Goal: Complete application form: Complete application form

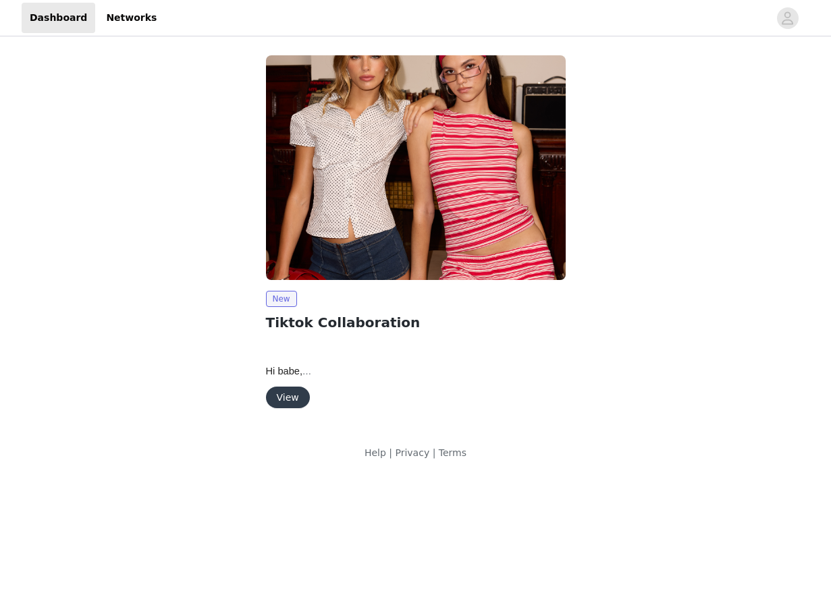
click at [286, 396] on button "View" at bounding box center [288, 398] width 44 height 22
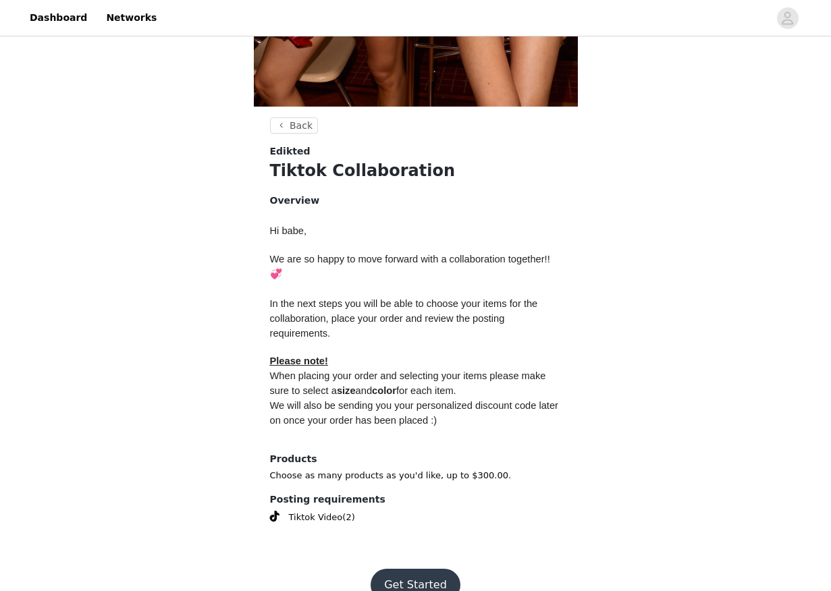
scroll to position [445, 0]
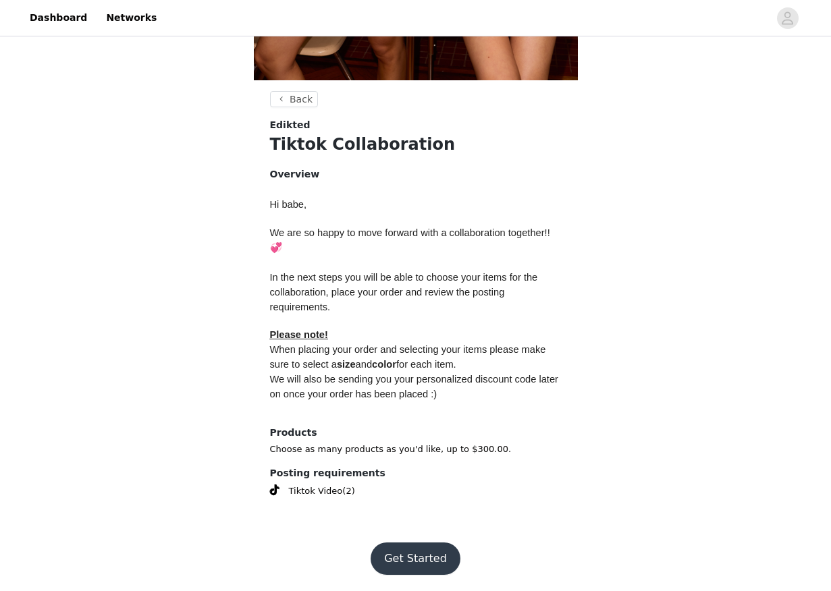
click at [414, 557] on button "Get Started" at bounding box center [415, 559] width 90 height 32
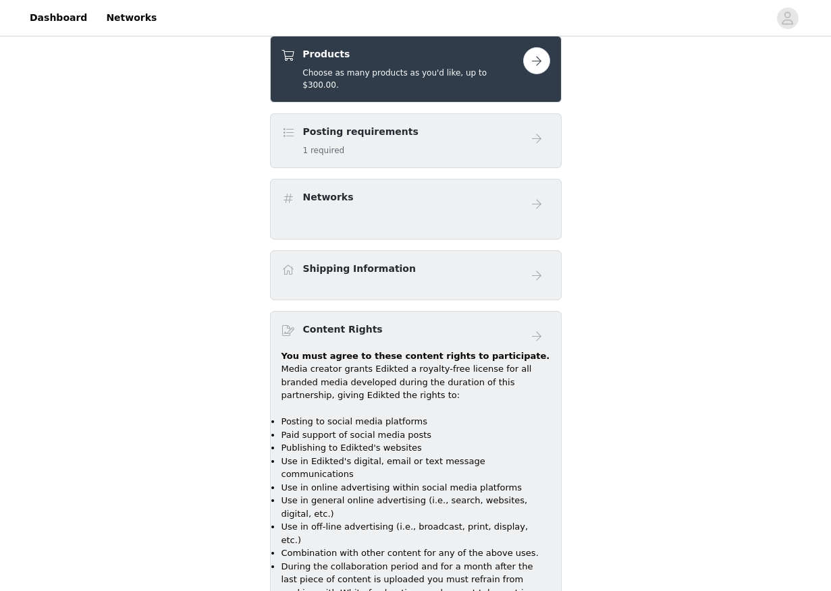
scroll to position [553, 0]
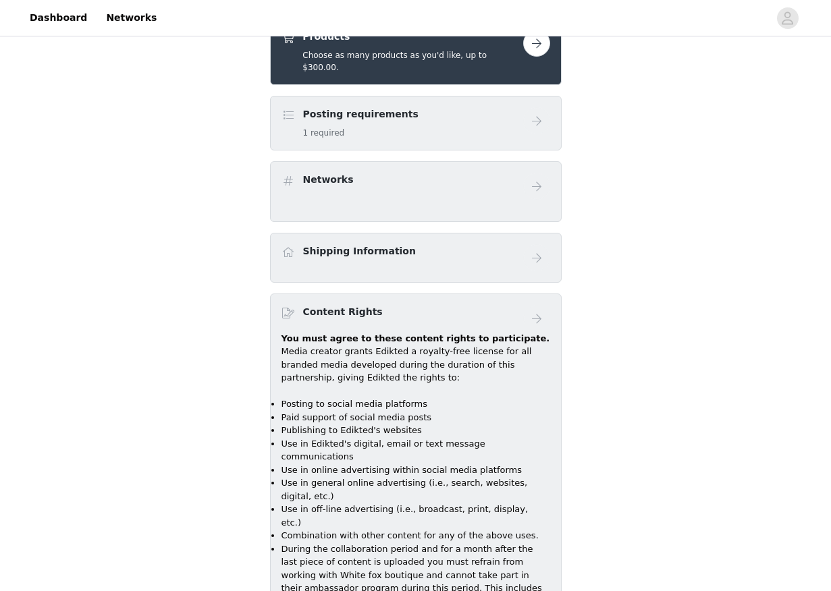
click at [443, 107] on div "Posting requirements 1 required" at bounding box center [402, 123] width 242 height 32
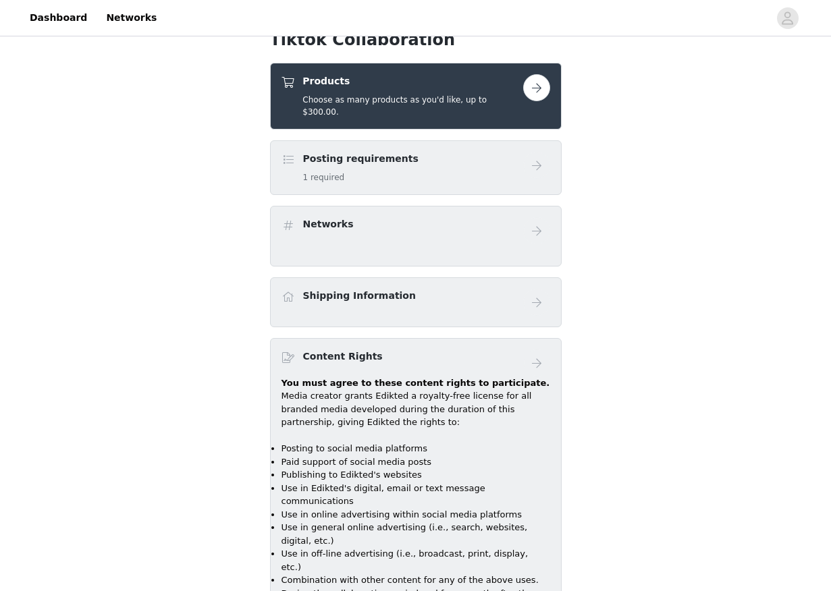
click at [538, 88] on button "button" at bounding box center [536, 87] width 27 height 27
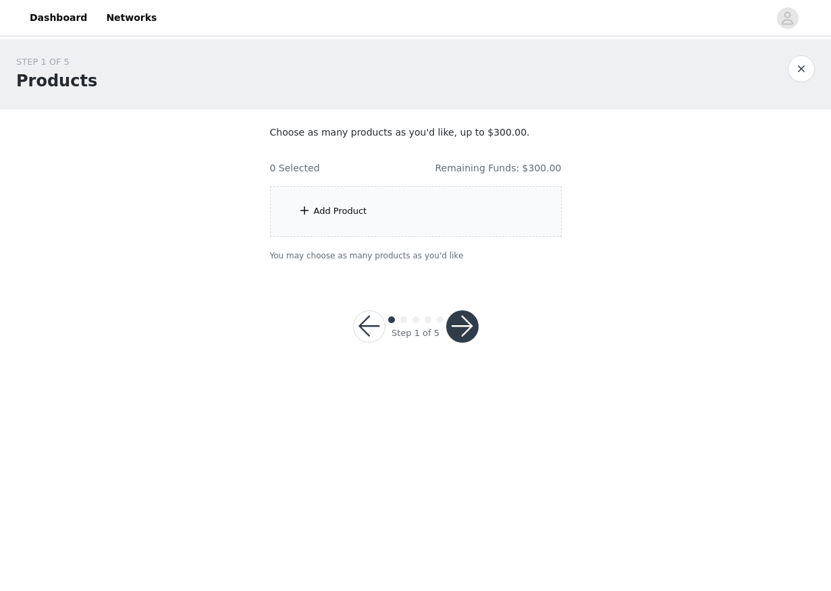
click at [385, 208] on div "Add Product" at bounding box center [416, 211] width 292 height 51
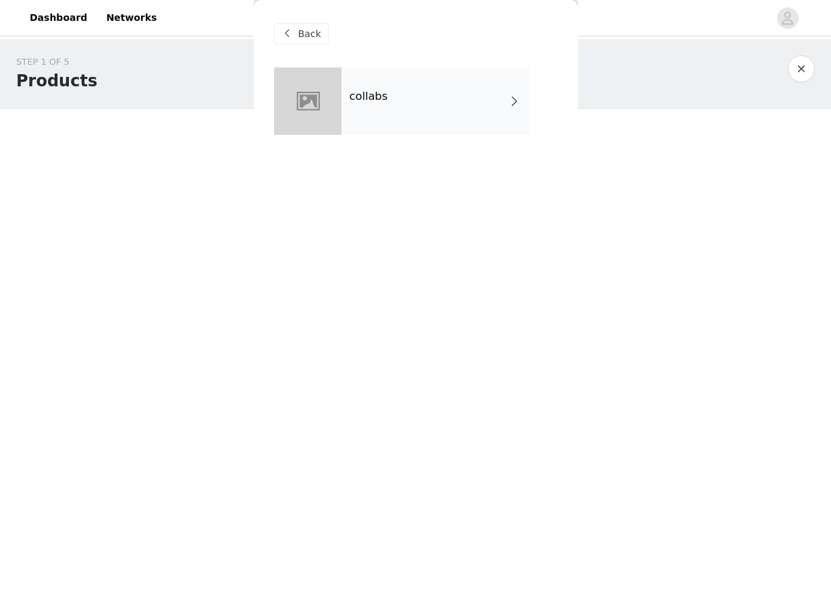
click at [366, 133] on div "collabs" at bounding box center [435, 100] width 188 height 67
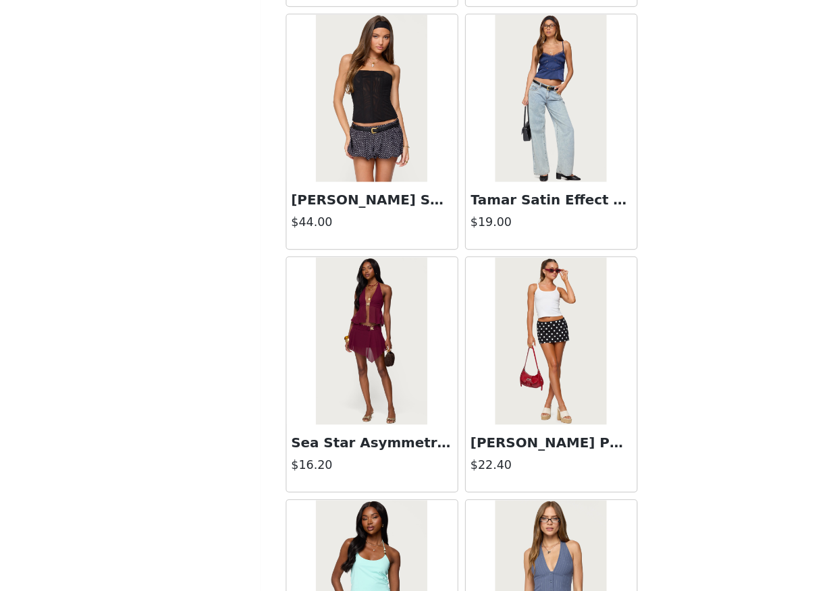
scroll to position [1474, 0]
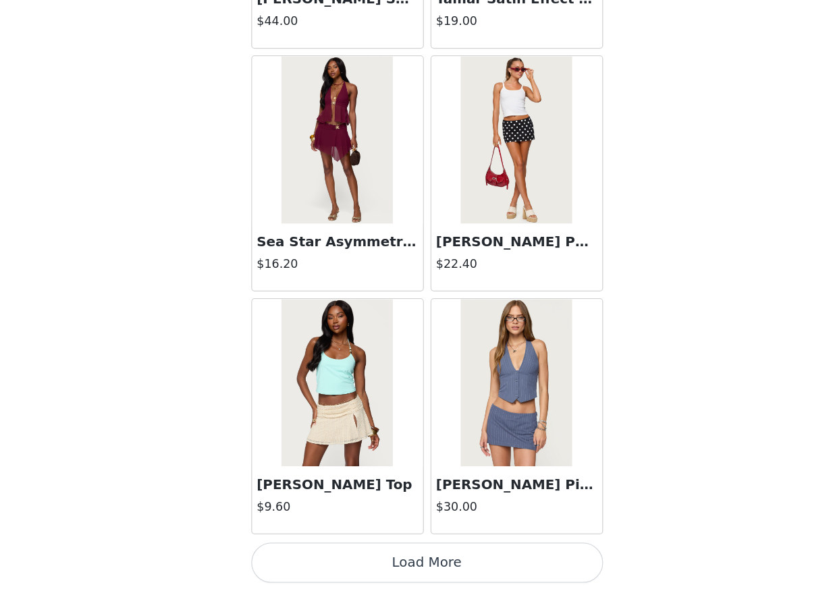
click at [331, 412] on img at bounding box center [343, 423] width 90 height 135
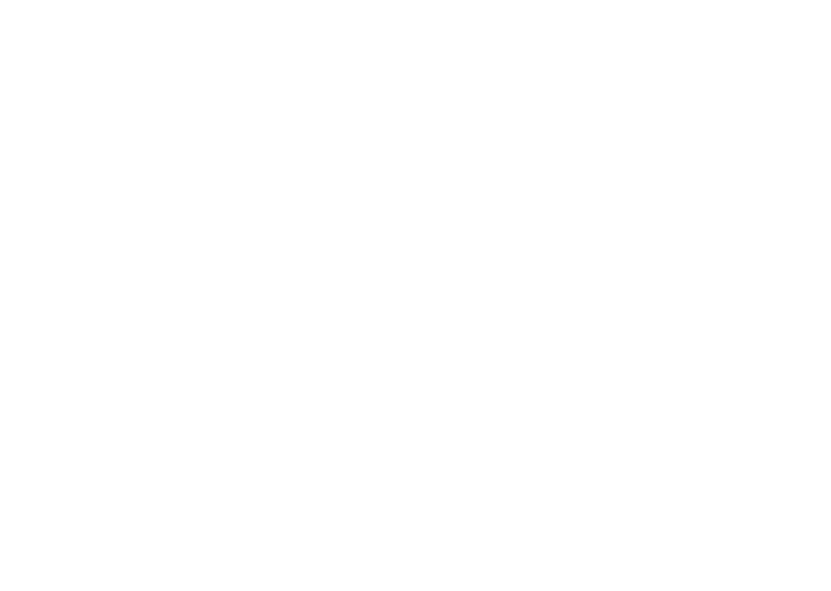
scroll to position [51, 0]
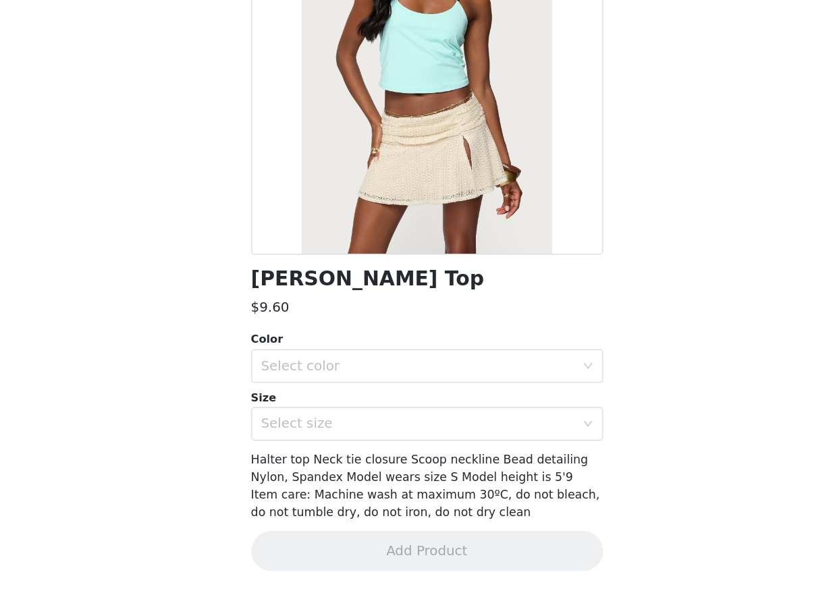
click at [331, 412] on div "Select color" at bounding box center [408, 409] width 252 height 13
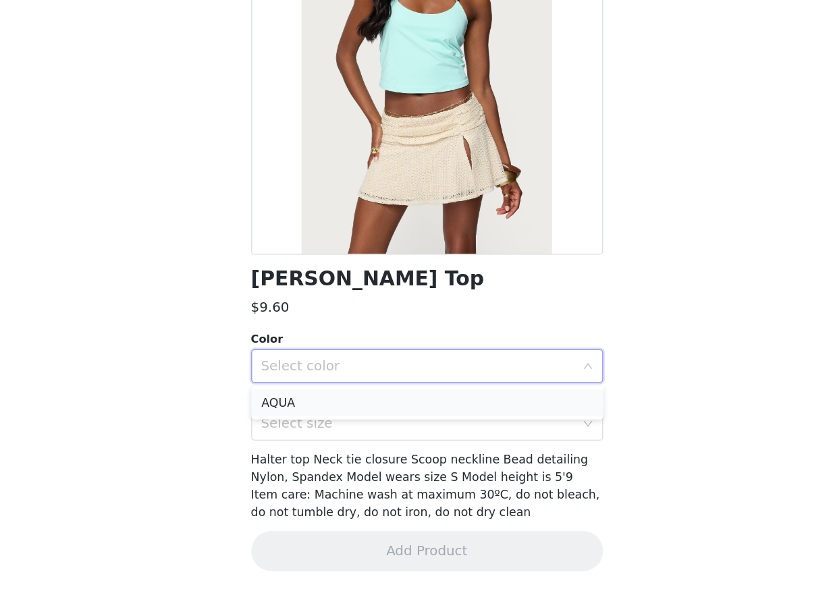
click at [331, 439] on li "AQUA" at bounding box center [415, 440] width 283 height 22
click at [331, 483] on span "Halter top Neck tie closure Scoop neckline Bead detailing Nylon, Spandex Model …" at bounding box center [414, 505] width 281 height 53
click at [331, 464] on div "Select size" at bounding box center [411, 456] width 258 height 26
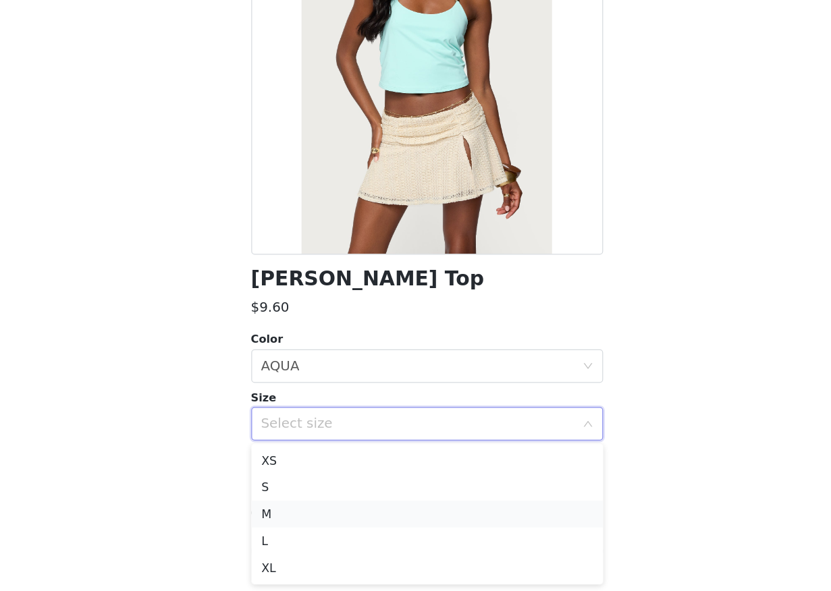
click at [321, 530] on li "M" at bounding box center [415, 529] width 283 height 22
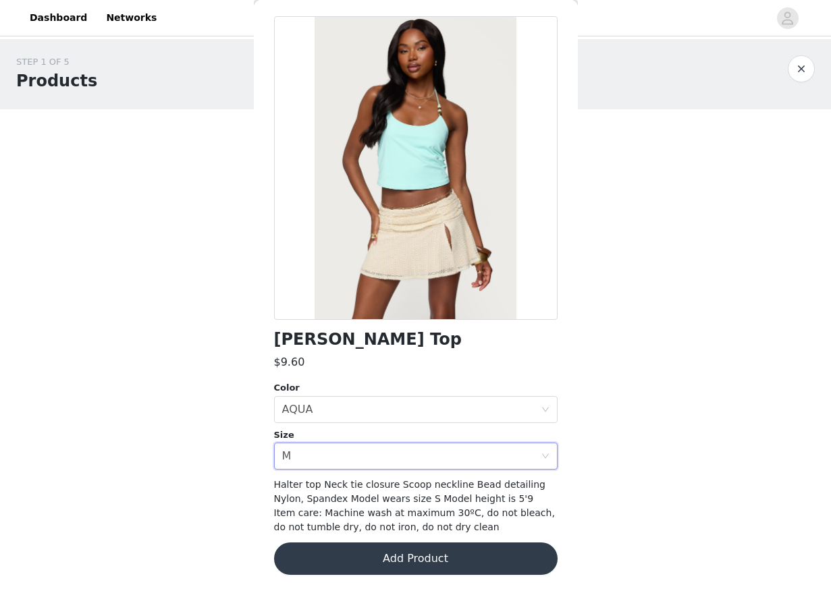
click at [210, 306] on div "STEP 1 OF 5 Products Choose as many products as you'd like, up to $300.00. 0 Se…" at bounding box center [415, 207] width 831 height 336
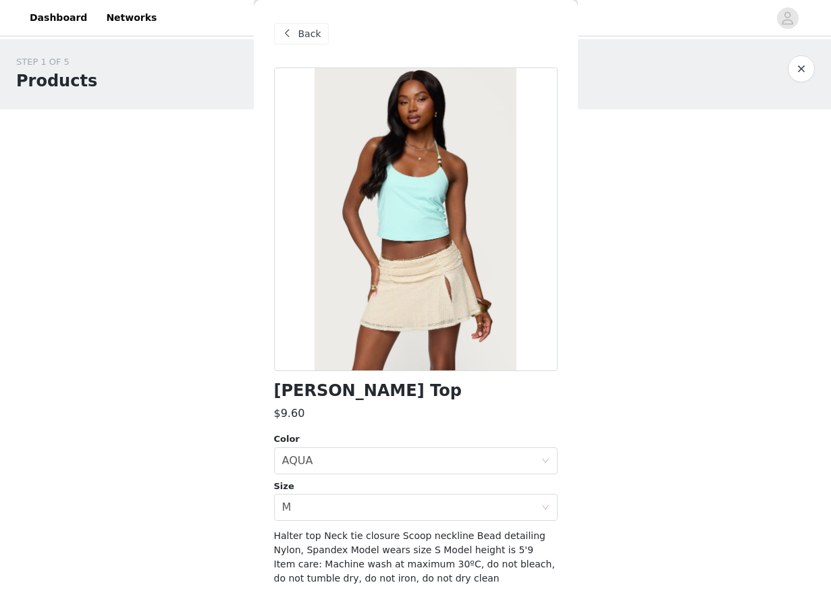
click at [308, 38] on span "Back" at bounding box center [309, 34] width 23 height 14
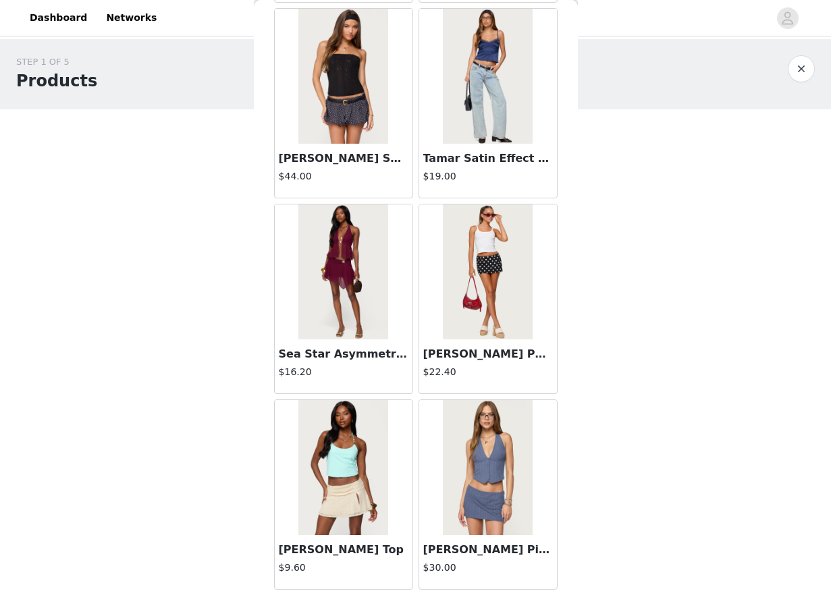
scroll to position [1474, 0]
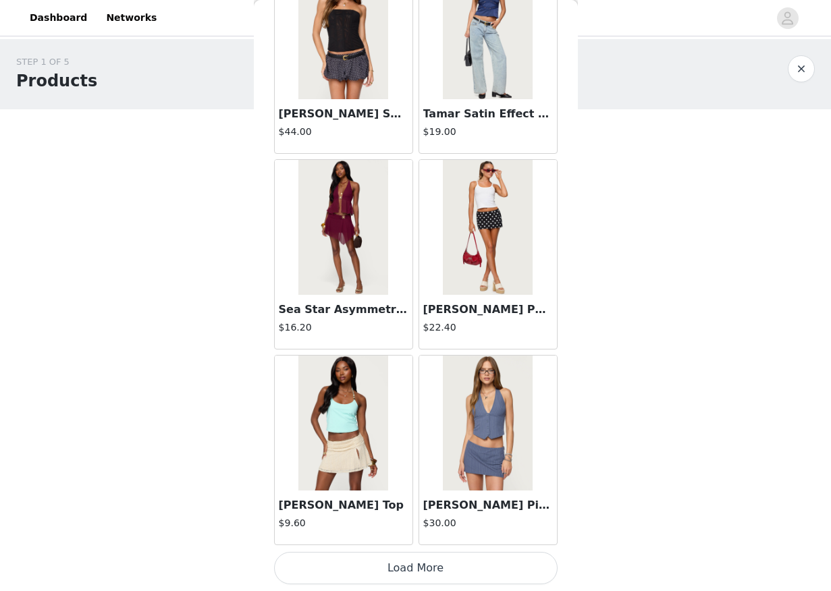
click at [487, 265] on img at bounding box center [488, 227] width 90 height 135
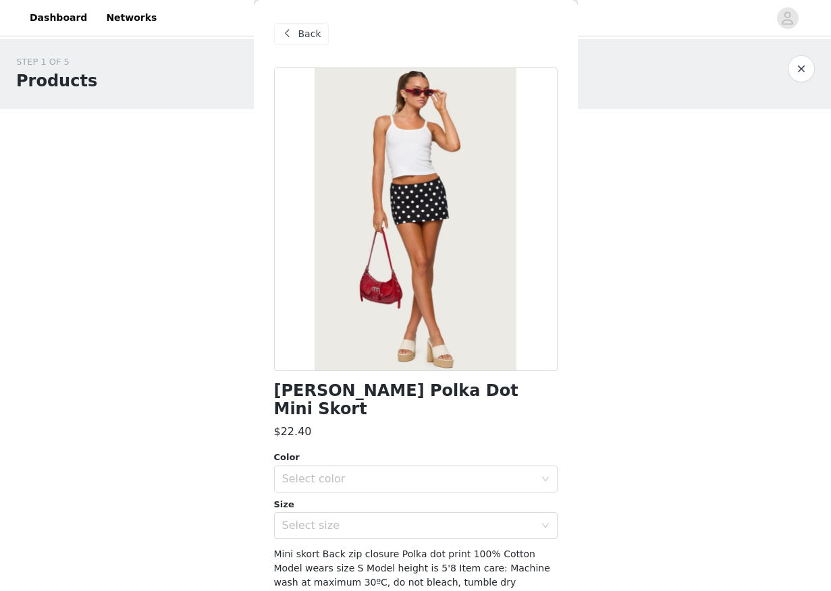
scroll to position [51, 0]
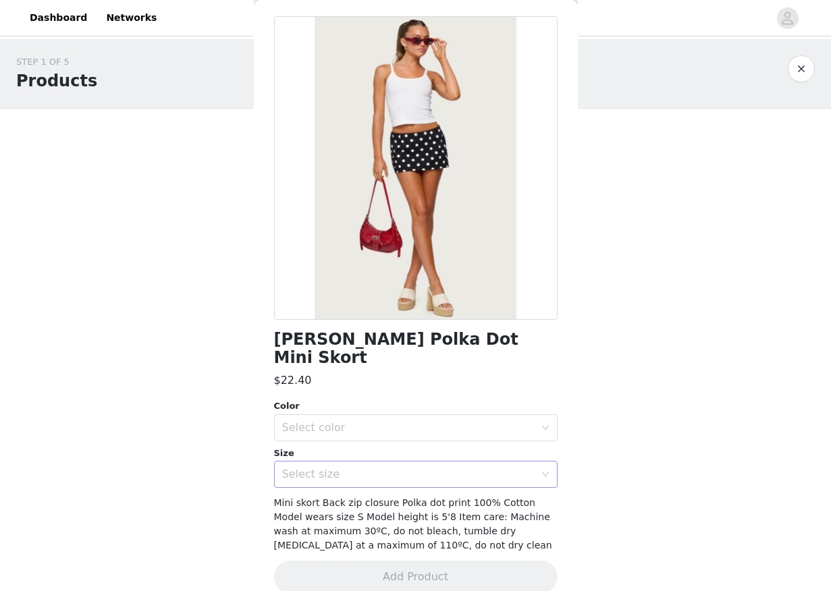
click at [375, 468] on div "Select size" at bounding box center [408, 474] width 252 height 13
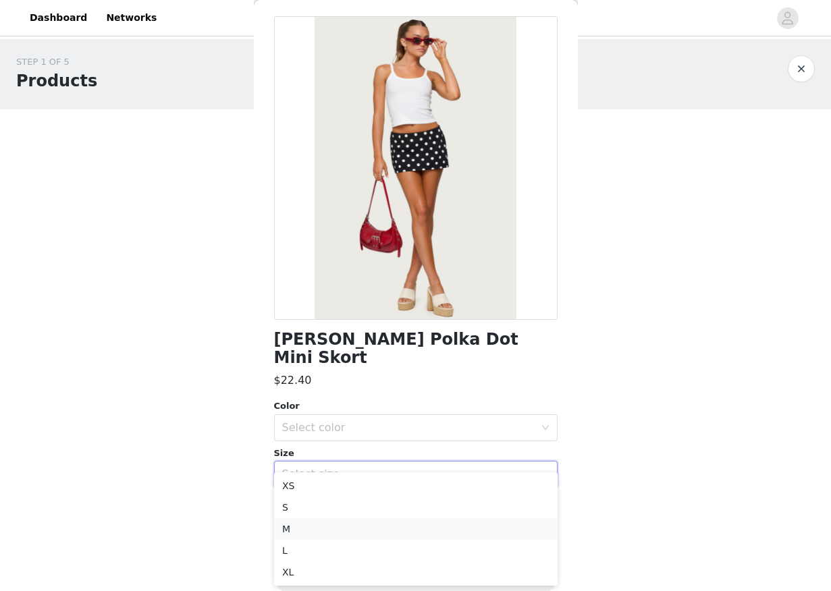
click at [348, 530] on li "M" at bounding box center [415, 529] width 283 height 22
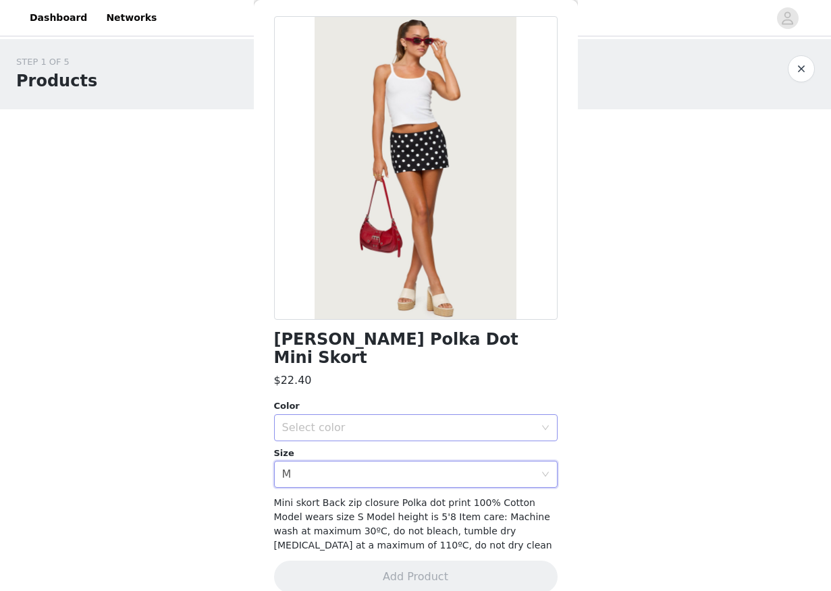
click at [352, 421] on div "Select color" at bounding box center [408, 427] width 252 height 13
click at [353, 440] on li "BLACK AND WHITE" at bounding box center [415, 440] width 283 height 22
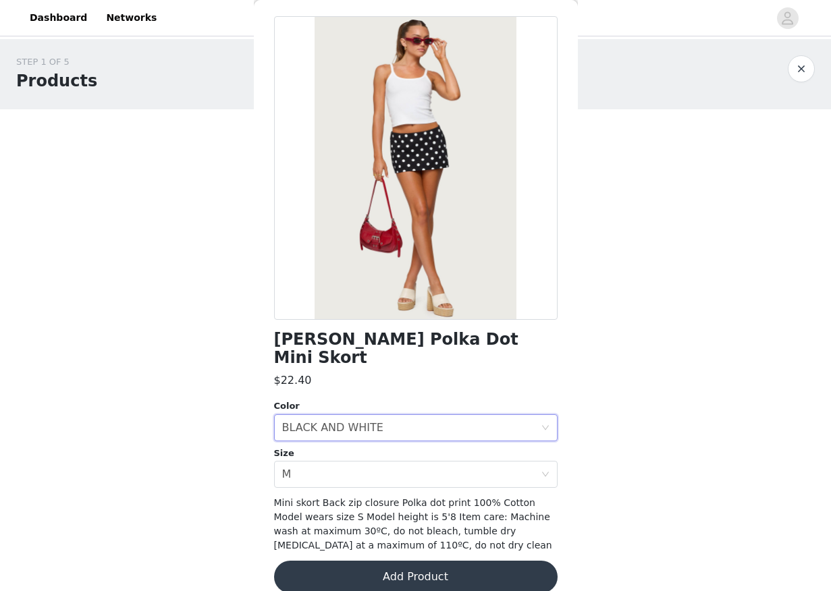
click at [379, 576] on div "Noreen Polka Dot Mini Skort $22.40 Color Select color BLACK AND WHITE Size Sele…" at bounding box center [415, 312] width 283 height 593
click at [379, 561] on button "Add Product" at bounding box center [415, 577] width 283 height 32
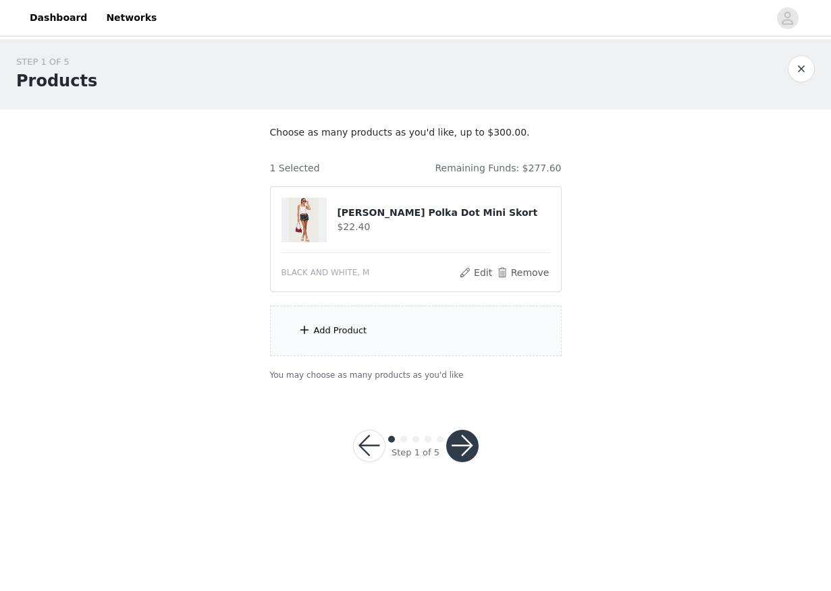
click at [362, 340] on div "Add Product" at bounding box center [416, 331] width 292 height 51
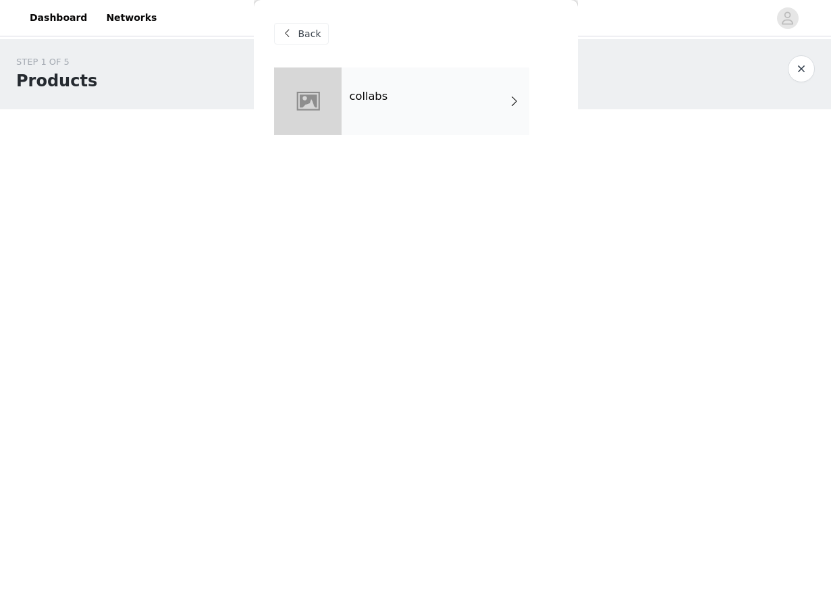
click at [401, 88] on div "collabs" at bounding box center [435, 100] width 188 height 67
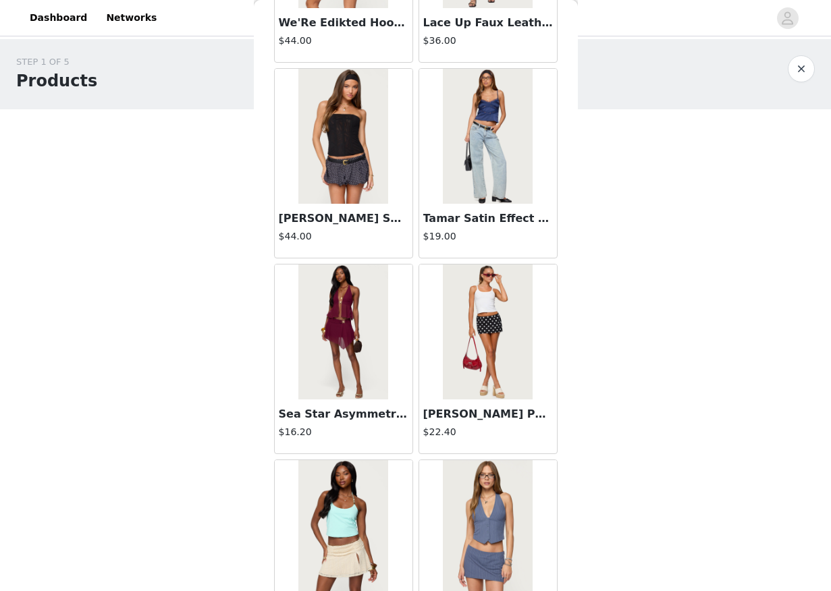
scroll to position [1474, 0]
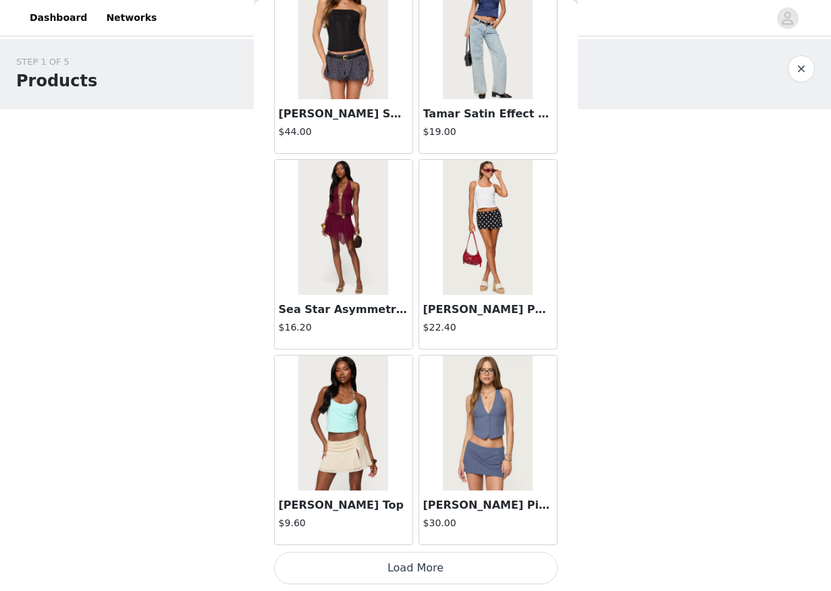
click at [383, 570] on button "Load More" at bounding box center [415, 568] width 283 height 32
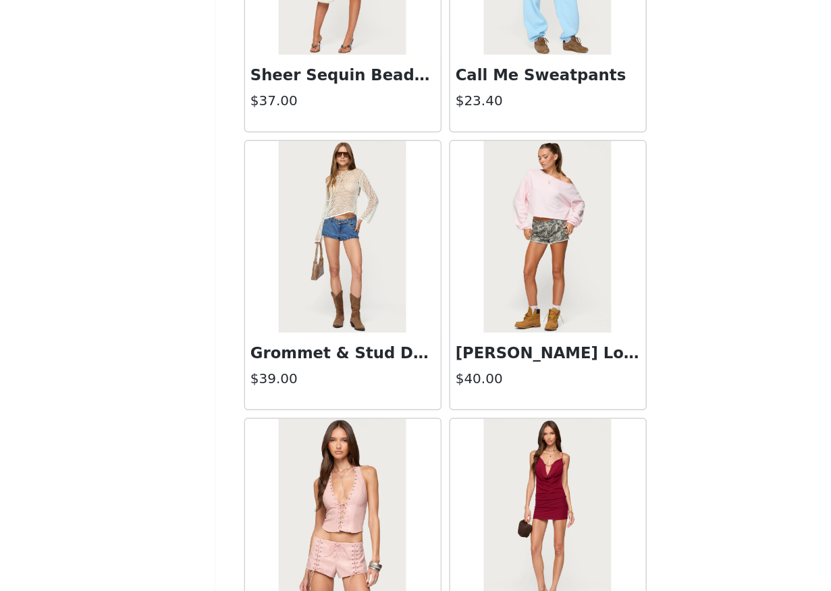
scroll to position [2522, 0]
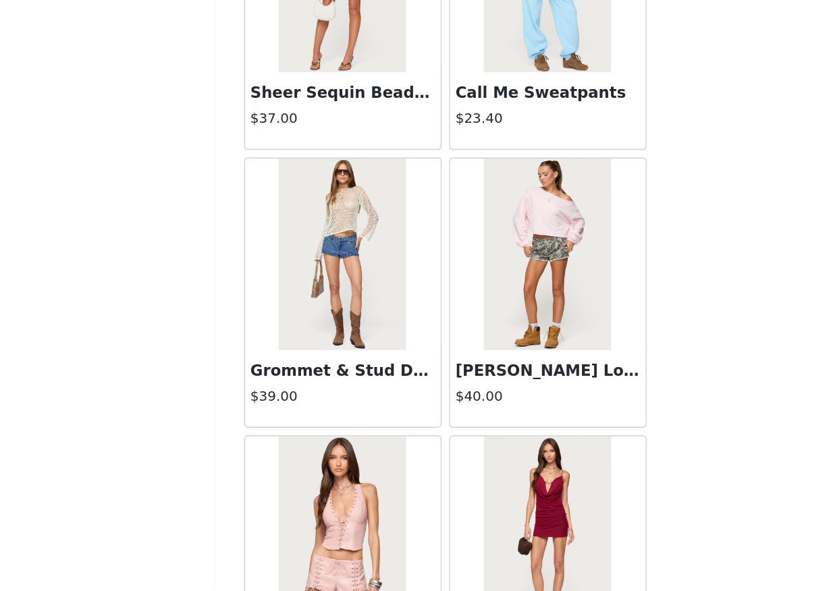
click at [368, 375] on img at bounding box center [343, 353] width 90 height 135
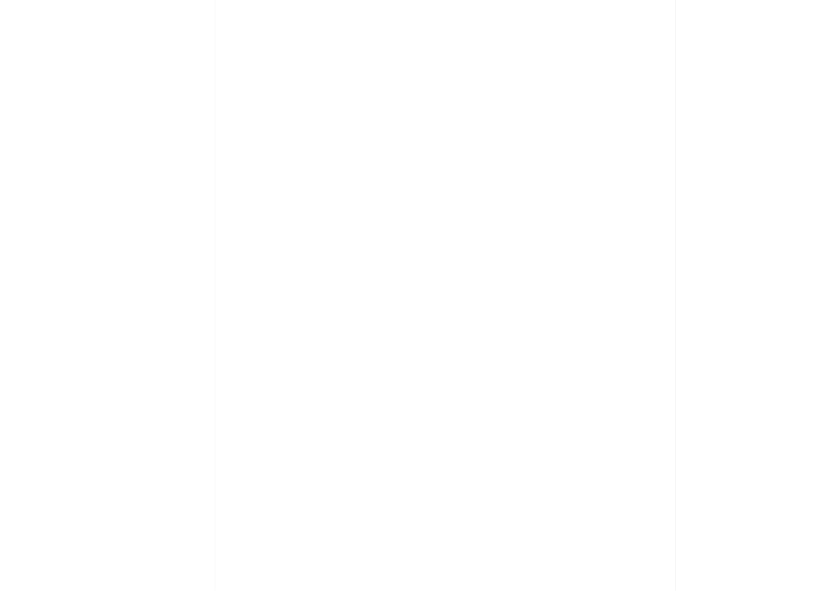
scroll to position [0, 0]
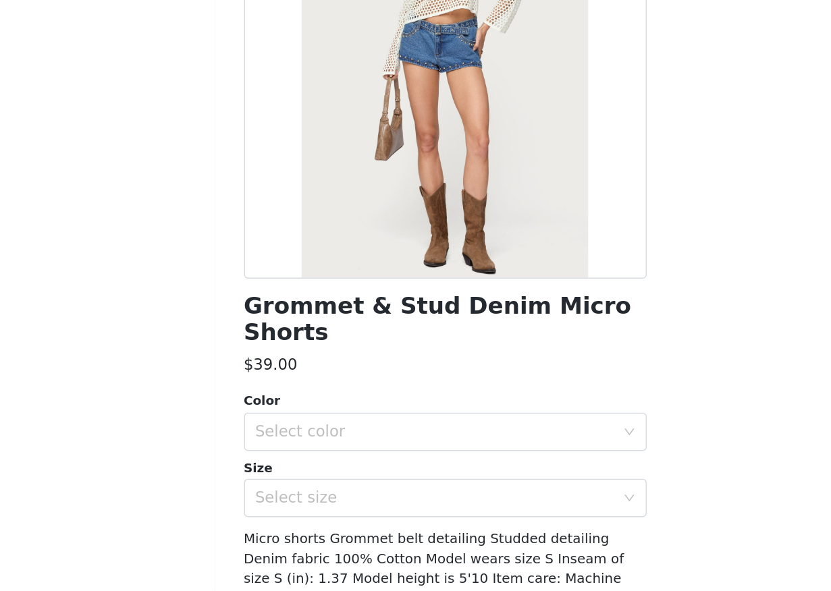
click at [429, 398] on h1 "Grommet & Stud Denim Micro Shorts" at bounding box center [415, 400] width 283 height 36
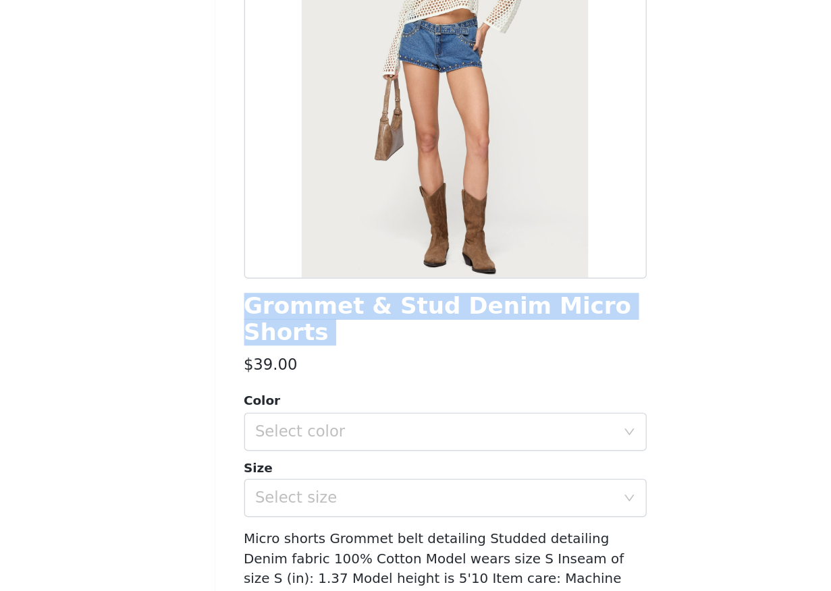
click at [429, 398] on h1 "Grommet & Stud Denim Micro Shorts" at bounding box center [415, 400] width 283 height 36
copy div "Grommet & Stud Denim Micro Shorts"
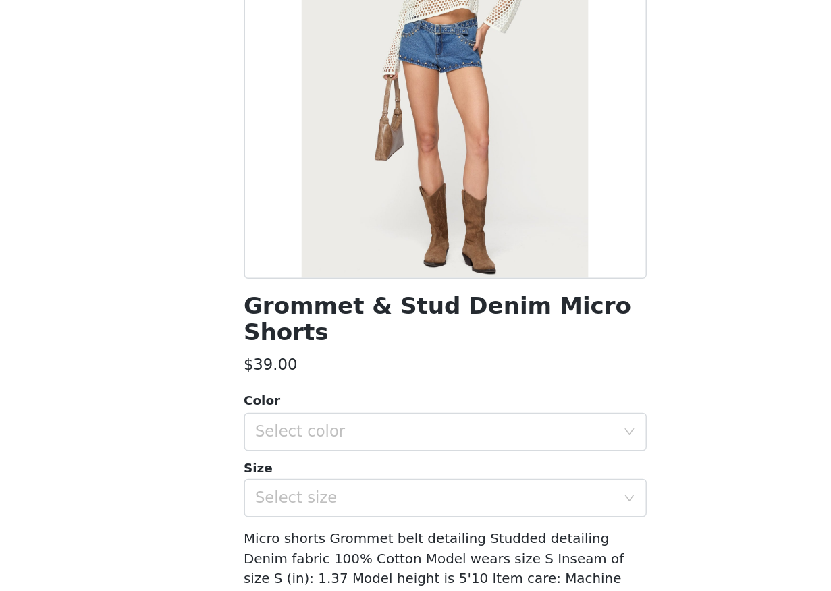
click at [344, 421] on div "Grommet & Stud Denim Micro Shorts $39.00 Color Select color Size Select size Mi…" at bounding box center [415, 370] width 283 height 607
click at [344, 472] on div "Select color" at bounding box center [408, 478] width 252 height 13
click at [335, 491] on li "BLUE" at bounding box center [415, 491] width 283 height 22
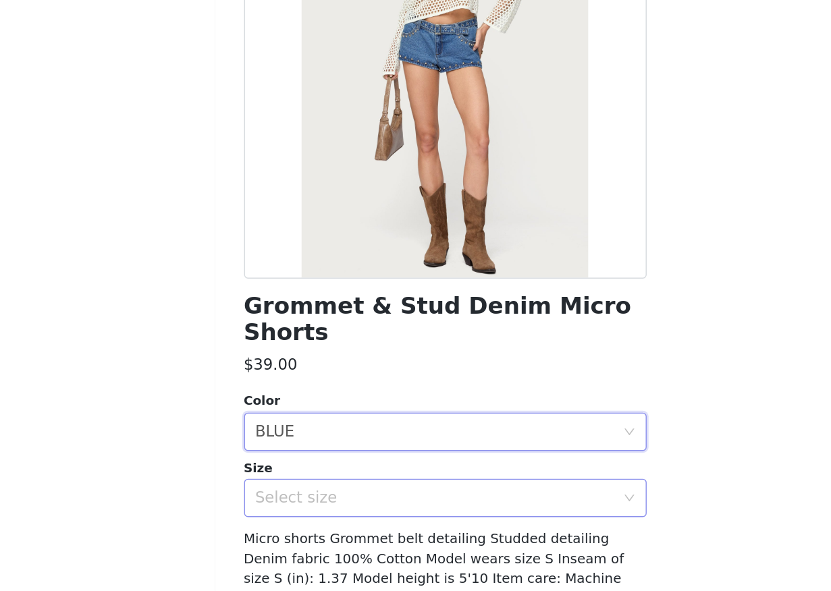
click at [335, 519] on div "Select size" at bounding box center [408, 525] width 252 height 13
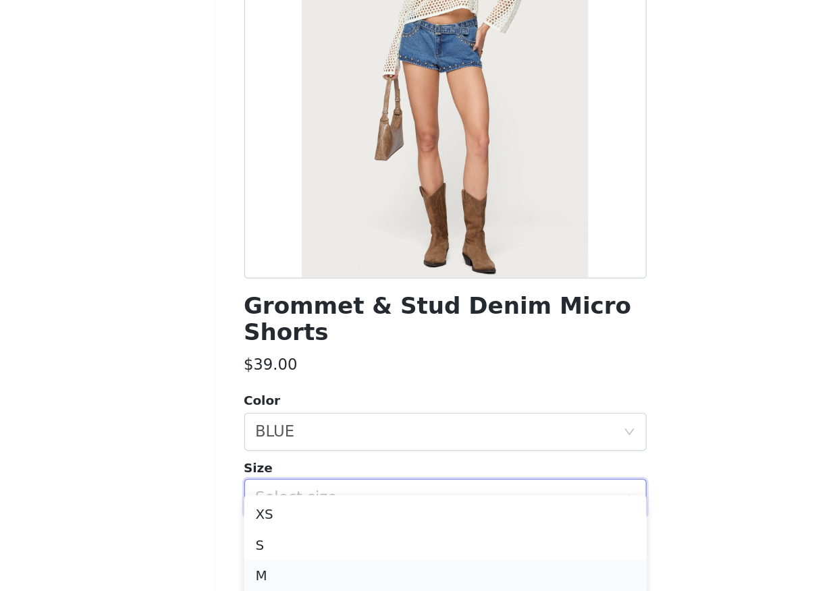
click at [323, 580] on li "M" at bounding box center [415, 581] width 283 height 22
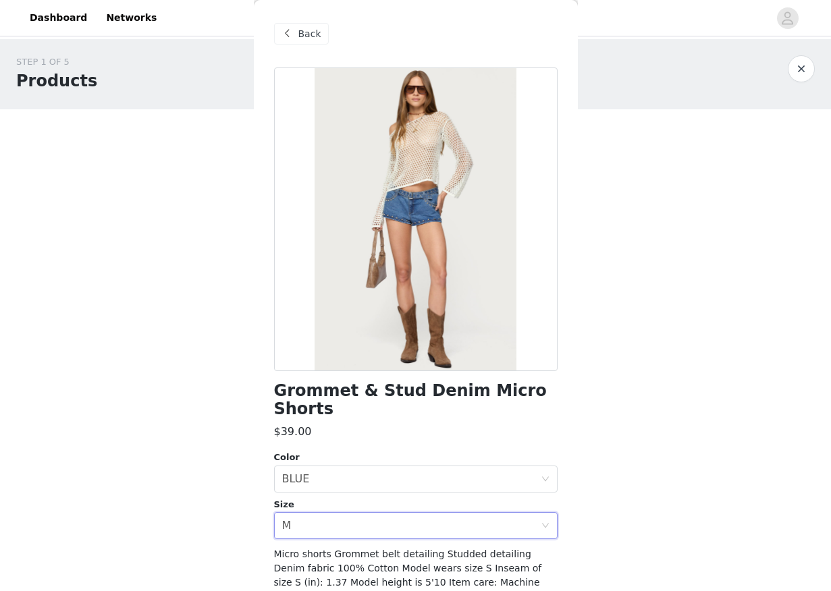
scroll to position [65, 0]
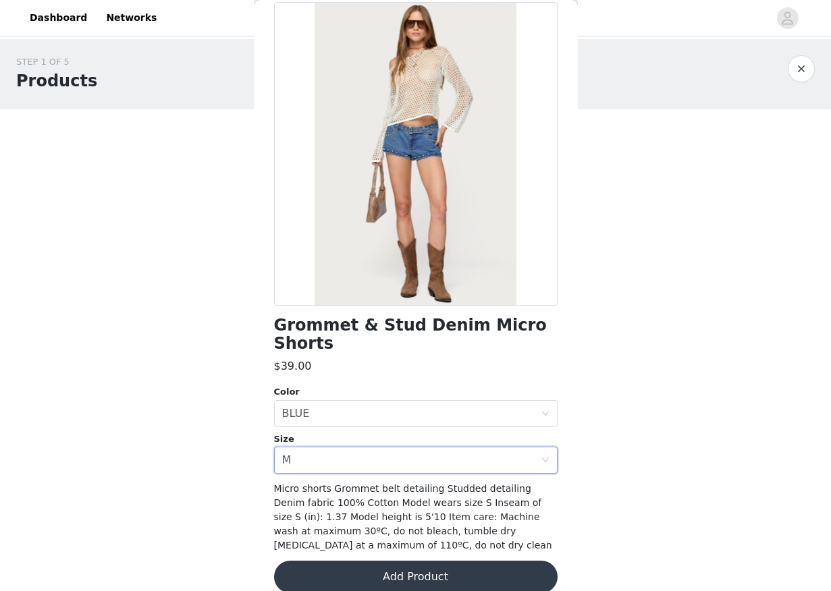
click at [343, 563] on button "Add Product" at bounding box center [415, 577] width 283 height 32
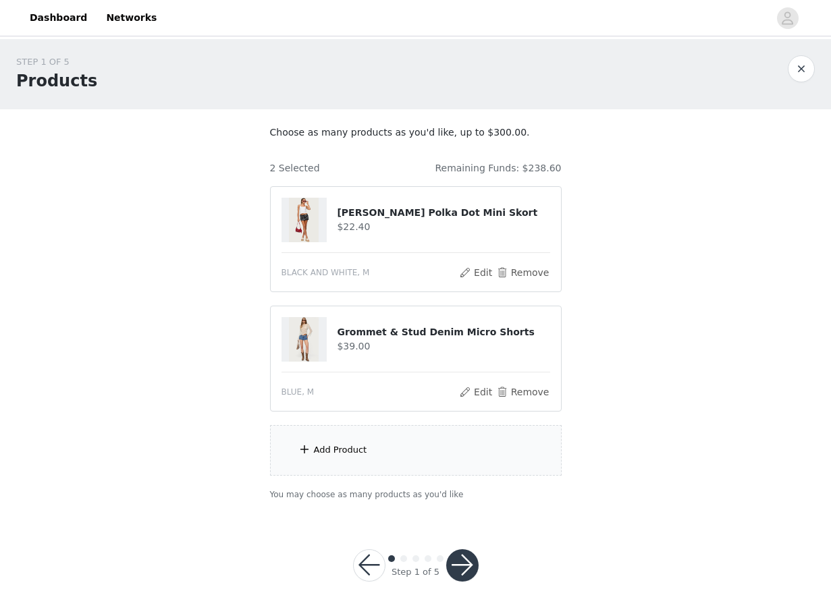
click at [383, 456] on div "Add Product" at bounding box center [416, 450] width 292 height 51
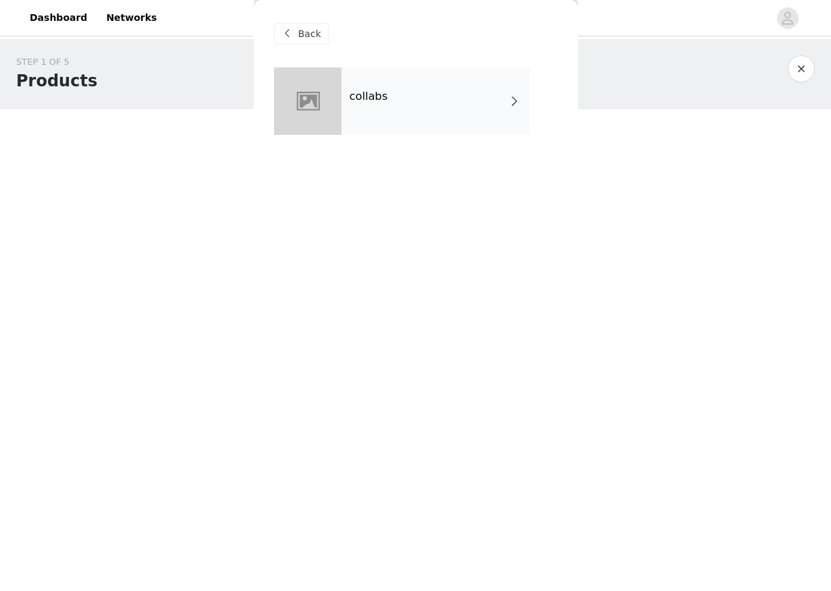
click at [405, 96] on div "collabs" at bounding box center [435, 100] width 188 height 67
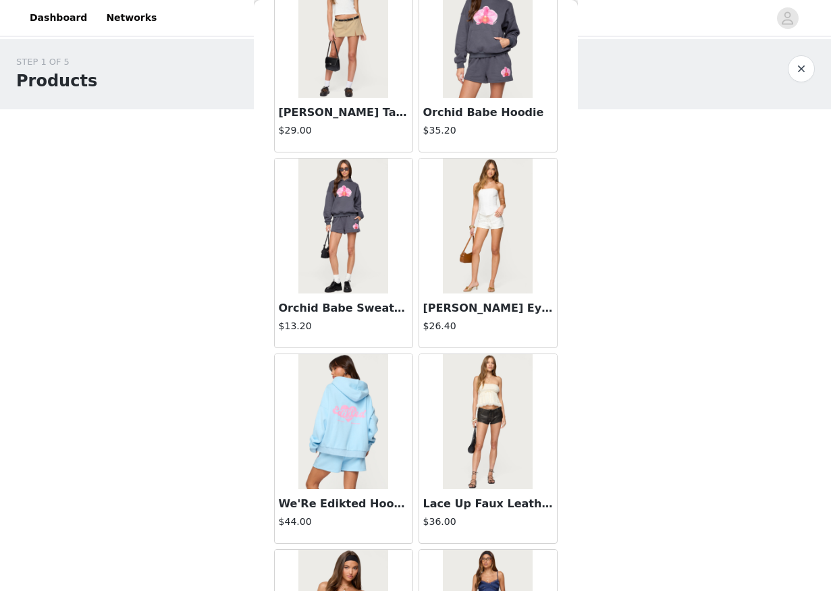
scroll to position [1474, 0]
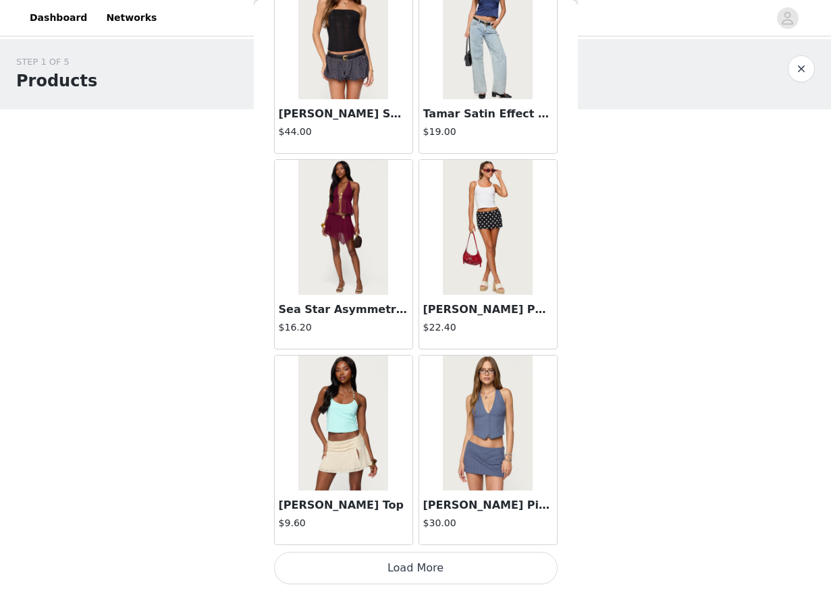
click at [414, 570] on button "Load More" at bounding box center [415, 568] width 283 height 32
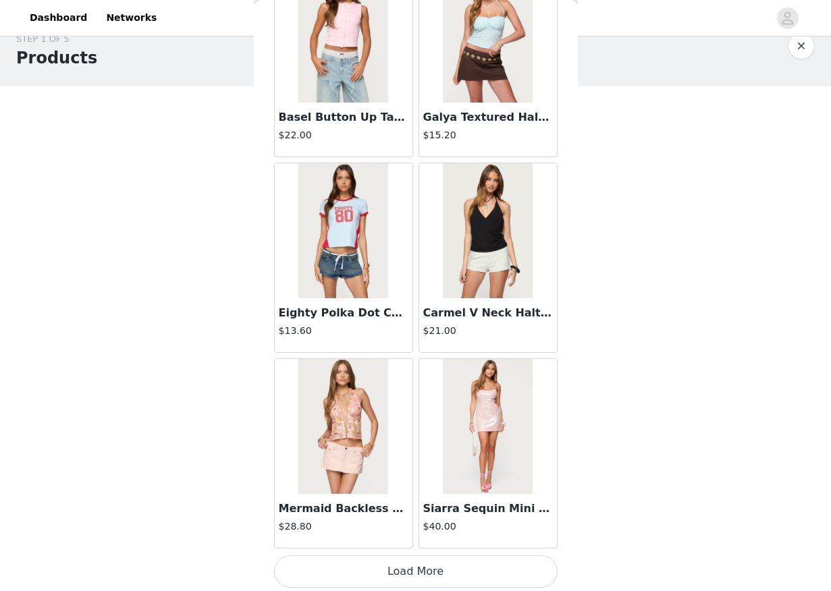
scroll to position [3431, 0]
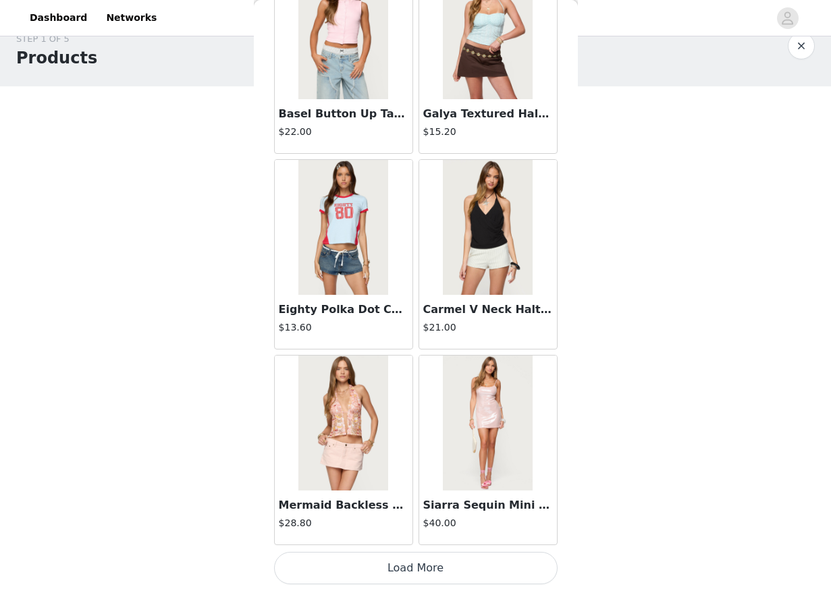
click at [440, 582] on button "Load More" at bounding box center [415, 568] width 283 height 32
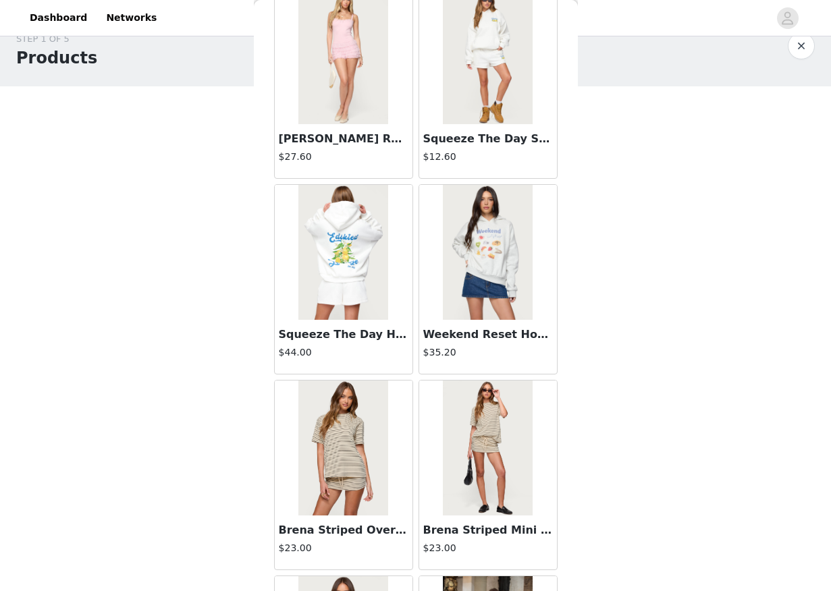
scroll to position [4899, 0]
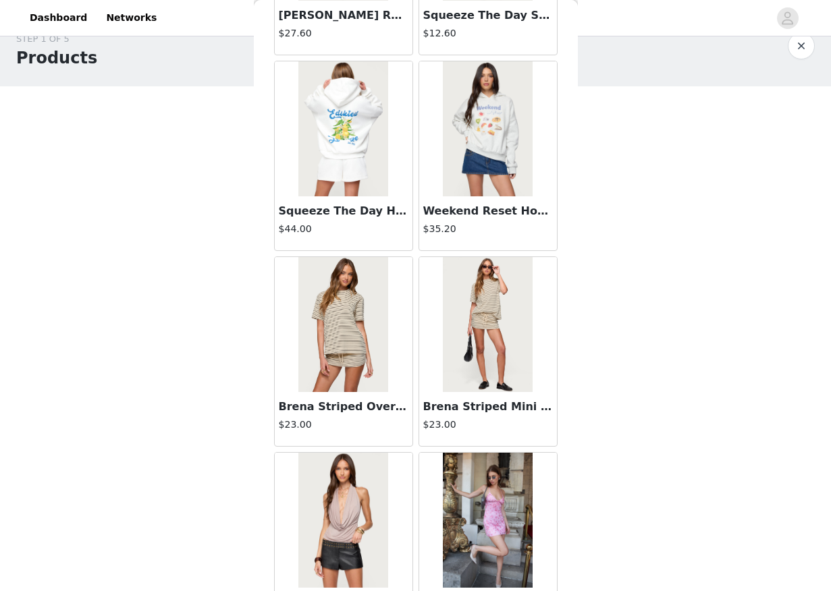
click at [348, 351] on img at bounding box center [343, 324] width 90 height 135
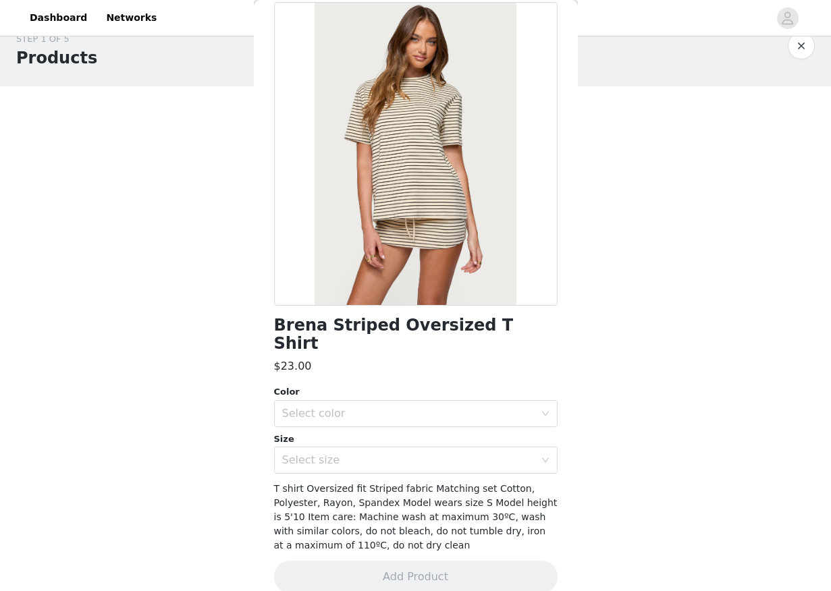
scroll to position [65, 0]
click at [322, 408] on div "Select color" at bounding box center [408, 414] width 252 height 13
click at [324, 420] on li "CREAM AND BLACK" at bounding box center [415, 426] width 283 height 22
click at [324, 456] on div "Select size" at bounding box center [415, 460] width 283 height 27
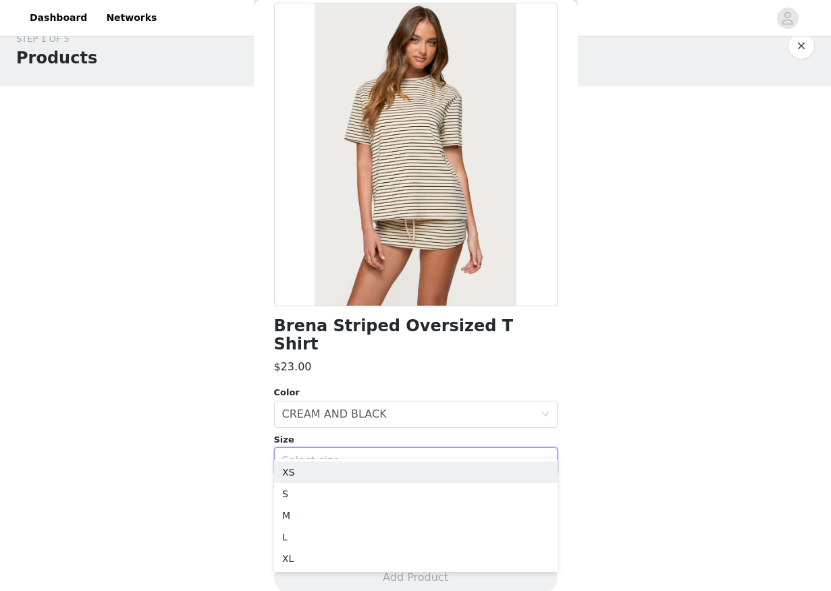
click at [324, 454] on div "Select size" at bounding box center [411, 461] width 258 height 26
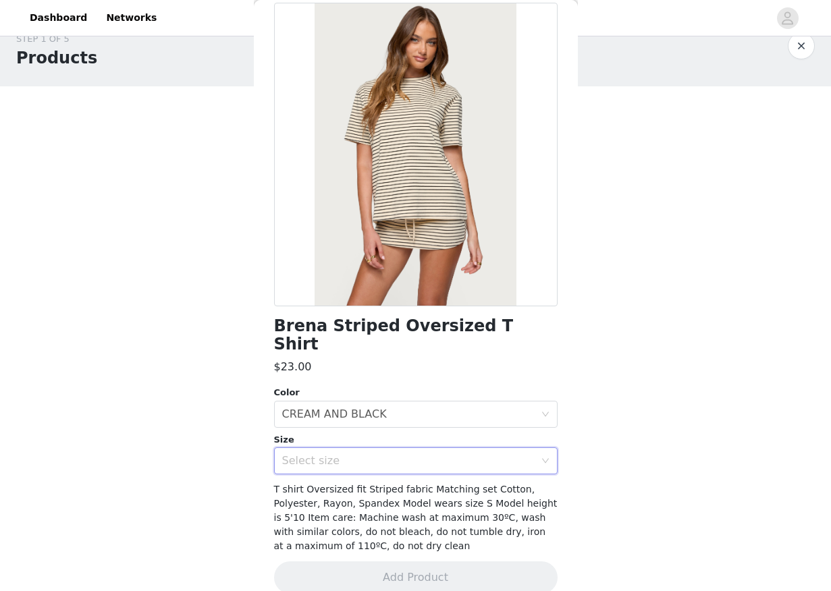
click at [208, 454] on div "STEP 1 OF 5 Products Choose as many products as you'd like, up to $300.00. 2 Se…" at bounding box center [415, 255] width 831 height 478
click at [295, 454] on div "Select size" at bounding box center [408, 460] width 252 height 13
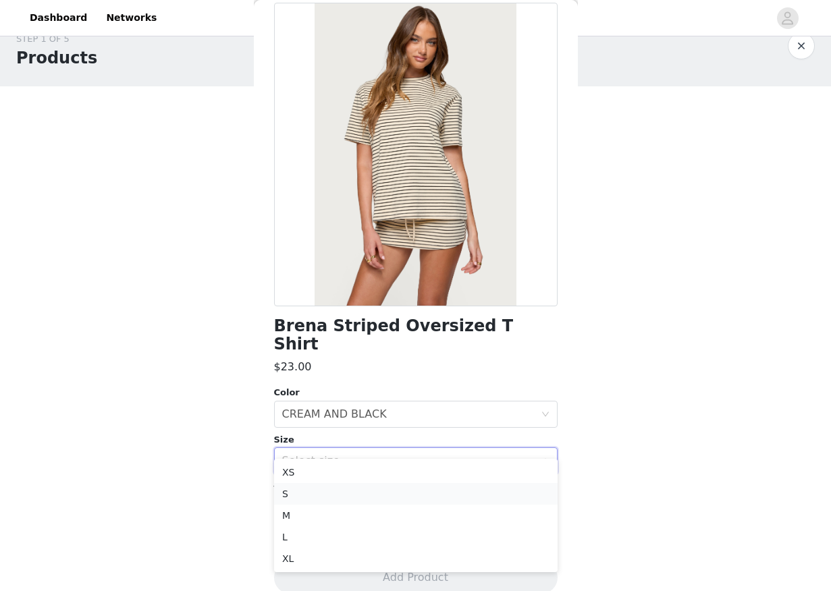
click at [313, 496] on li "S" at bounding box center [415, 494] width 283 height 22
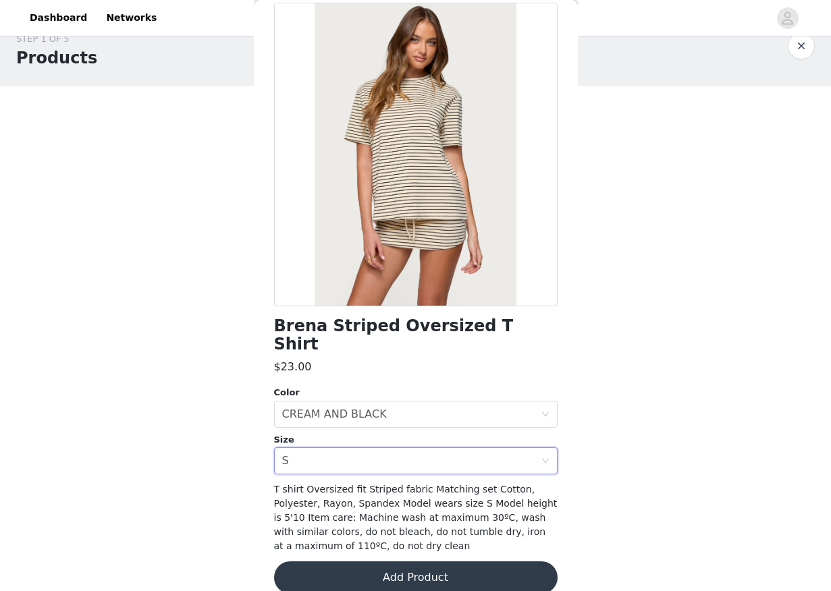
click at [349, 562] on button "Add Product" at bounding box center [415, 577] width 283 height 32
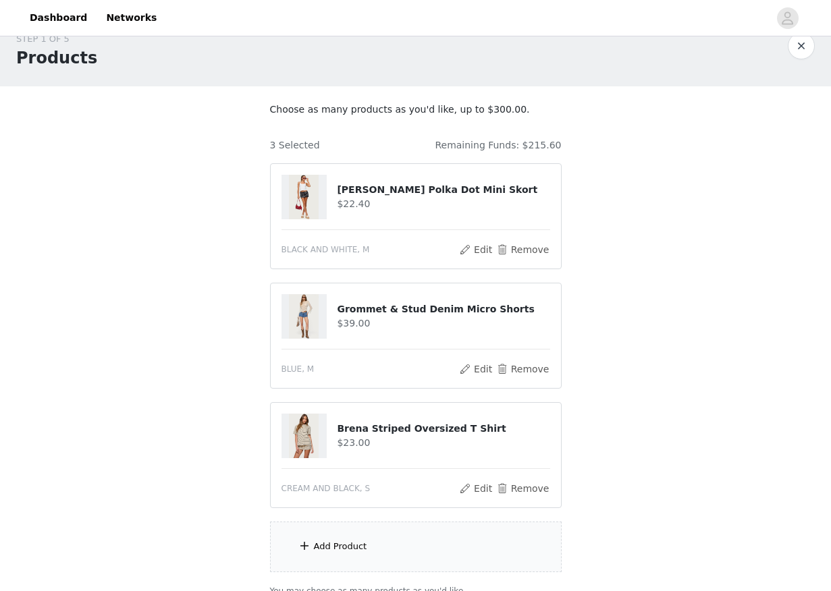
scroll to position [142, 0]
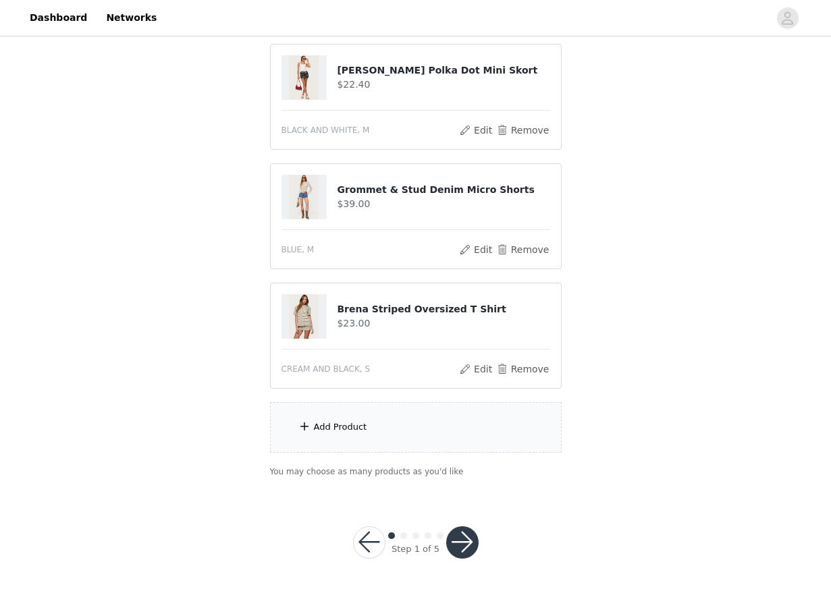
click at [345, 407] on div "Add Product" at bounding box center [416, 427] width 292 height 51
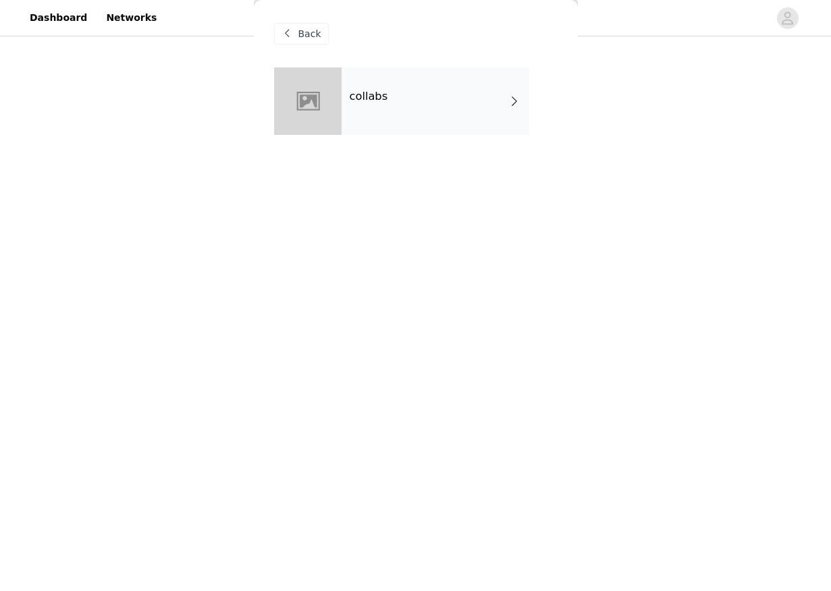
click at [354, 126] on div "collabs" at bounding box center [435, 100] width 188 height 67
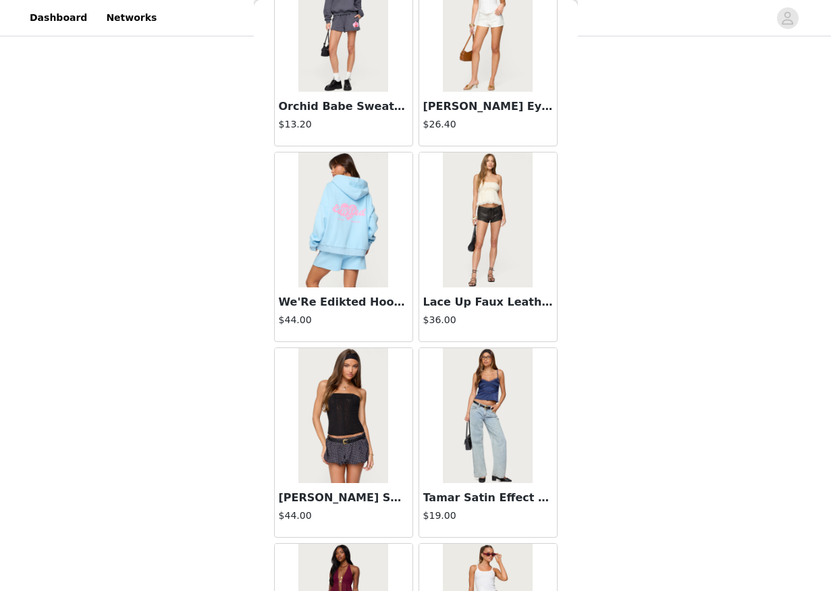
scroll to position [1474, 0]
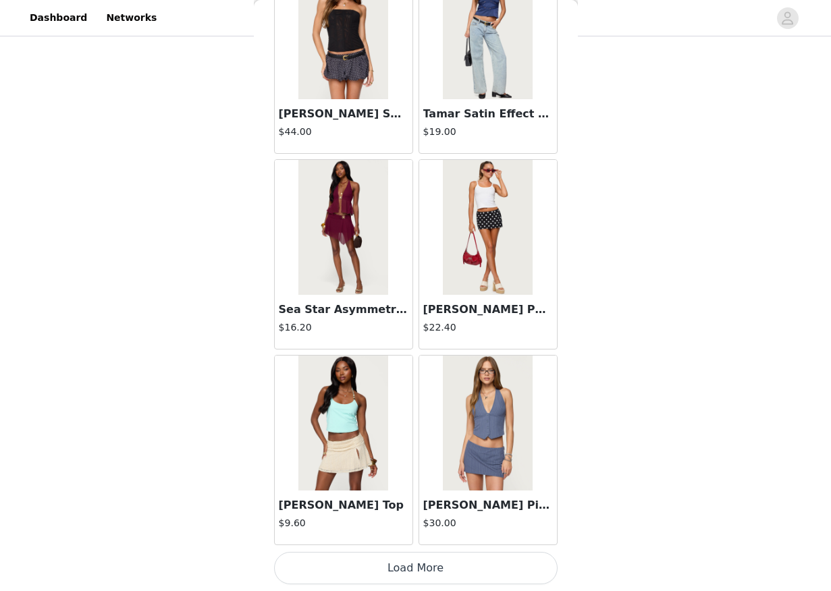
click at [376, 566] on button "Load More" at bounding box center [415, 568] width 283 height 32
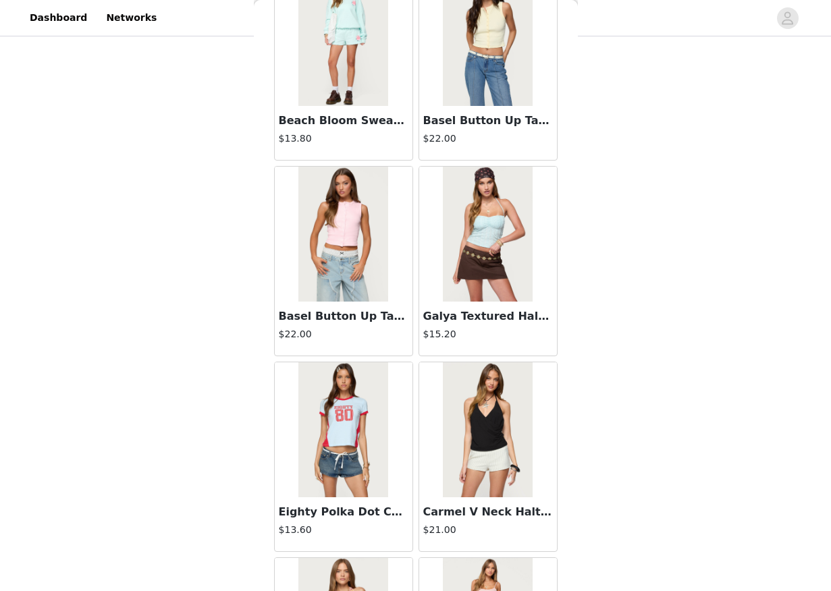
scroll to position [3431, 0]
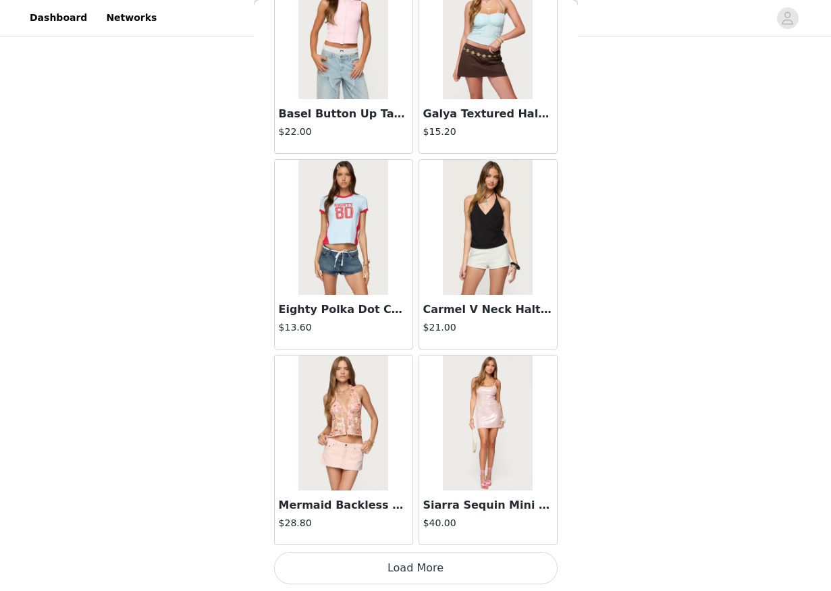
click at [377, 578] on button "Load More" at bounding box center [415, 568] width 283 height 32
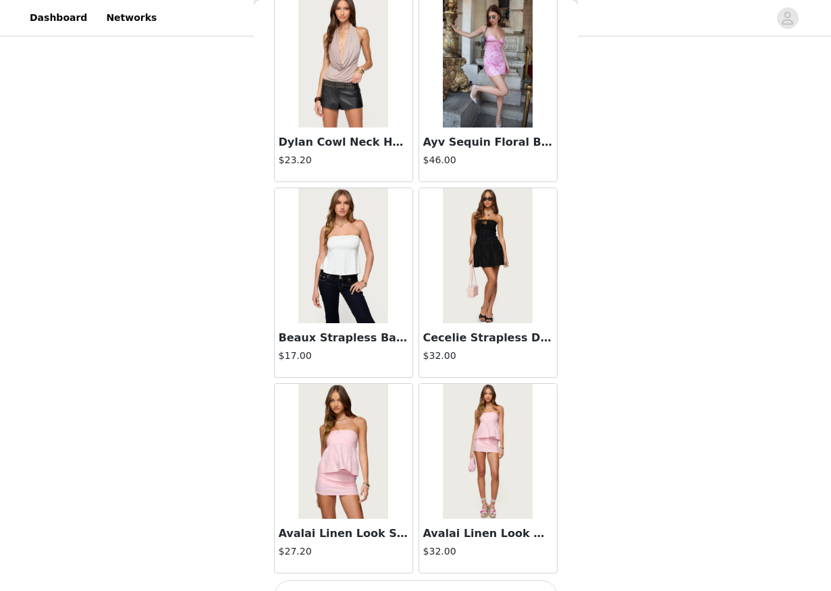
scroll to position [5388, 0]
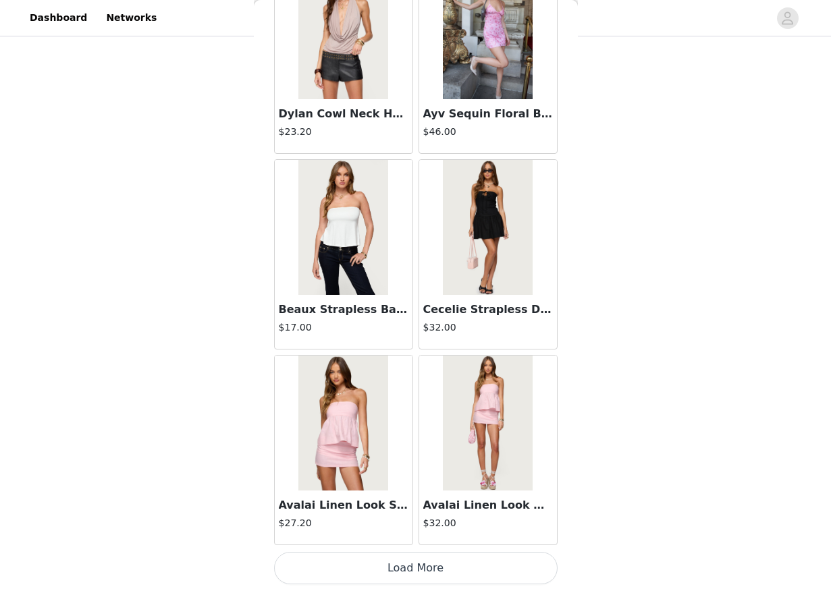
click at [328, 82] on img at bounding box center [343, 31] width 90 height 135
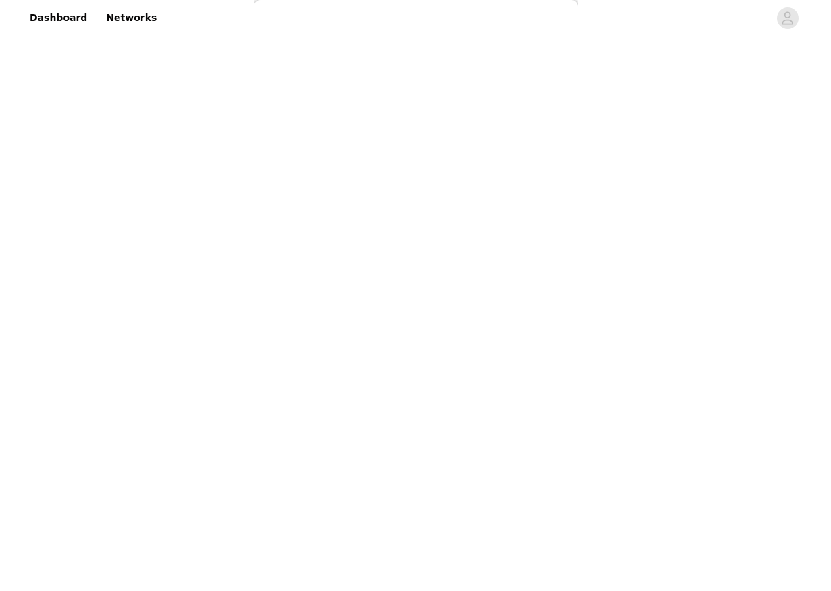
scroll to position [51, 0]
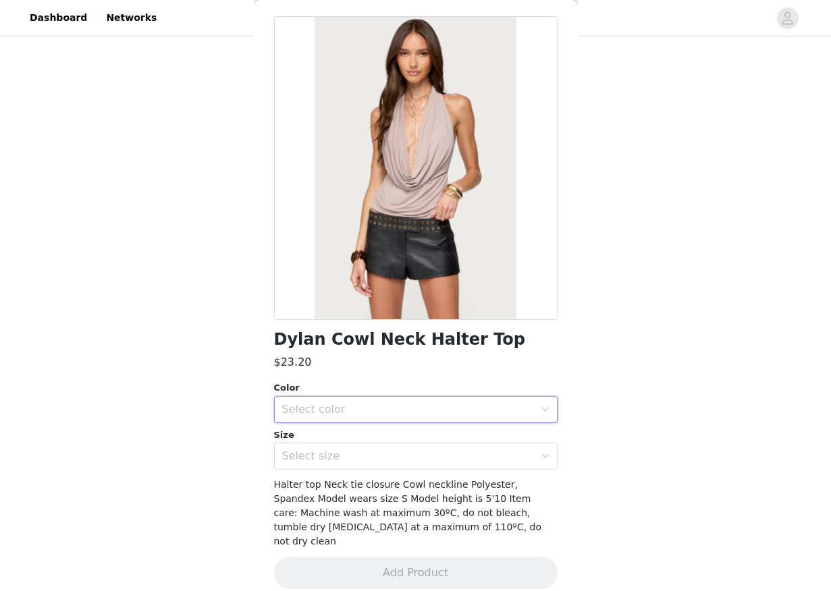
click at [418, 400] on div "Select color" at bounding box center [411, 410] width 258 height 26
click at [417, 337] on h1 "Dylan Cowl Neck Halter Top" at bounding box center [400, 340] width 252 height 18
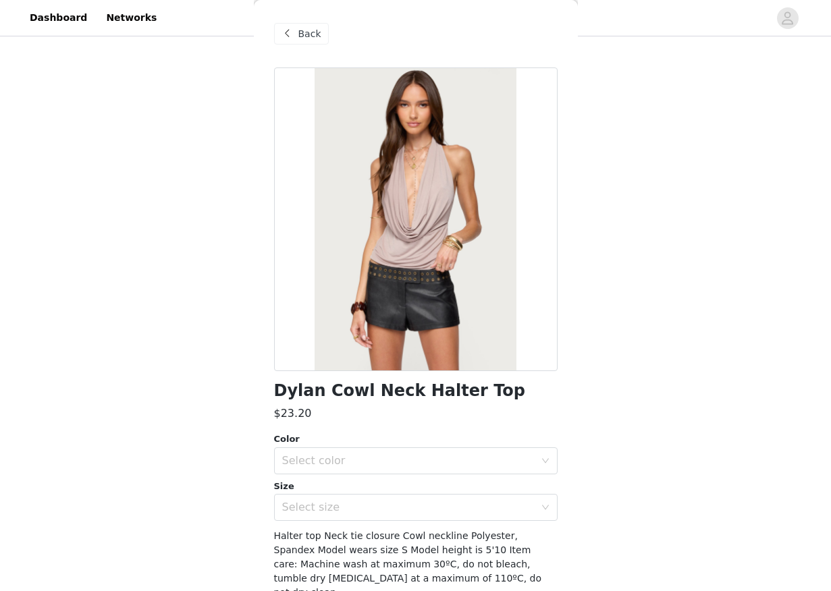
click at [318, 25] on div "Back" at bounding box center [301, 34] width 55 height 22
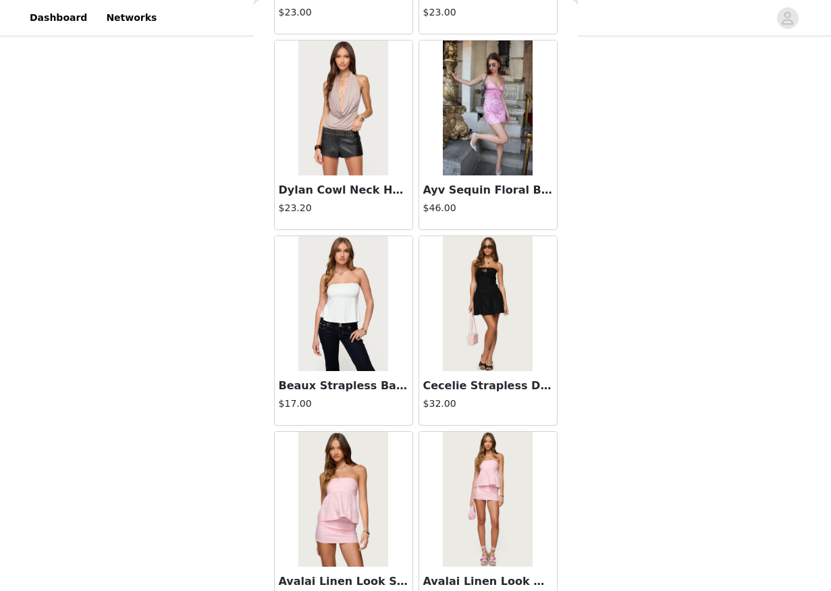
scroll to position [5388, 0]
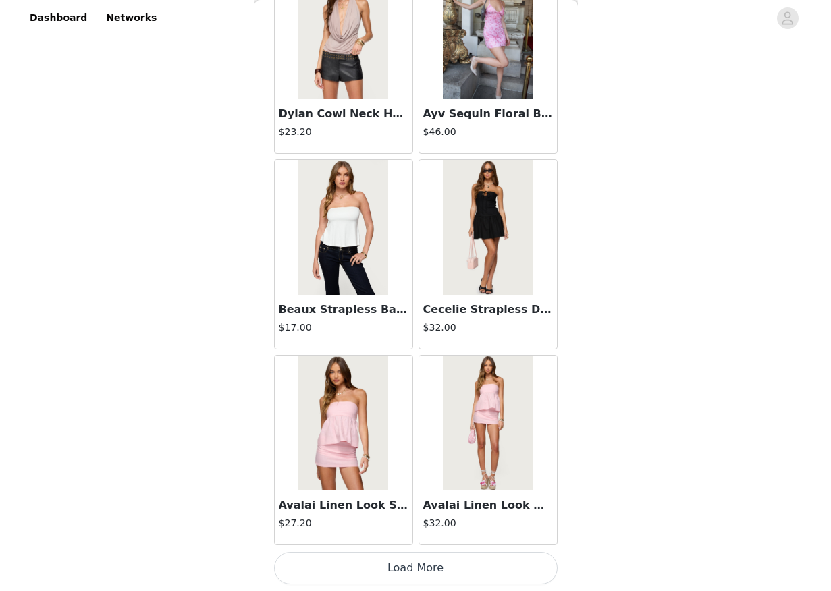
click at [395, 576] on button "Load More" at bounding box center [415, 568] width 283 height 32
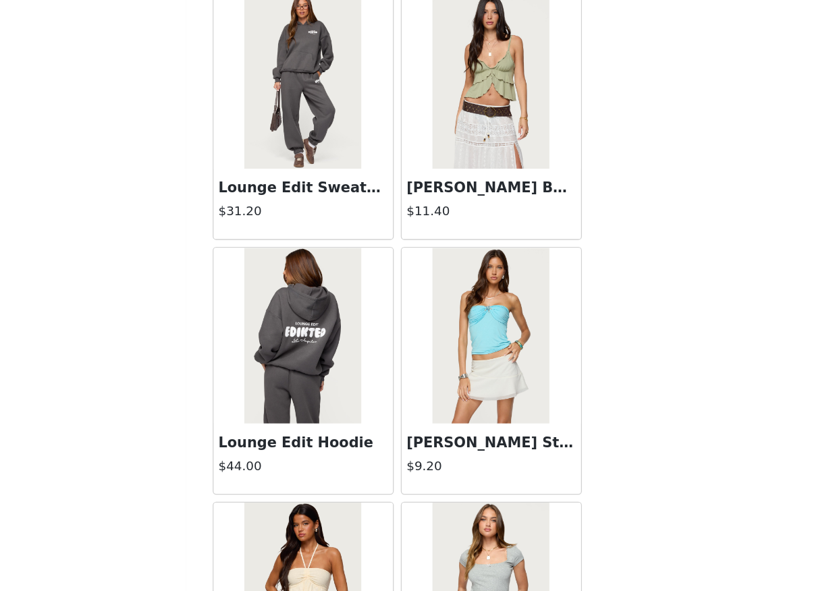
scroll to position [7345, 0]
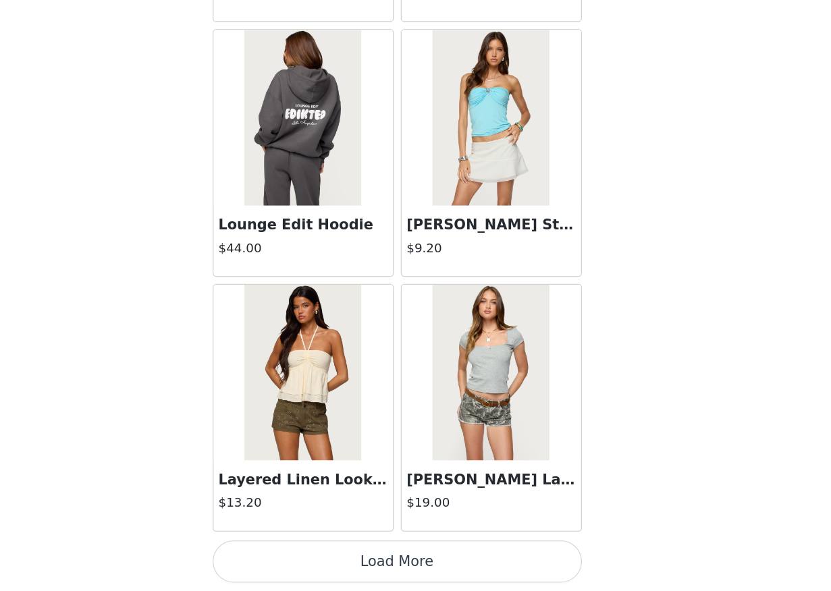
click at [441, 579] on button "Load More" at bounding box center [415, 568] width 283 height 32
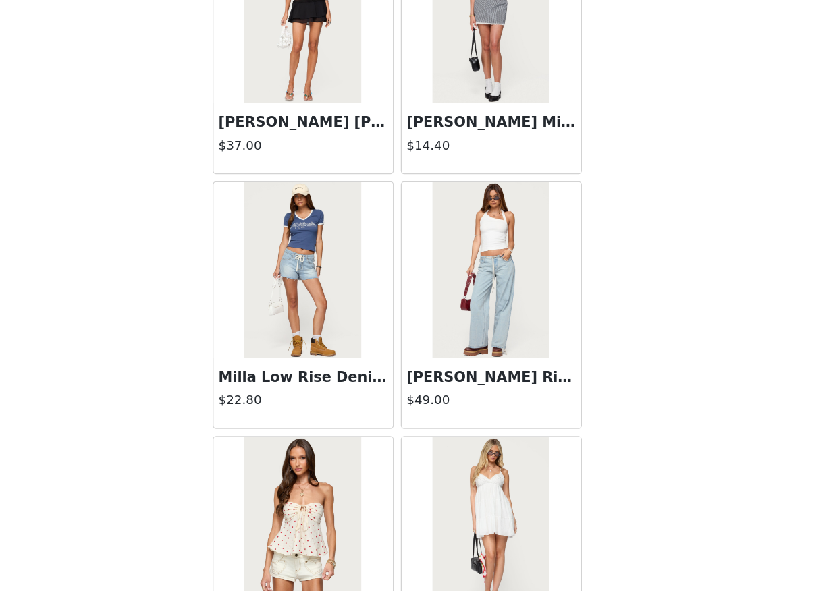
scroll to position [9302, 0]
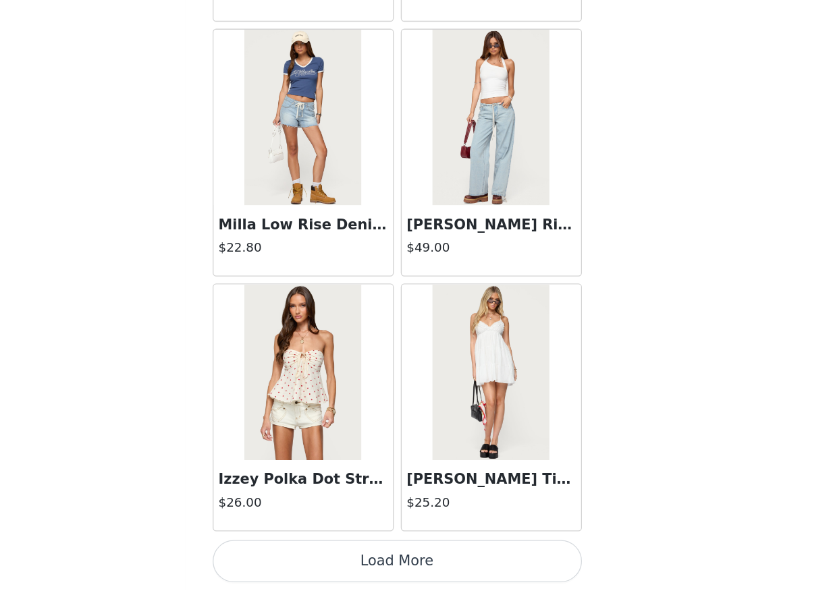
click at [407, 570] on button "Load More" at bounding box center [415, 568] width 283 height 32
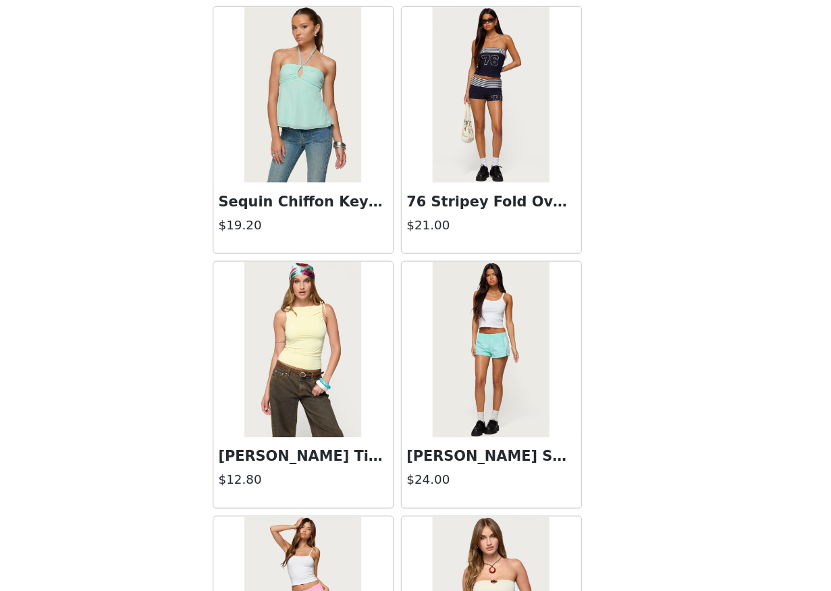
scroll to position [10366, 0]
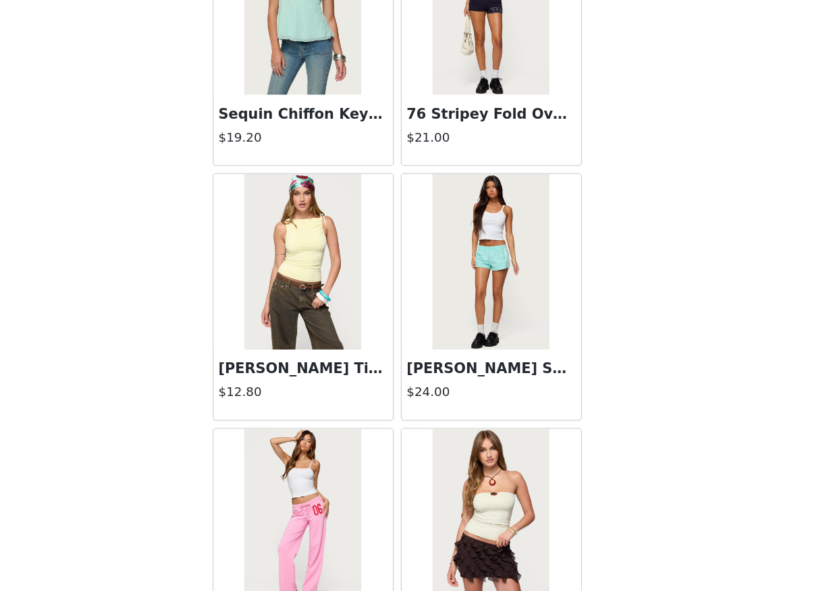
click at [366, 361] on img at bounding box center [343, 338] width 90 height 135
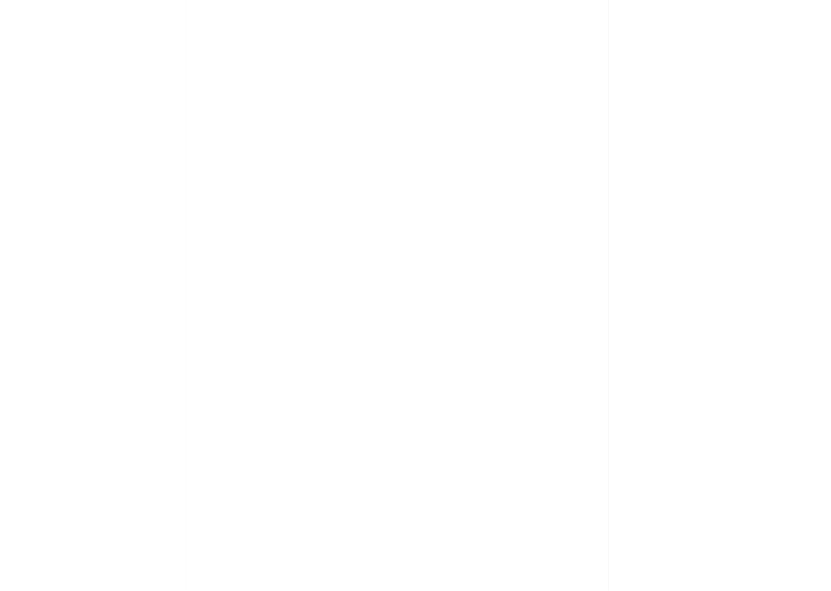
scroll to position [51, 0]
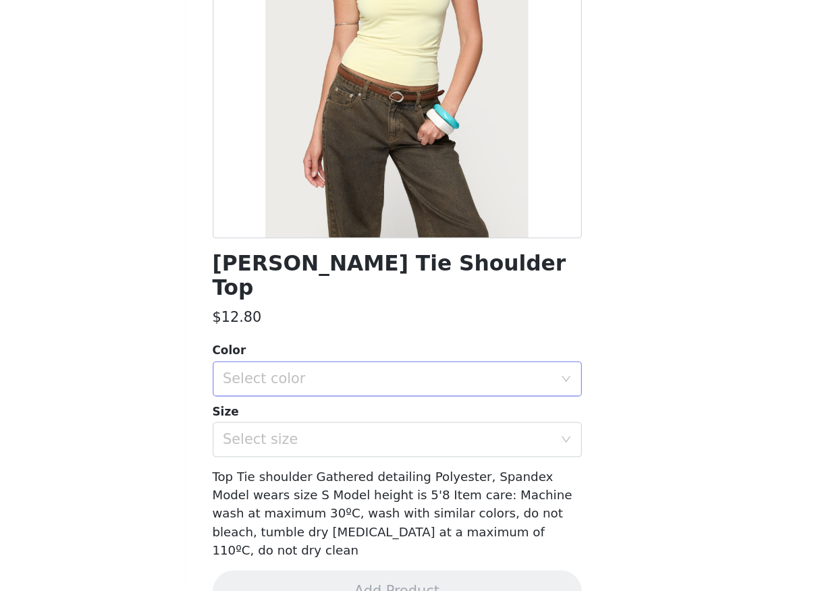
click at [348, 421] on div "Select color" at bounding box center [408, 427] width 252 height 13
click at [345, 442] on li "YELLOW" at bounding box center [415, 440] width 283 height 22
click at [341, 468] on div "Select size" at bounding box center [408, 474] width 252 height 13
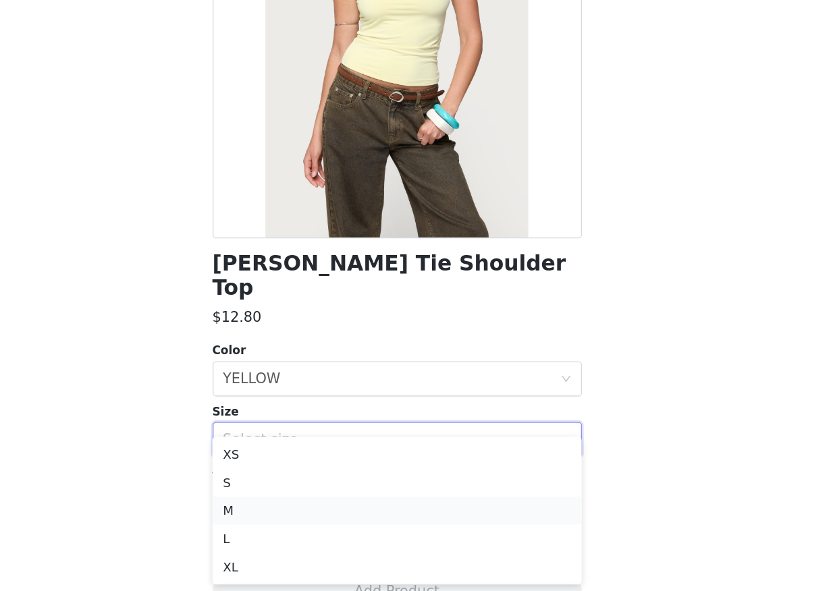
click at [335, 522] on li "M" at bounding box center [415, 529] width 283 height 22
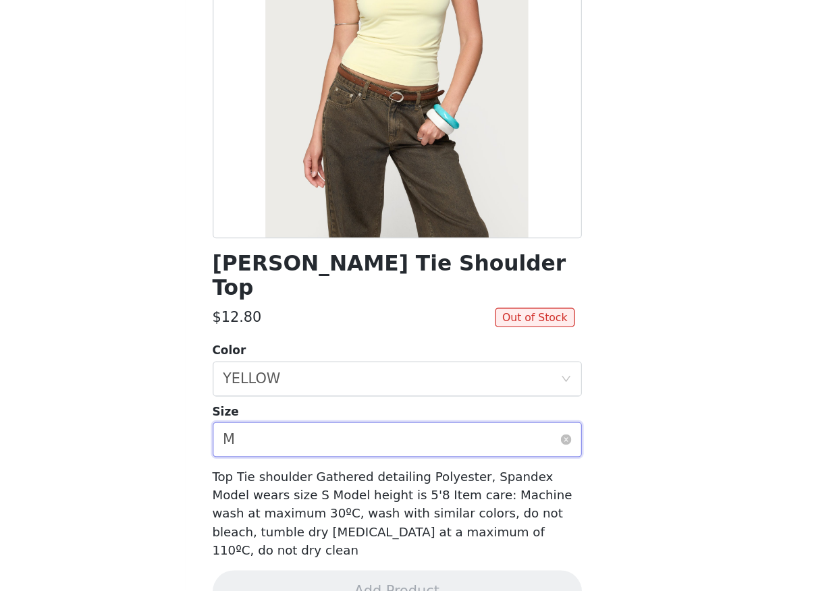
click at [361, 462] on div "Select size M" at bounding box center [411, 475] width 258 height 26
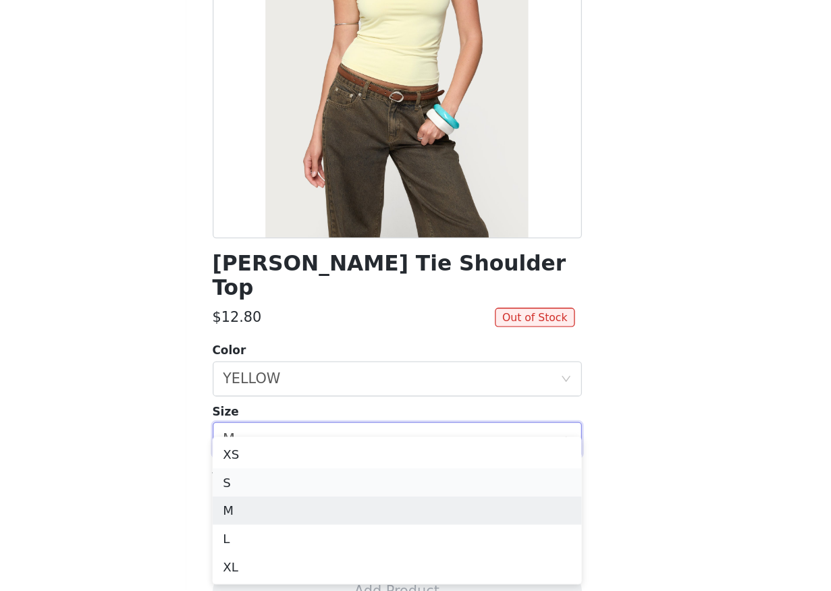
click at [347, 511] on li "S" at bounding box center [415, 508] width 283 height 22
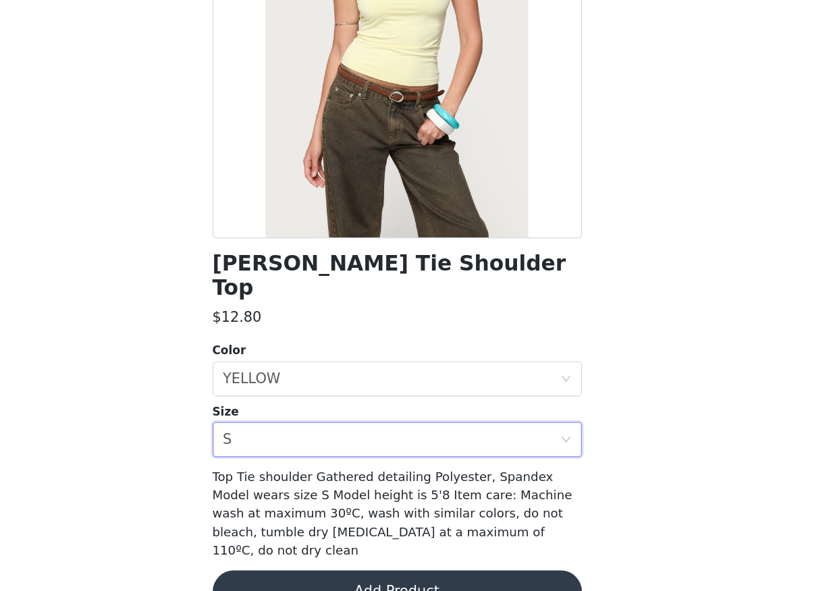
click at [348, 575] on button "Add Product" at bounding box center [415, 591] width 283 height 32
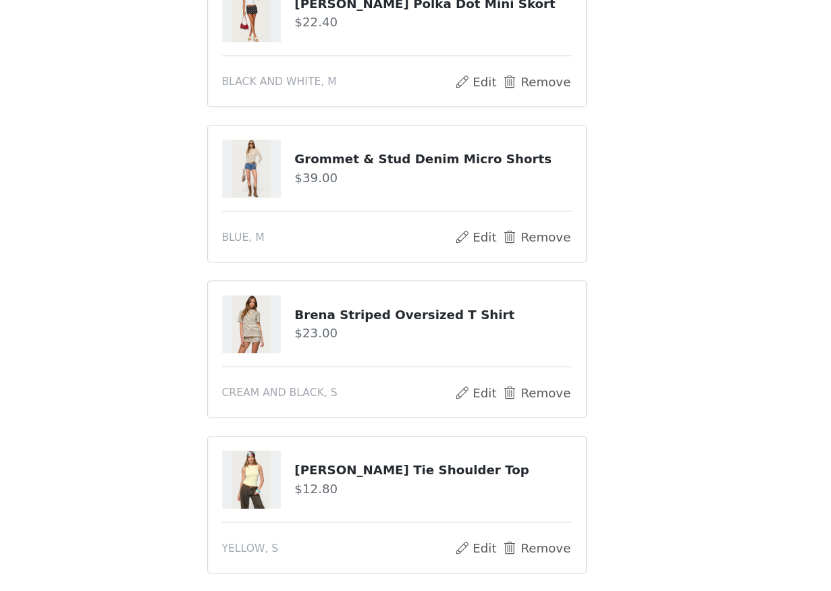
scroll to position [262, 0]
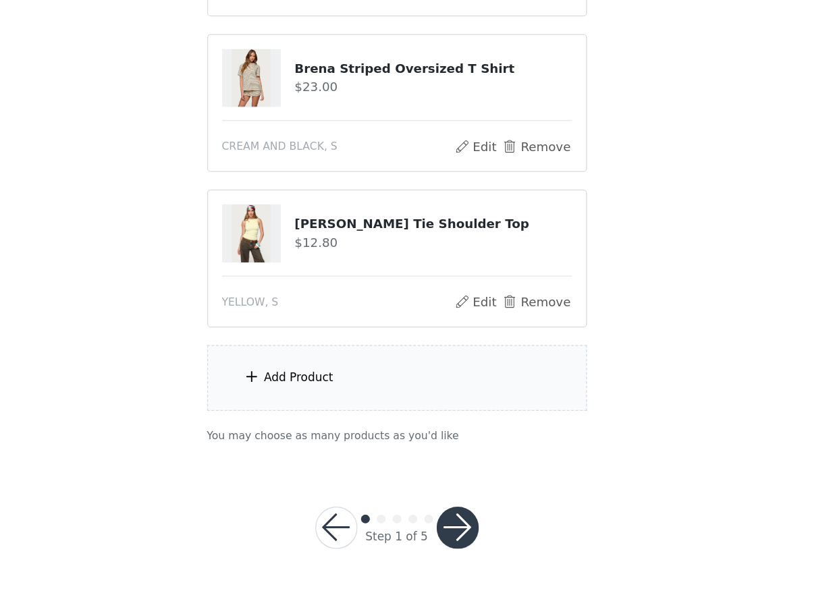
click at [328, 429] on div "Add Product" at bounding box center [340, 426] width 53 height 13
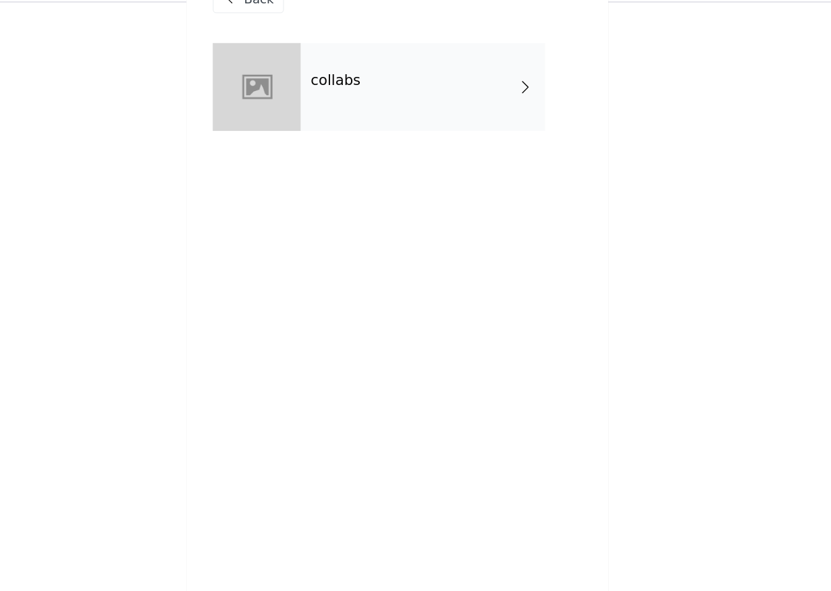
scroll to position [0, 0]
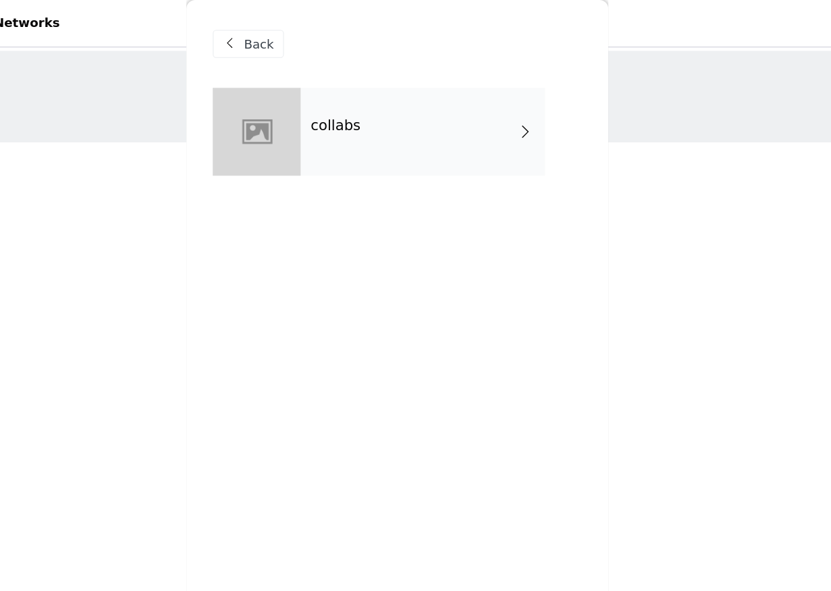
click at [422, 105] on div "collabs" at bounding box center [435, 100] width 188 height 67
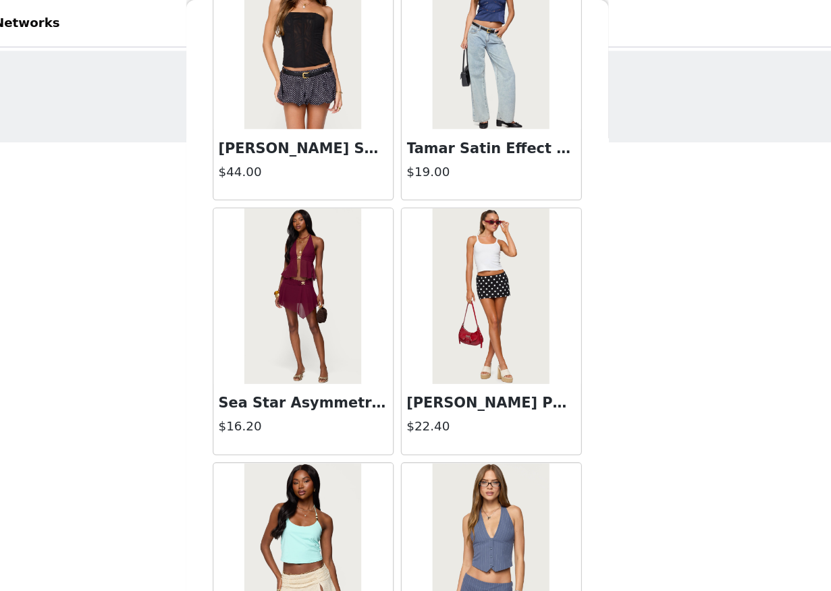
scroll to position [262, 0]
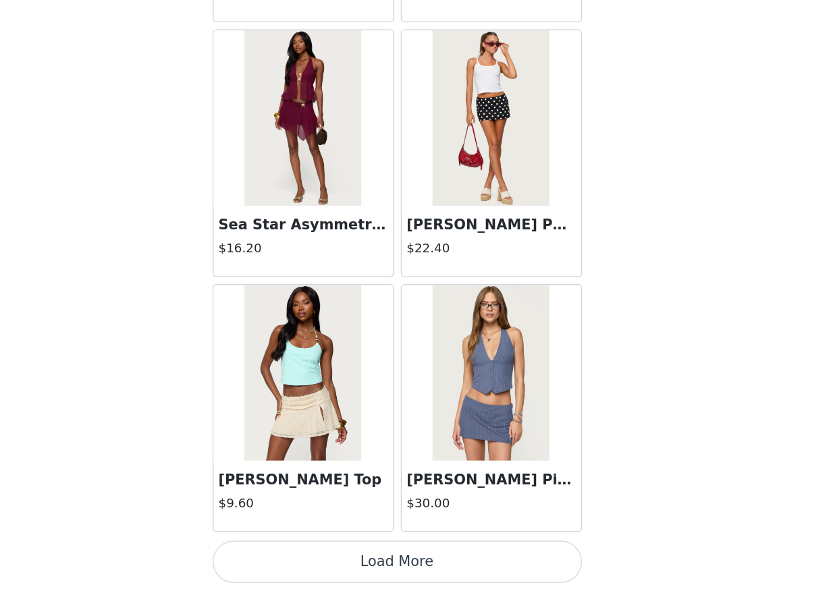
click at [413, 565] on button "Load More" at bounding box center [415, 568] width 283 height 32
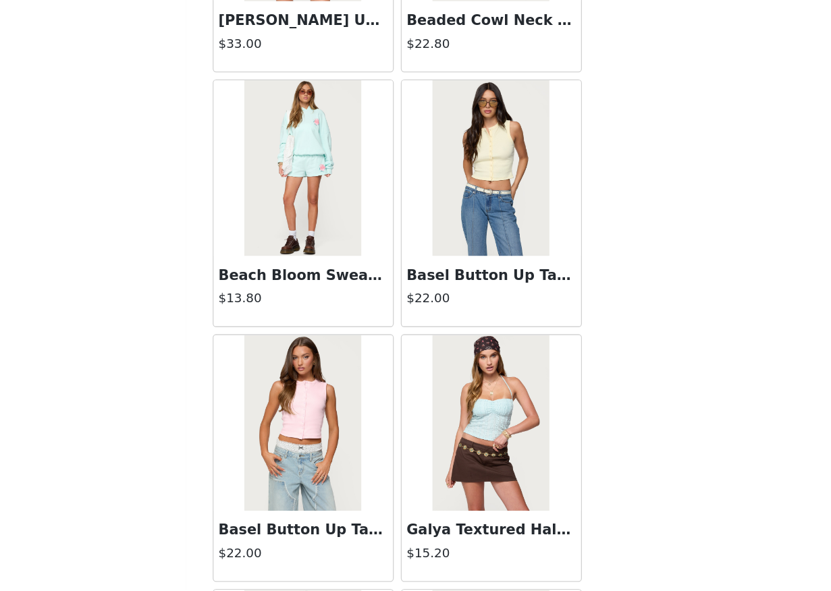
scroll to position [3431, 0]
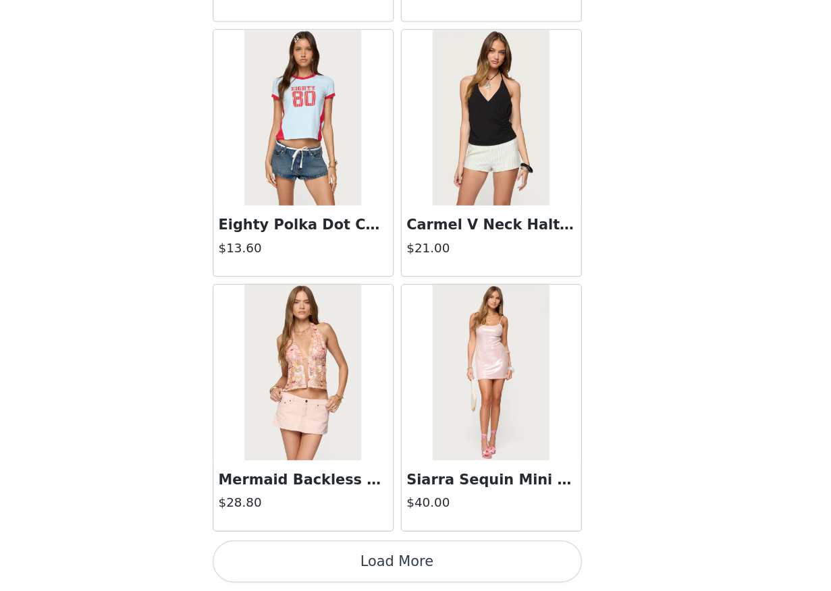
click at [408, 578] on button "Load More" at bounding box center [415, 568] width 283 height 32
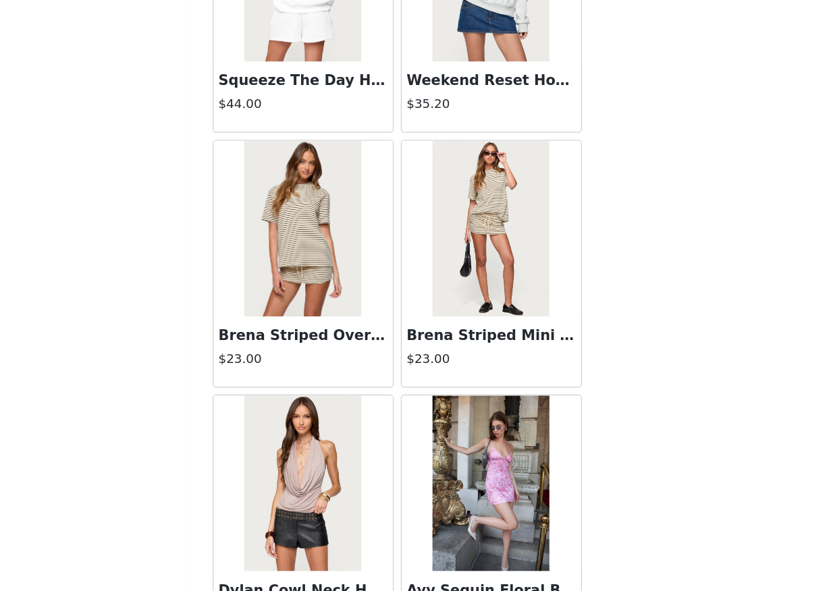
scroll to position [5388, 0]
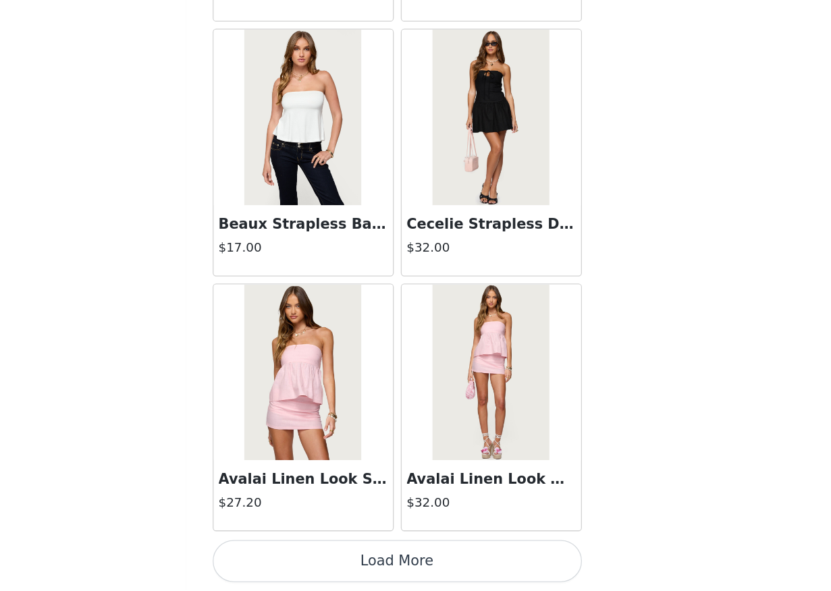
click at [390, 562] on button "Load More" at bounding box center [415, 568] width 283 height 32
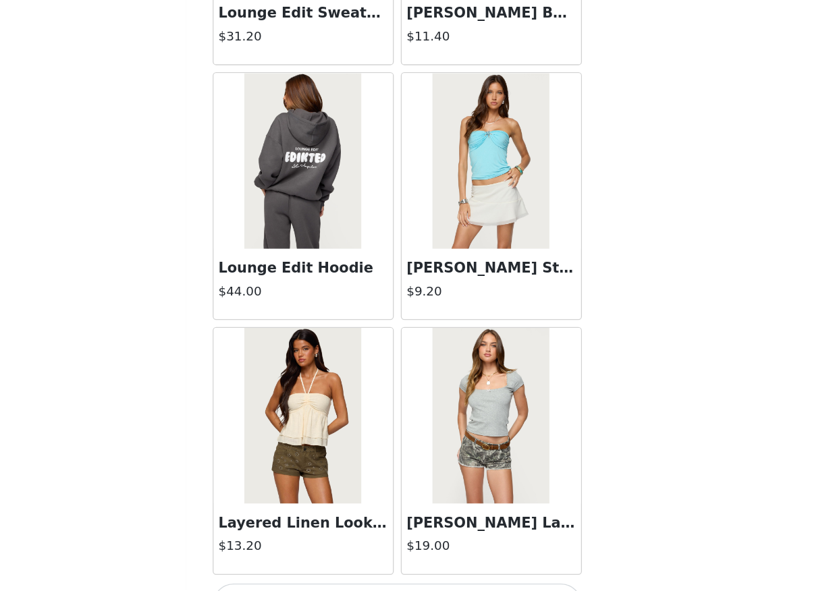
scroll to position [7345, 0]
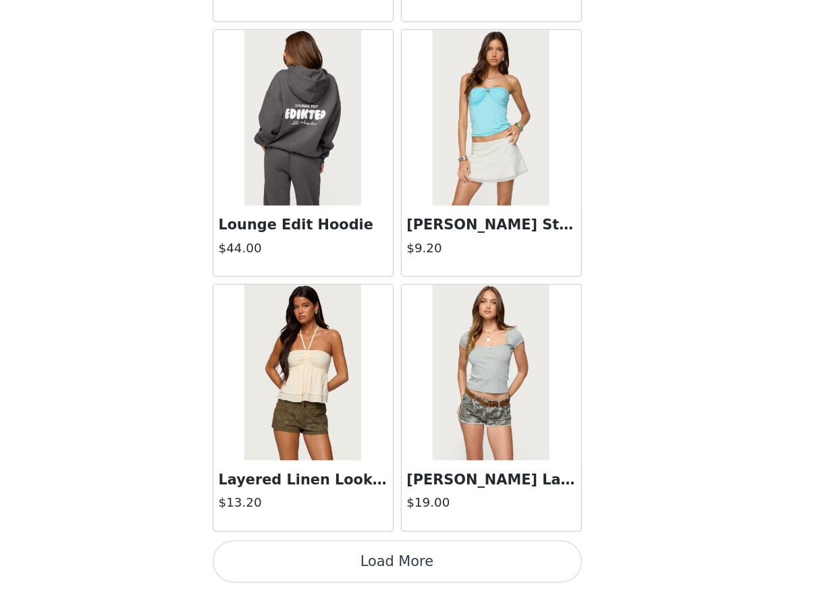
click at [387, 572] on button "Load More" at bounding box center [415, 568] width 283 height 32
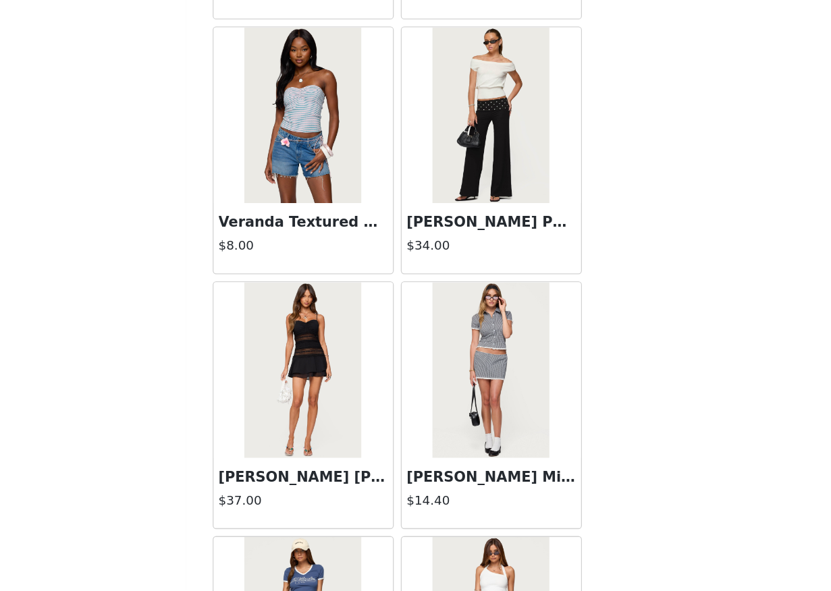
scroll to position [9302, 0]
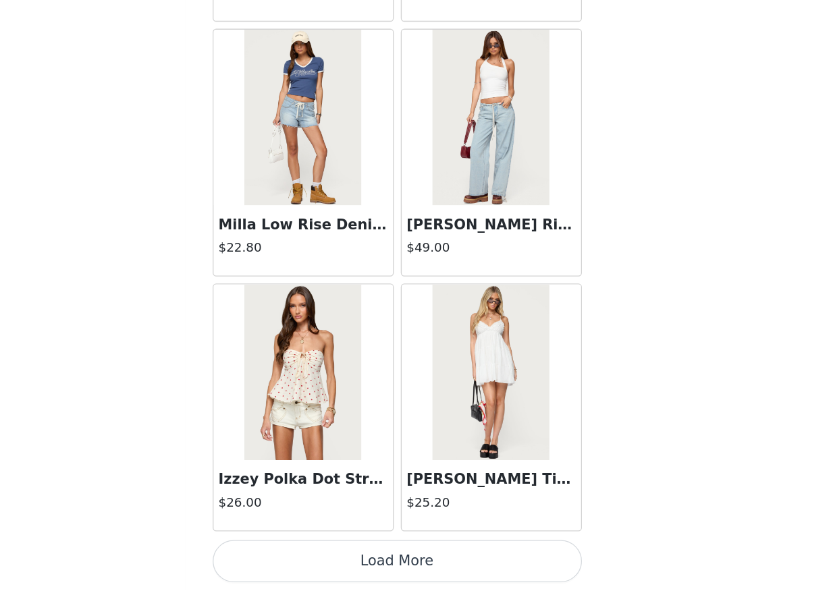
click at [398, 537] on div "Izzey Polka Dot Strapless Babydoll Top $26.00" at bounding box center [344, 518] width 138 height 54
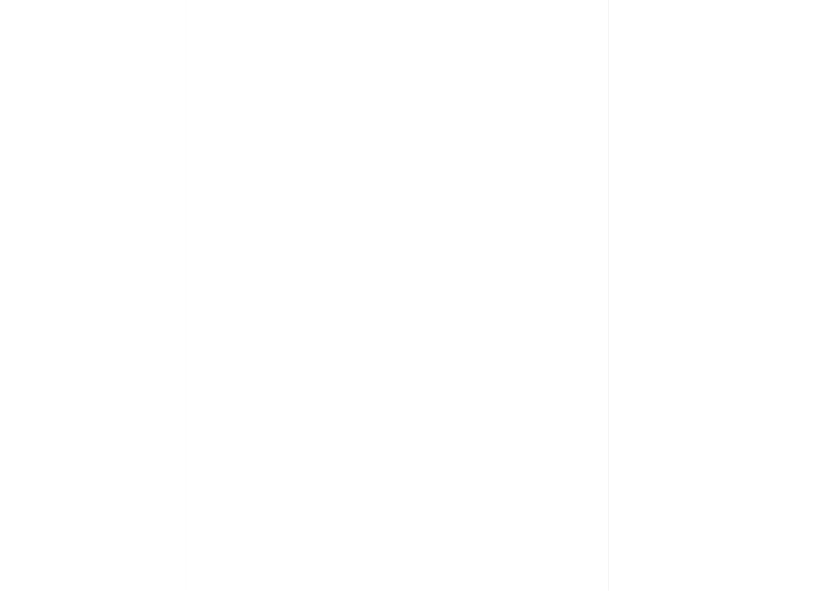
click at [397, 563] on div "Back Tahna Flower Crochet Shorts $18.00 We'Re Edikted Sweat Shorts $13.80 Kasen…" at bounding box center [416, 295] width 324 height 591
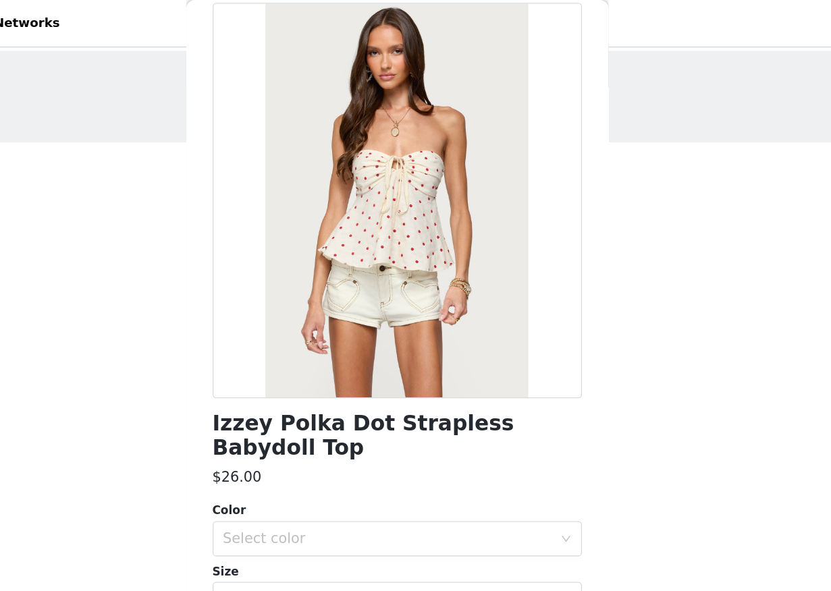
scroll to position [0, 0]
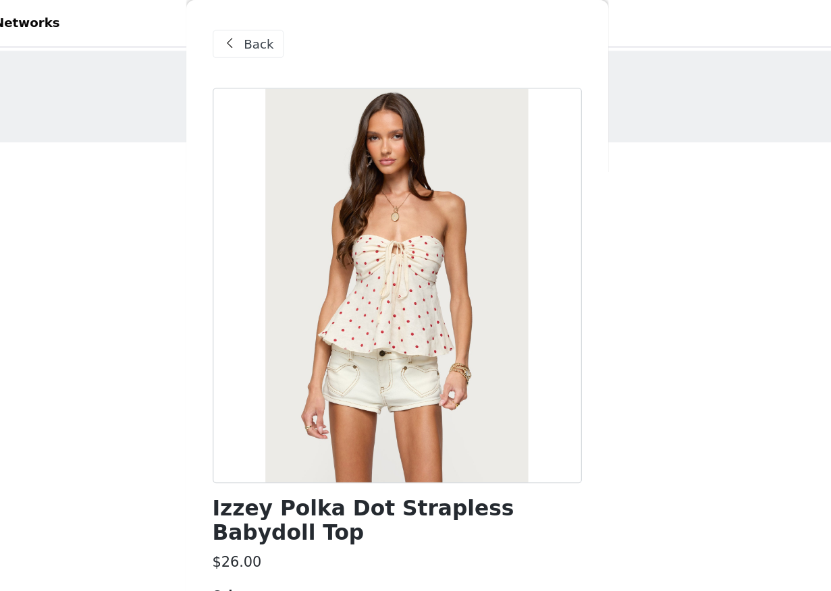
click at [323, 38] on div "Back" at bounding box center [301, 34] width 55 height 22
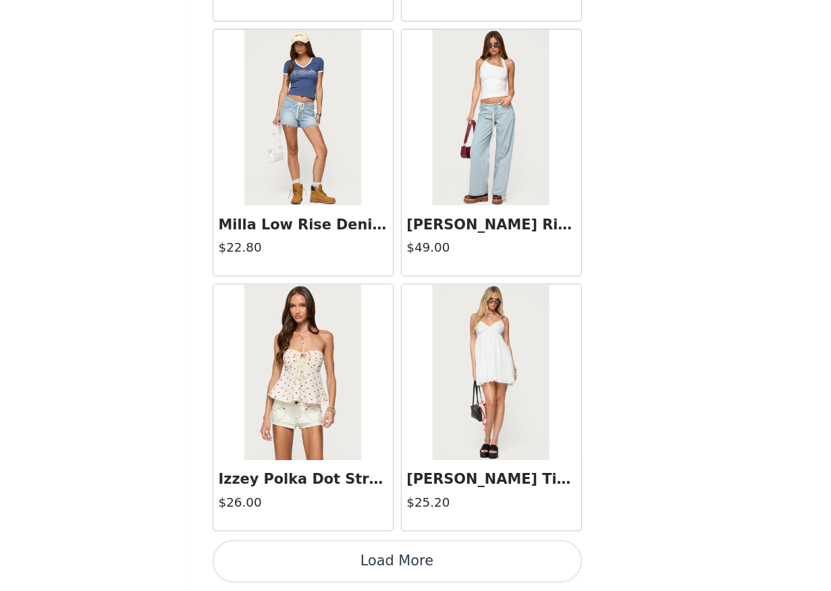
scroll to position [262, 0]
click at [467, 563] on button "Load More" at bounding box center [415, 568] width 283 height 32
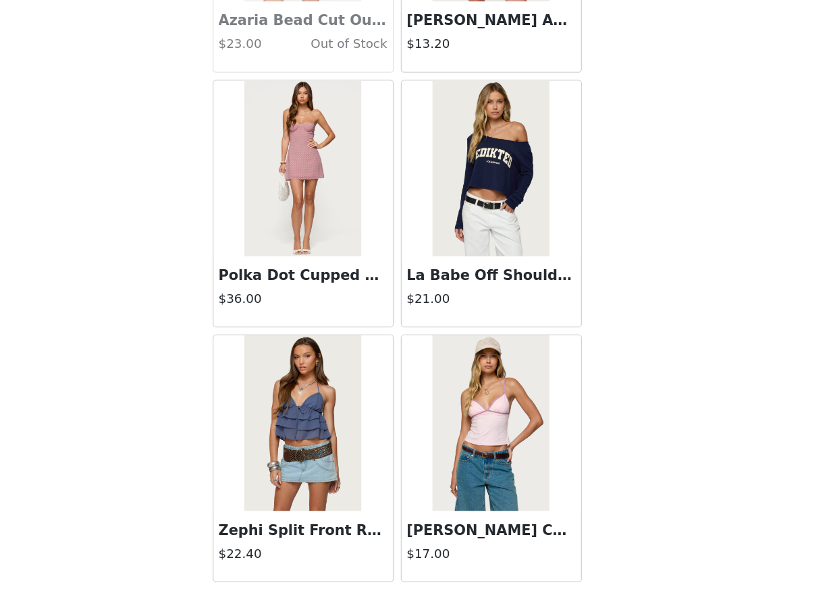
scroll to position [11259, 0]
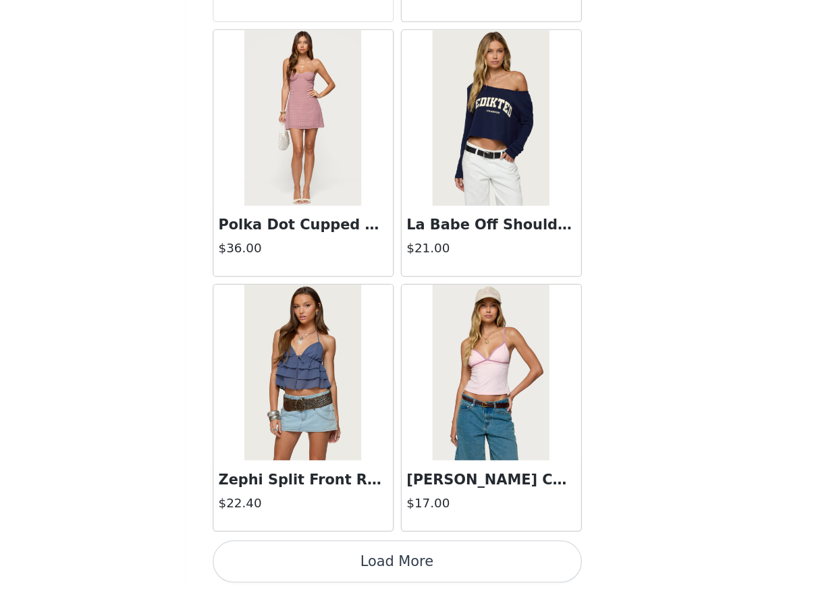
click at [476, 563] on button "Load More" at bounding box center [415, 568] width 283 height 32
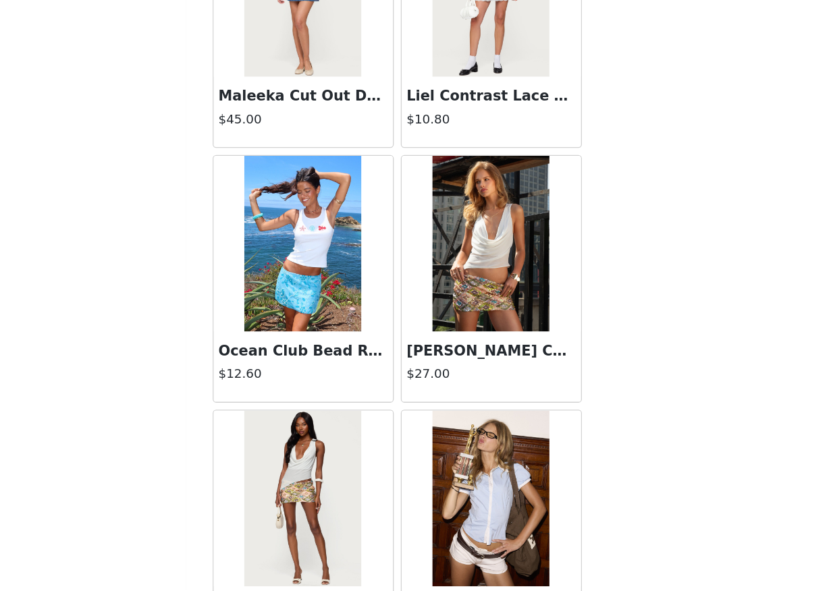
scroll to position [13216, 0]
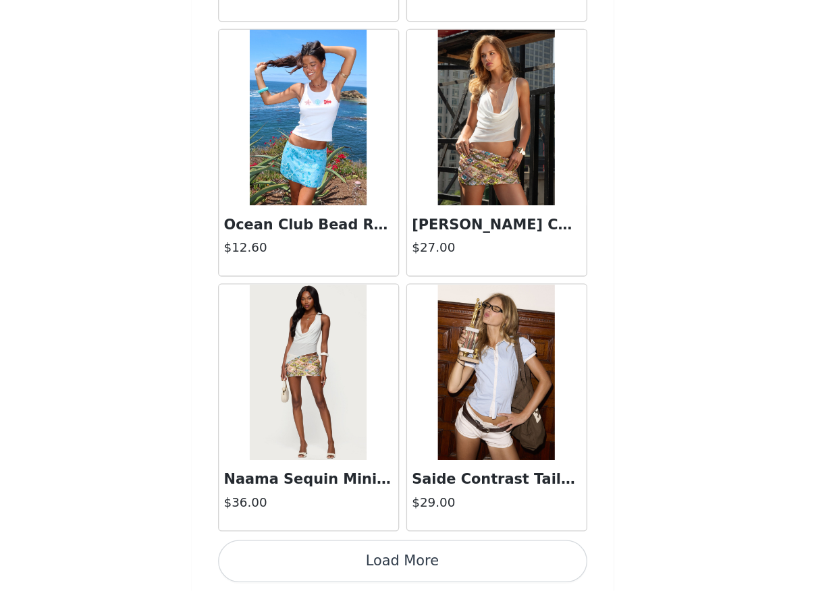
click at [408, 570] on button "Load More" at bounding box center [415, 568] width 283 height 32
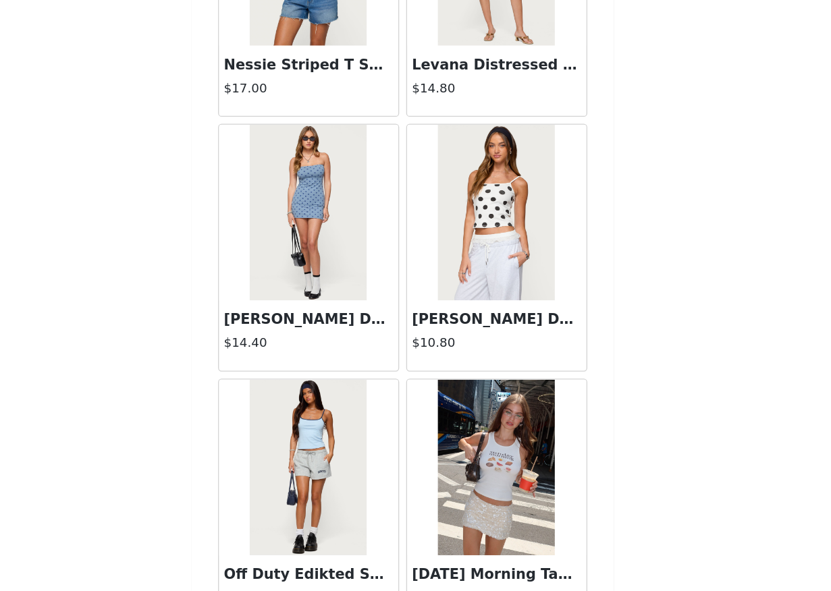
scroll to position [14934, 0]
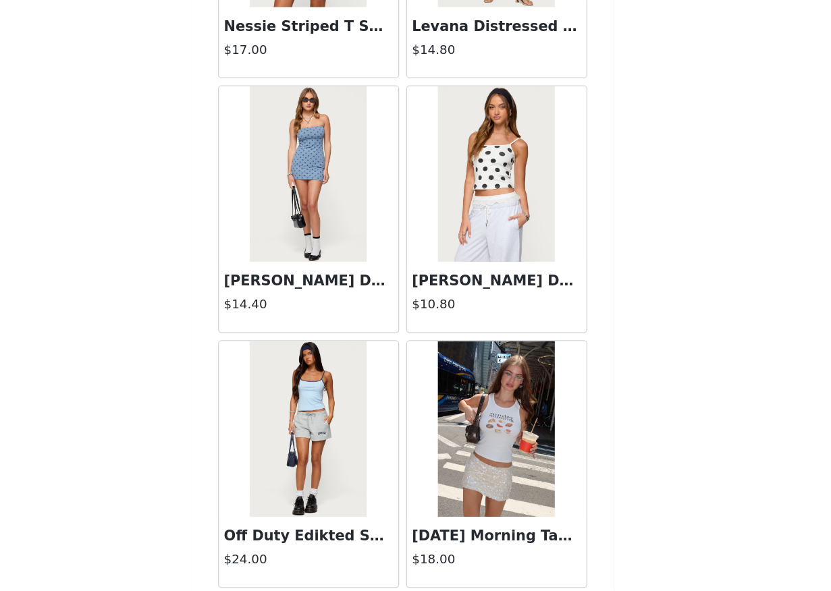
click at [497, 305] on img at bounding box center [488, 270] width 90 height 135
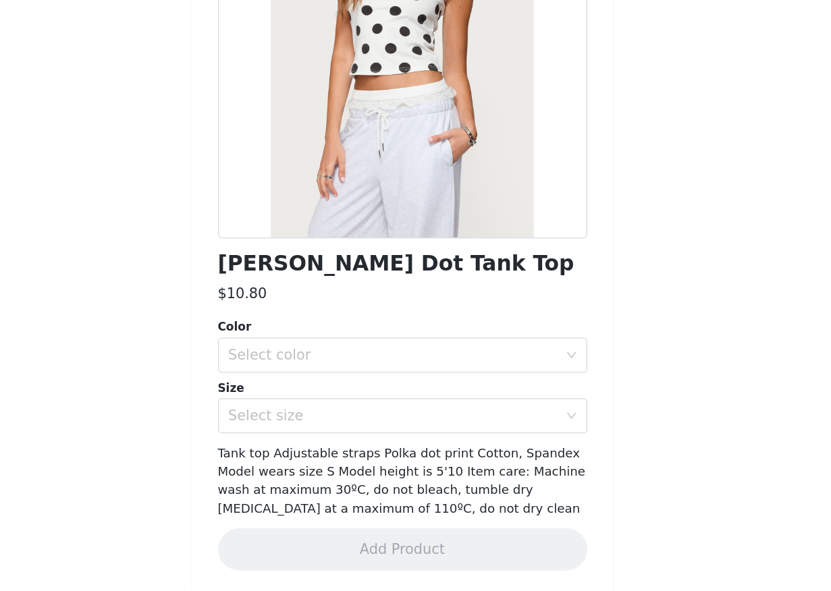
scroll to position [51, 0]
click at [378, 411] on div "Select color" at bounding box center [408, 409] width 252 height 13
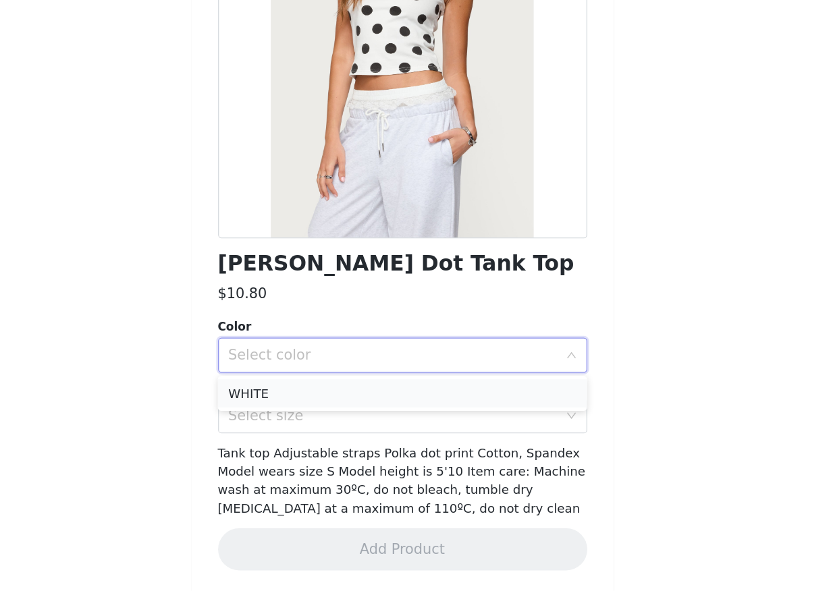
click at [371, 443] on li "WHITE" at bounding box center [415, 440] width 283 height 22
click at [353, 445] on div "Select size" at bounding box center [411, 456] width 258 height 26
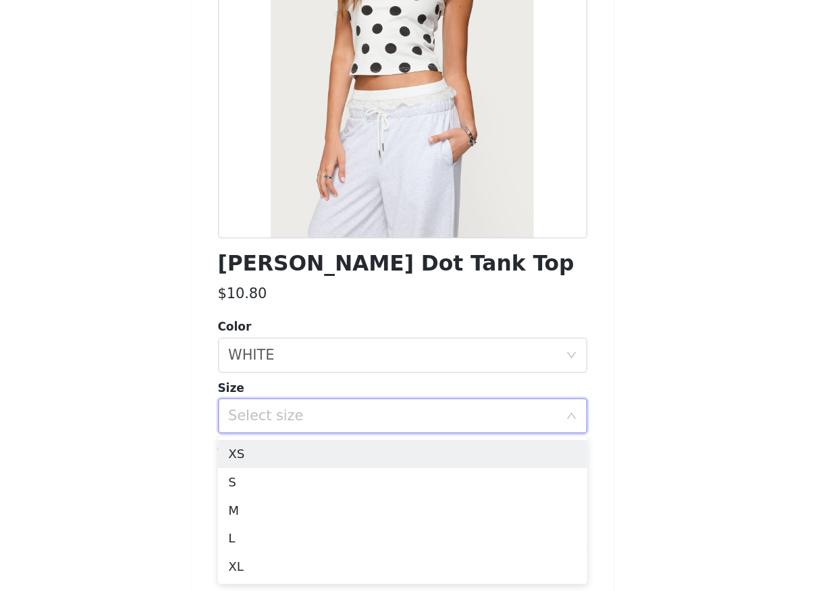
click at [353, 458] on div "Select size" at bounding box center [408, 455] width 252 height 13
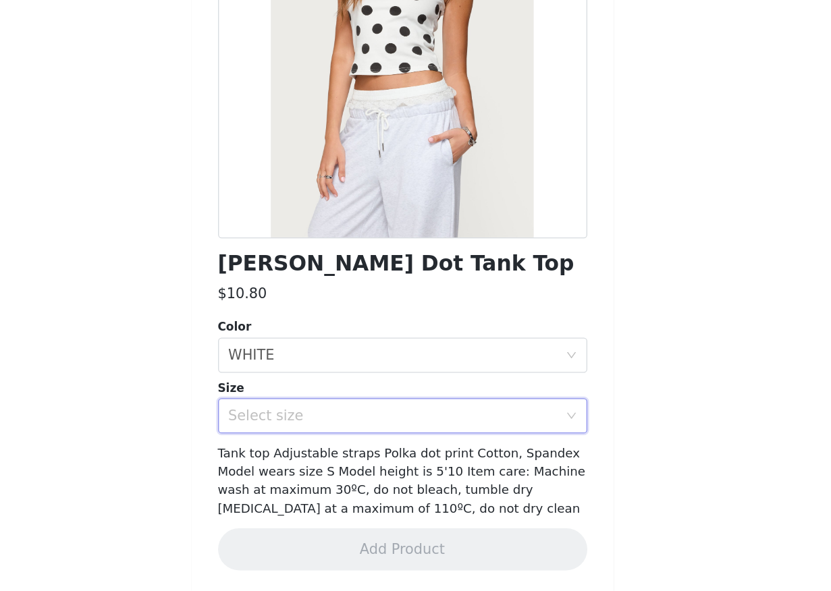
click at [329, 450] on div "Select size" at bounding box center [408, 455] width 252 height 13
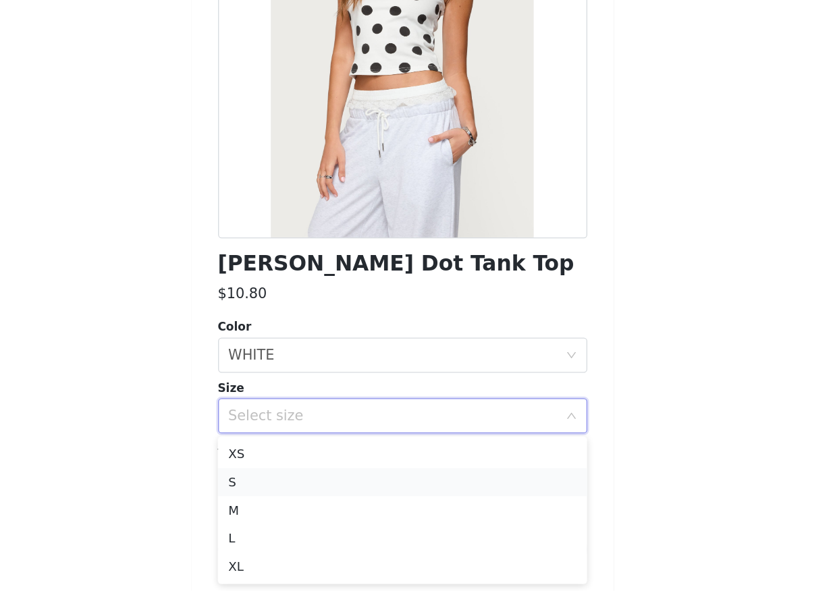
click at [331, 505] on li "S" at bounding box center [415, 508] width 283 height 22
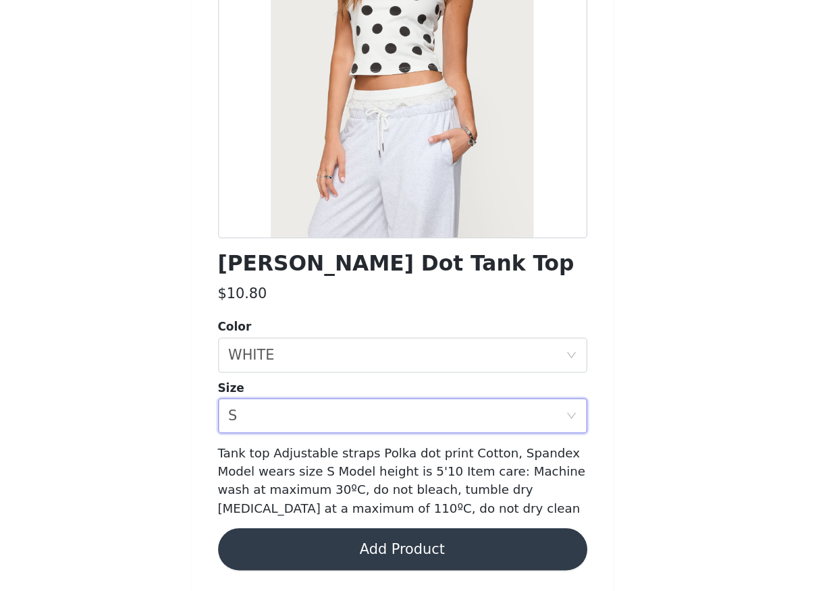
click at [370, 557] on button "Add Product" at bounding box center [415, 559] width 283 height 32
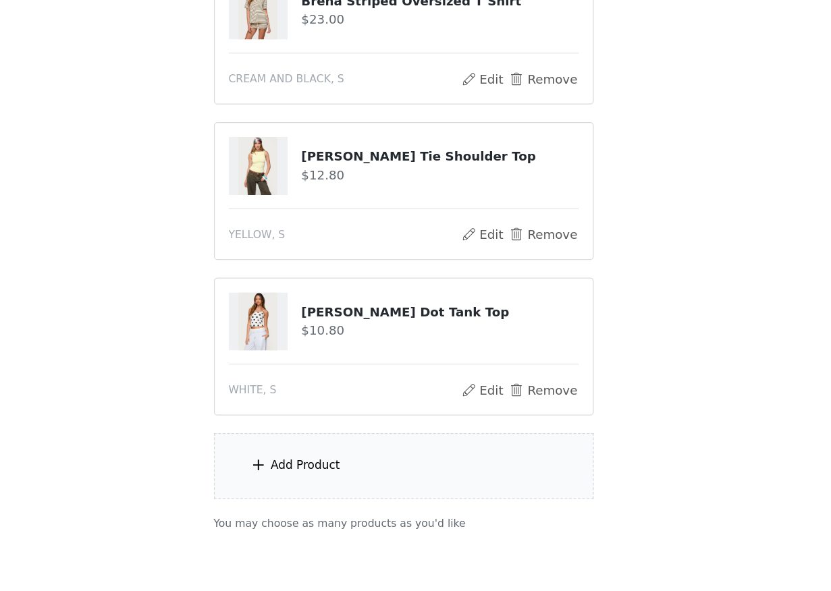
scroll to position [381, 0]
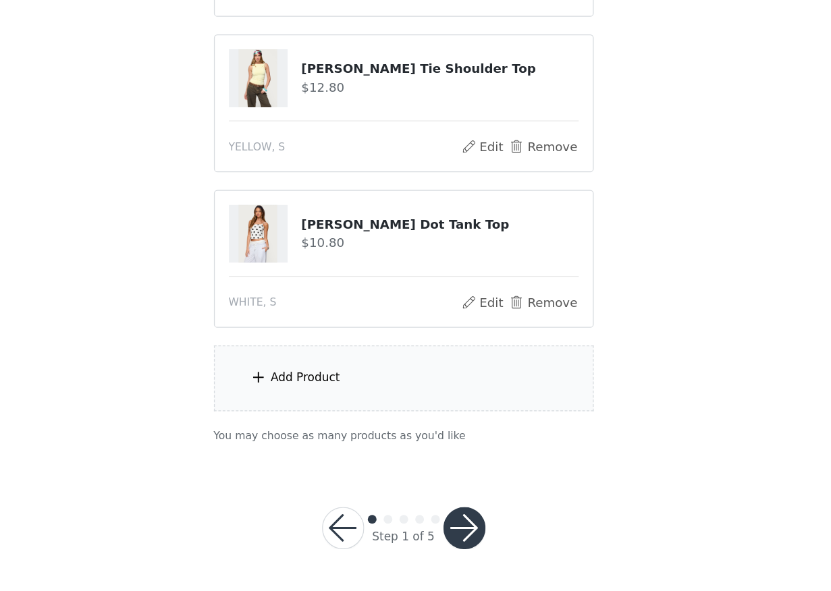
click at [400, 451] on div "Add Product" at bounding box center [416, 427] width 292 height 51
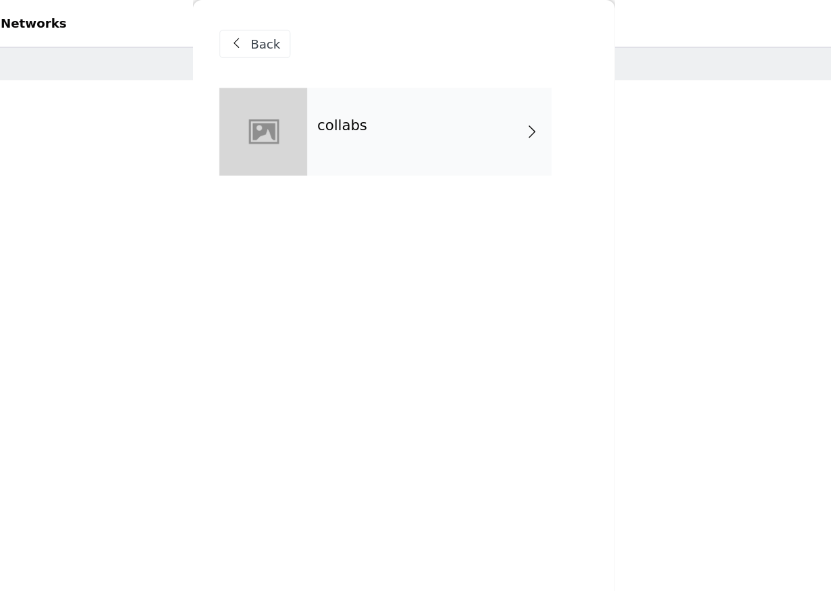
scroll to position [0, 0]
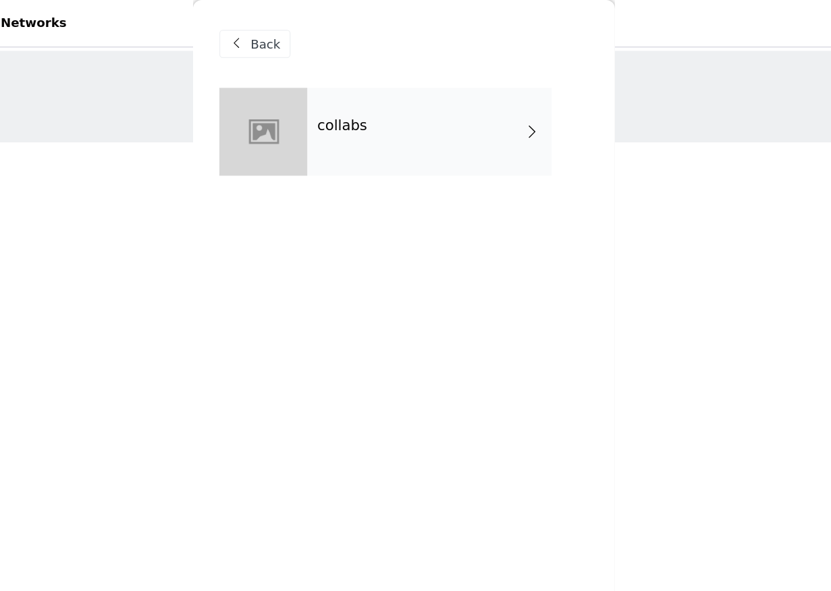
click at [410, 106] on div "collabs" at bounding box center [435, 100] width 188 height 67
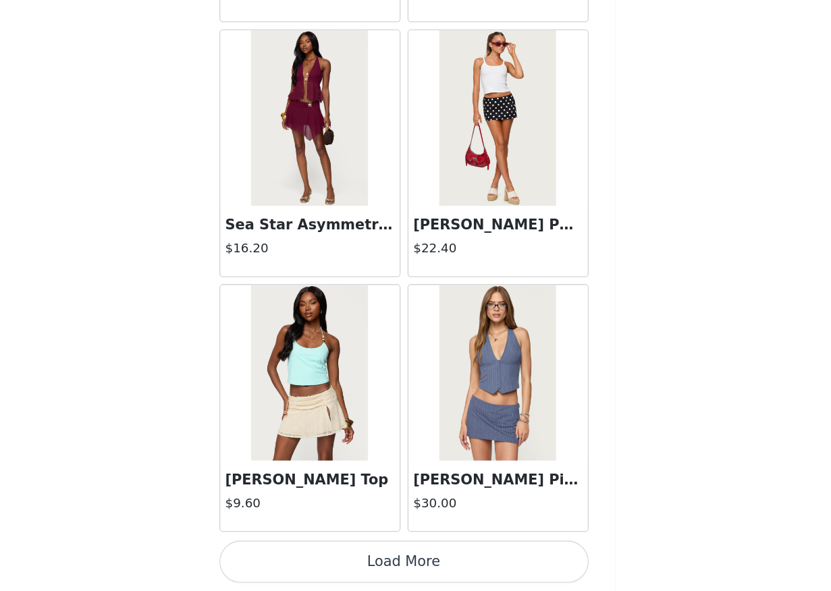
scroll to position [381, 0]
click at [432, 576] on button "Load More" at bounding box center [415, 568] width 283 height 32
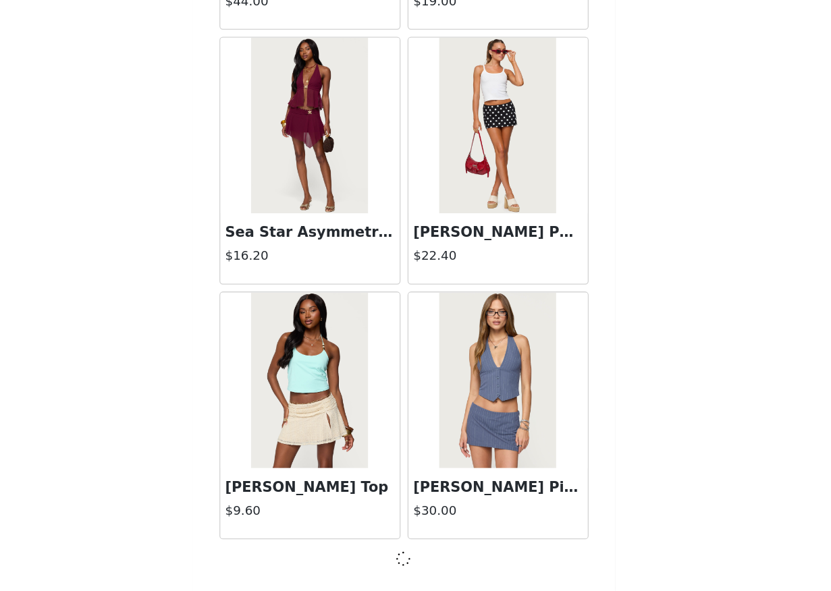
scroll to position [381, 0]
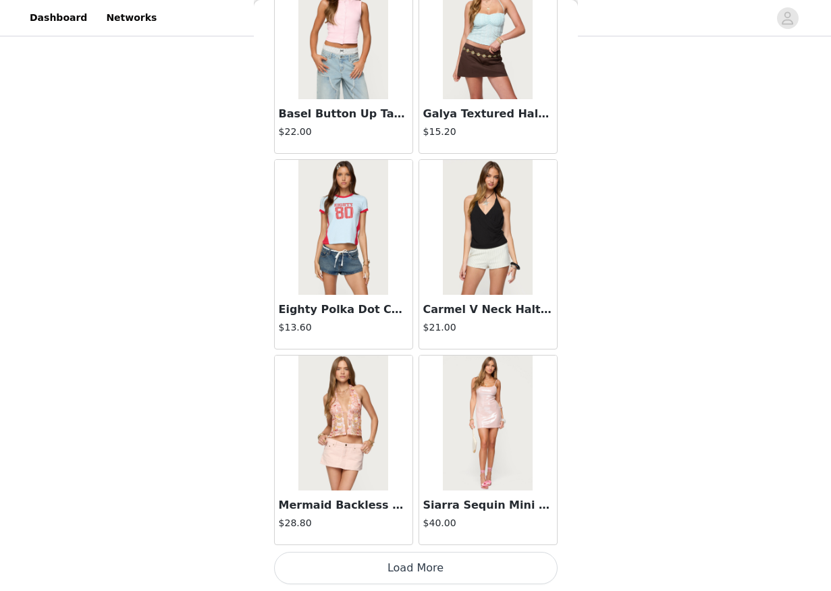
click at [447, 568] on button "Load More" at bounding box center [415, 568] width 283 height 32
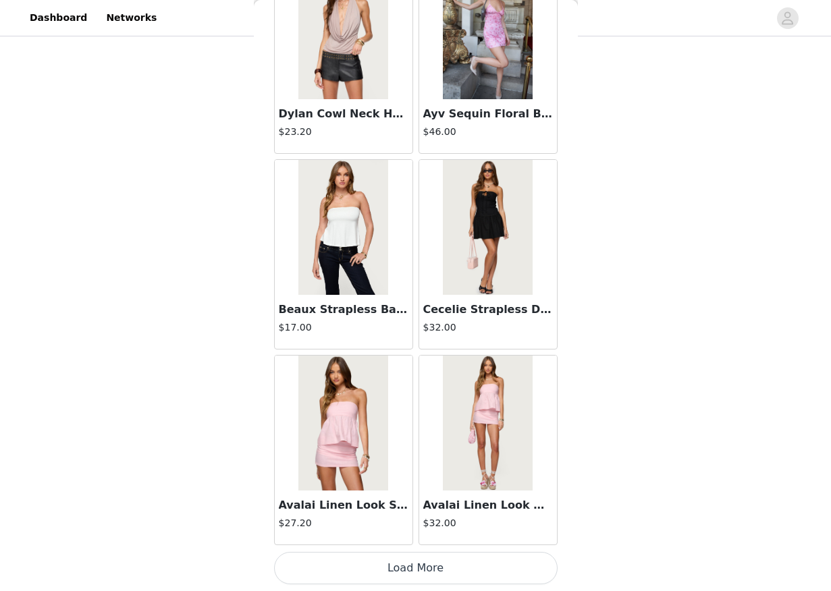
click at [447, 568] on button "Load More" at bounding box center [415, 568] width 283 height 32
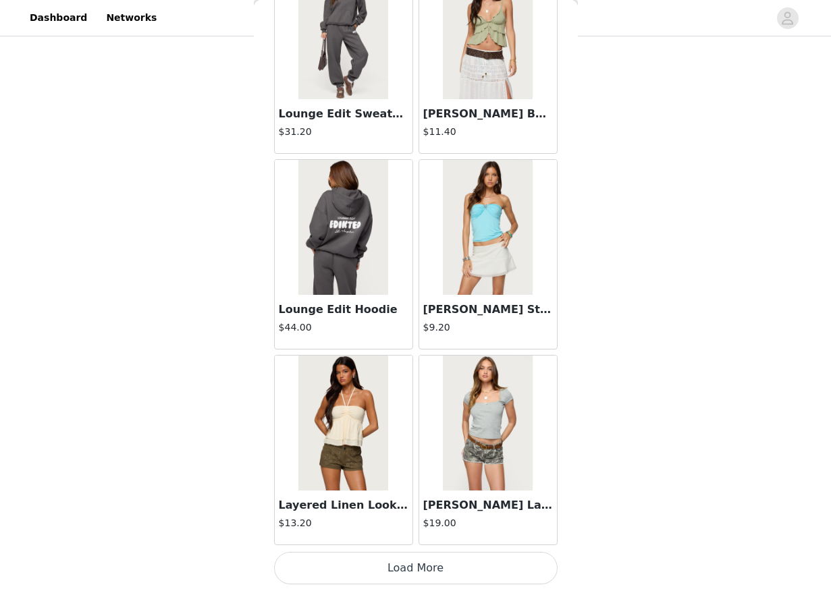
click at [447, 568] on button "Load More" at bounding box center [415, 568] width 283 height 32
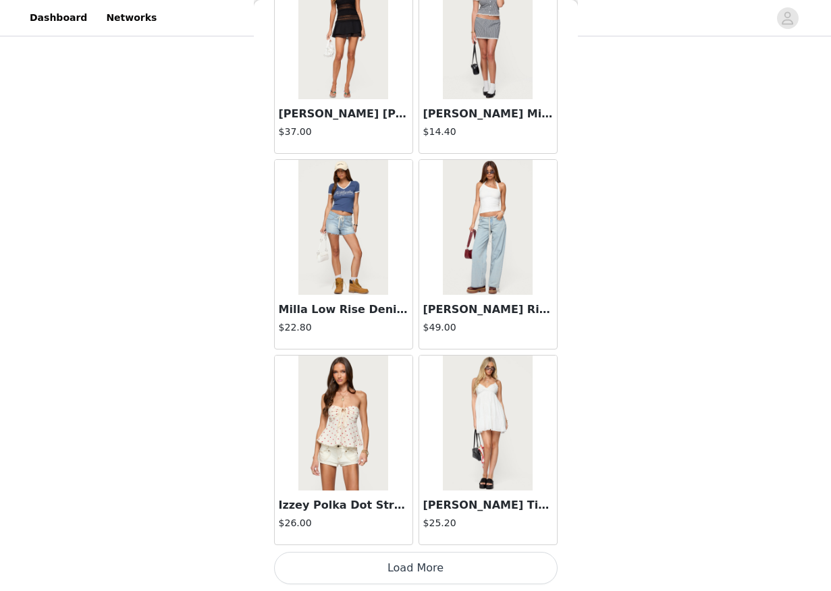
click at [447, 568] on button "Load More" at bounding box center [415, 568] width 283 height 32
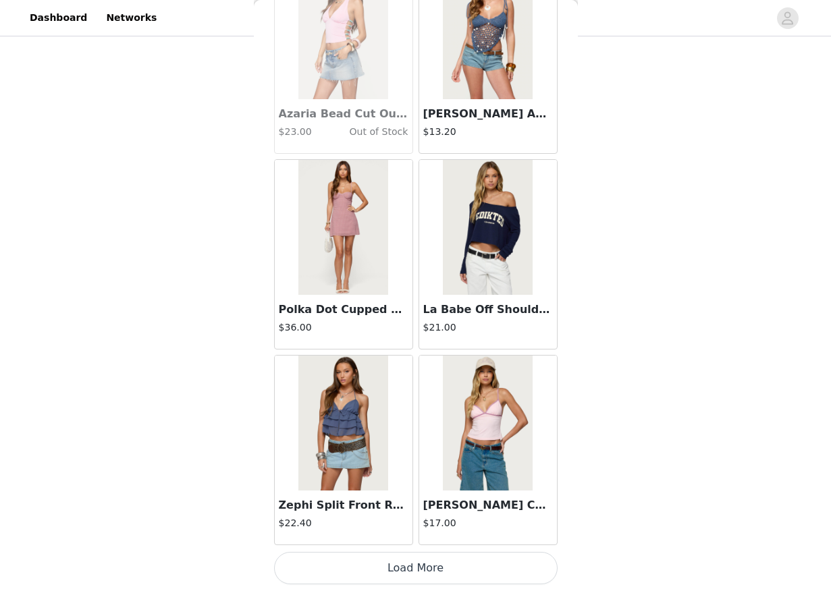
click at [447, 568] on button "Load More" at bounding box center [415, 568] width 283 height 32
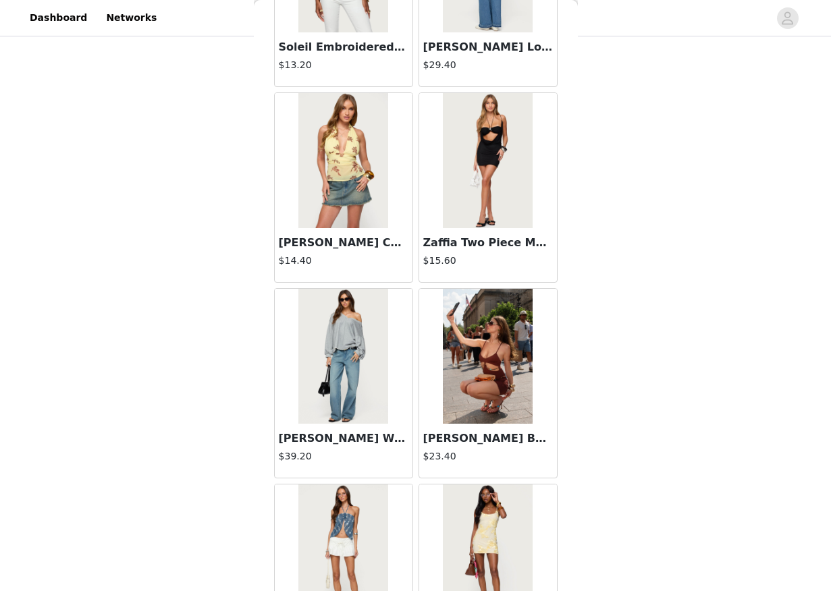
scroll to position [13216, 0]
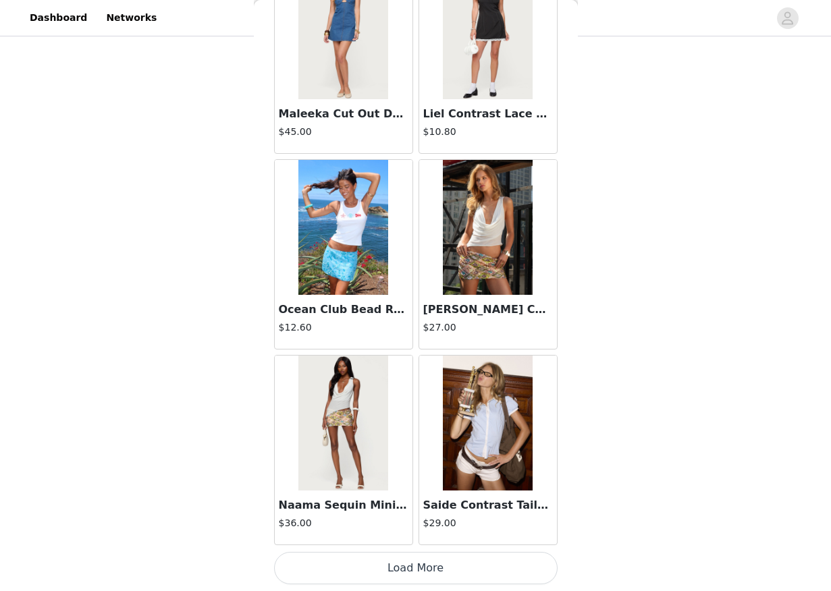
click at [447, 568] on button "Load More" at bounding box center [415, 568] width 283 height 32
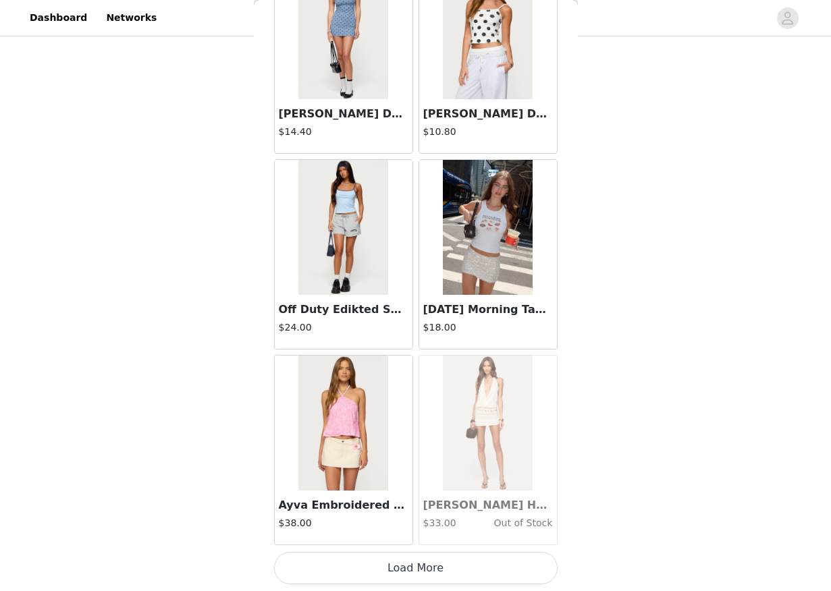
scroll to position [381, 0]
click at [448, 567] on button "Load More" at bounding box center [415, 568] width 283 height 32
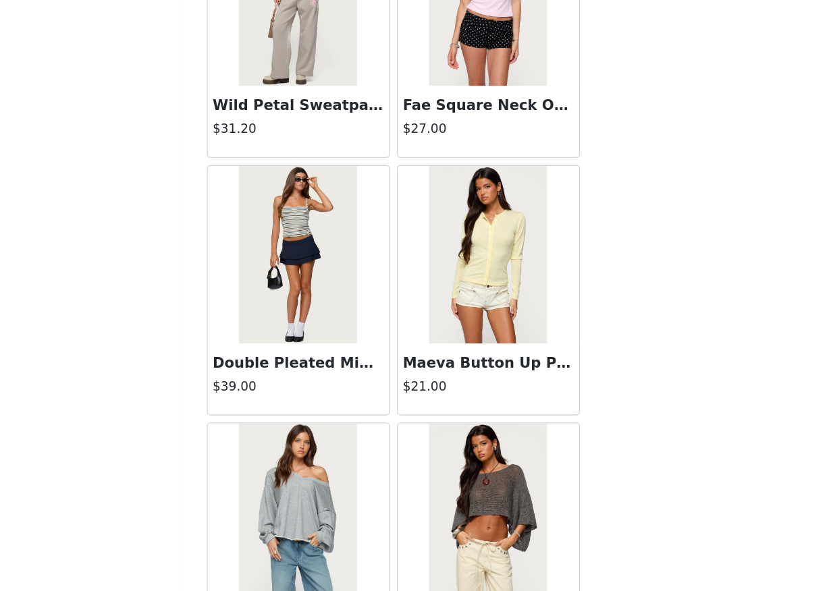
scroll to position [17130, 0]
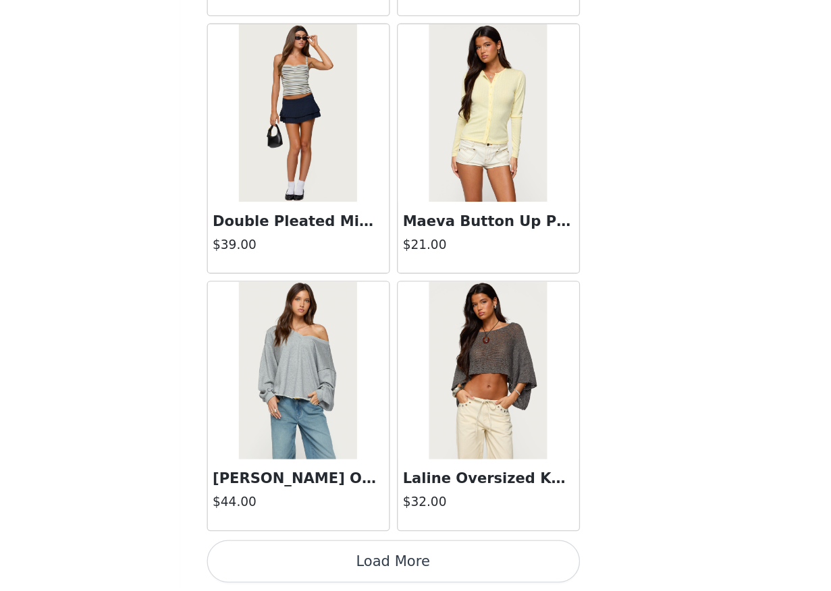
click at [377, 431] on img at bounding box center [343, 423] width 90 height 135
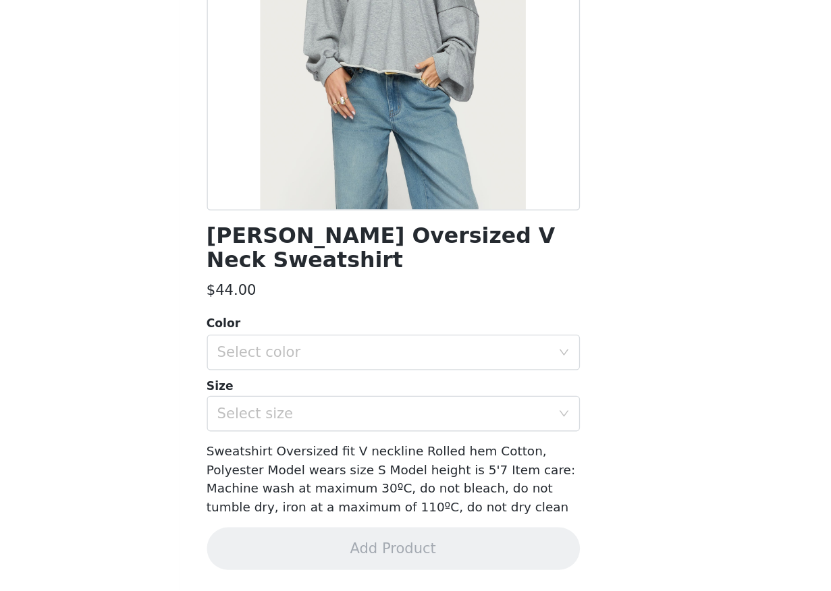
scroll to position [51, 0]
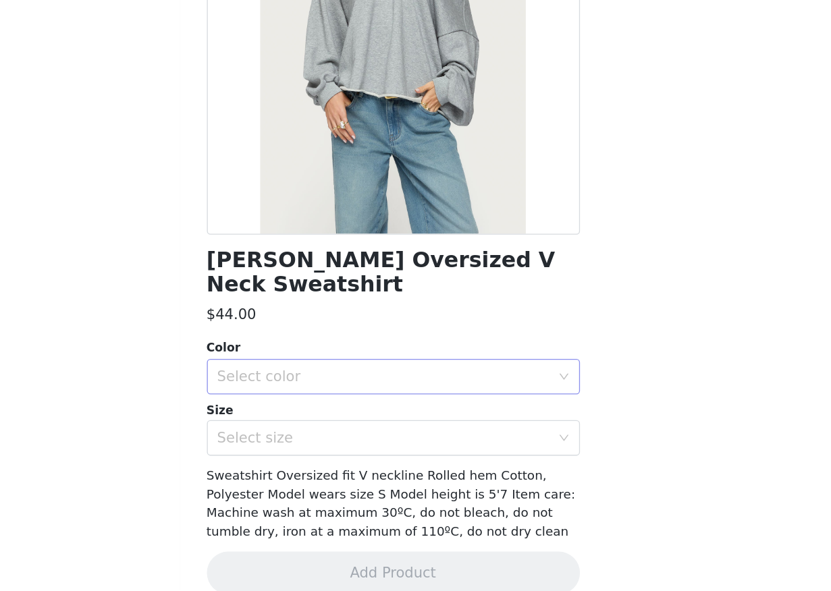
click at [374, 421] on div "Select color" at bounding box center [408, 427] width 252 height 13
click at [375, 445] on li "GRAY MELANGE" at bounding box center [415, 440] width 283 height 22
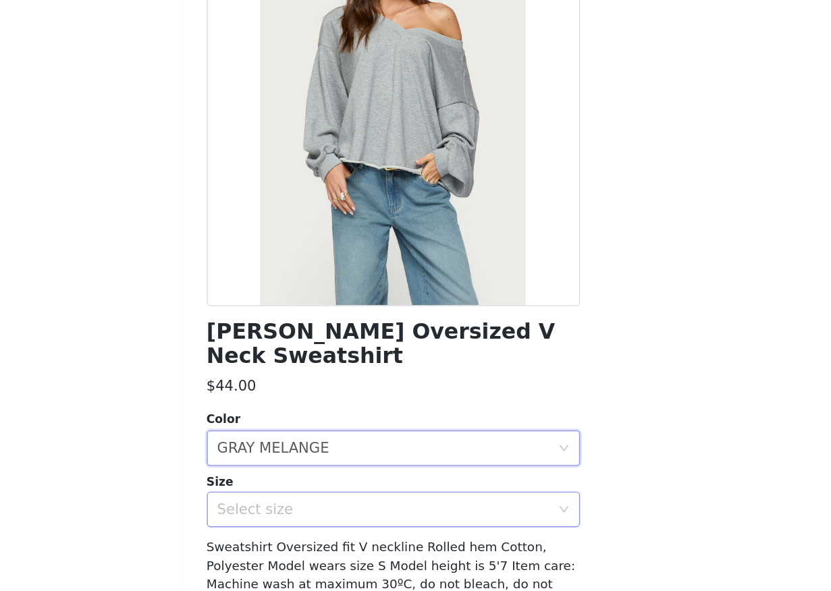
click at [384, 468] on div "Select size" at bounding box center [408, 474] width 252 height 13
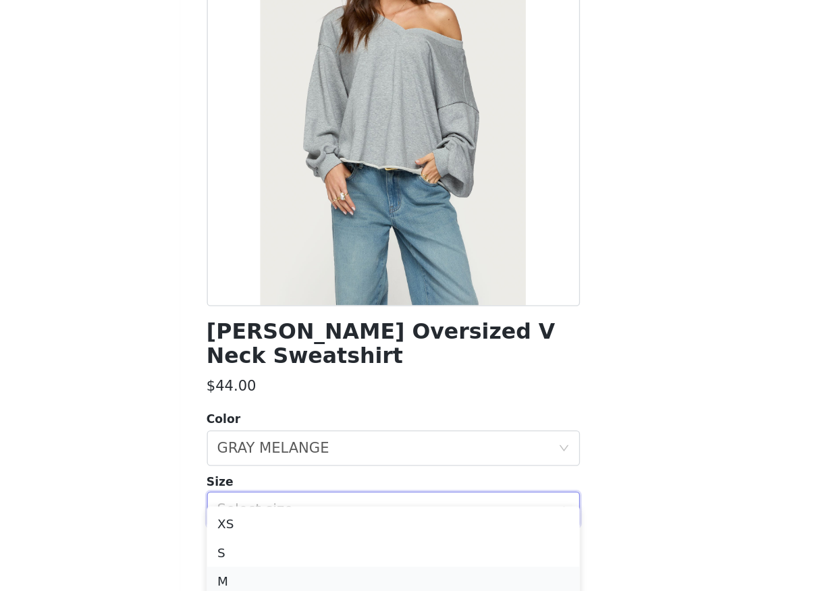
click at [385, 528] on li "M" at bounding box center [415, 529] width 283 height 22
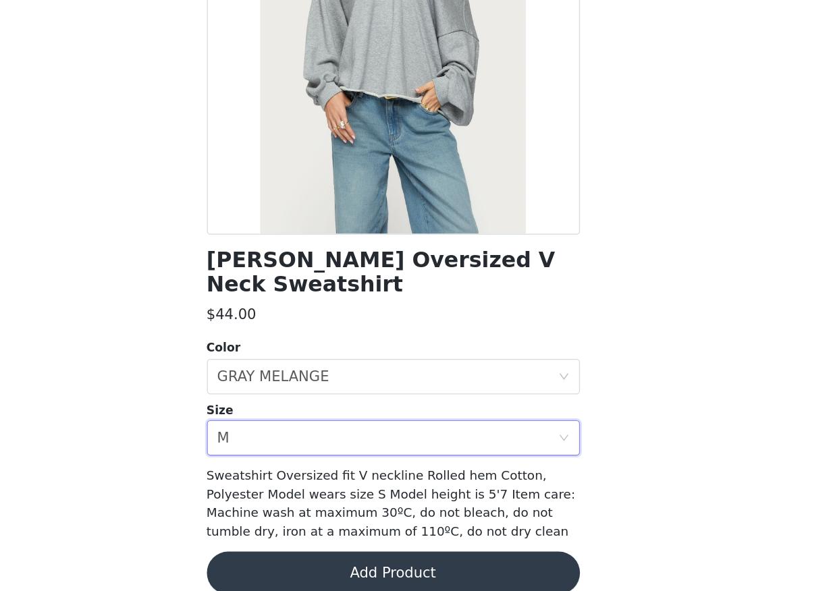
click at [395, 567] on button "Add Product" at bounding box center [415, 577] width 283 height 32
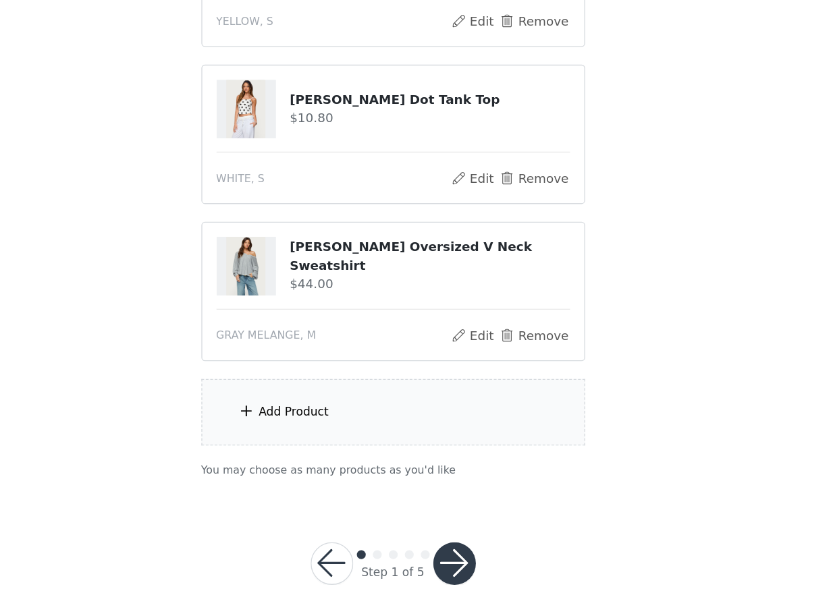
scroll to position [501, 0]
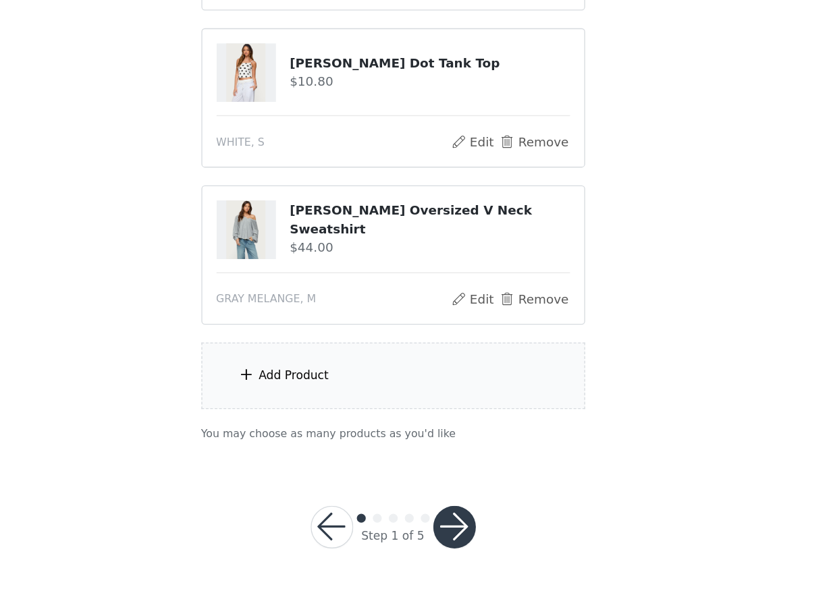
click at [386, 429] on div "Add Product" at bounding box center [416, 427] width 292 height 51
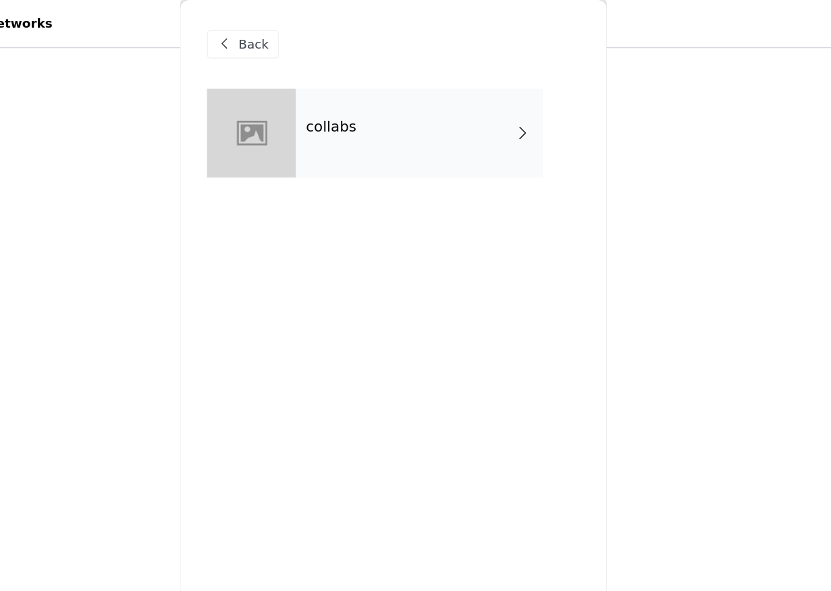
scroll to position [0, 0]
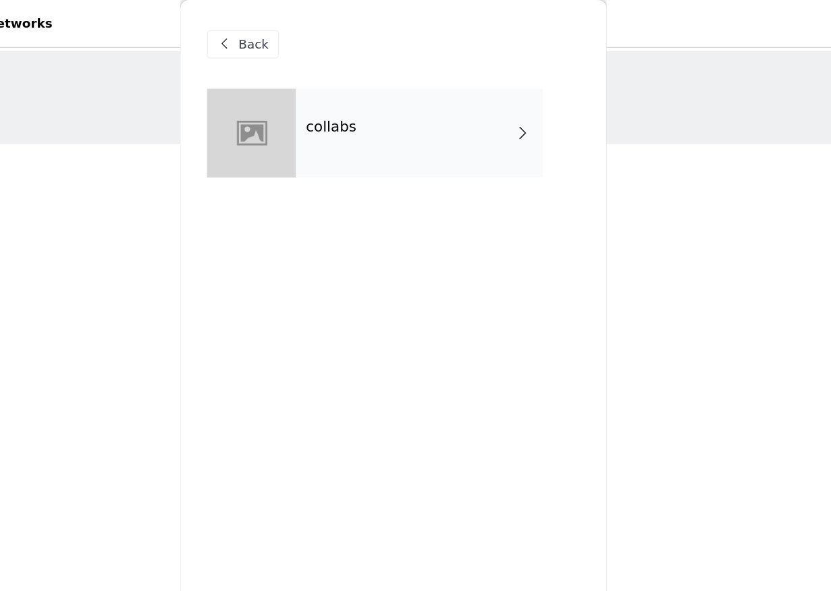
click at [397, 112] on div "collabs" at bounding box center [435, 100] width 188 height 67
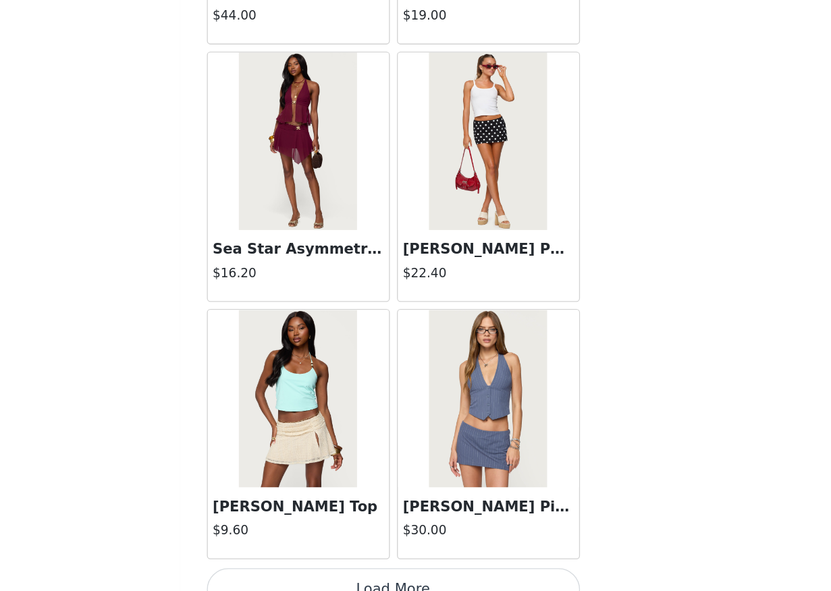
scroll to position [501, 0]
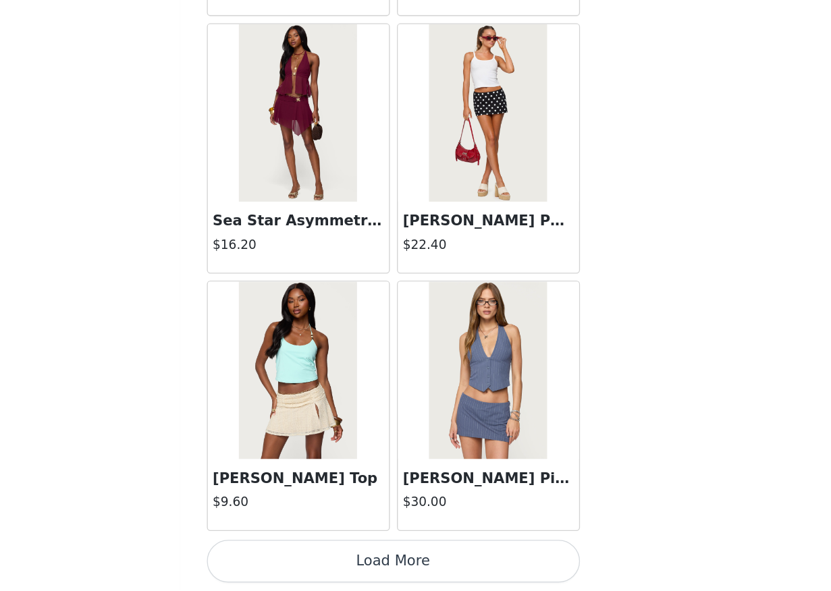
click at [440, 572] on button "Load More" at bounding box center [415, 568] width 283 height 32
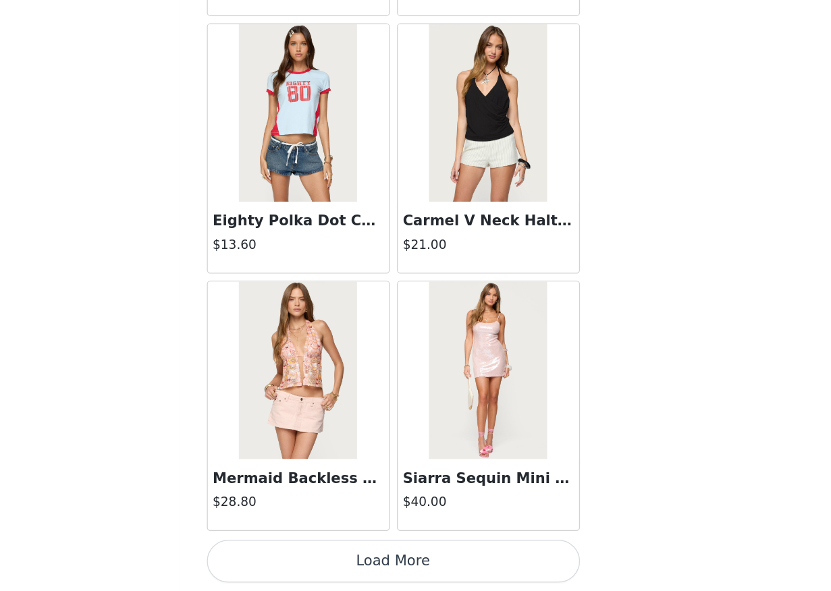
click at [437, 568] on button "Load More" at bounding box center [415, 568] width 283 height 32
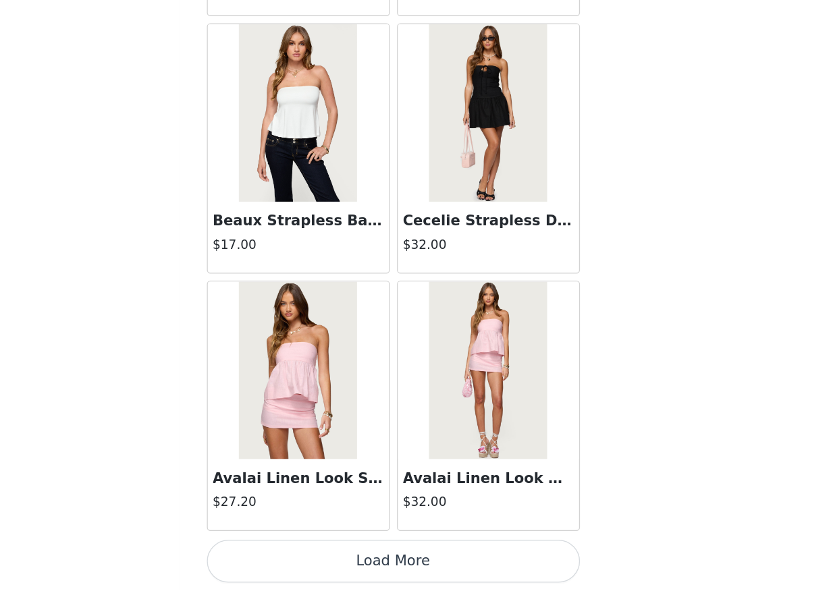
click at [437, 568] on button "Load More" at bounding box center [415, 568] width 283 height 32
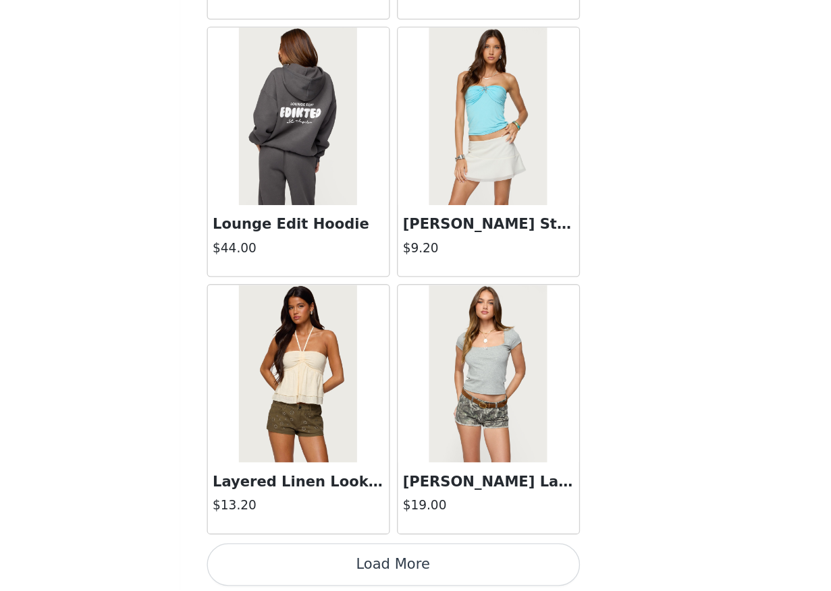
scroll to position [7345, 0]
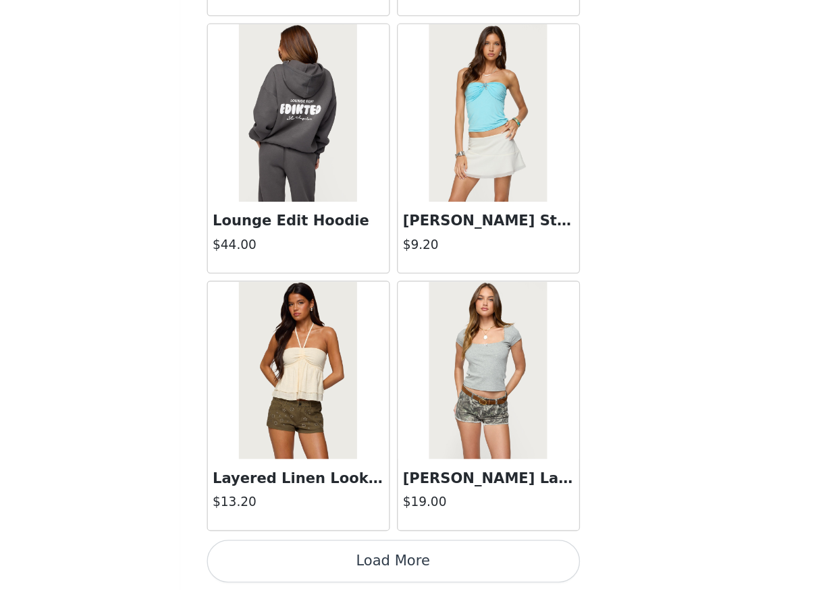
click at [465, 561] on button "Load More" at bounding box center [415, 568] width 283 height 32
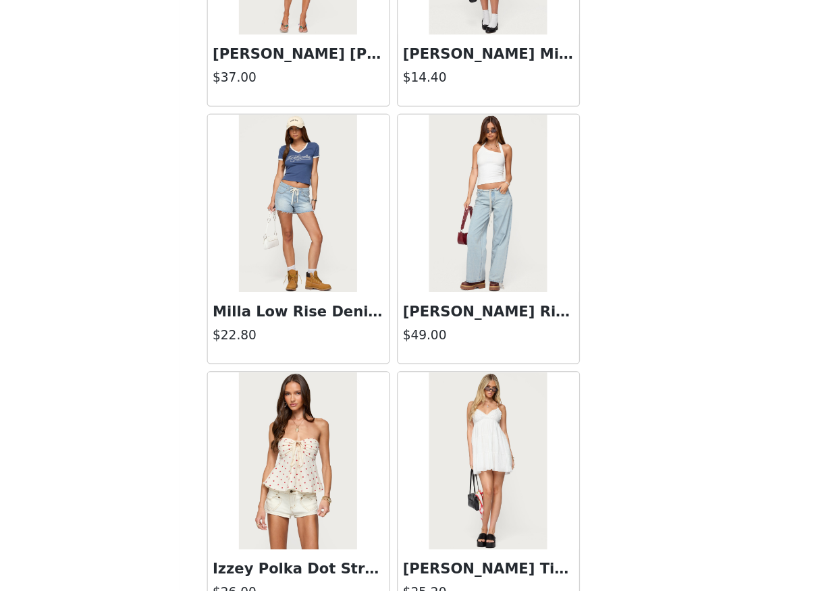
scroll to position [9302, 0]
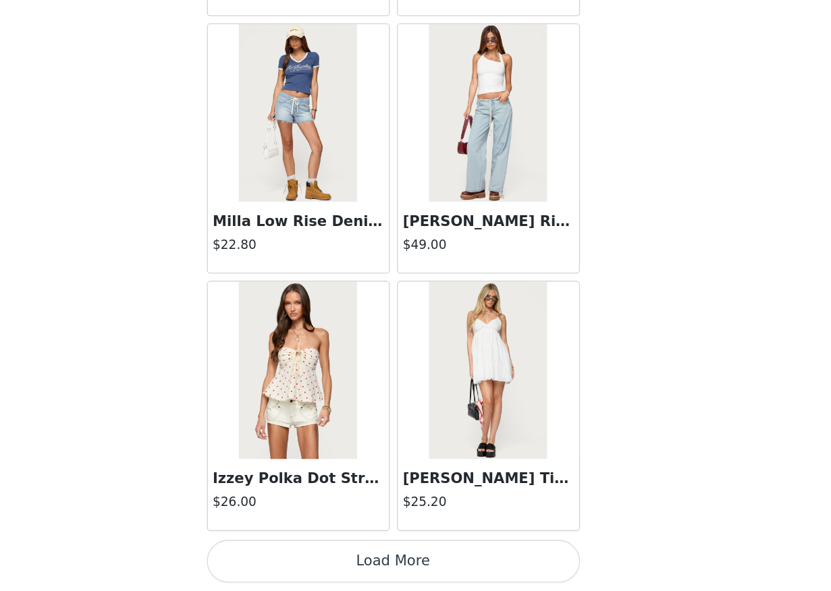
click at [445, 565] on button "Load More" at bounding box center [415, 568] width 283 height 32
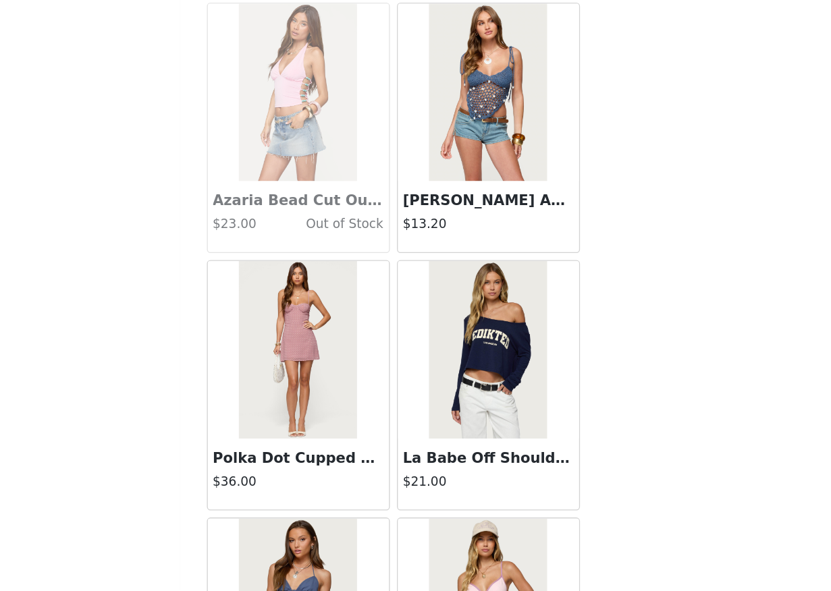
scroll to position [11259, 0]
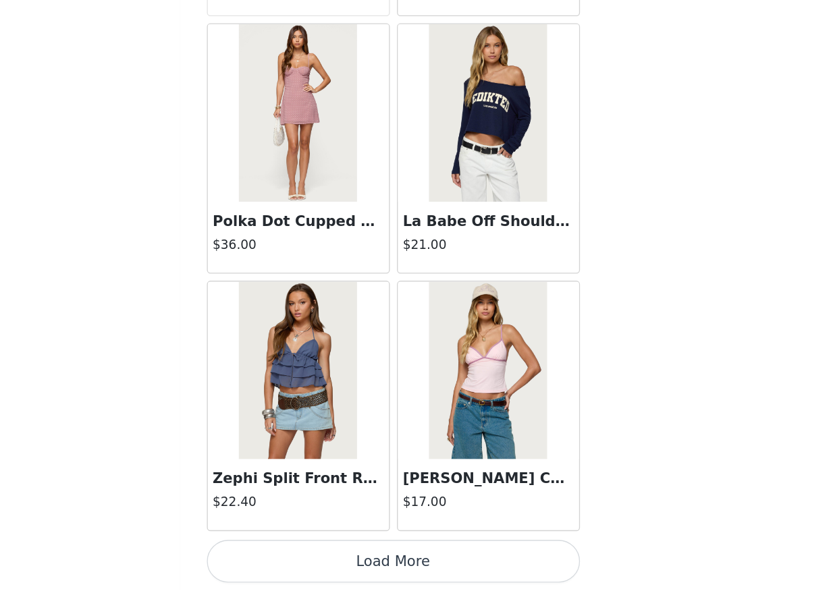
click at [364, 561] on button "Load More" at bounding box center [415, 568] width 283 height 32
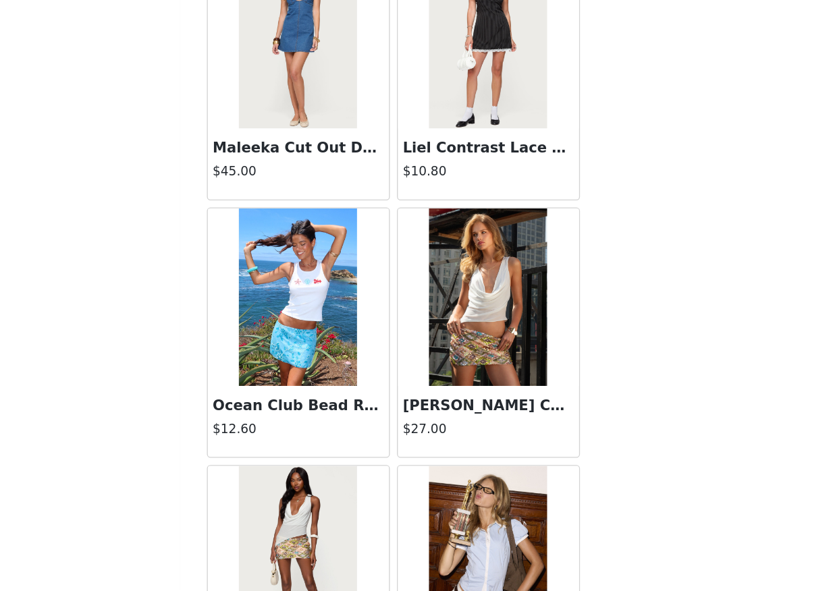
scroll to position [13216, 0]
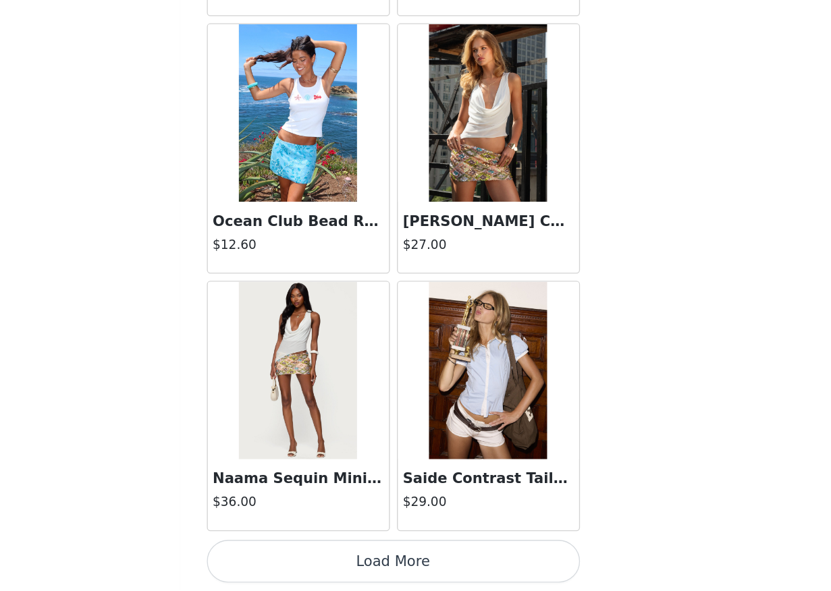
click at [418, 575] on button "Load More" at bounding box center [415, 568] width 283 height 32
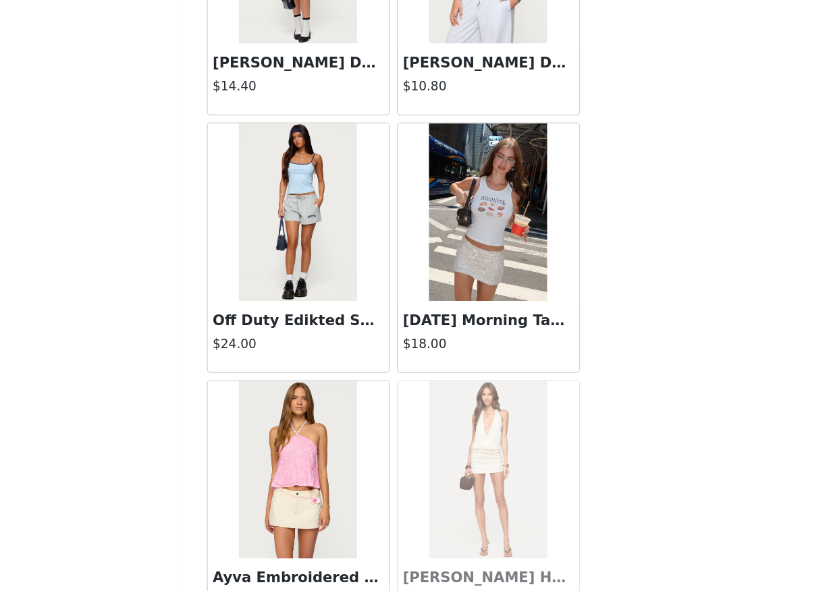
scroll to position [15173, 0]
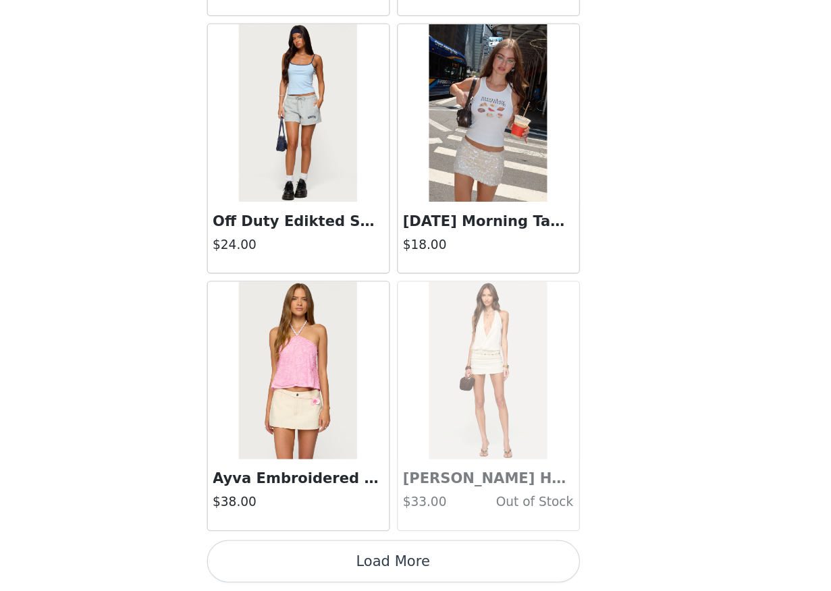
click at [400, 573] on button "Load More" at bounding box center [415, 568] width 283 height 32
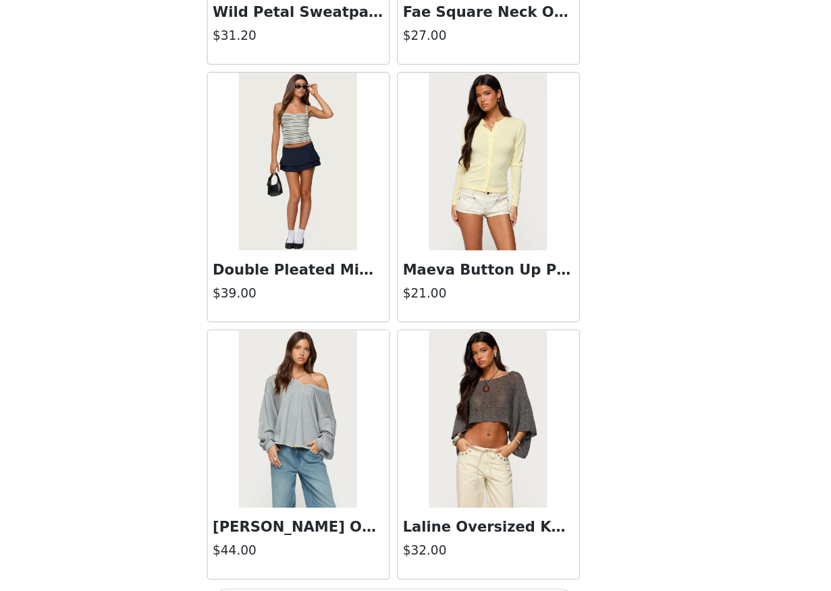
scroll to position [17130, 0]
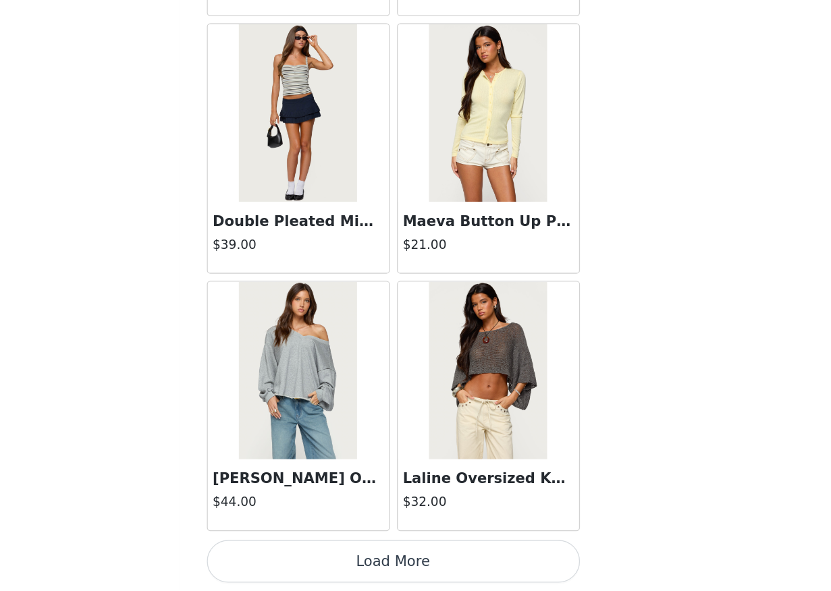
click at [412, 566] on button "Load More" at bounding box center [415, 568] width 283 height 32
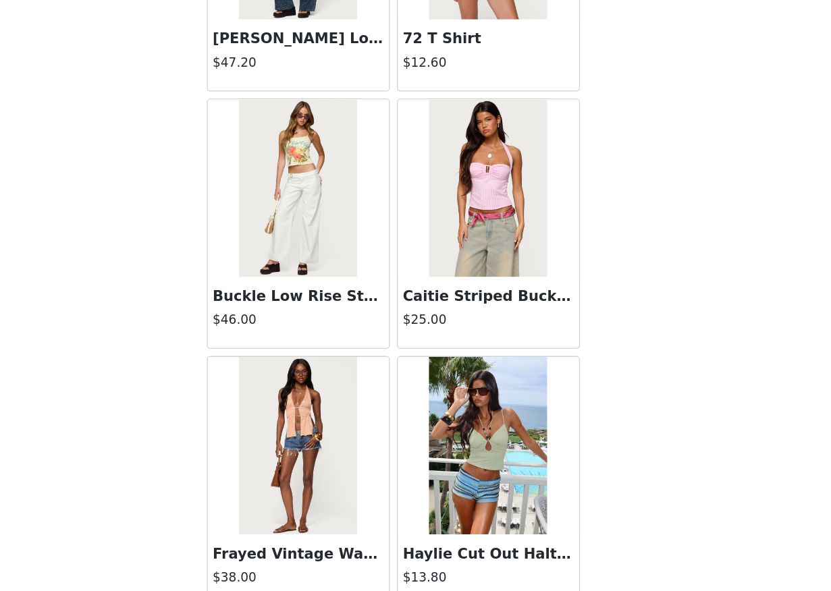
scroll to position [17914, 0]
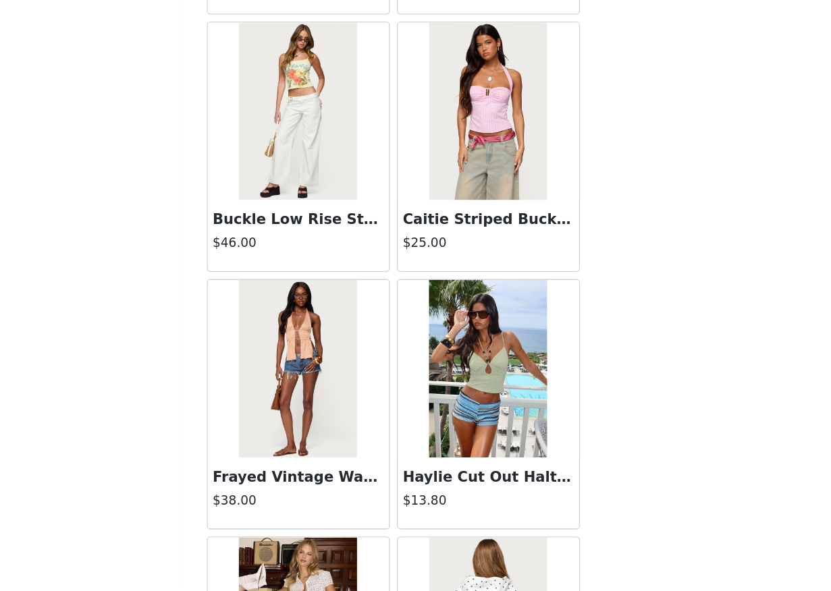
click at [367, 259] on img at bounding box center [343, 226] width 90 height 135
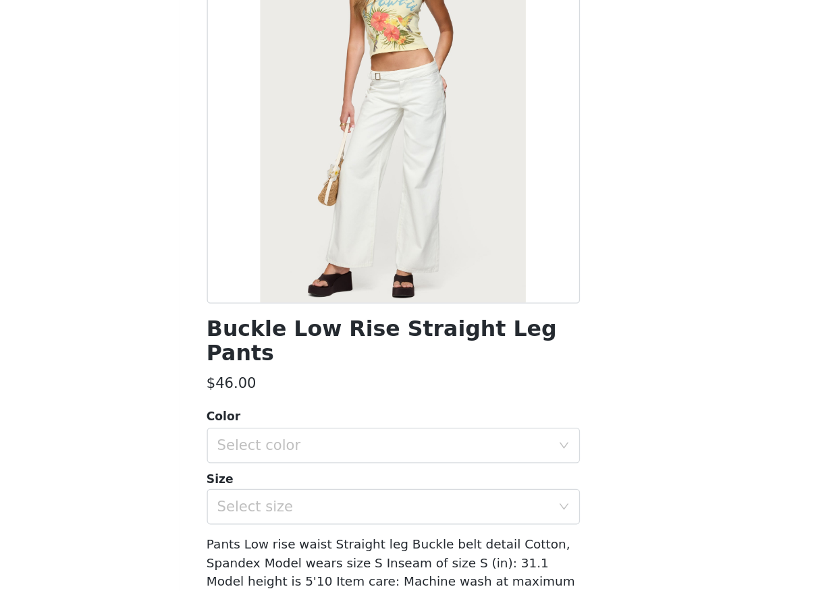
scroll to position [501, 0]
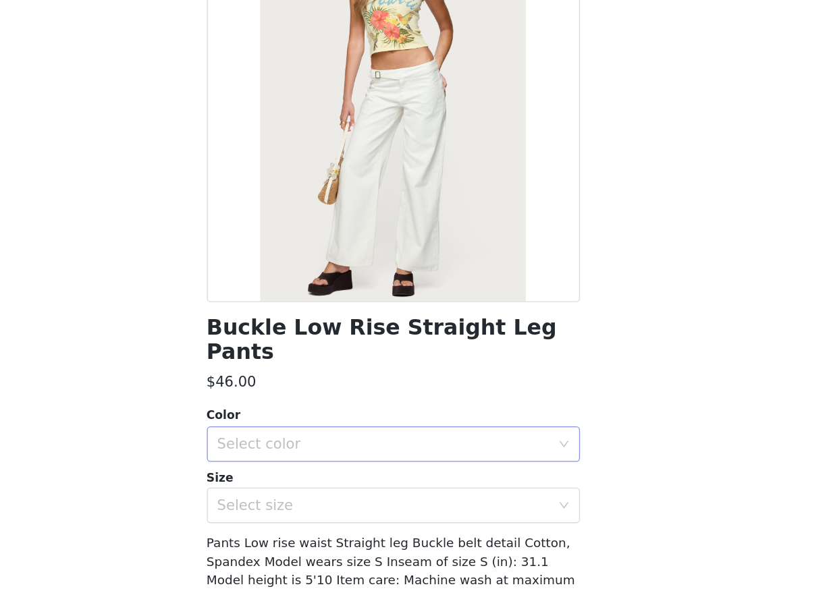
click at [367, 472] on div "Select color" at bounding box center [408, 478] width 252 height 13
click at [368, 491] on li "WHITE" at bounding box center [415, 491] width 283 height 22
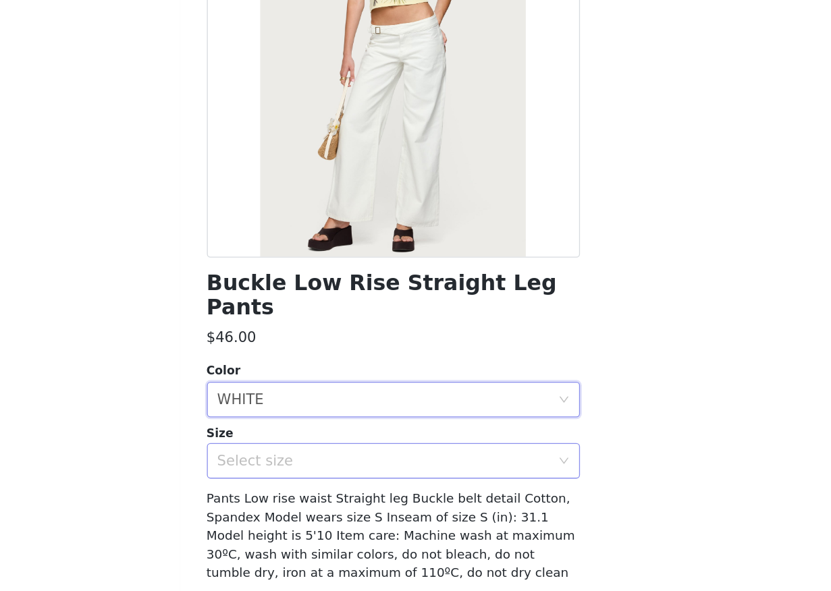
scroll to position [36, 0]
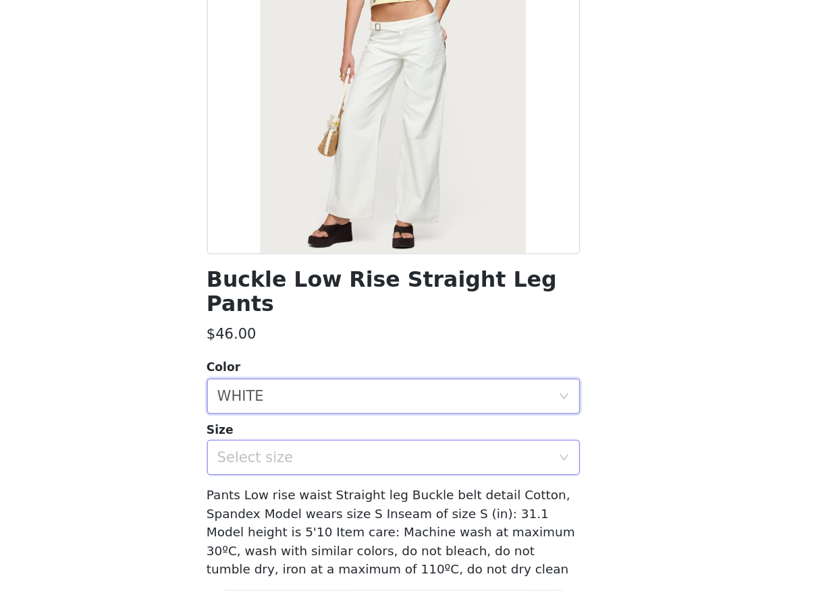
click at [366, 481] on div "Select size" at bounding box center [411, 489] width 258 height 26
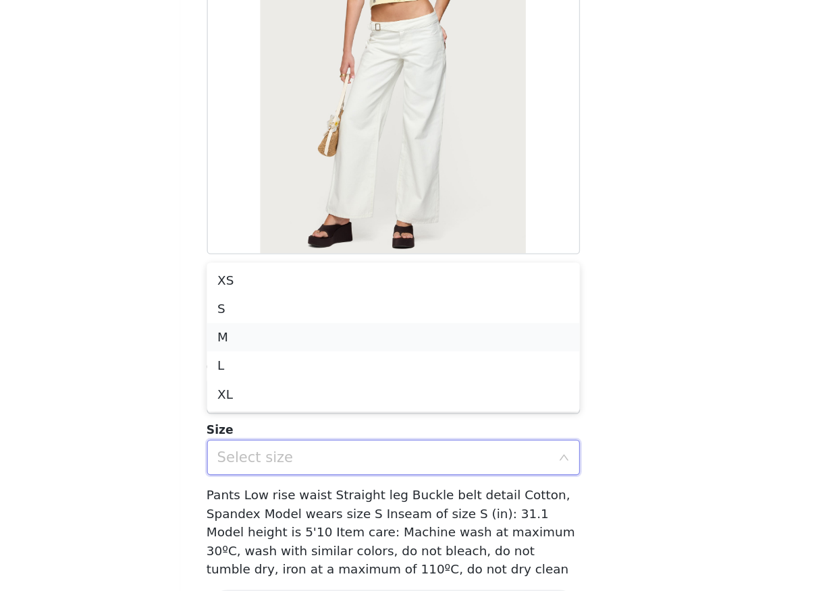
click at [358, 403] on li "M" at bounding box center [415, 398] width 283 height 22
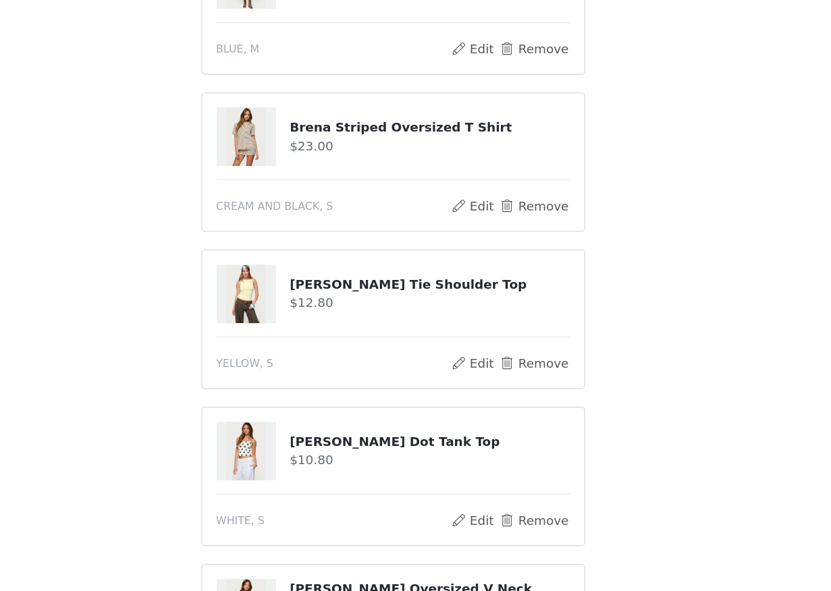
scroll to position [551, 0]
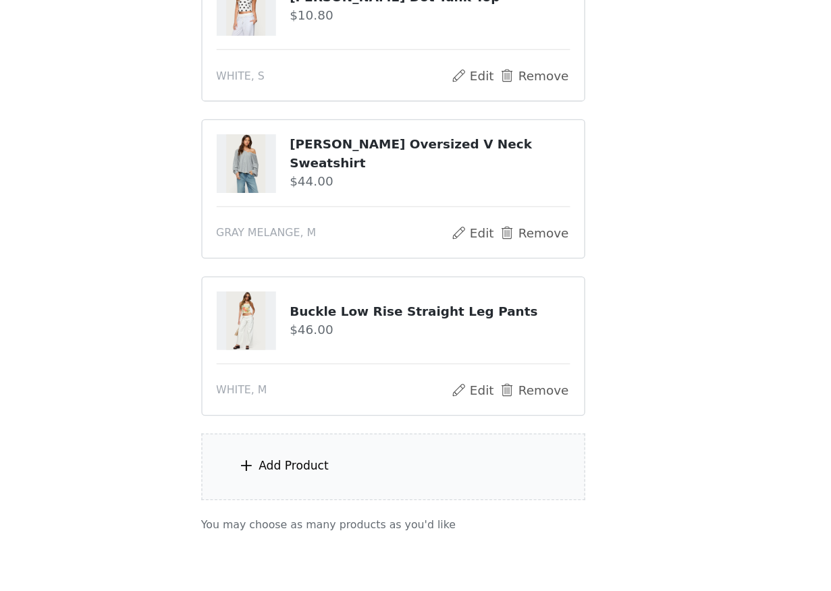
click at [453, 505] on div "Add Product" at bounding box center [416, 496] width 292 height 51
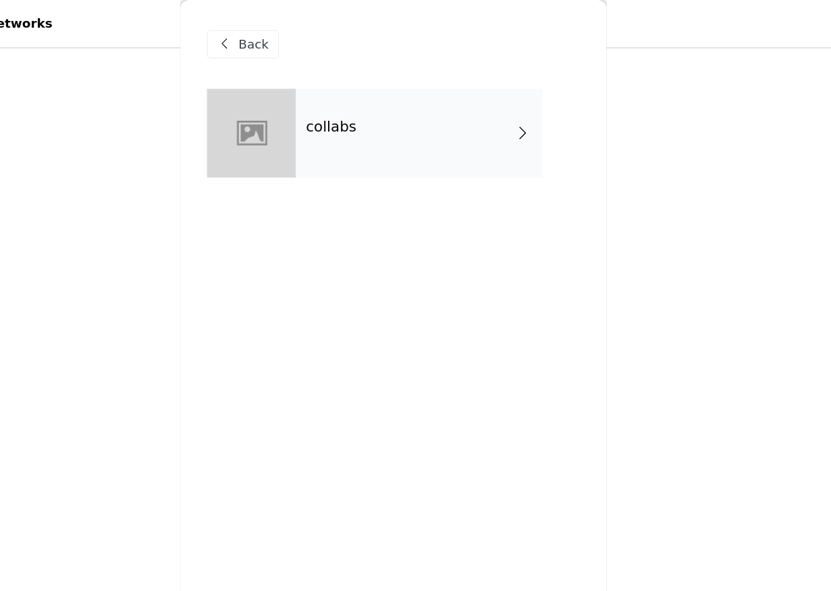
scroll to position [136, 0]
click at [441, 93] on div "collabs" at bounding box center [435, 100] width 188 height 67
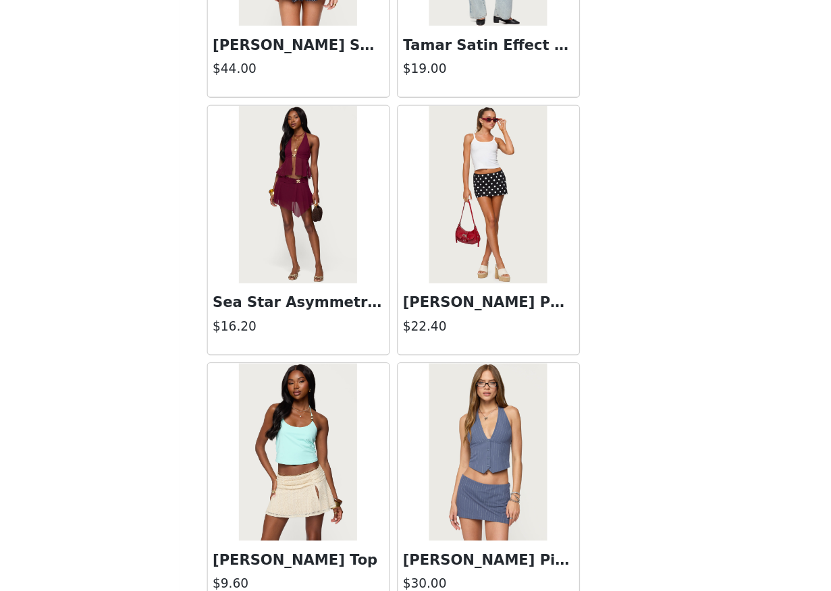
scroll to position [620, 0]
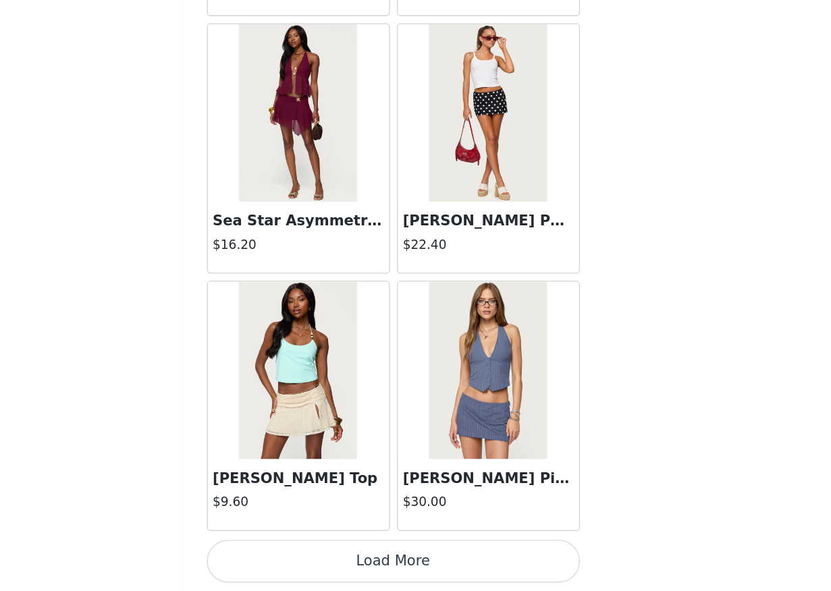
click at [419, 577] on button "Load More" at bounding box center [415, 568] width 283 height 32
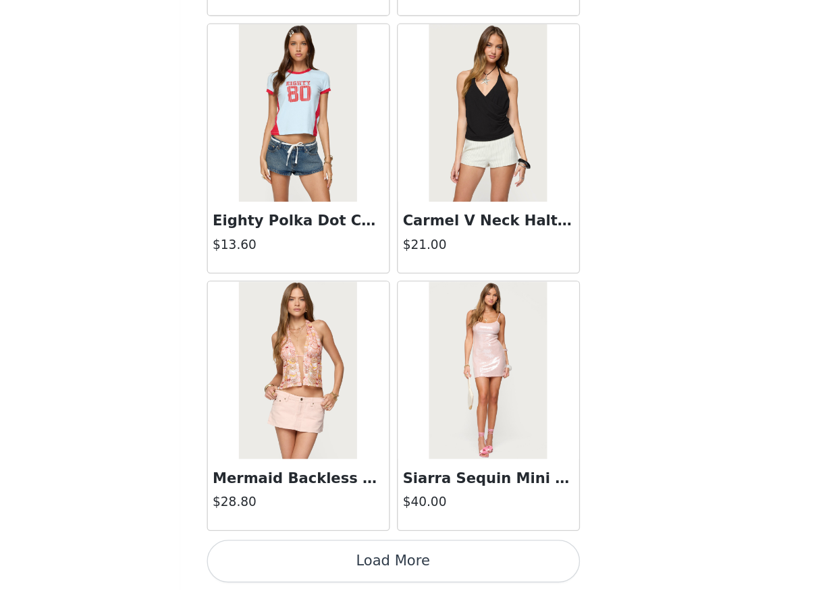
click at [419, 577] on button "Load More" at bounding box center [415, 568] width 283 height 32
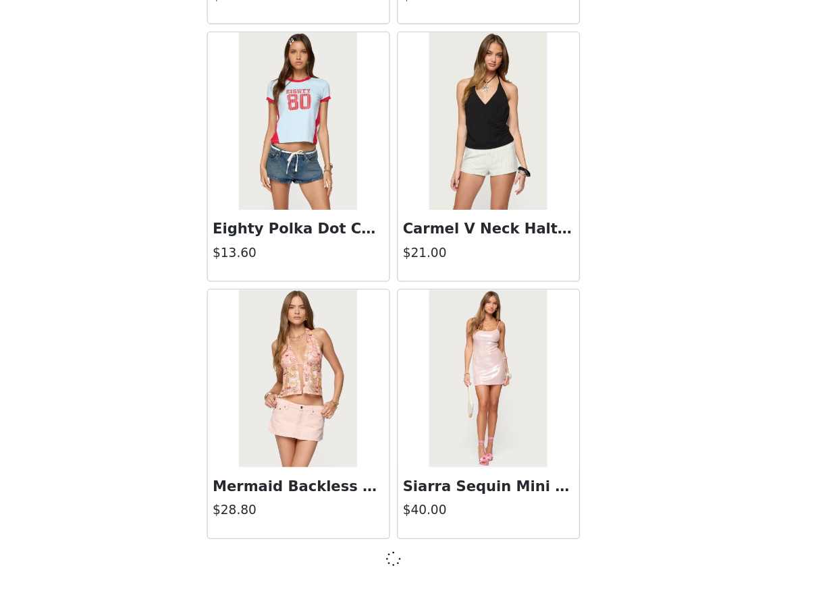
scroll to position [3425, 0]
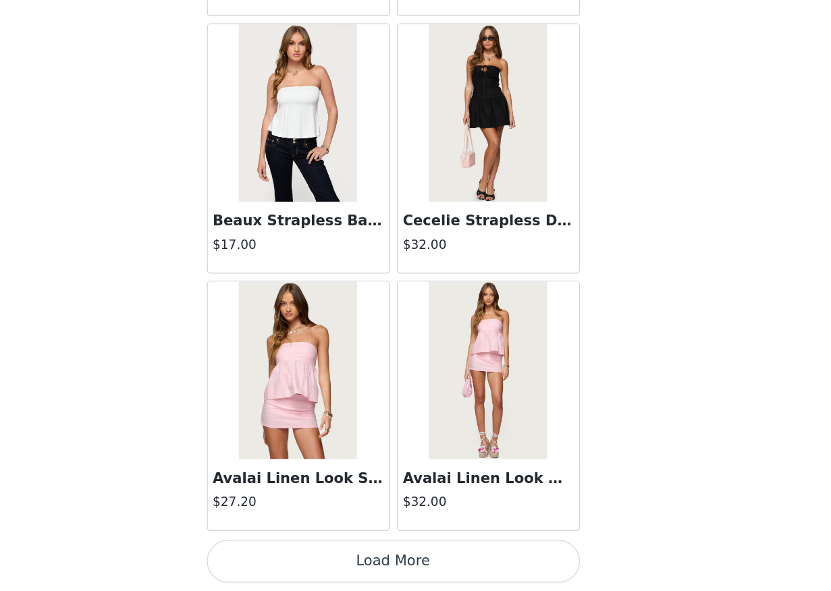
click at [419, 577] on button "Load More" at bounding box center [415, 568] width 283 height 32
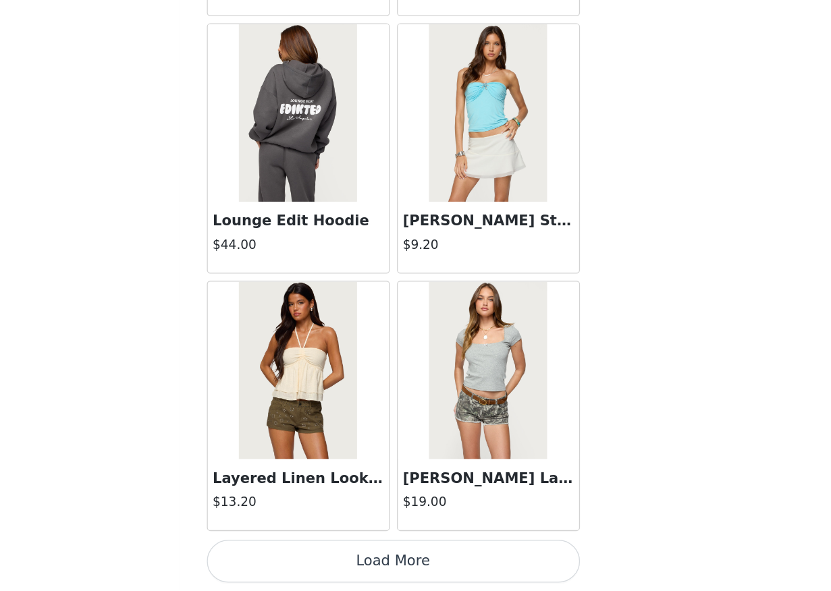
click at [419, 577] on button "Load More" at bounding box center [415, 568] width 283 height 32
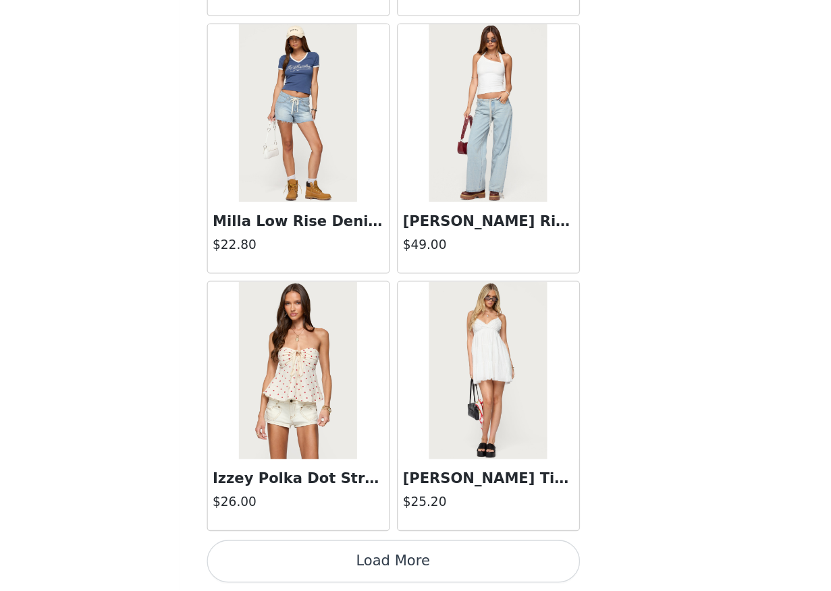
click at [419, 577] on button "Load More" at bounding box center [415, 568] width 283 height 32
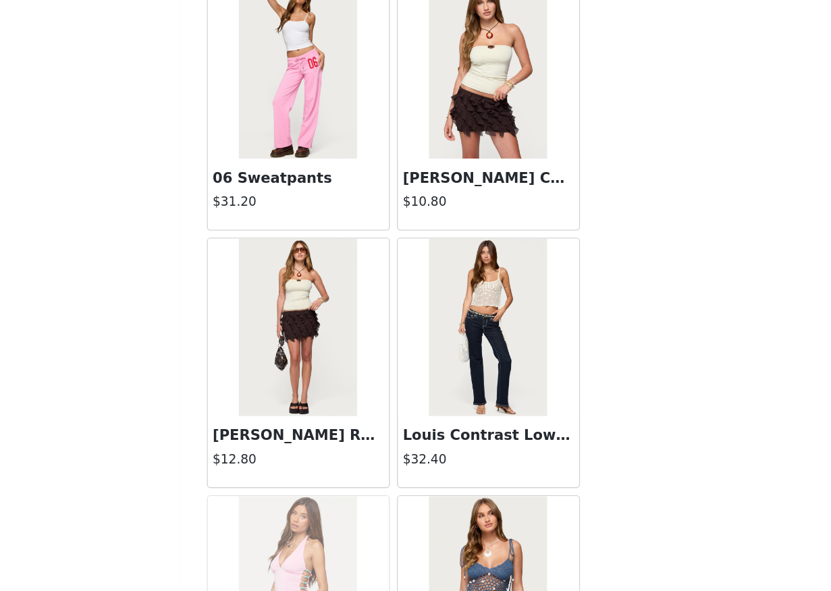
scroll to position [11259, 0]
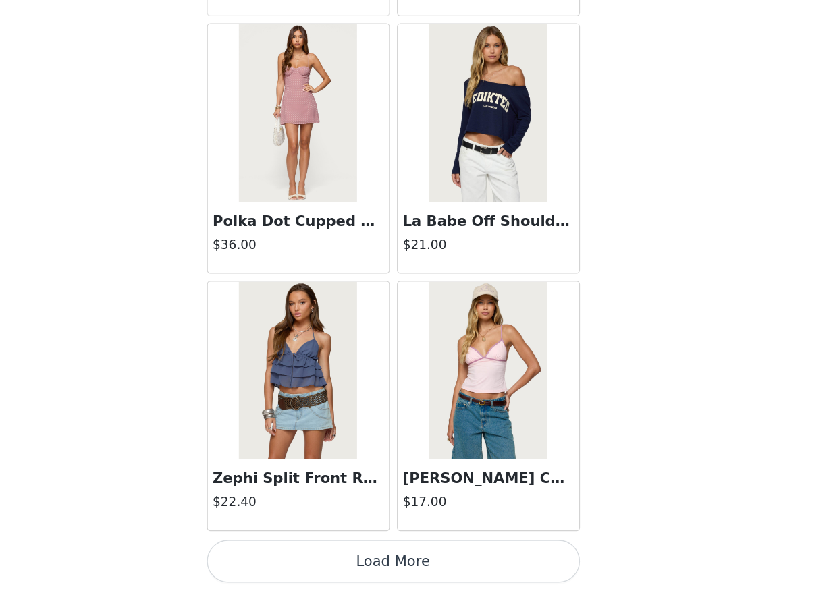
click at [418, 573] on button "Load More" at bounding box center [415, 568] width 283 height 32
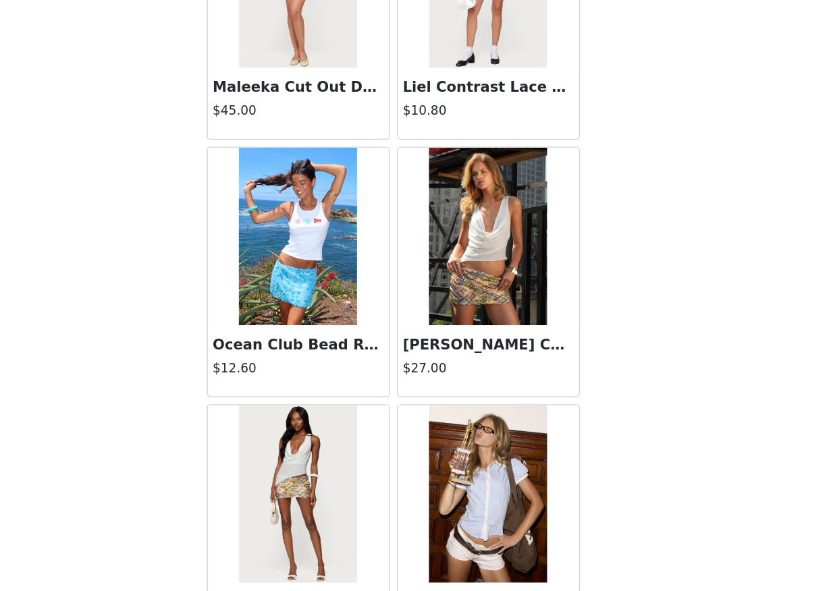
scroll to position [13216, 0]
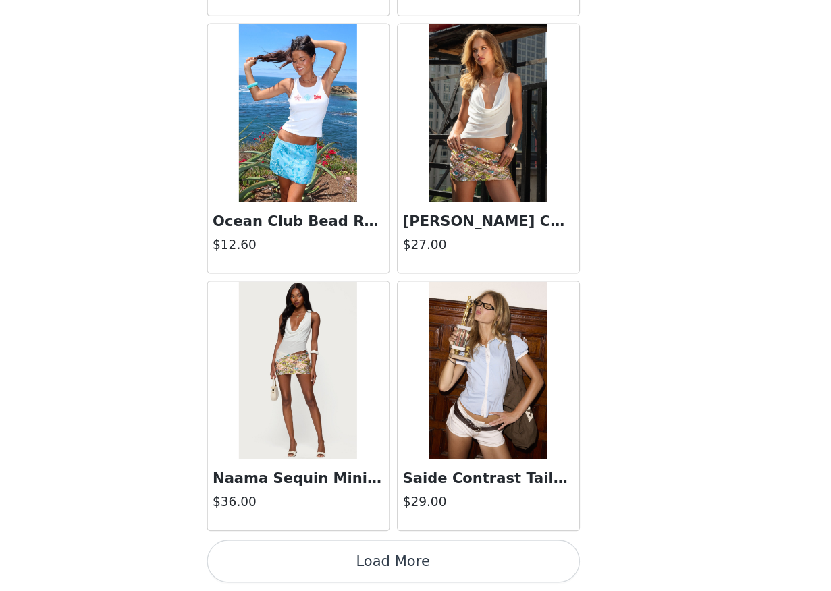
click at [470, 568] on button "Load More" at bounding box center [415, 568] width 283 height 32
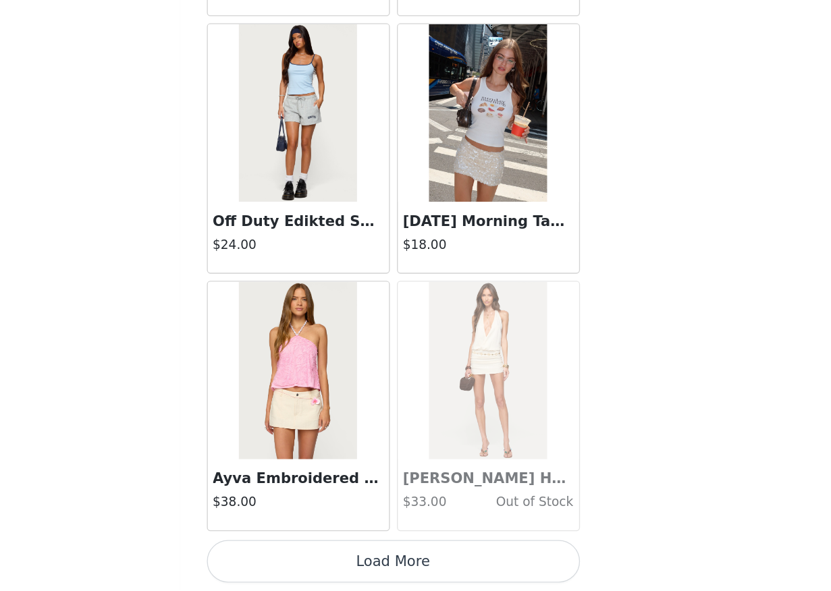
click at [470, 568] on button "Load More" at bounding box center [415, 568] width 283 height 32
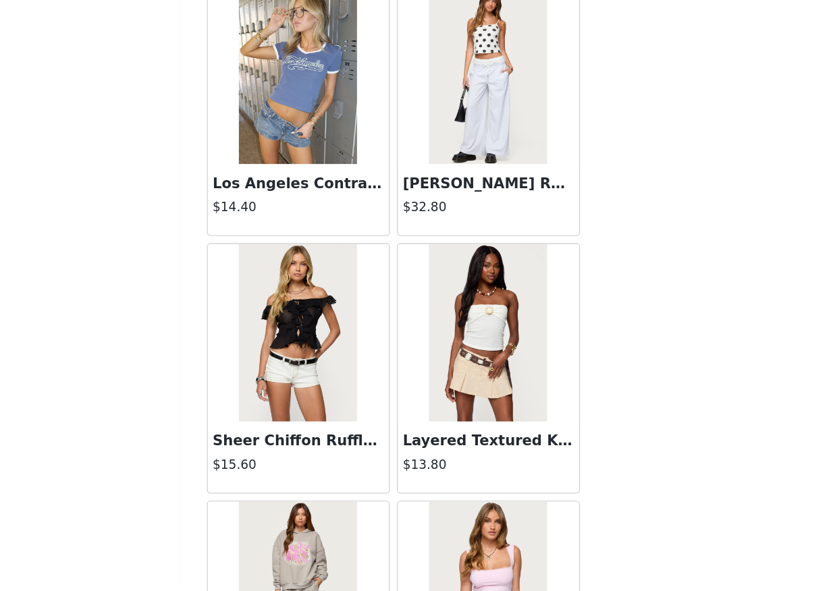
scroll to position [17130, 0]
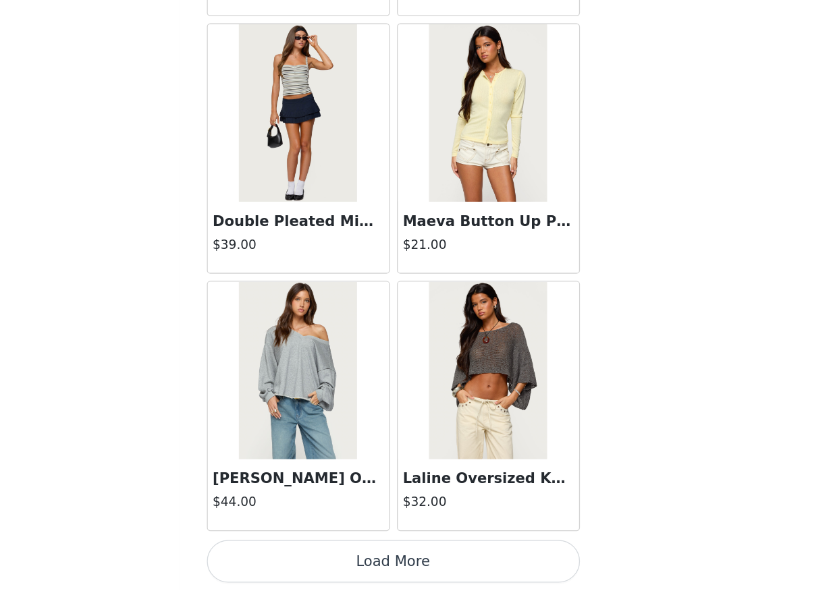
click at [470, 568] on button "Load More" at bounding box center [415, 568] width 283 height 32
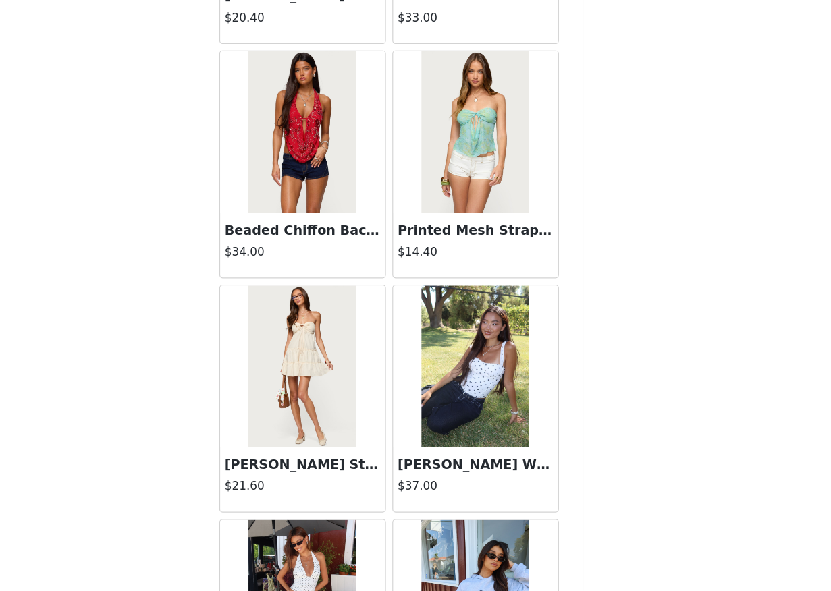
scroll to position [19087, 0]
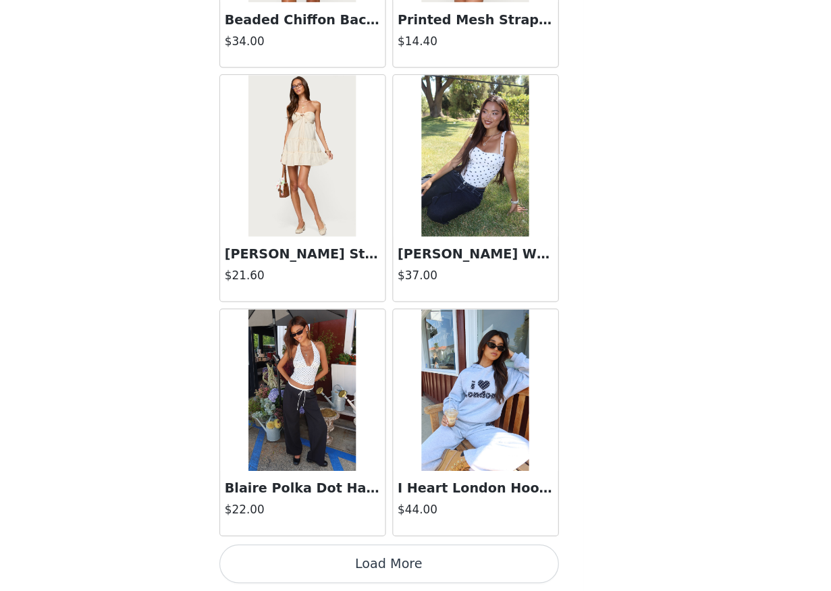
click at [422, 568] on button "Load More" at bounding box center [415, 568] width 283 height 32
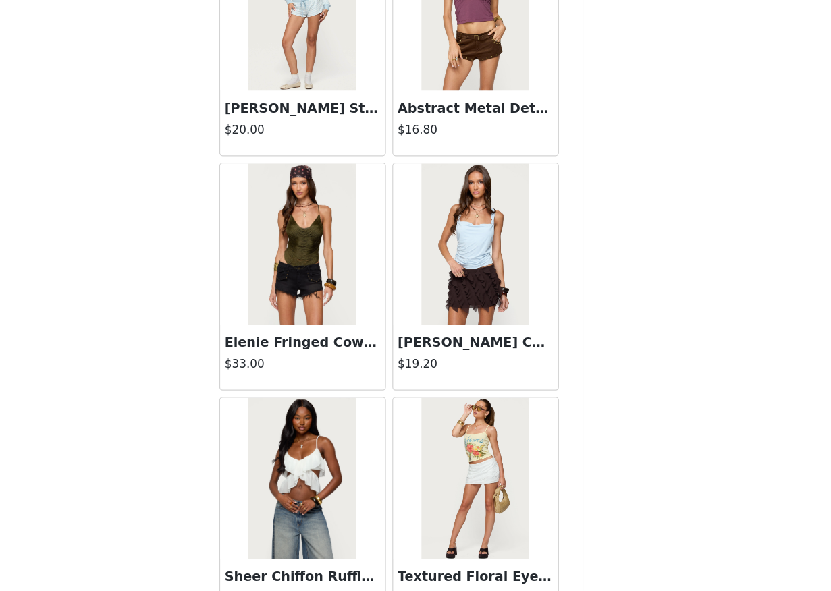
scroll to position [21044, 0]
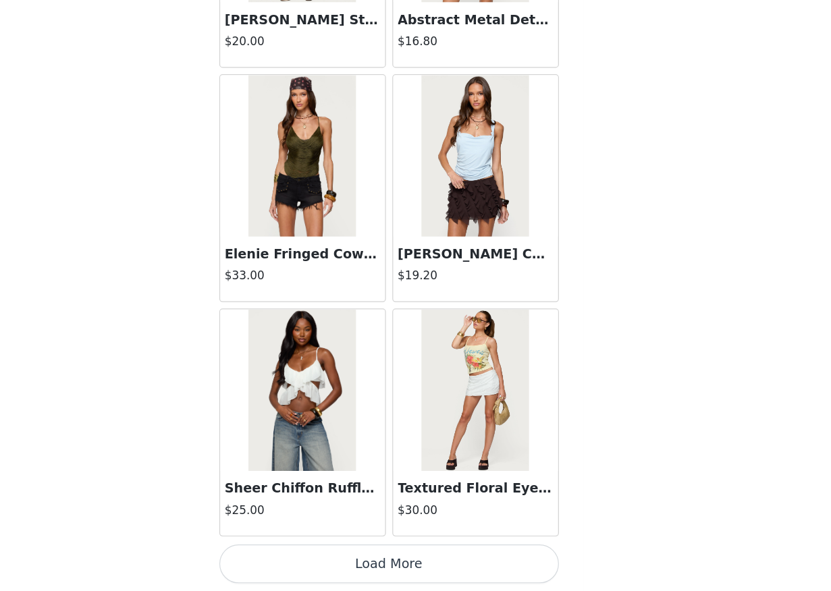
click at [438, 570] on button "Load More" at bounding box center [415, 568] width 283 height 32
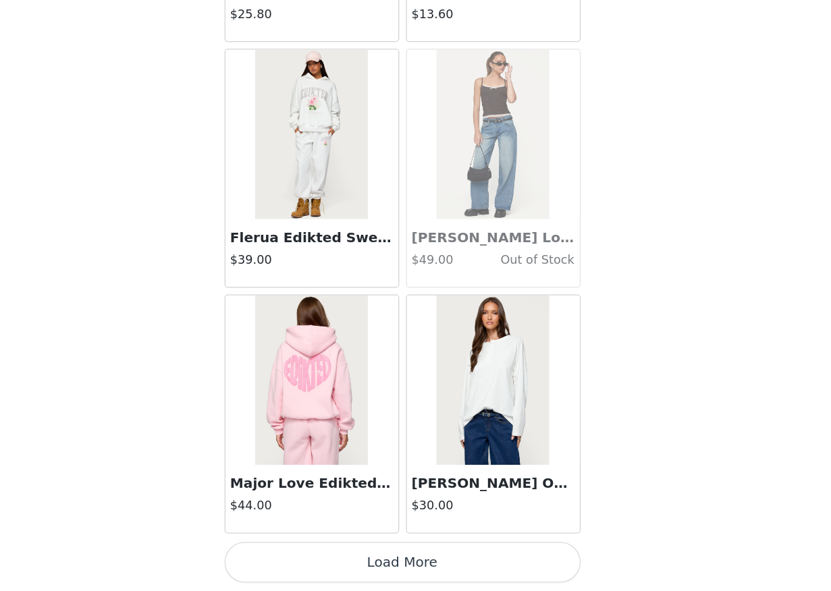
scroll to position [620, 0]
click at [481, 413] on img at bounding box center [488, 423] width 90 height 135
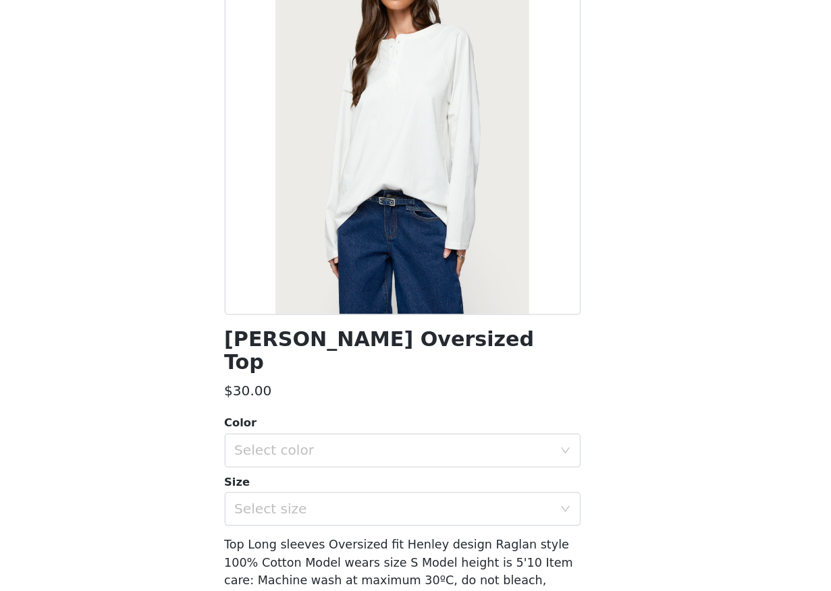
scroll to position [51, 0]
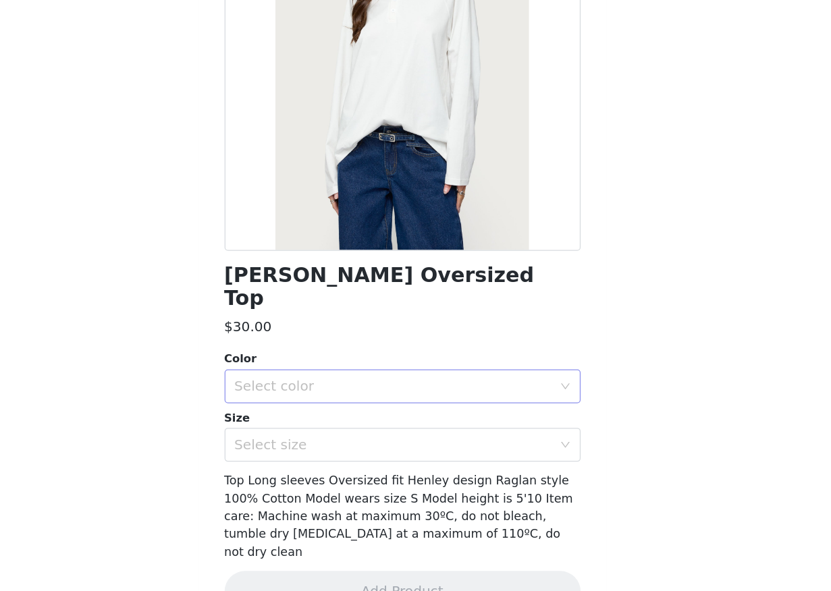
click at [481, 421] on div "Select color" at bounding box center [408, 427] width 252 height 13
click at [474, 446] on li "WHITE" at bounding box center [415, 440] width 283 height 22
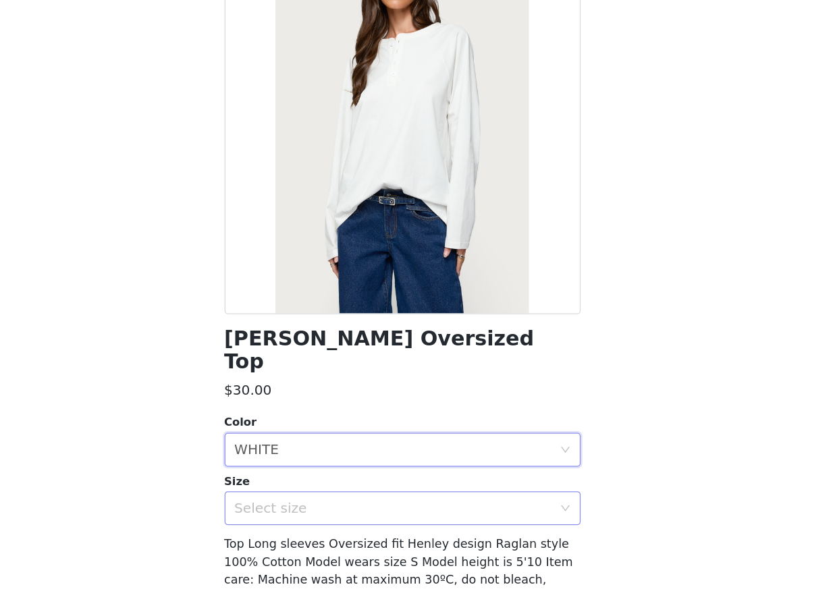
scroll to position [0, 0]
click at [458, 519] on div "Select size" at bounding box center [408, 525] width 252 height 13
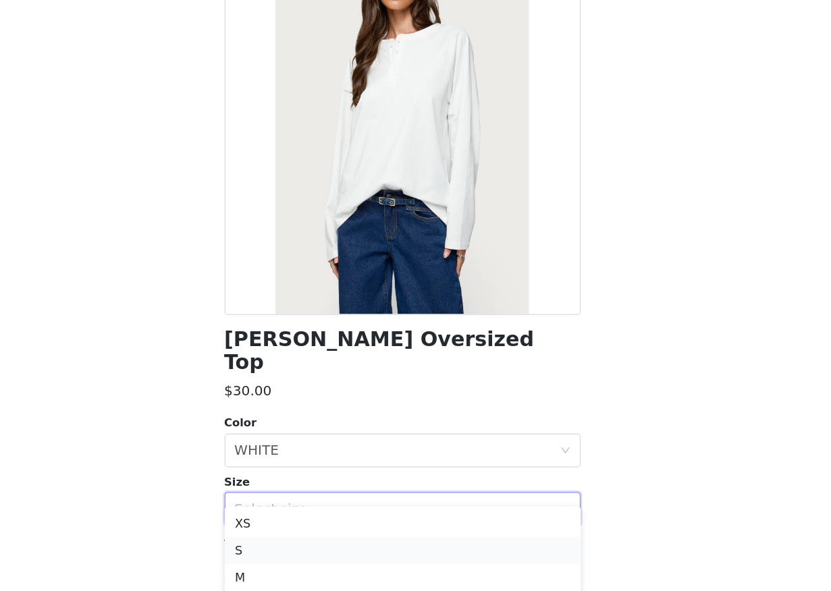
click at [438, 558] on li "S" at bounding box center [415, 559] width 283 height 22
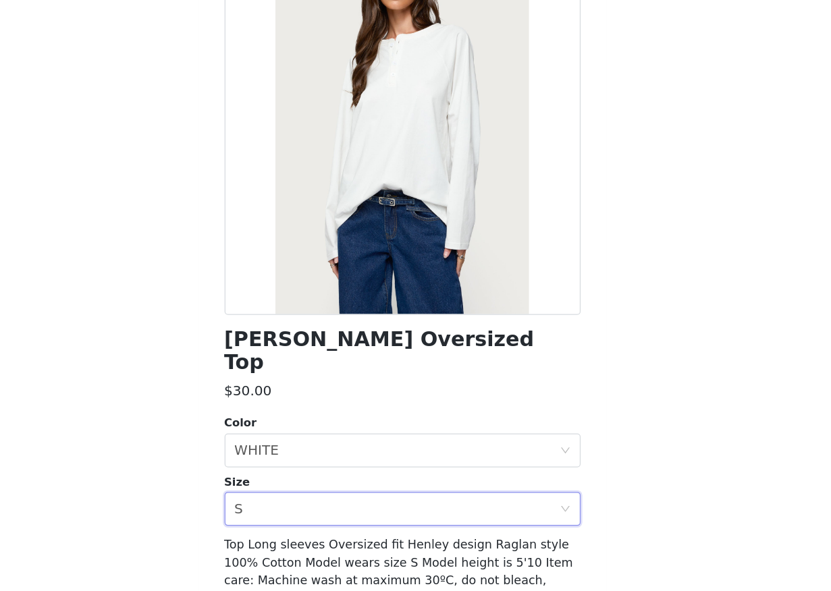
scroll to position [51, 0]
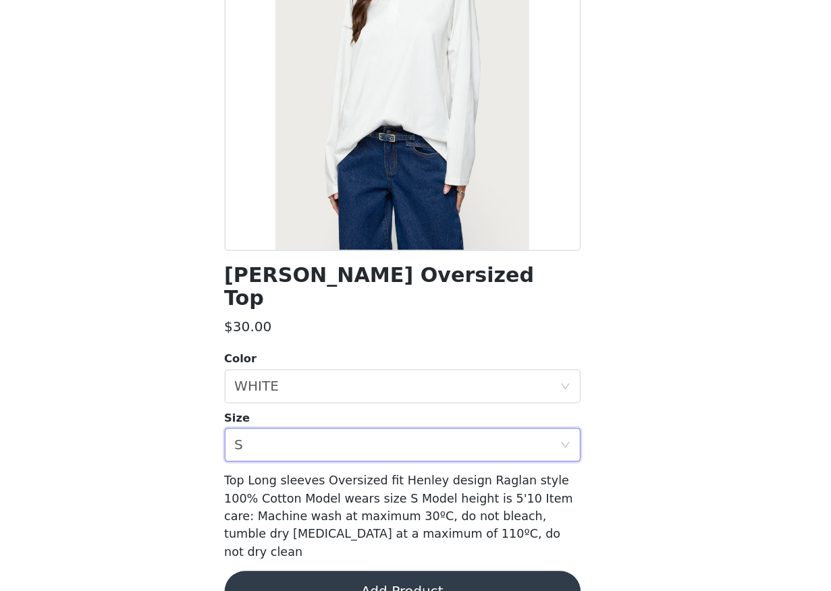
click at [438, 575] on button "Add Product" at bounding box center [415, 591] width 283 height 32
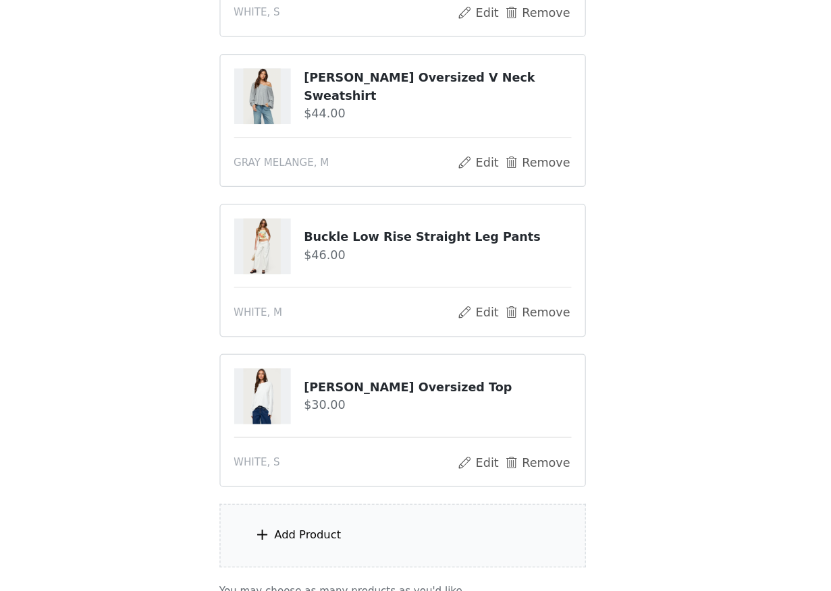
click at [399, 536] on div "Add Product" at bounding box center [416, 547] width 292 height 51
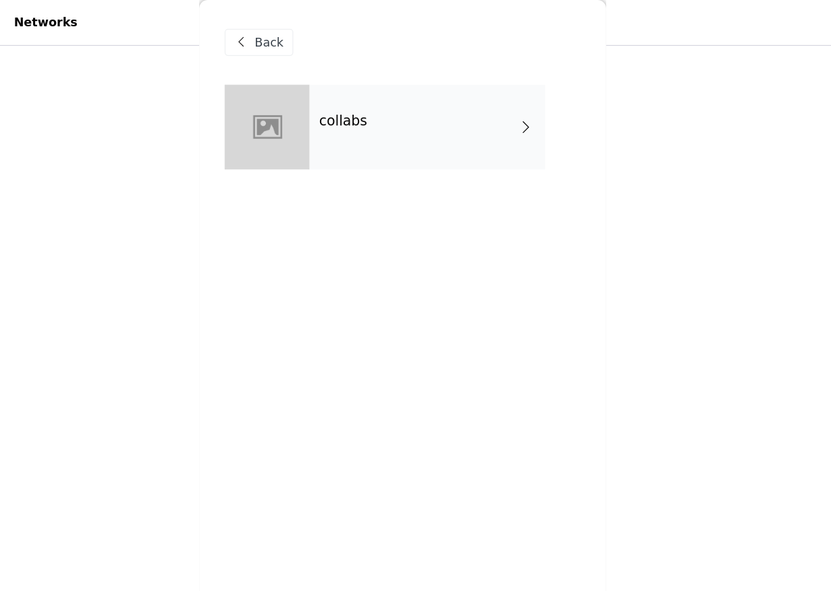
scroll to position [452, 0]
click at [312, 36] on span "Back" at bounding box center [309, 34] width 23 height 14
click at [303, 49] on div "Back" at bounding box center [415, 33] width 283 height 67
click at [303, 43] on div "Back" at bounding box center [301, 34] width 55 height 22
click at [303, 39] on span "Back" at bounding box center [309, 34] width 23 height 14
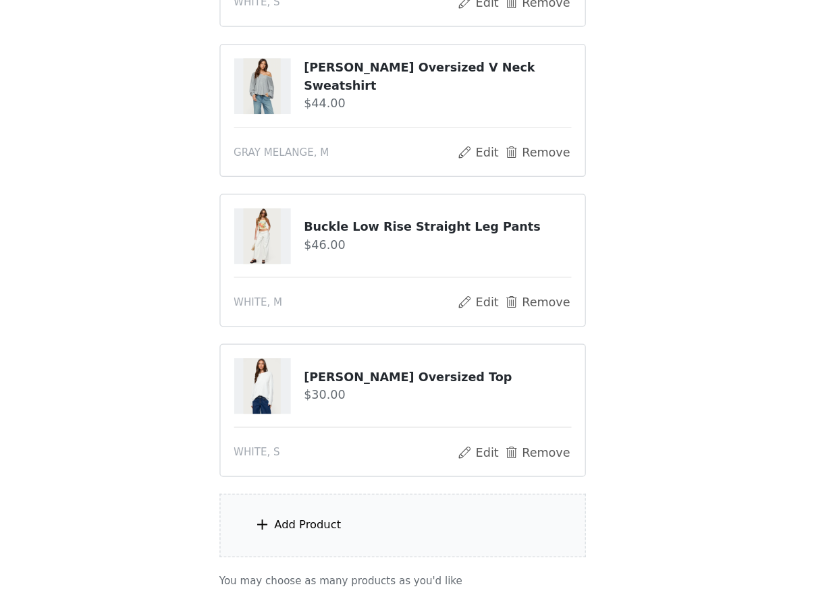
scroll to position [740, 0]
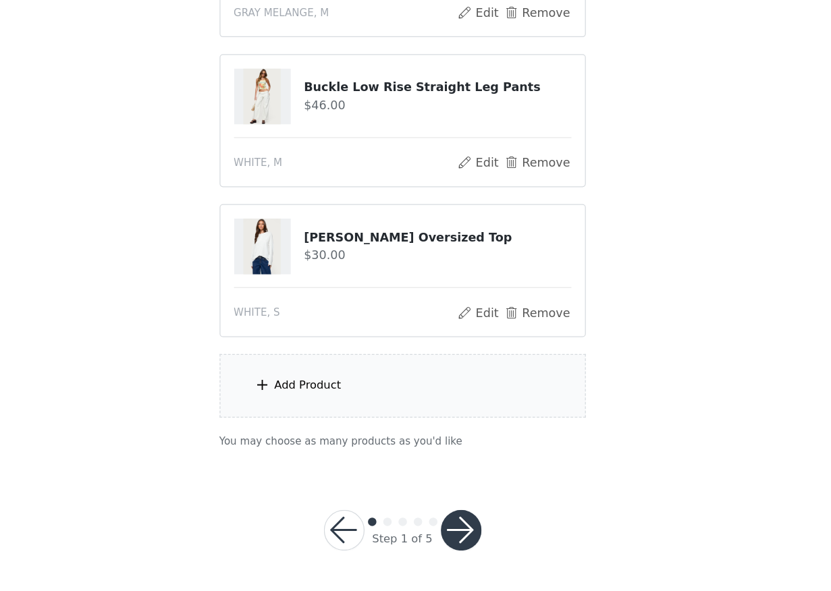
click at [379, 432] on div "Add Product" at bounding box center [416, 427] width 292 height 51
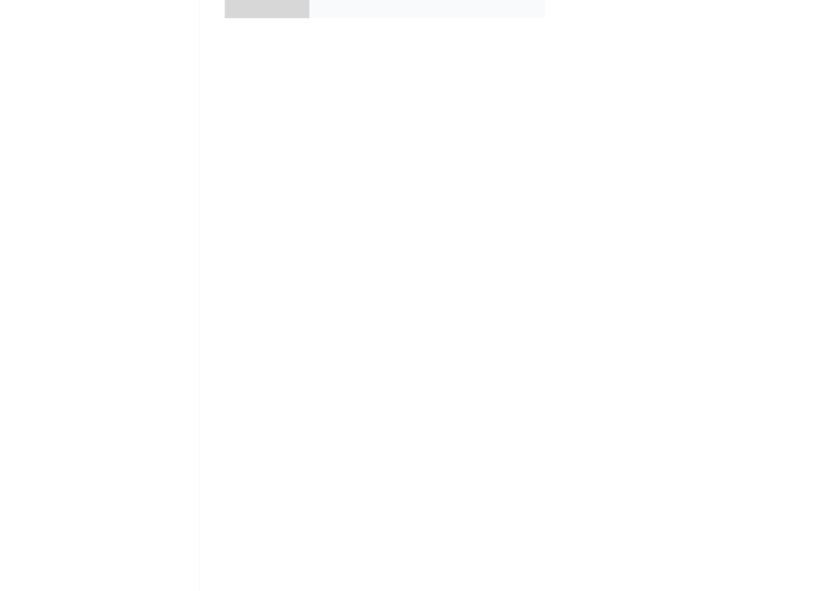
scroll to position [739, 0]
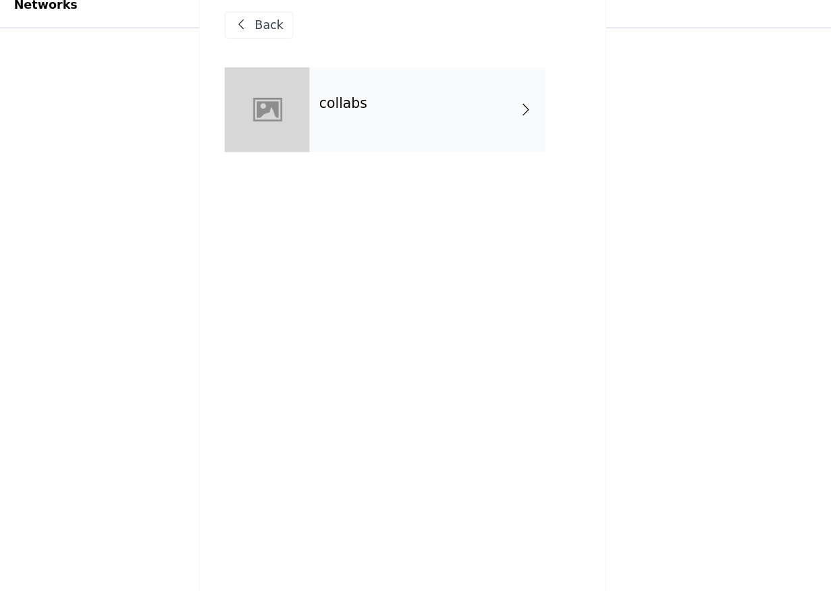
click at [385, 113] on div "collabs" at bounding box center [435, 100] width 188 height 67
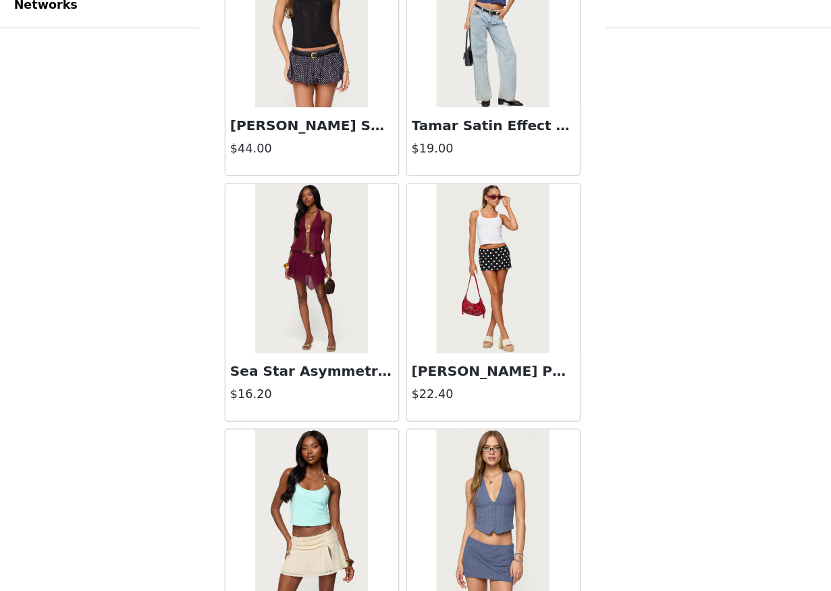
scroll to position [740, 0]
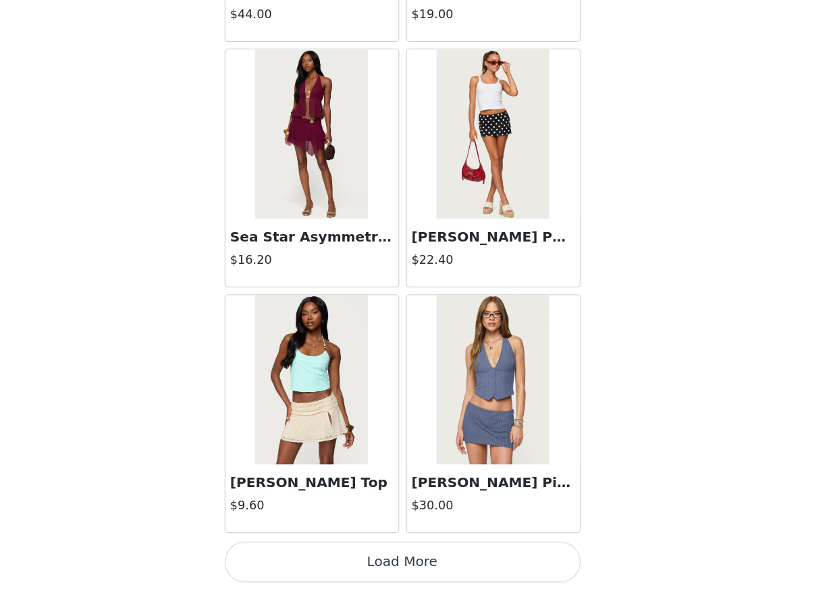
click at [415, 572] on button "Load More" at bounding box center [415, 568] width 283 height 32
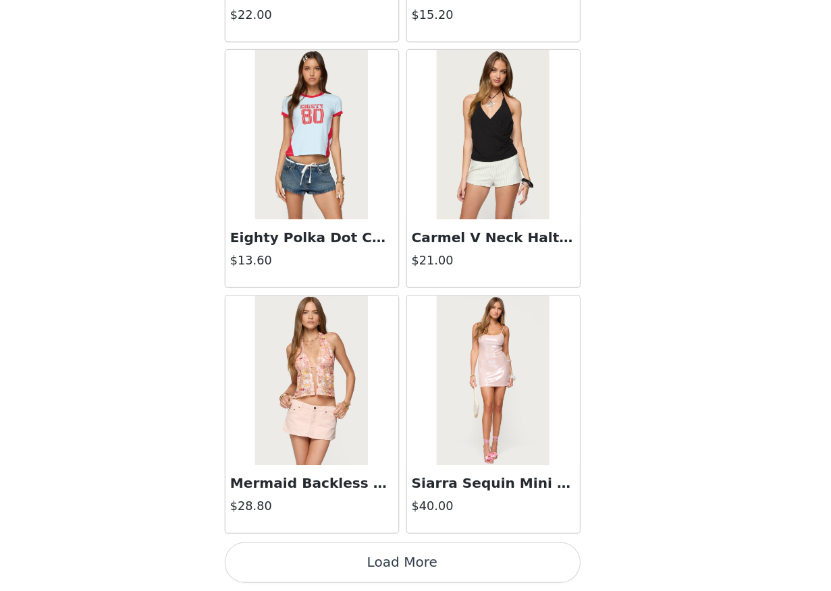
click at [418, 567] on button "Load More" at bounding box center [415, 568] width 283 height 32
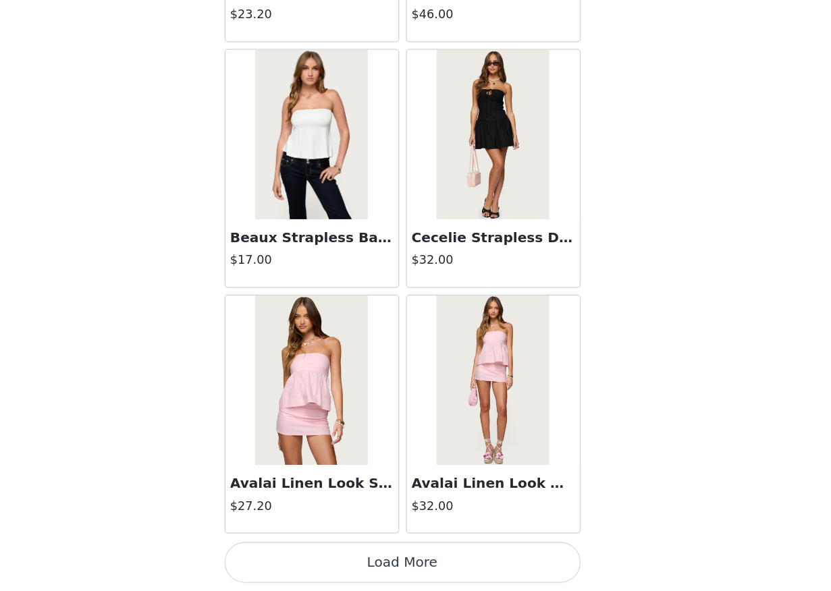
click at [408, 568] on button "Load More" at bounding box center [415, 568] width 283 height 32
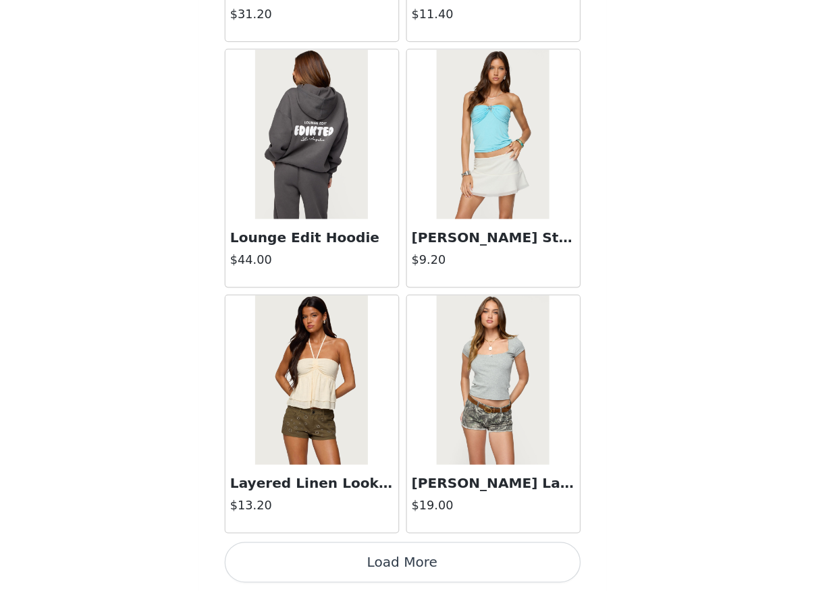
click at [412, 574] on button "Load More" at bounding box center [415, 568] width 283 height 32
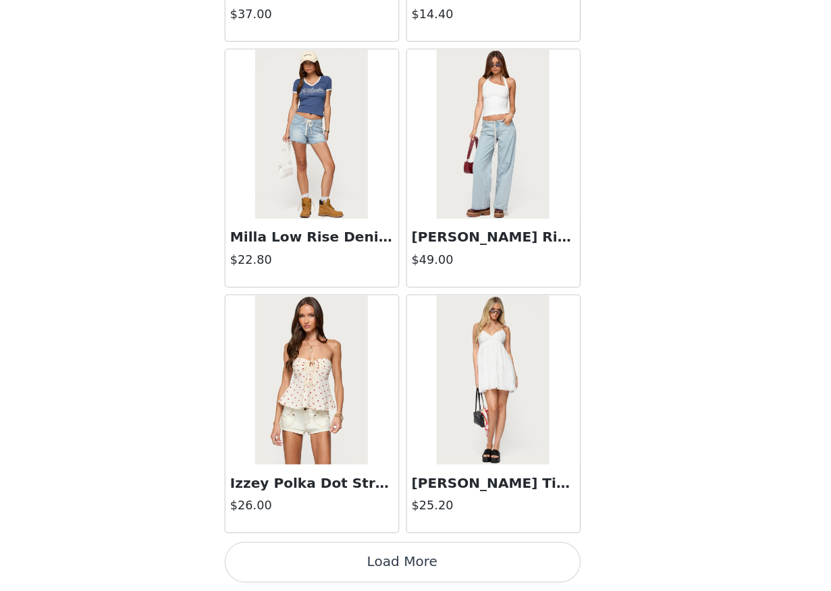
click at [412, 574] on button "Load More" at bounding box center [415, 568] width 283 height 32
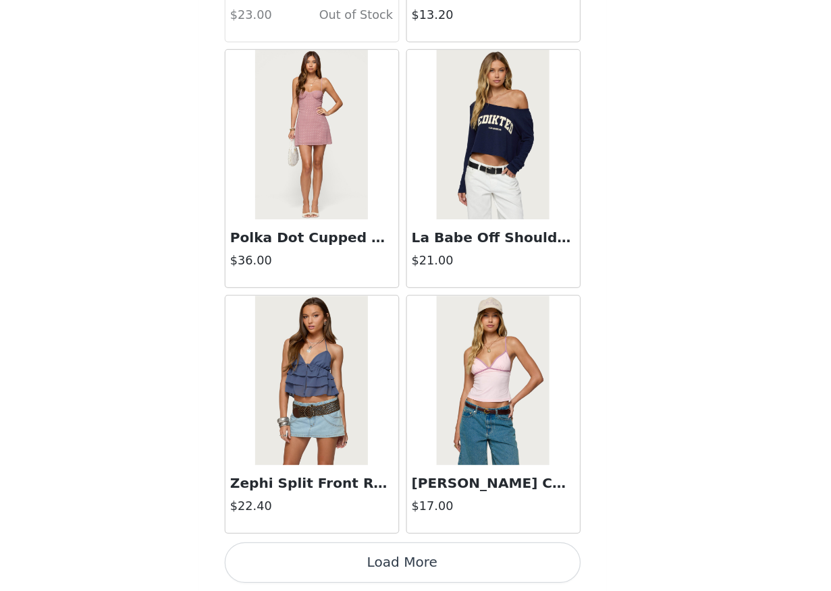
click at [412, 574] on button "Load More" at bounding box center [415, 568] width 283 height 32
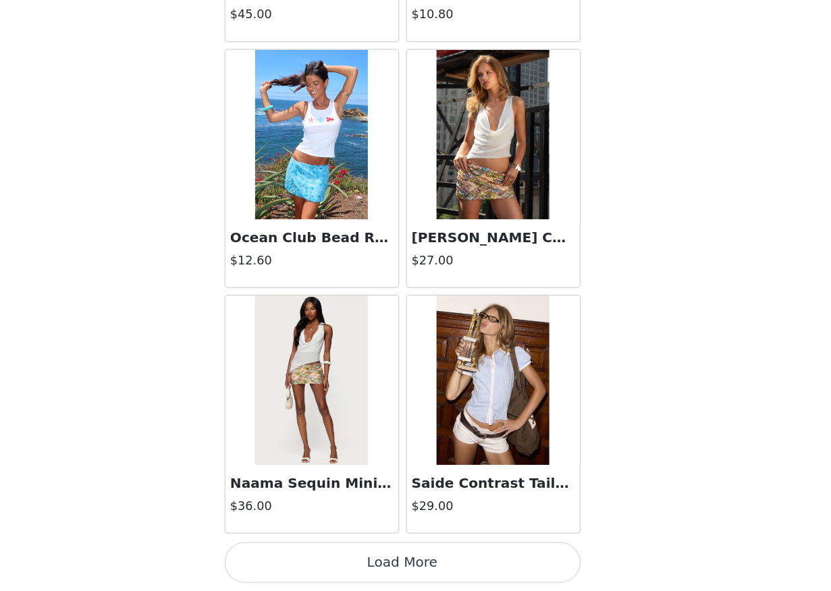
click at [412, 574] on button "Load More" at bounding box center [415, 568] width 283 height 32
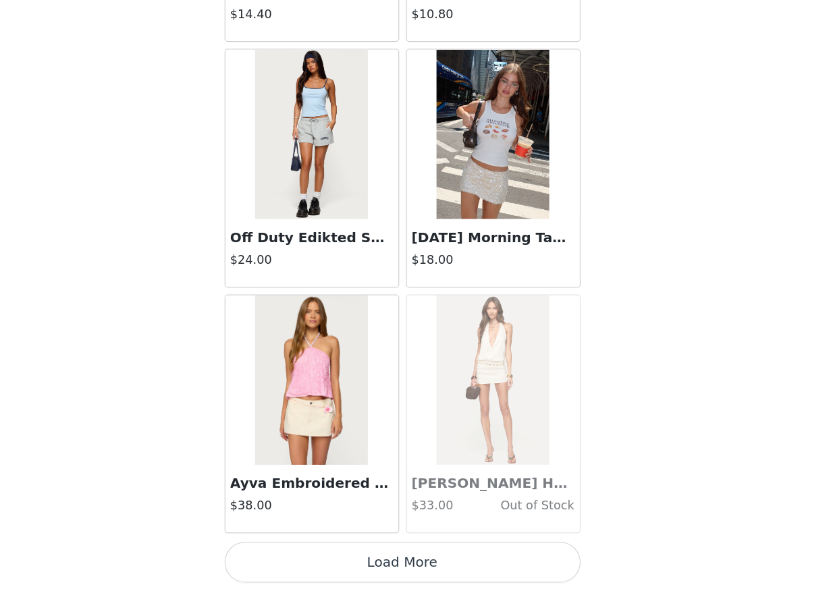
click at [412, 574] on button "Load More" at bounding box center [415, 568] width 283 height 32
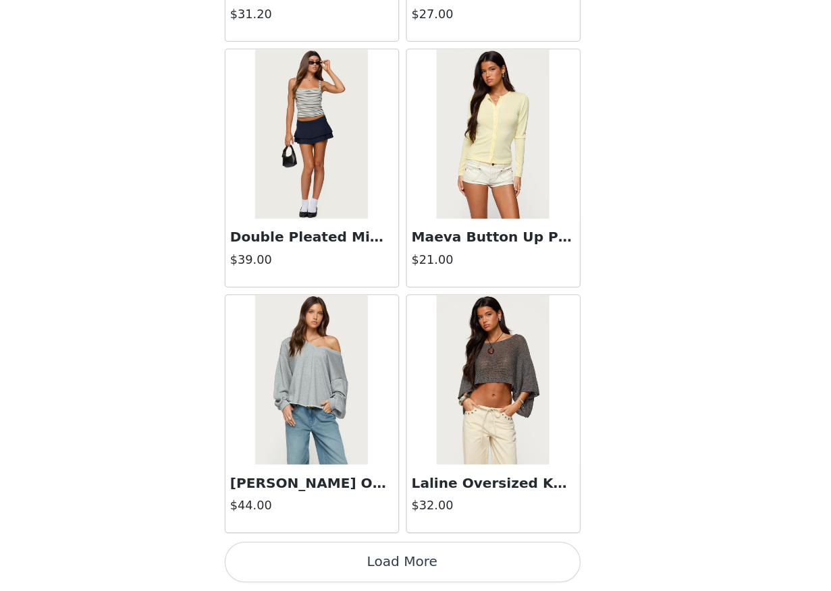
click at [412, 574] on button "Load More" at bounding box center [415, 568] width 283 height 32
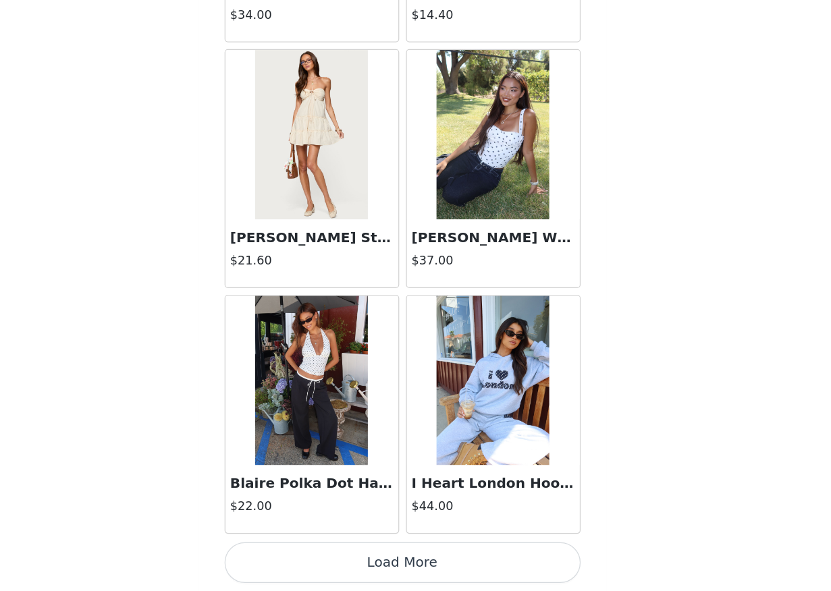
click at [412, 574] on button "Load More" at bounding box center [415, 568] width 283 height 32
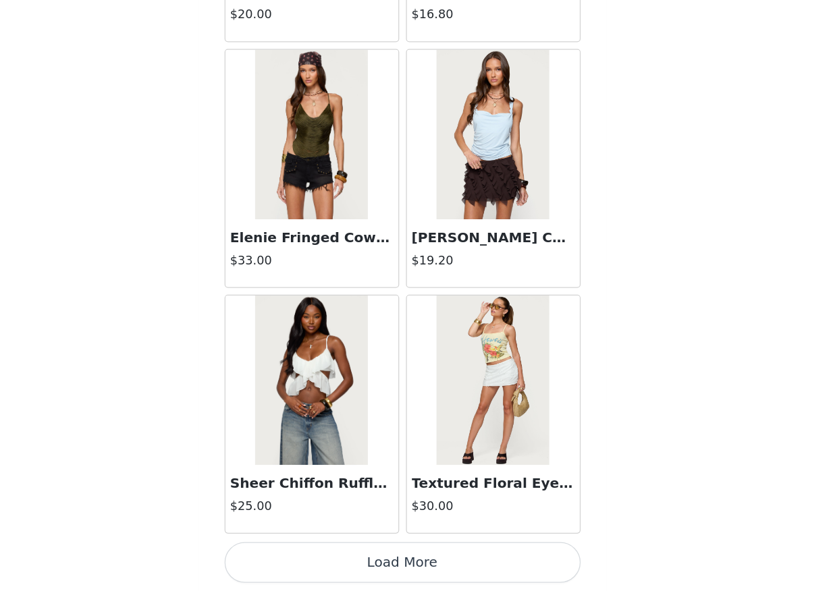
click at [412, 574] on button "Load More" at bounding box center [415, 568] width 283 height 32
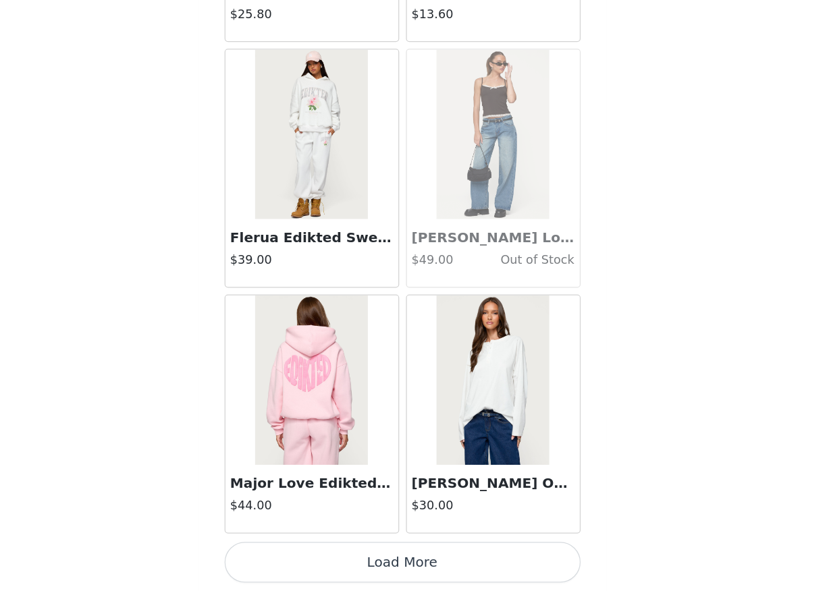
click at [412, 574] on button "Load More" at bounding box center [415, 568] width 283 height 32
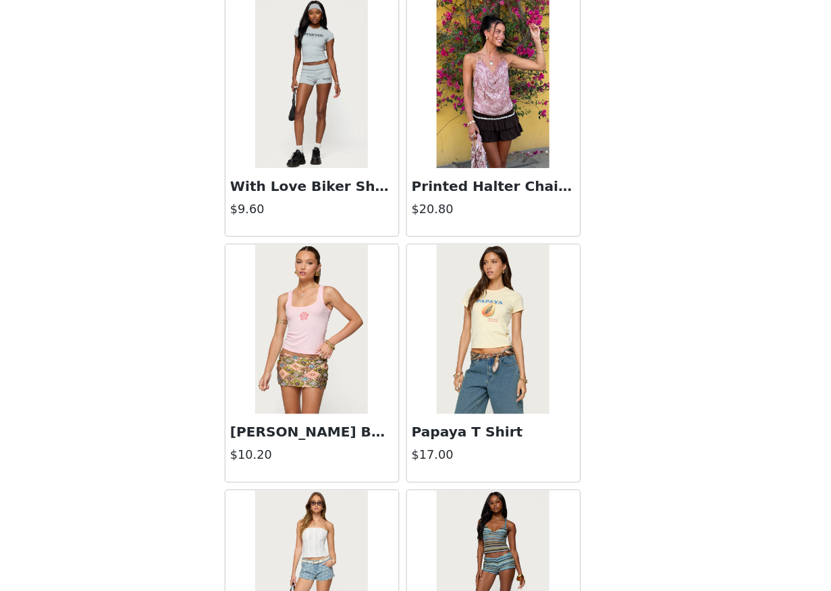
scroll to position [24959, 0]
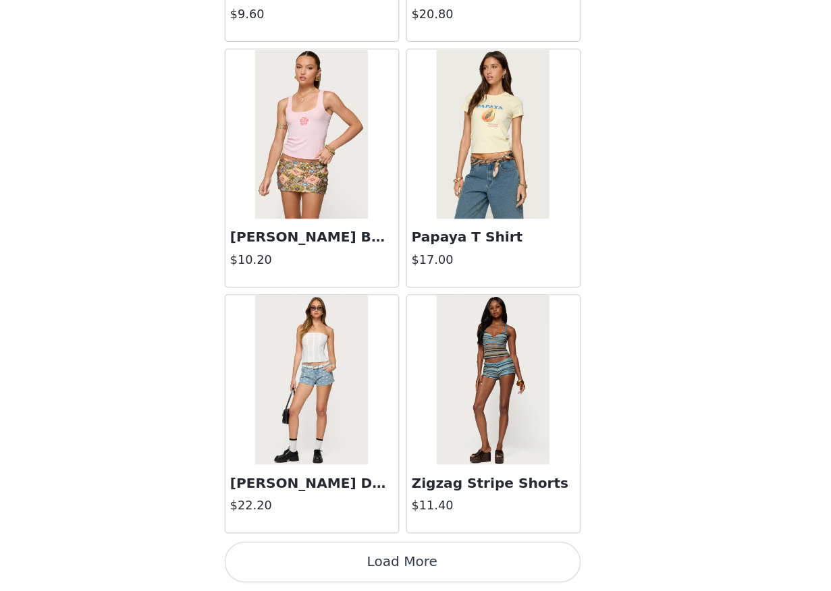
click at [408, 576] on button "Load More" at bounding box center [415, 568] width 283 height 32
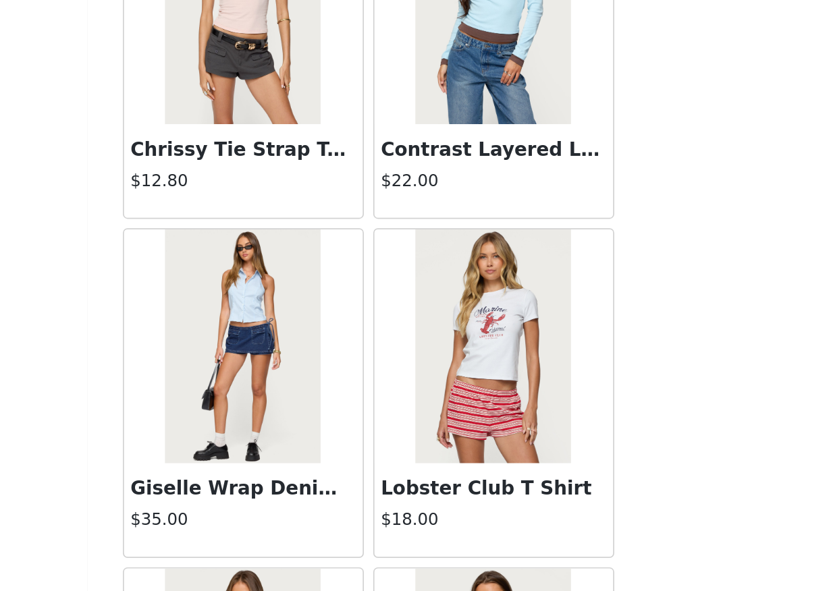
scroll to position [26360, 0]
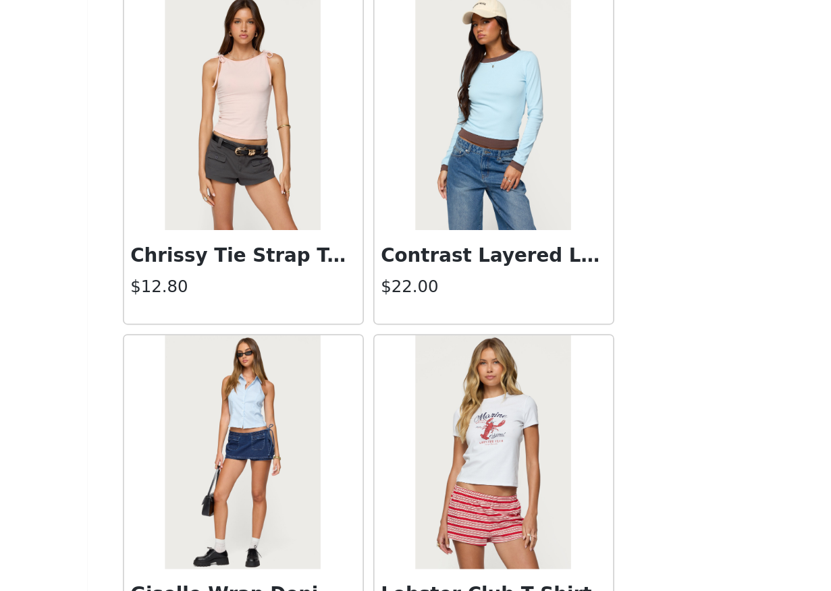
click at [483, 215] on img at bounding box center [488, 195] width 90 height 135
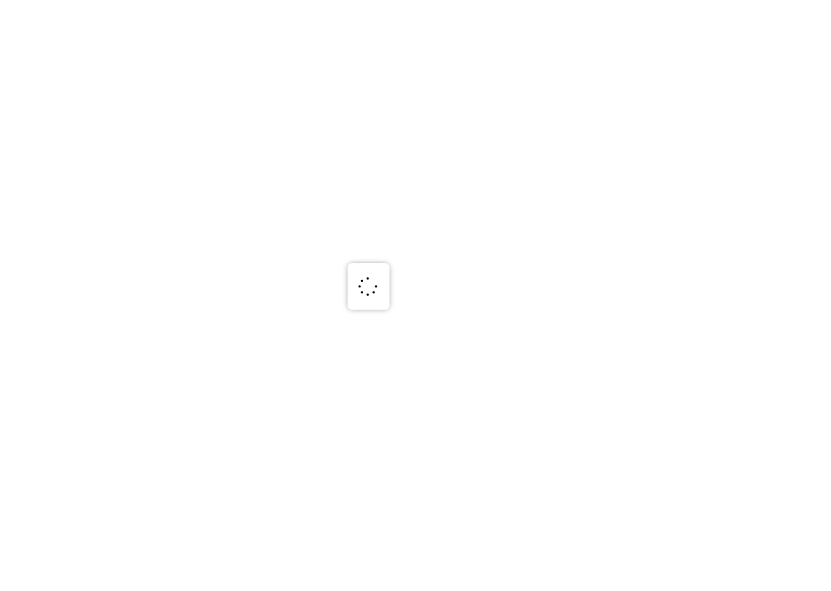
scroll to position [0, 0]
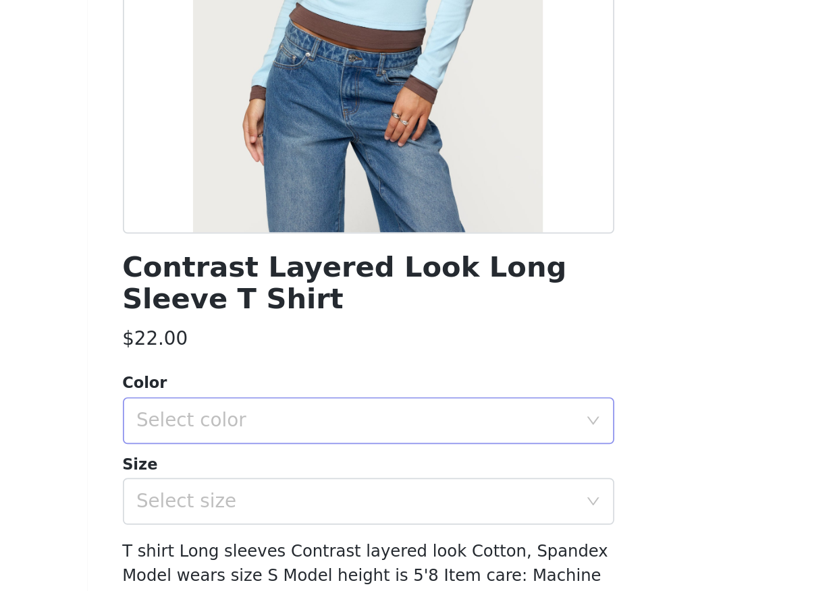
click at [406, 490] on div "Select color" at bounding box center [411, 479] width 258 height 26
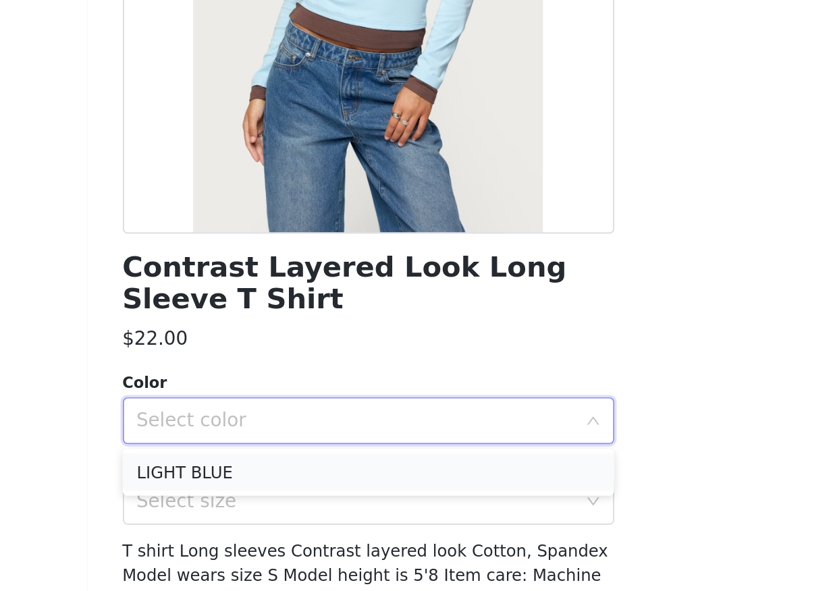
click at [400, 507] on li "LIGHT BLUE" at bounding box center [415, 509] width 283 height 22
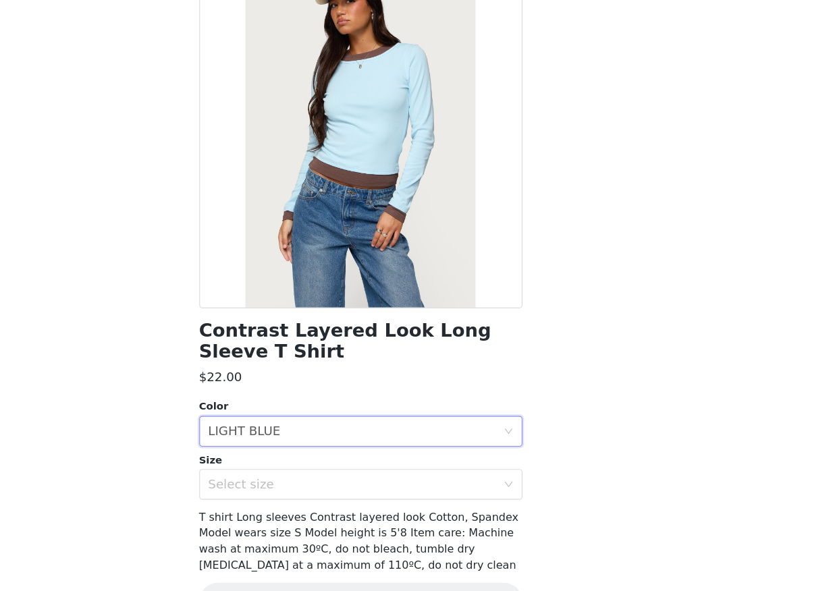
scroll to position [34, 0]
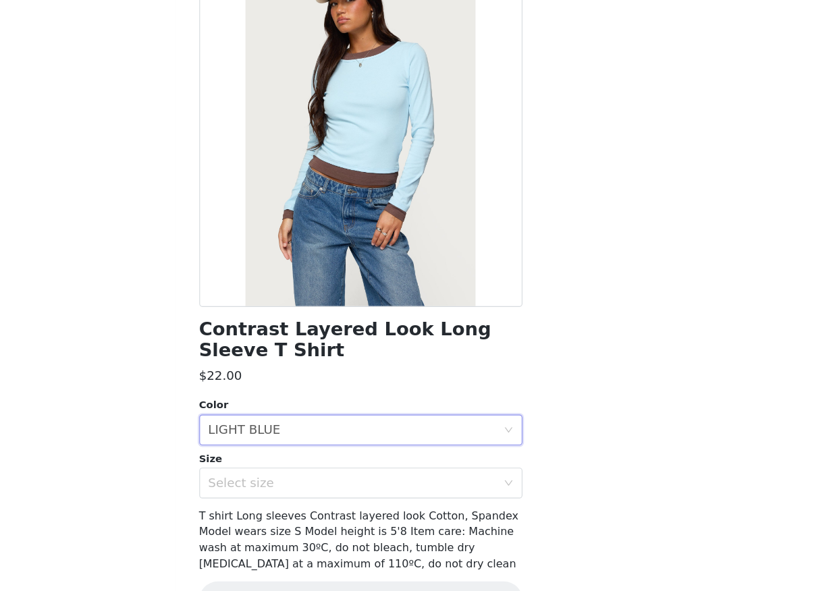
click at [394, 474] on div "Size" at bounding box center [415, 470] width 283 height 13
click at [394, 488] on div "Select size" at bounding box center [408, 491] width 252 height 13
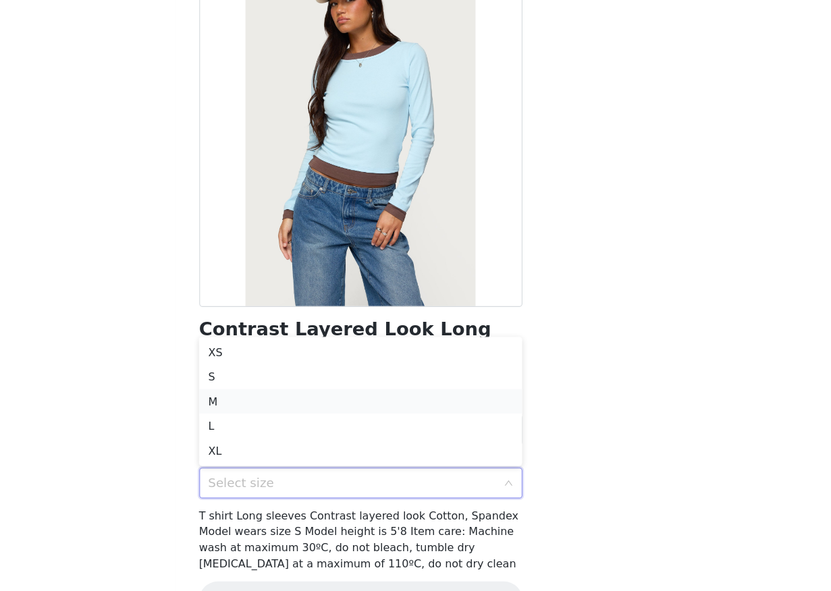
click at [375, 422] on li "M" at bounding box center [415, 419] width 283 height 22
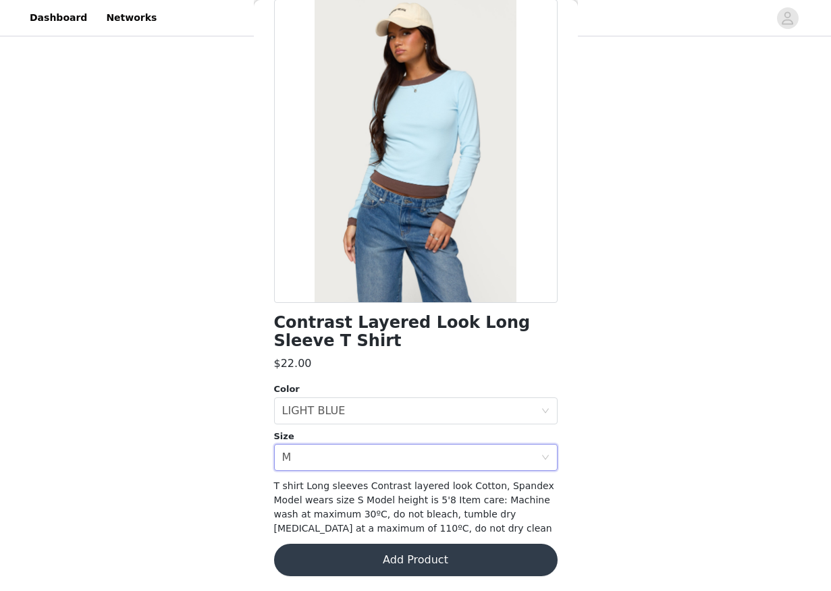
scroll to position [70, 0]
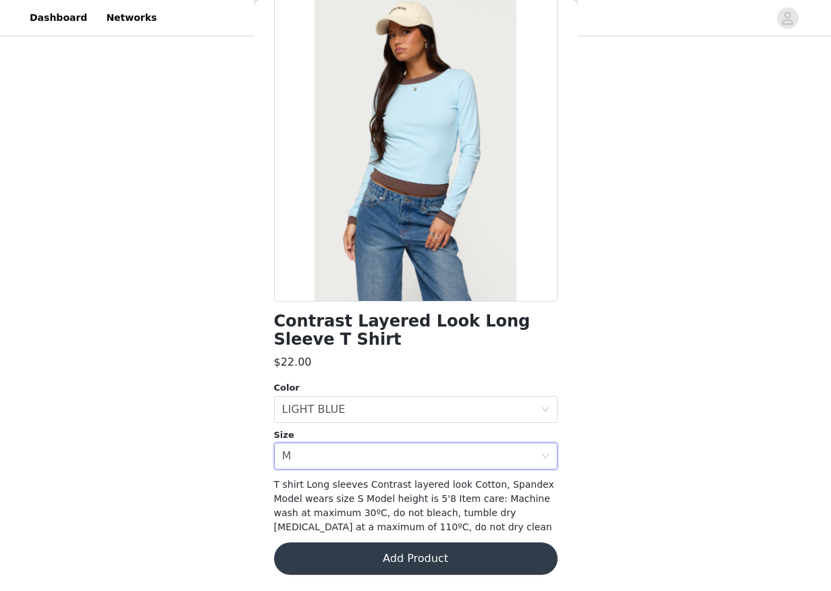
click at [384, 555] on button "Add Product" at bounding box center [415, 559] width 283 height 32
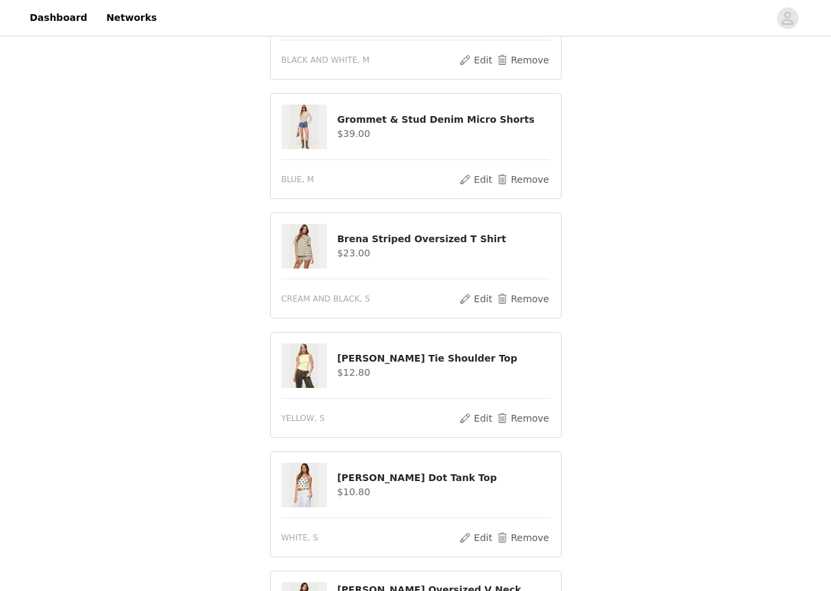
scroll to position [154, 0]
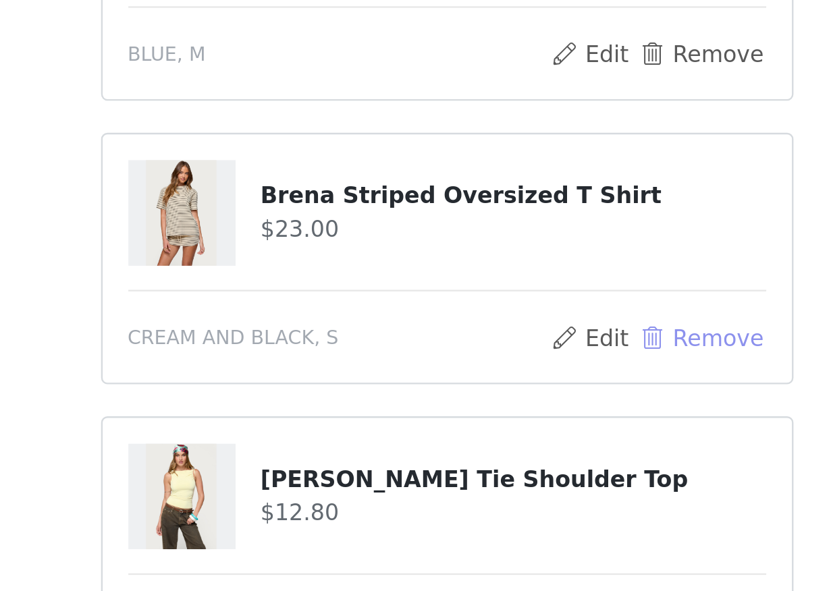
click at [516, 357] on button "Remove" at bounding box center [522, 358] width 54 height 16
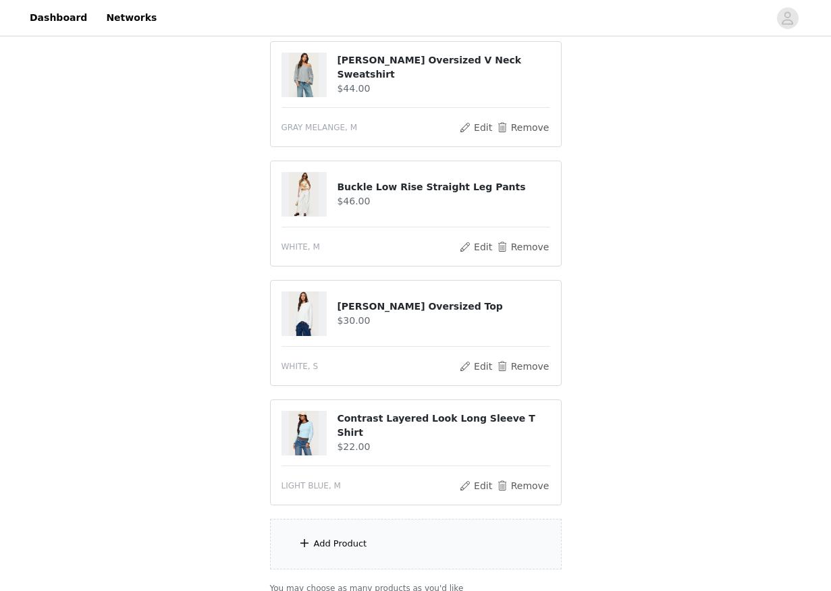
scroll to position [740, 0]
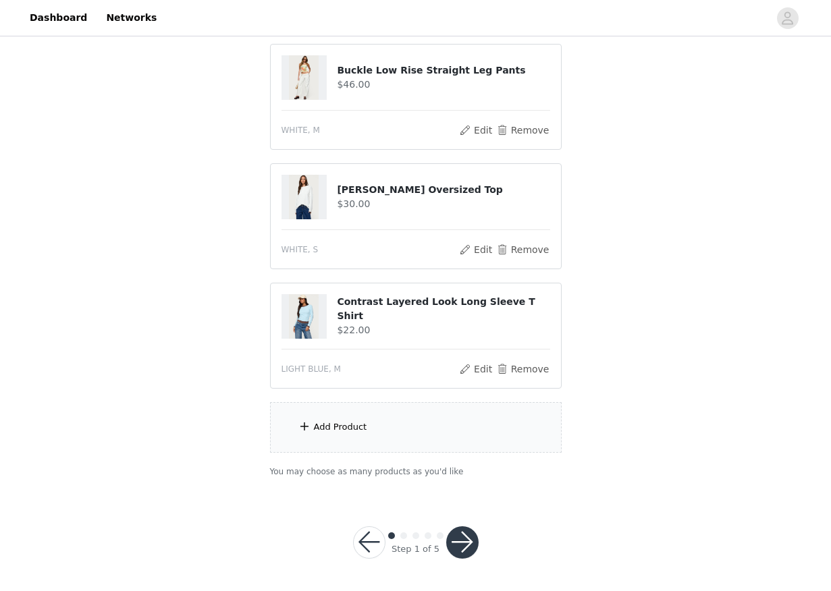
click at [358, 434] on div "Add Product" at bounding box center [416, 427] width 292 height 51
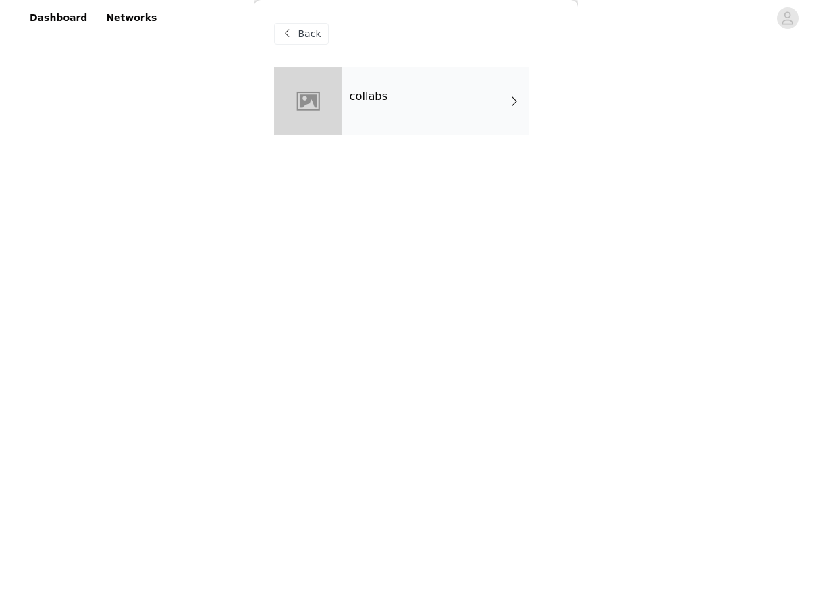
click at [362, 80] on div "collabs" at bounding box center [435, 100] width 188 height 67
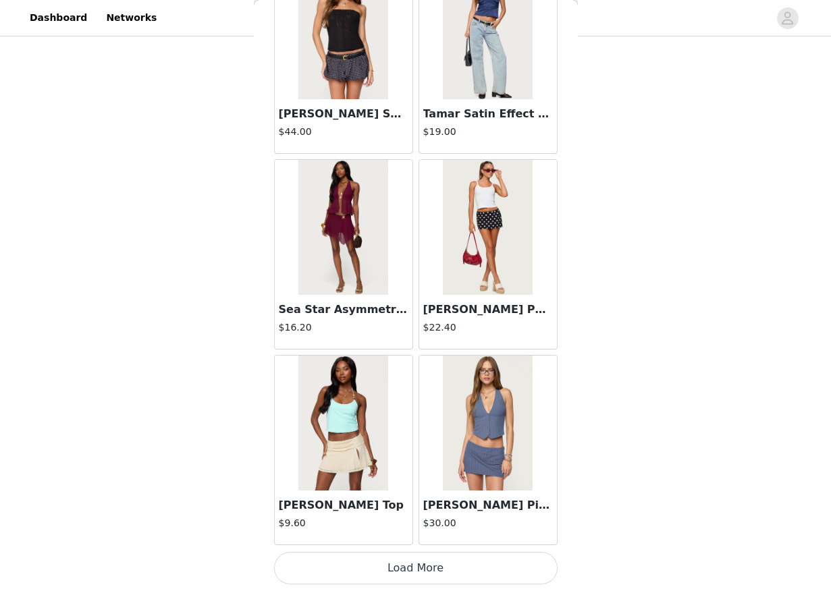
click at [450, 559] on button "Load More" at bounding box center [415, 568] width 283 height 32
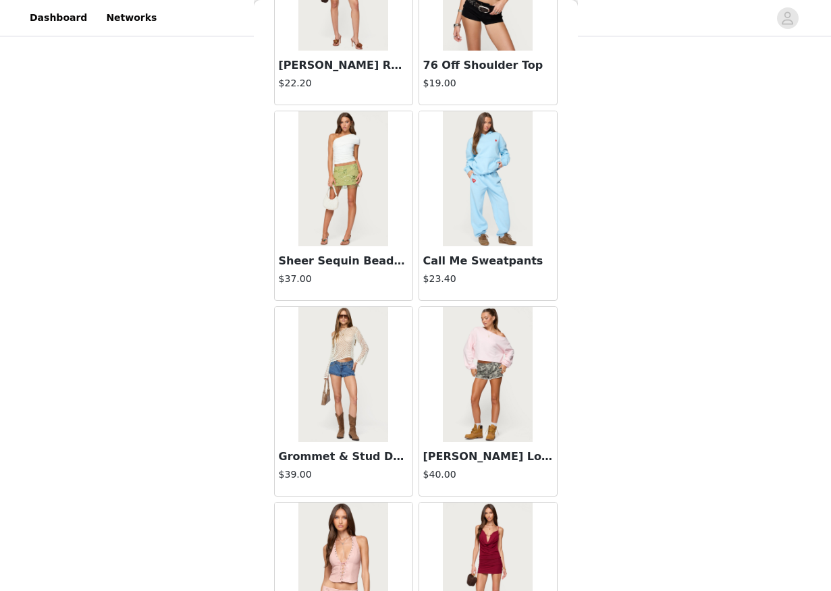
scroll to position [3431, 0]
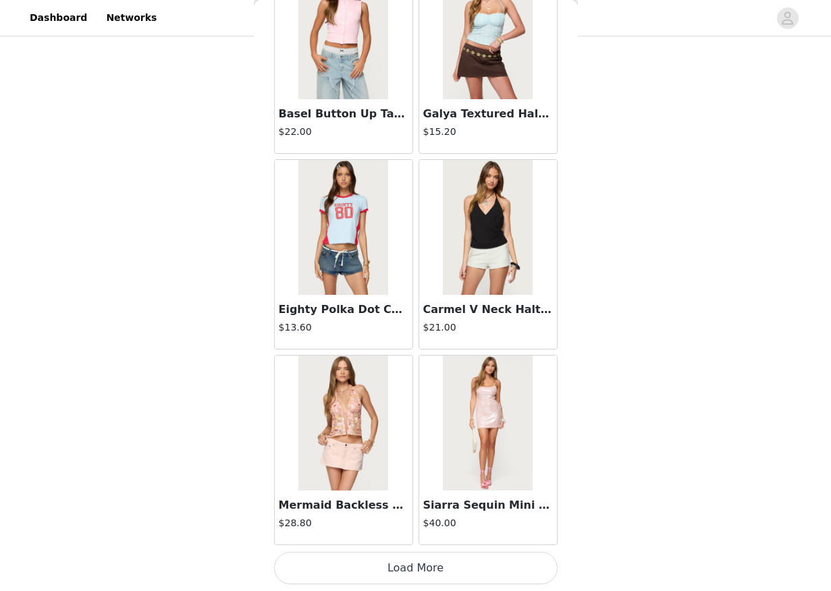
click at [483, 573] on button "Load More" at bounding box center [415, 568] width 283 height 32
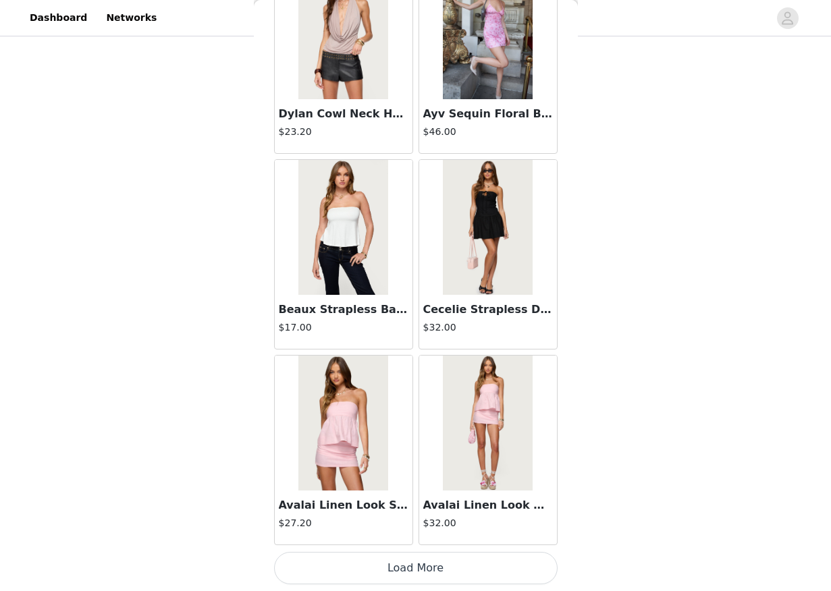
click at [441, 559] on button "Load More" at bounding box center [415, 568] width 283 height 32
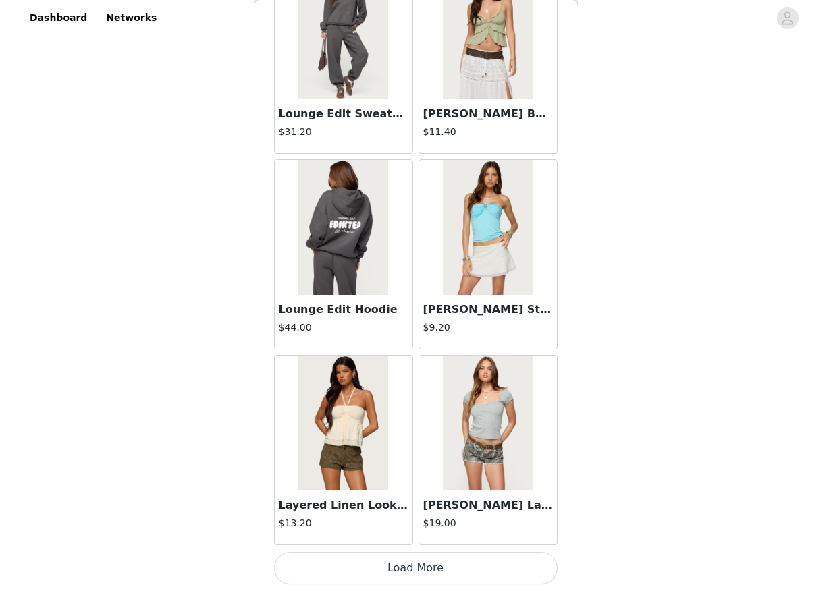
click at [441, 559] on button "Load More" at bounding box center [415, 568] width 283 height 32
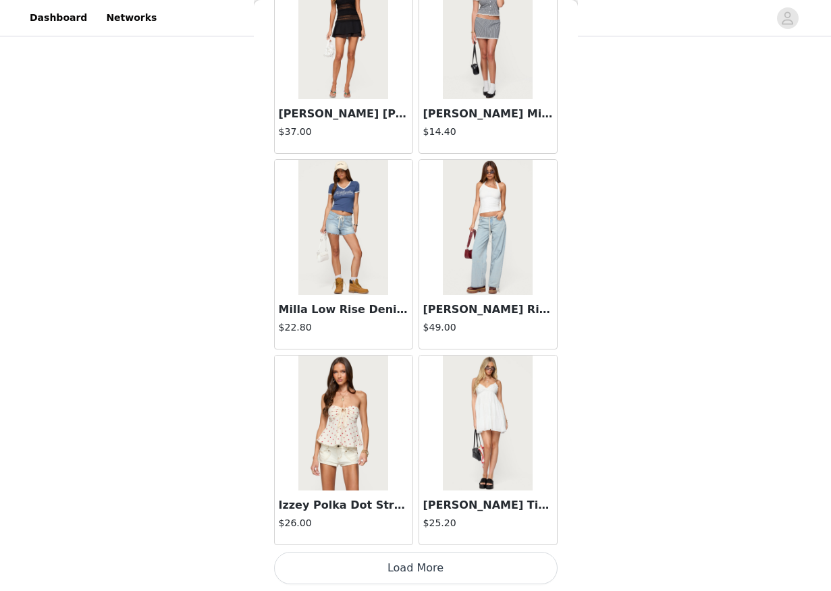
click at [441, 559] on button "Load More" at bounding box center [415, 568] width 283 height 32
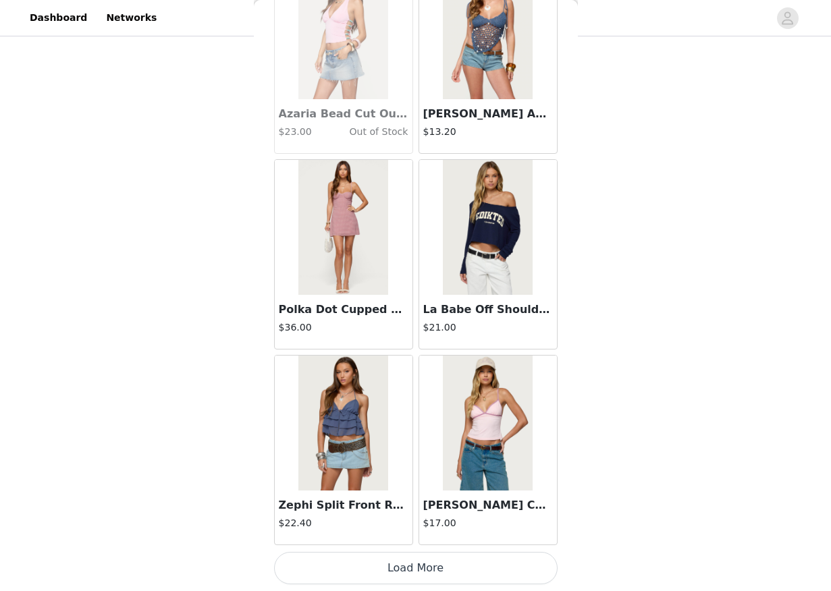
click at [441, 559] on button "Load More" at bounding box center [415, 568] width 283 height 32
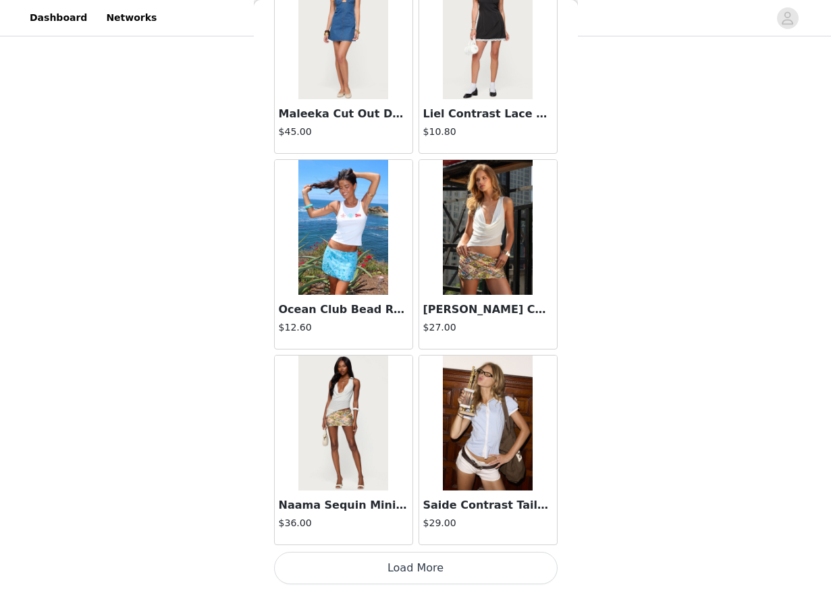
click at [441, 559] on button "Load More" at bounding box center [415, 568] width 283 height 32
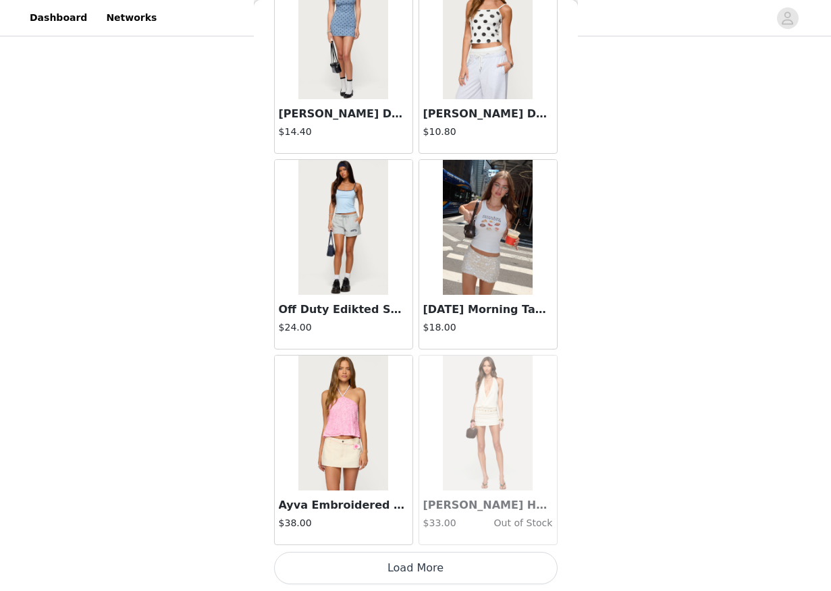
click at [441, 559] on button "Load More" at bounding box center [415, 568] width 283 height 32
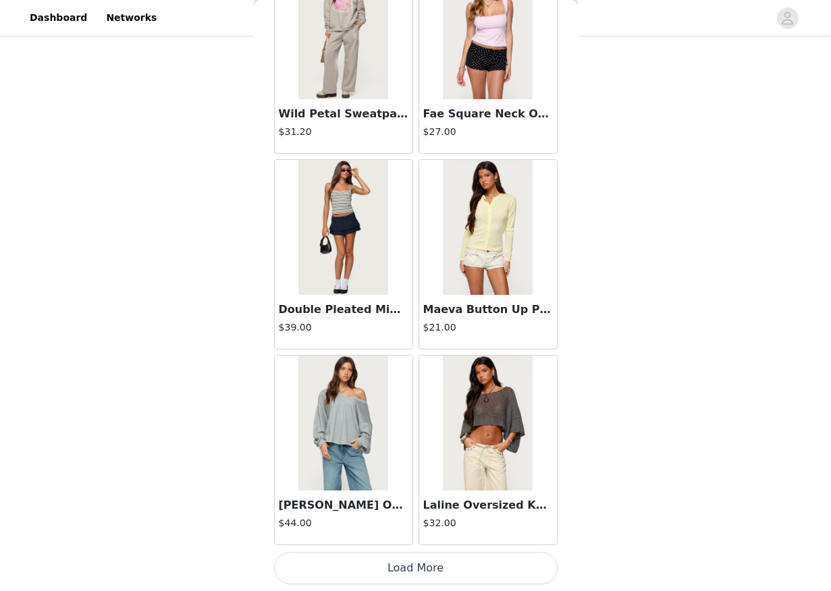
click at [441, 559] on button "Load More" at bounding box center [415, 568] width 283 height 32
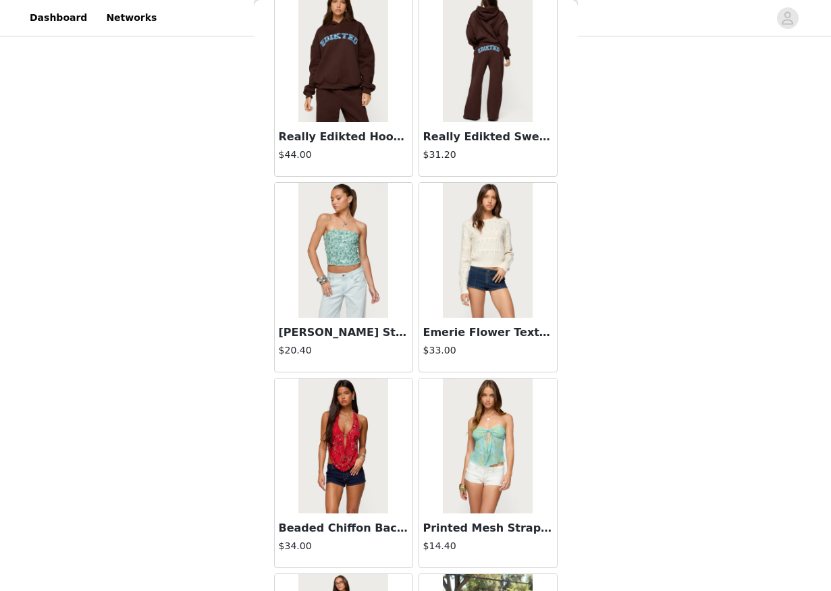
scroll to position [19087, 0]
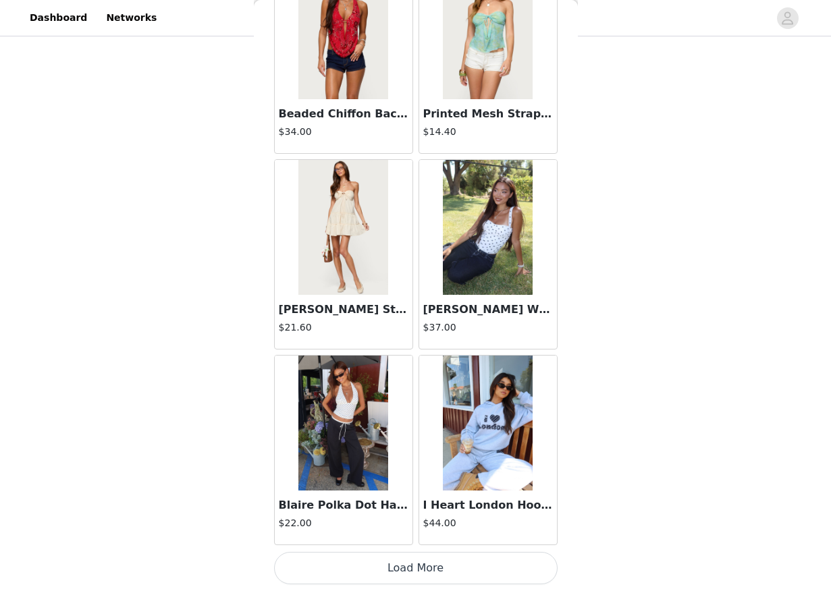
click at [441, 561] on button "Load More" at bounding box center [415, 568] width 283 height 32
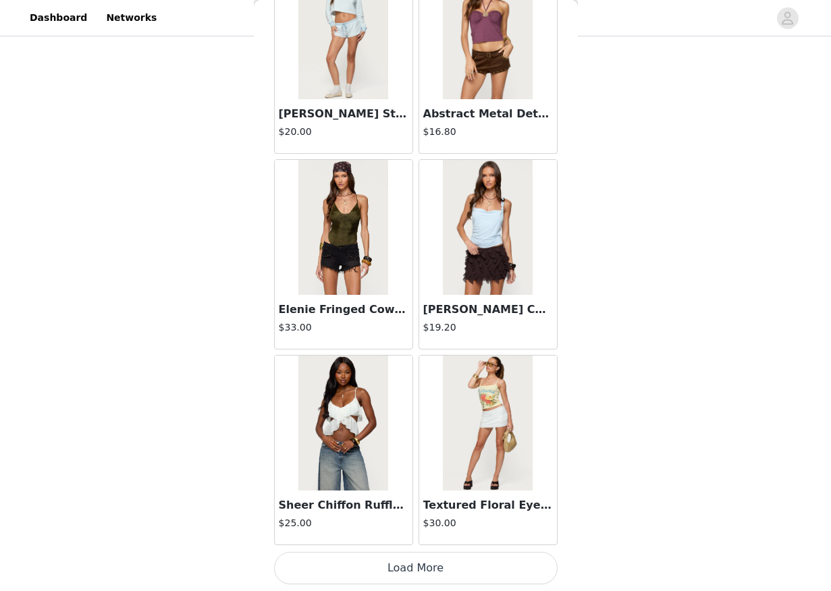
click at [439, 555] on button "Load More" at bounding box center [415, 568] width 283 height 32
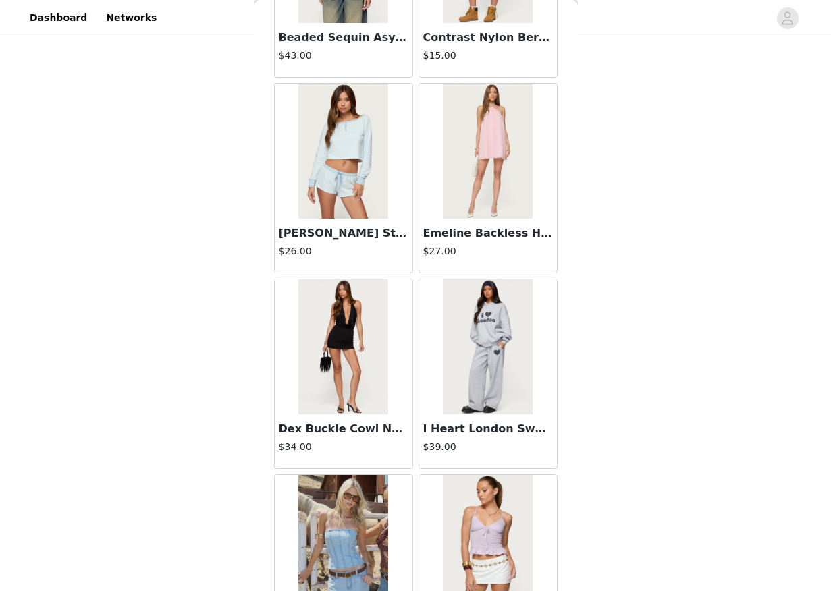
scroll to position [23001, 0]
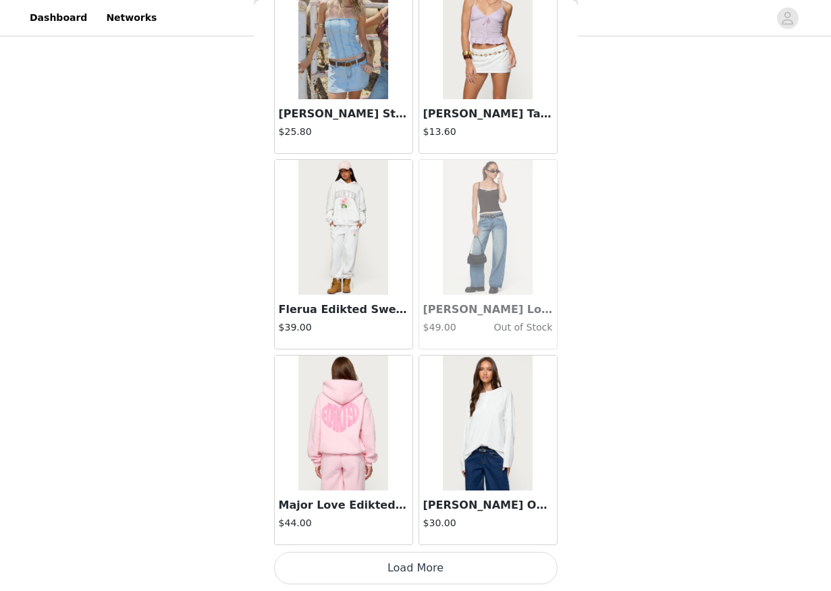
click at [435, 574] on button "Load More" at bounding box center [415, 568] width 283 height 32
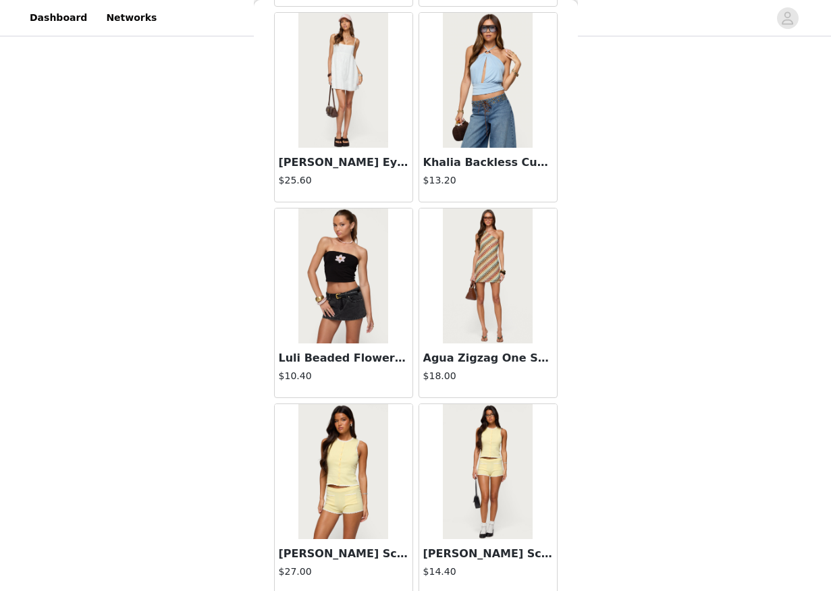
scroll to position [24959, 0]
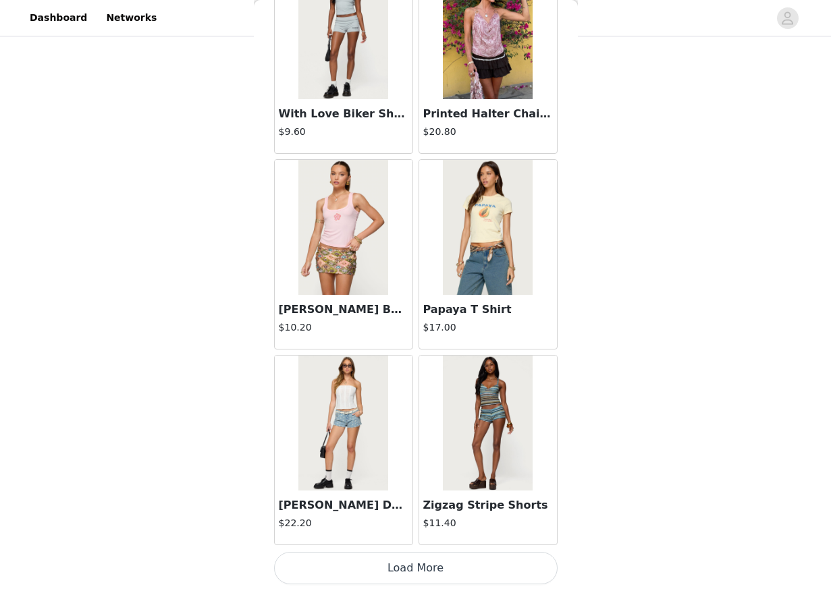
click at [429, 557] on button "Load More" at bounding box center [415, 568] width 283 height 32
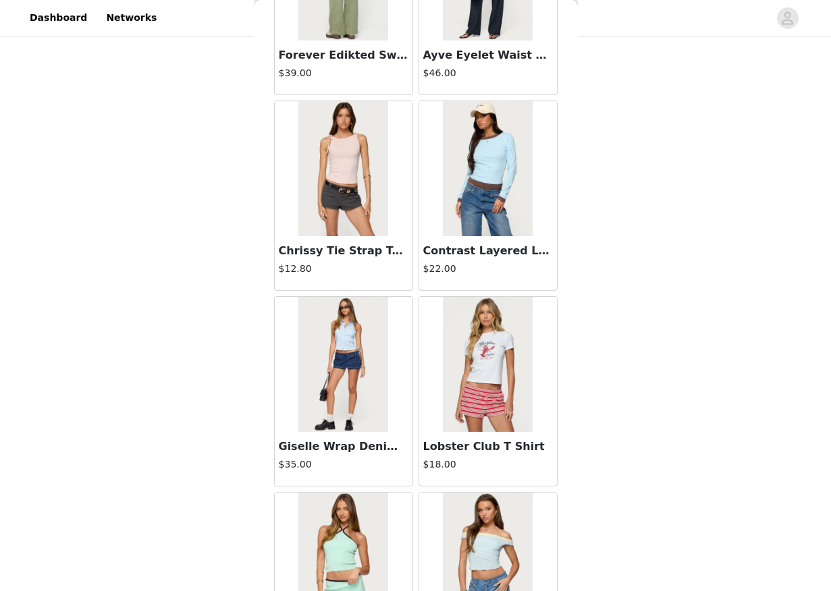
scroll to position [26916, 0]
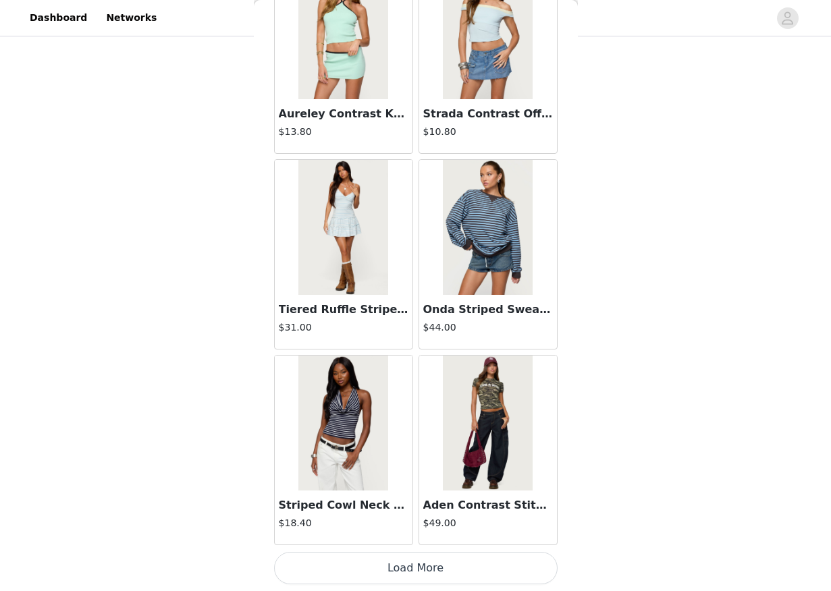
click at [483, 246] on img at bounding box center [488, 227] width 90 height 135
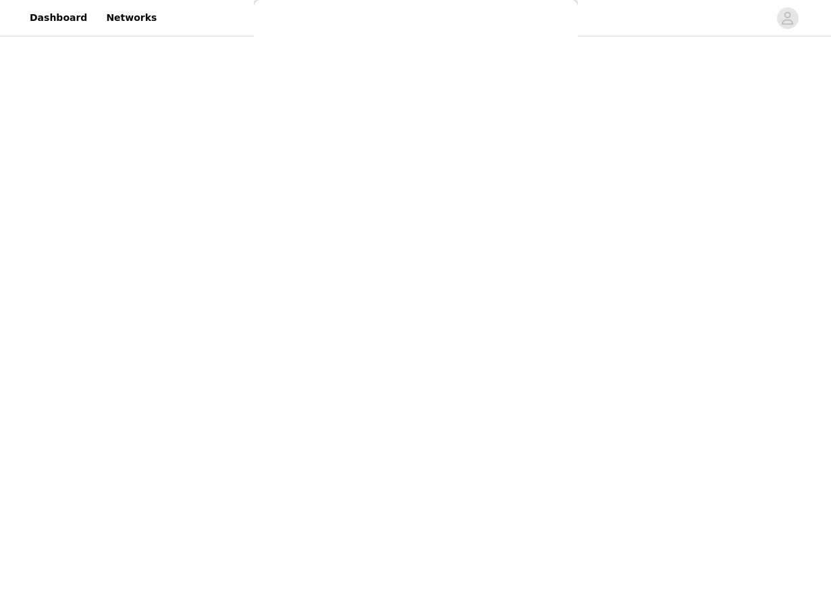
scroll to position [51, 0]
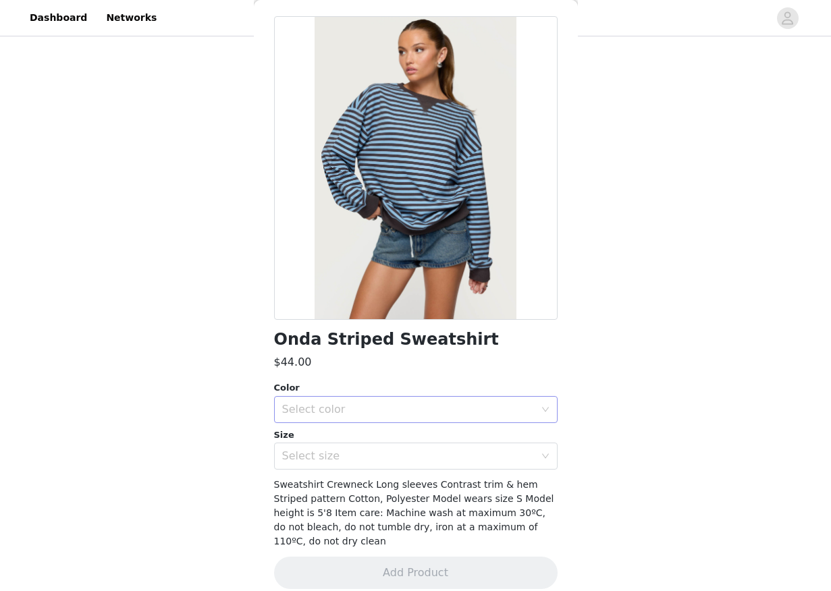
click at [368, 414] on div "Select color" at bounding box center [408, 409] width 252 height 13
click at [375, 433] on li "BLUE" at bounding box center [415, 440] width 283 height 22
click at [375, 448] on div "Select size" at bounding box center [411, 456] width 258 height 26
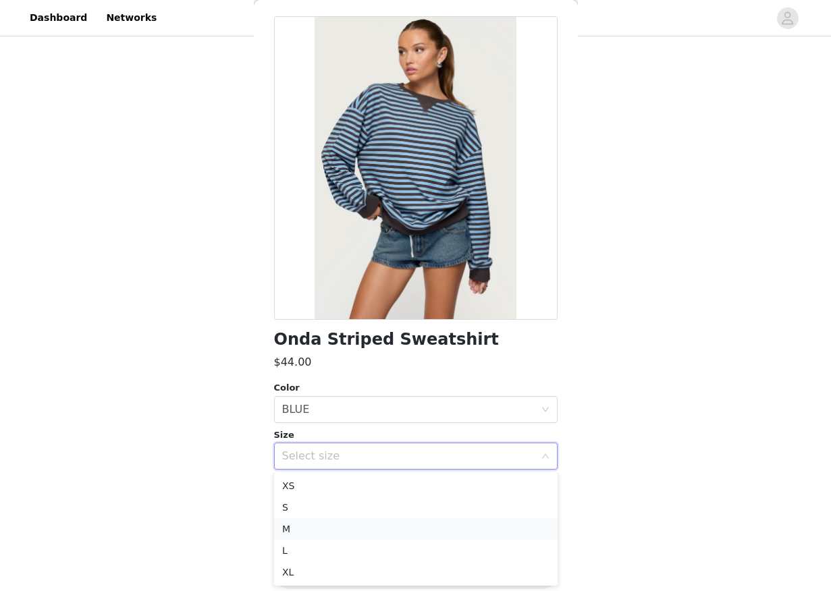
click at [371, 531] on li "M" at bounding box center [415, 529] width 283 height 22
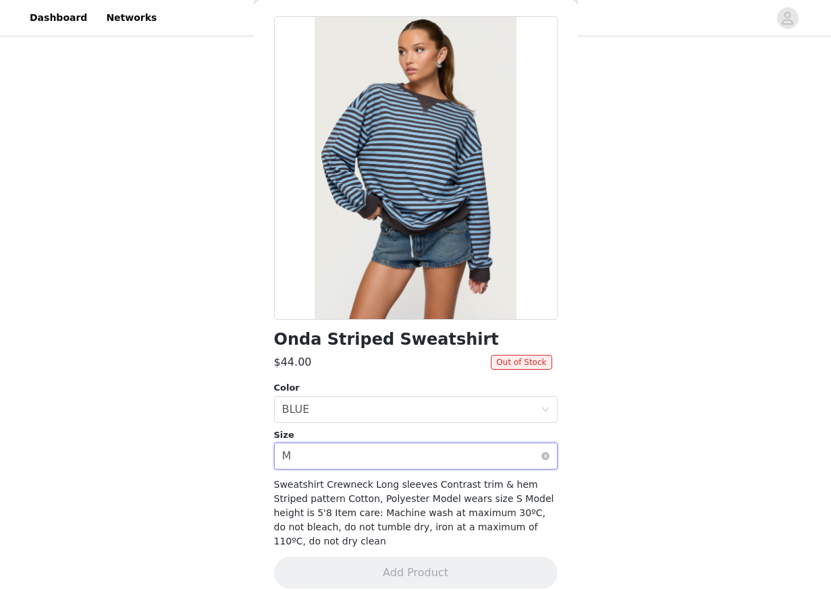
click at [395, 457] on div "Select size M" at bounding box center [411, 456] width 258 height 26
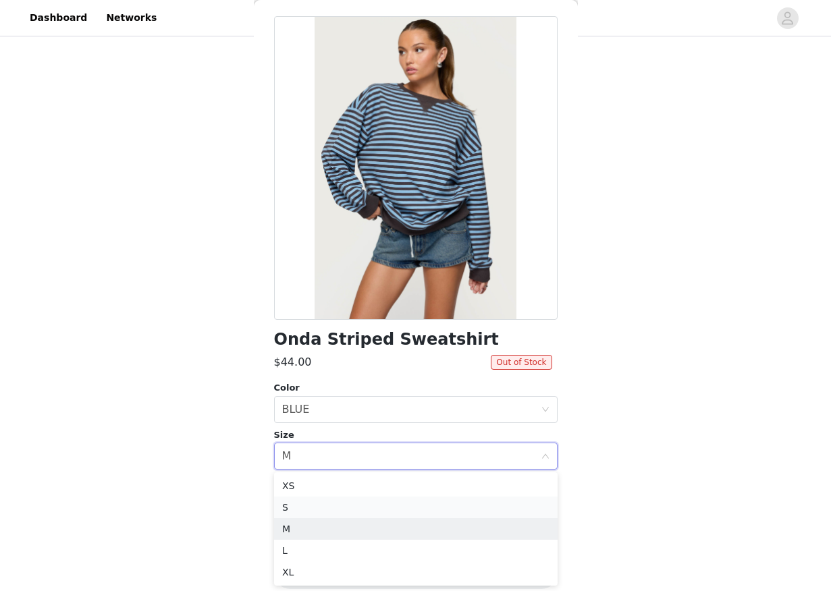
click at [392, 501] on li "S" at bounding box center [415, 508] width 283 height 22
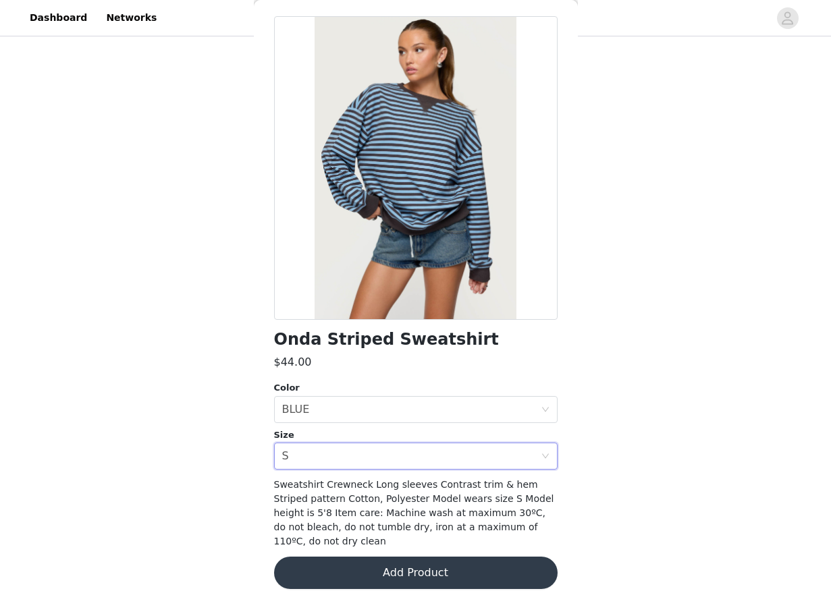
click at [391, 570] on button "Add Product" at bounding box center [415, 573] width 283 height 32
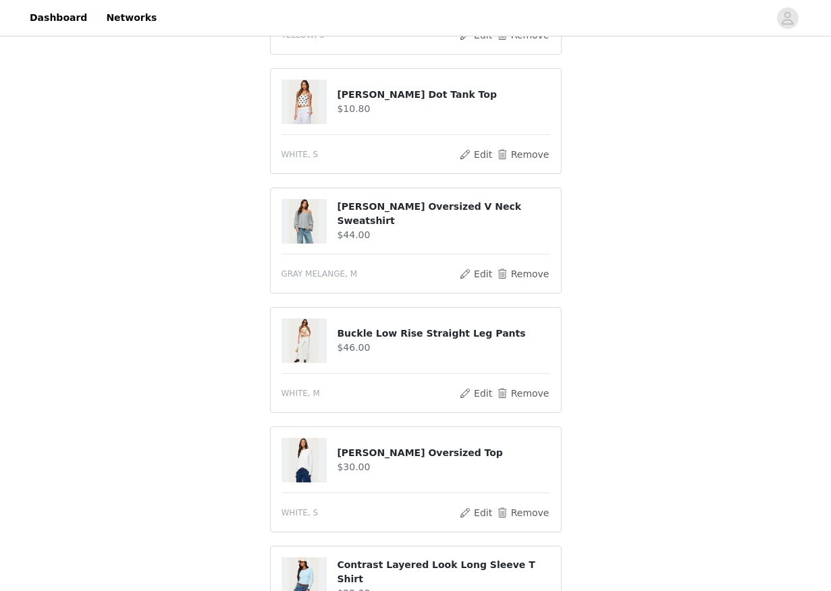
scroll to position [859, 0]
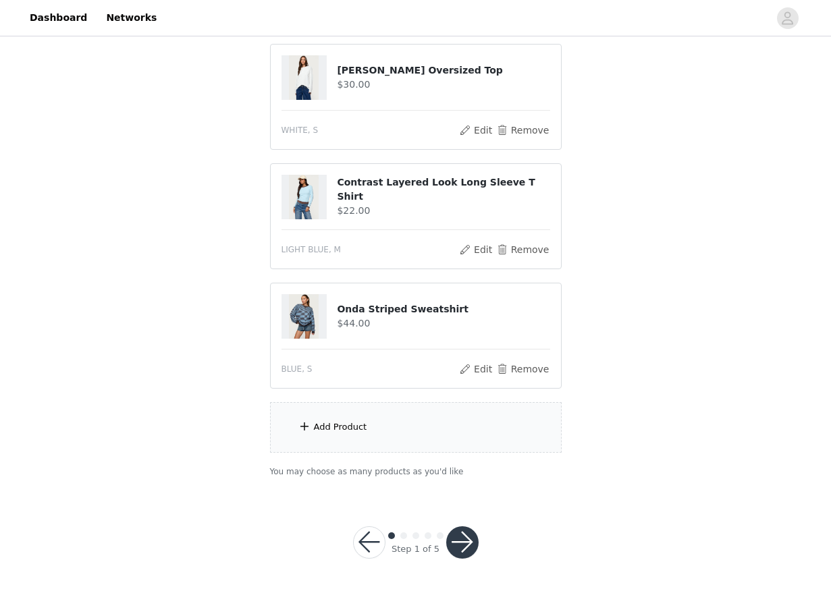
click at [381, 412] on div "Add Product" at bounding box center [416, 427] width 292 height 51
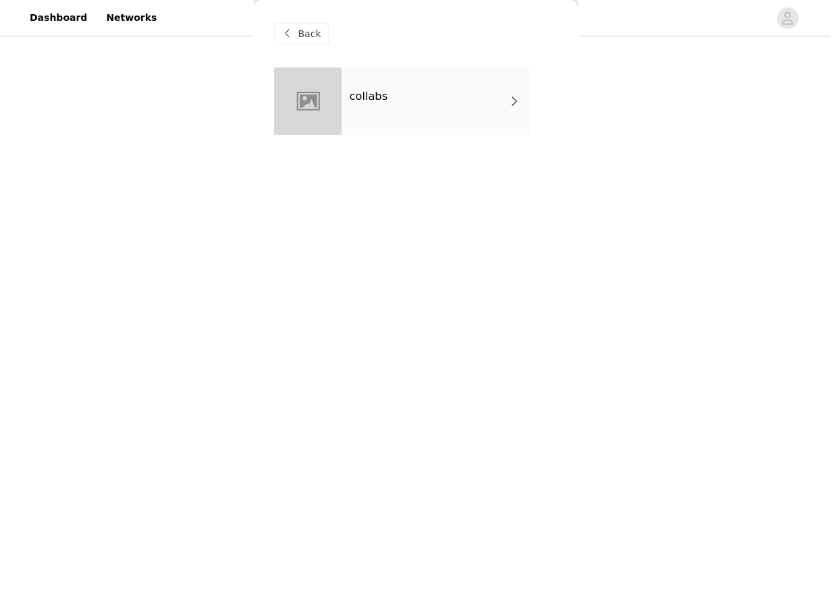
click at [408, 115] on div "collabs" at bounding box center [435, 100] width 188 height 67
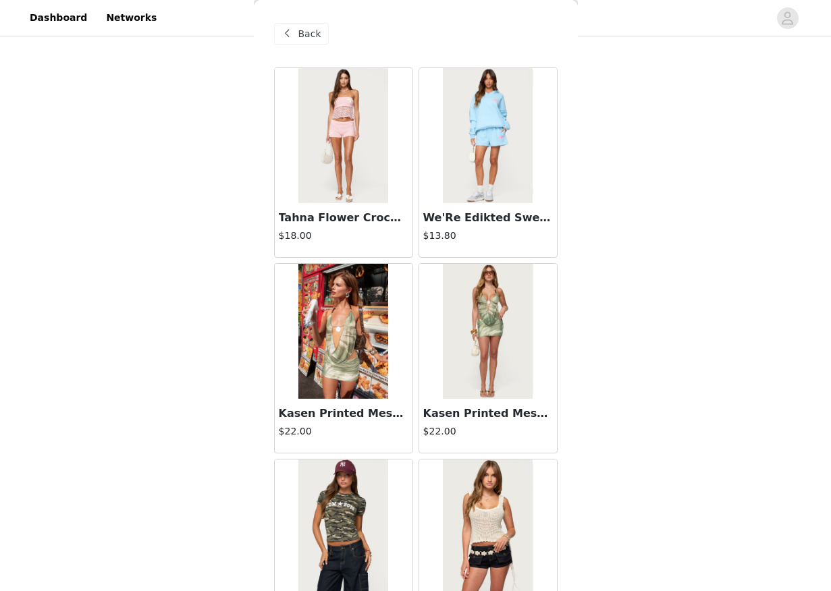
scroll to position [1474, 0]
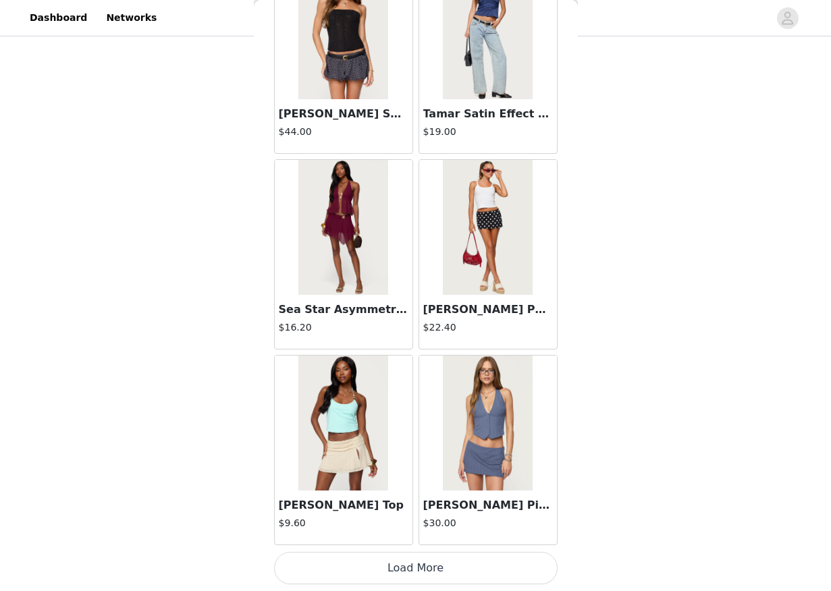
click at [424, 569] on button "Load More" at bounding box center [415, 568] width 283 height 32
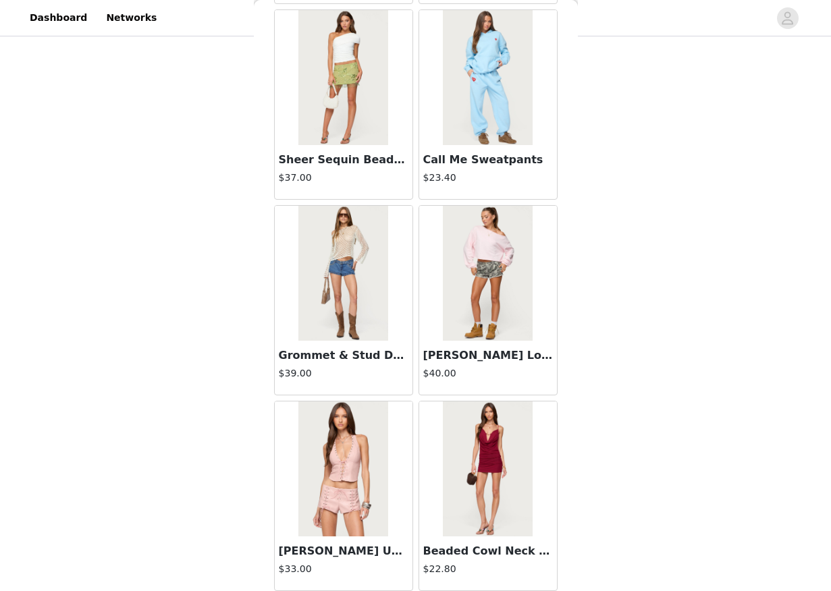
scroll to position [3431, 0]
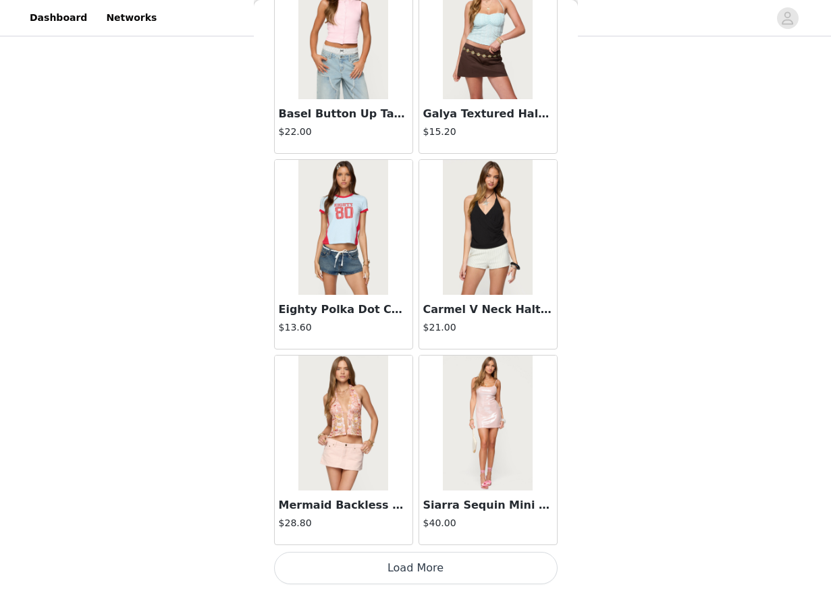
click at [449, 571] on button "Load More" at bounding box center [415, 568] width 283 height 32
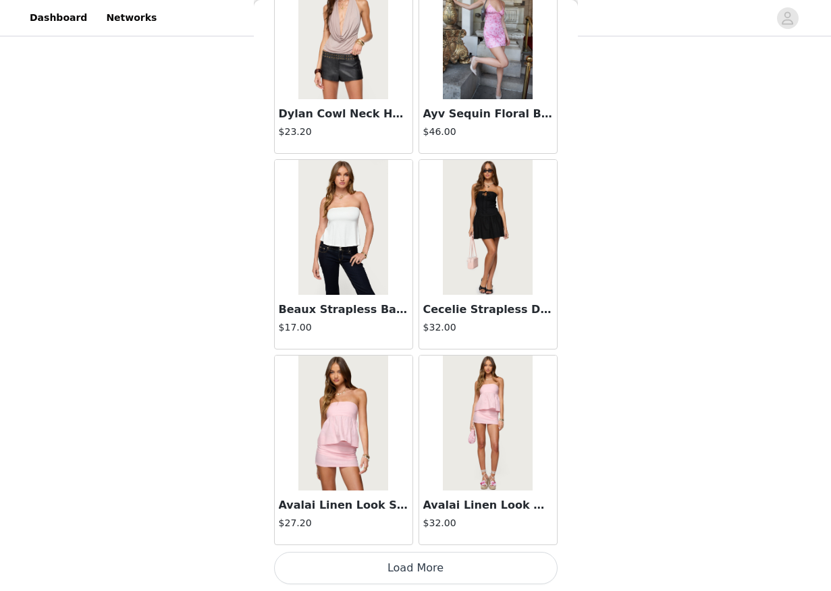
click at [449, 571] on button "Load More" at bounding box center [415, 568] width 283 height 32
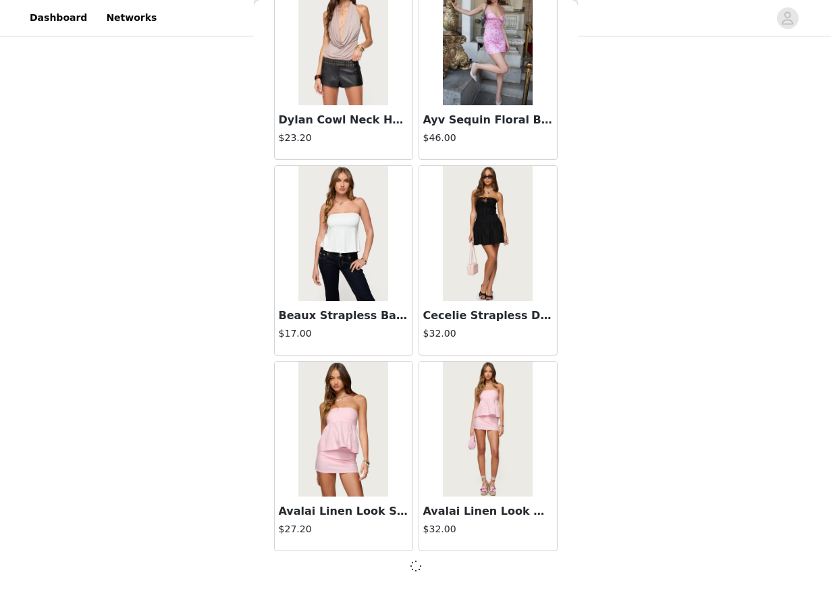
scroll to position [5382, 0]
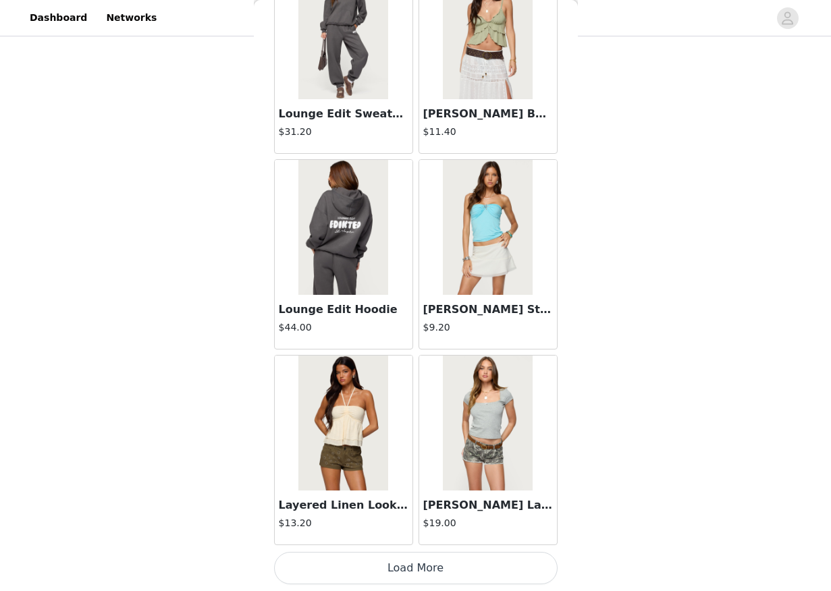
click at [449, 571] on button "Load More" at bounding box center [415, 568] width 283 height 32
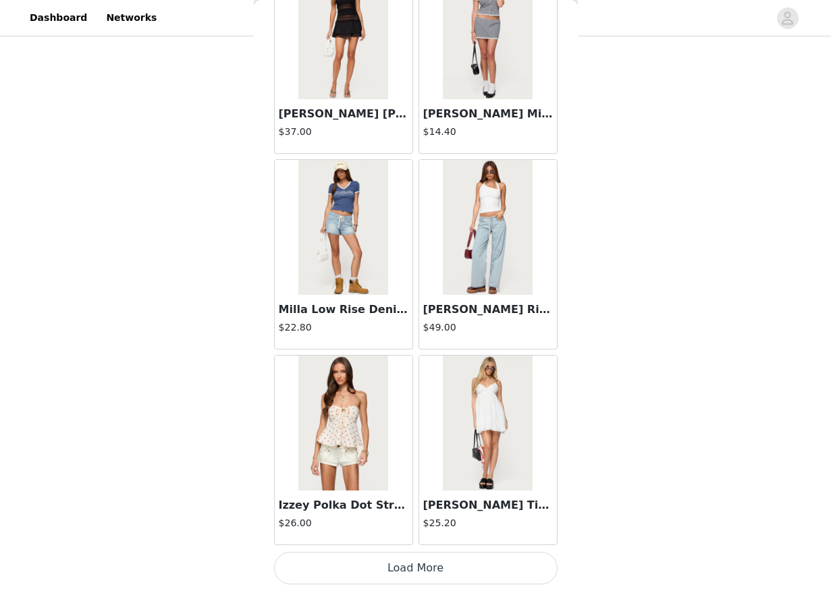
click at [449, 571] on button "Load More" at bounding box center [415, 568] width 283 height 32
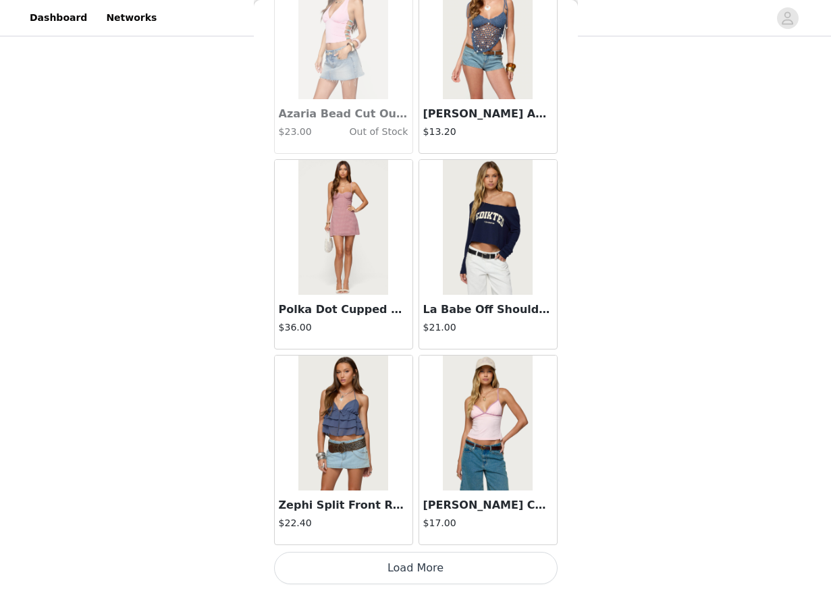
click at [449, 571] on button "Load More" at bounding box center [415, 568] width 283 height 32
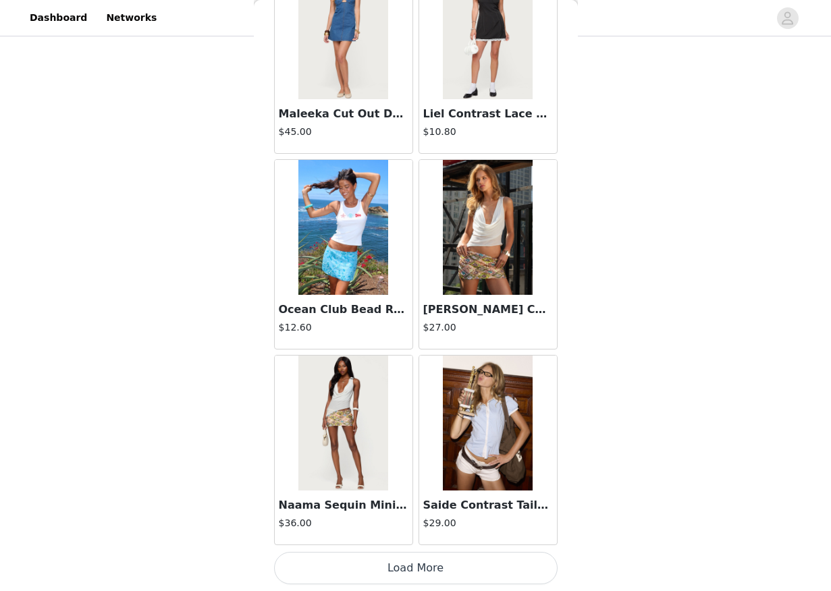
click at [449, 571] on button "Load More" at bounding box center [415, 568] width 283 height 32
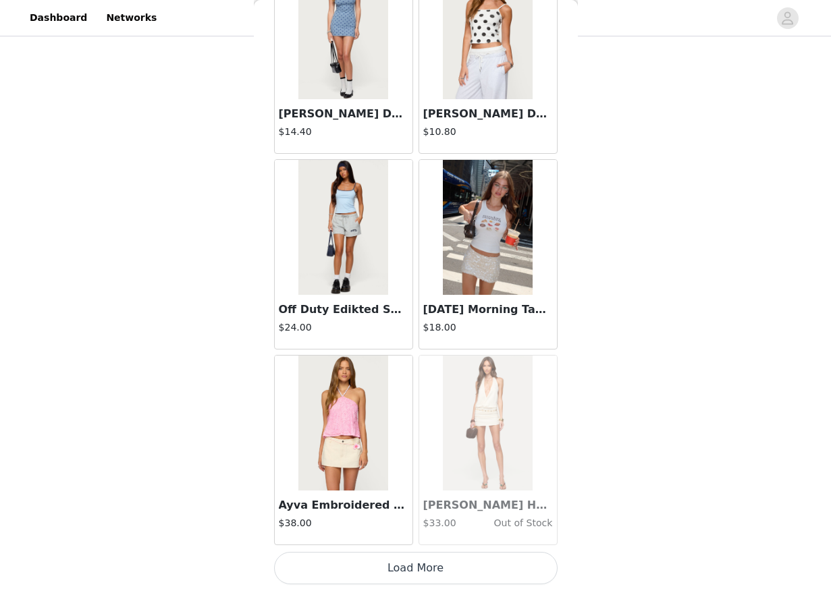
click at [449, 571] on button "Load More" at bounding box center [415, 568] width 283 height 32
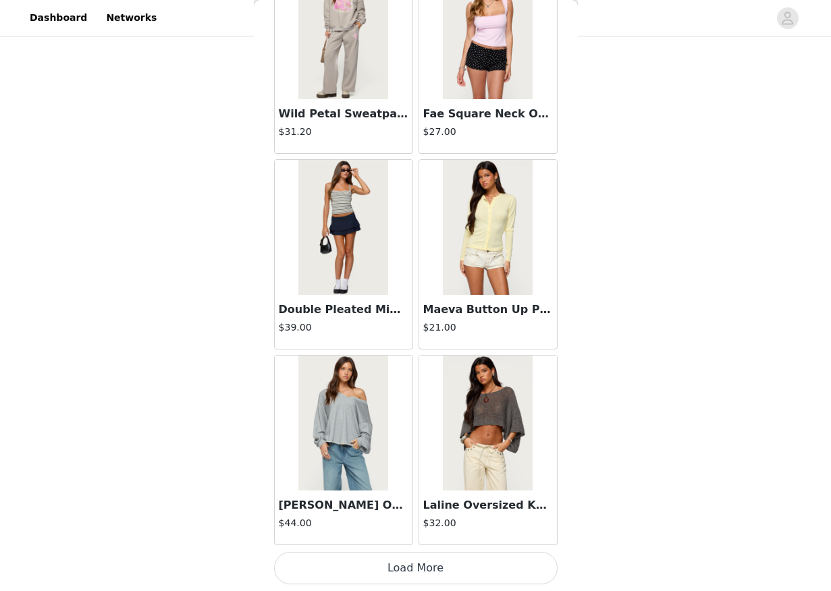
click at [449, 571] on button "Load More" at bounding box center [415, 568] width 283 height 32
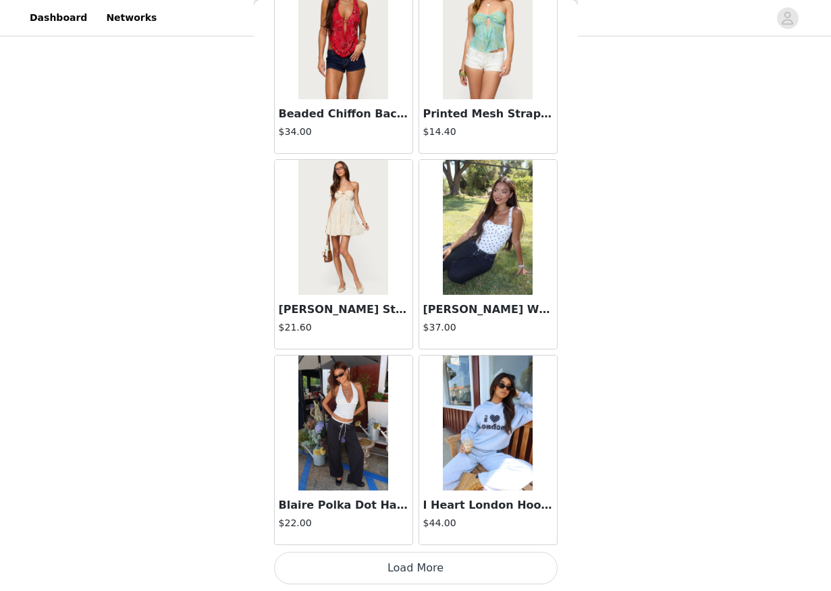
click at [449, 571] on button "Load More" at bounding box center [415, 568] width 283 height 32
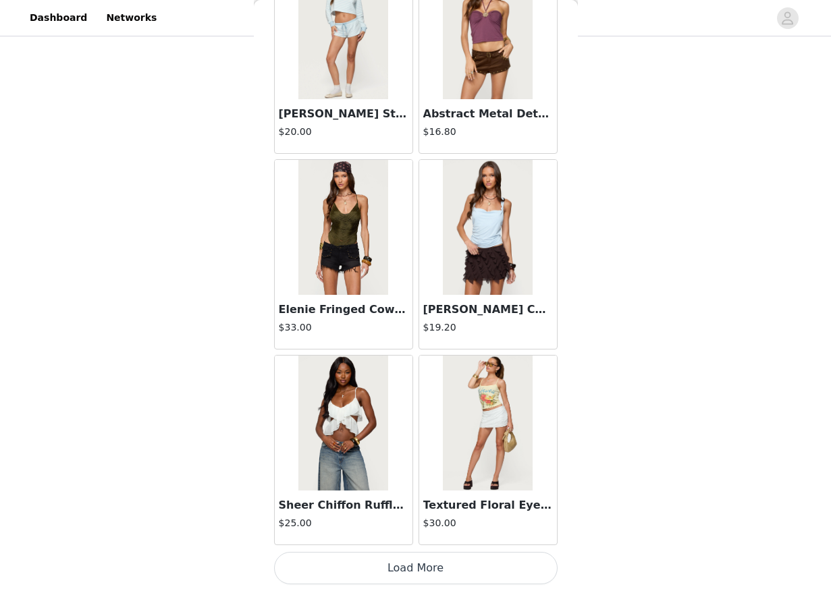
click at [449, 571] on button "Load More" at bounding box center [415, 568] width 283 height 32
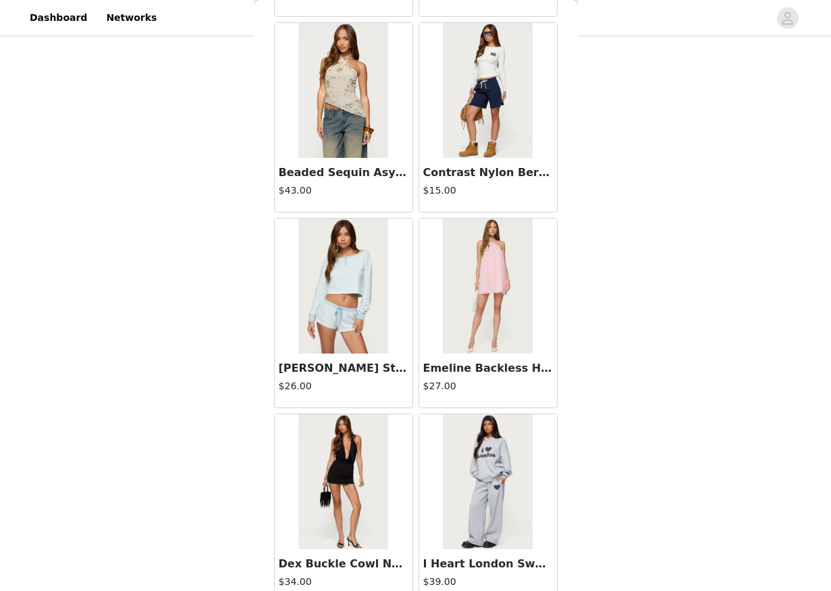
scroll to position [23001, 0]
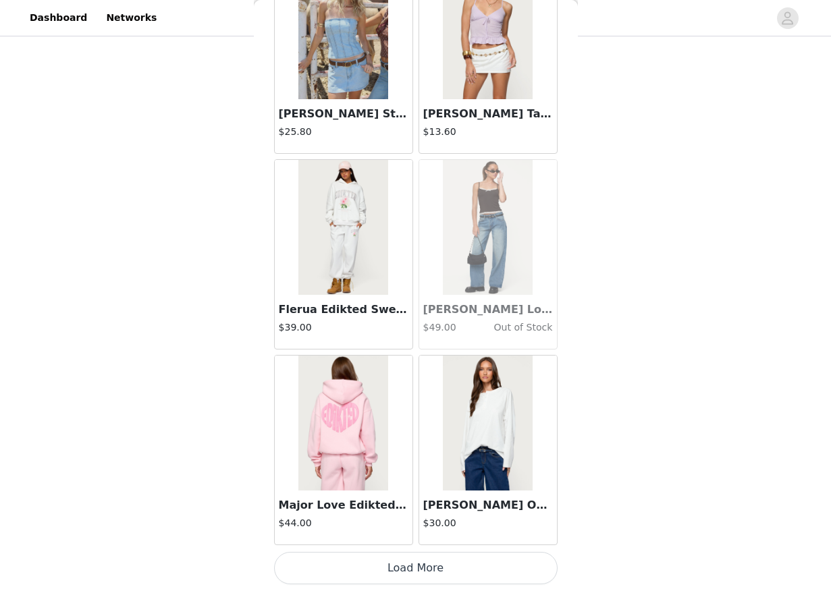
click at [449, 571] on button "Load More" at bounding box center [415, 568] width 283 height 32
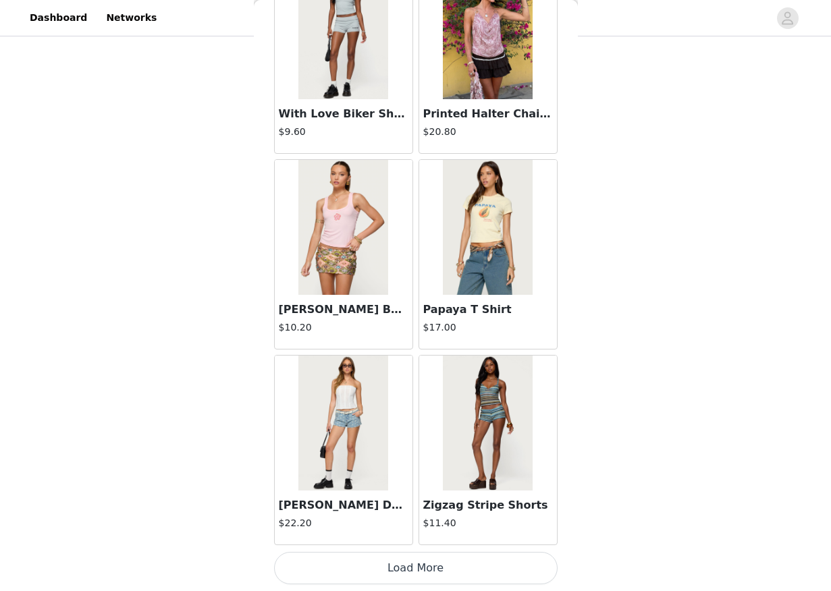
click at [451, 576] on button "Load More" at bounding box center [415, 568] width 283 height 32
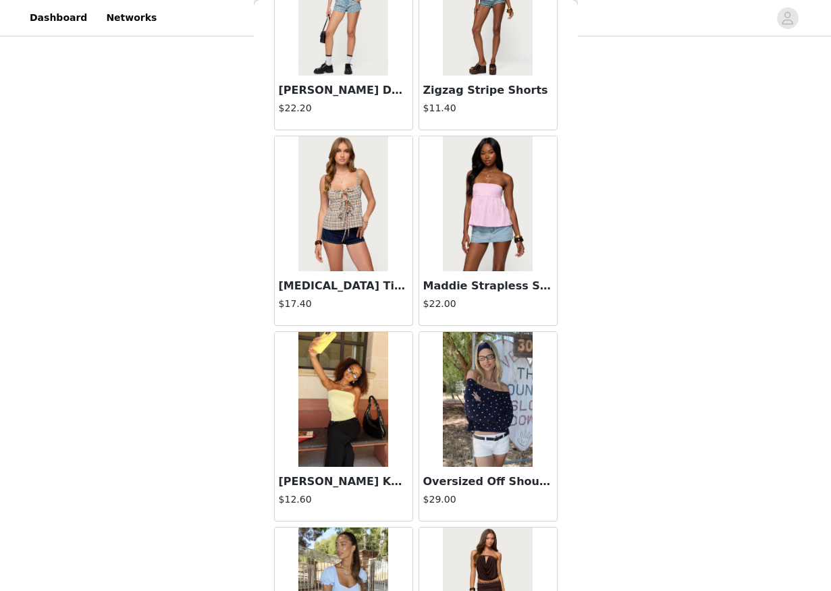
scroll to position [25610, 0]
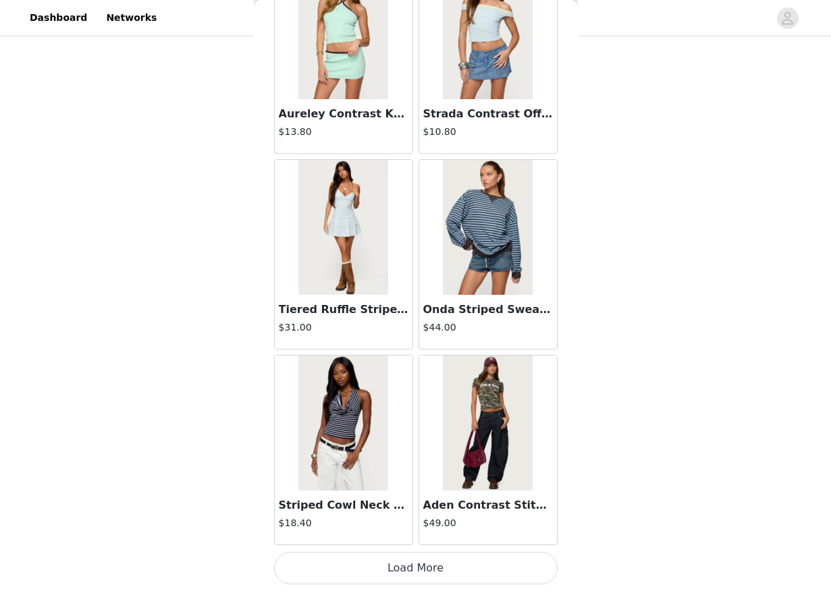
click at [451, 576] on button "Load More" at bounding box center [415, 568] width 283 height 32
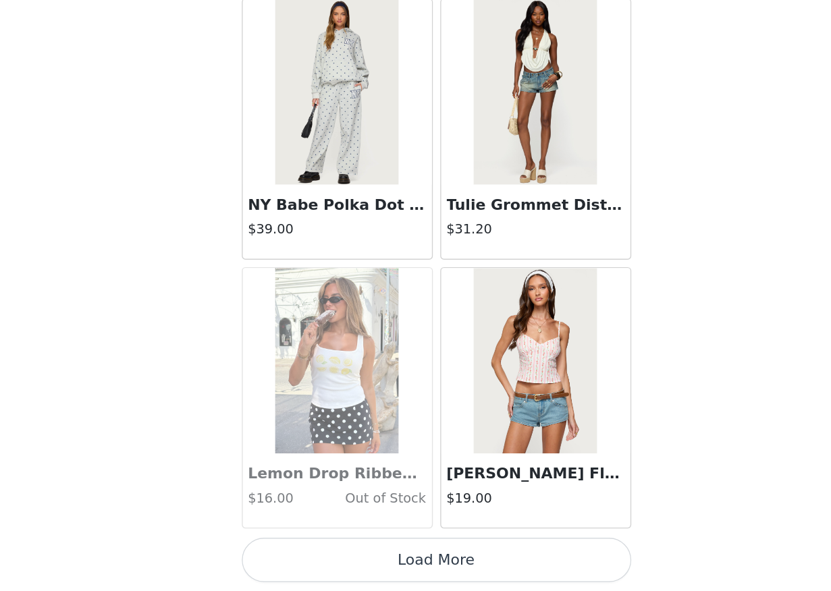
scroll to position [859, 0]
click at [427, 563] on button "Load More" at bounding box center [415, 568] width 283 height 32
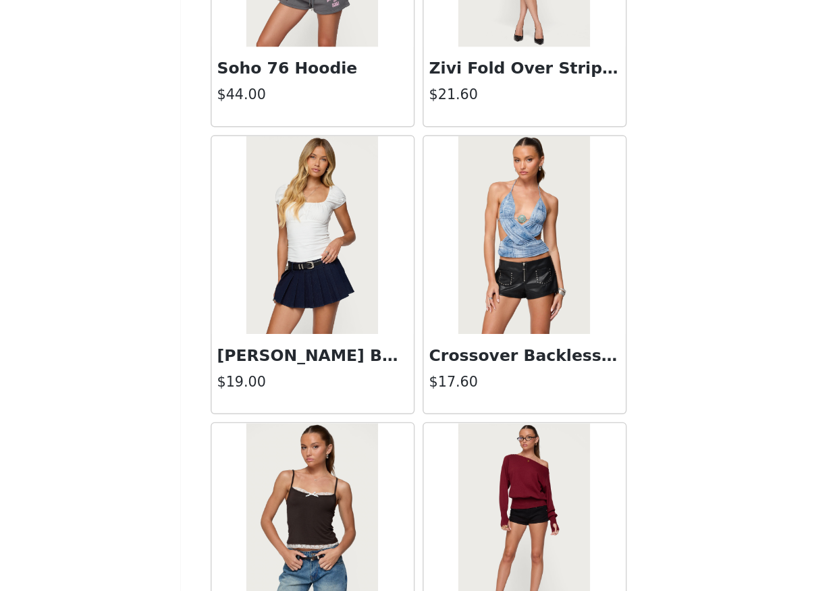
scroll to position [30830, 0]
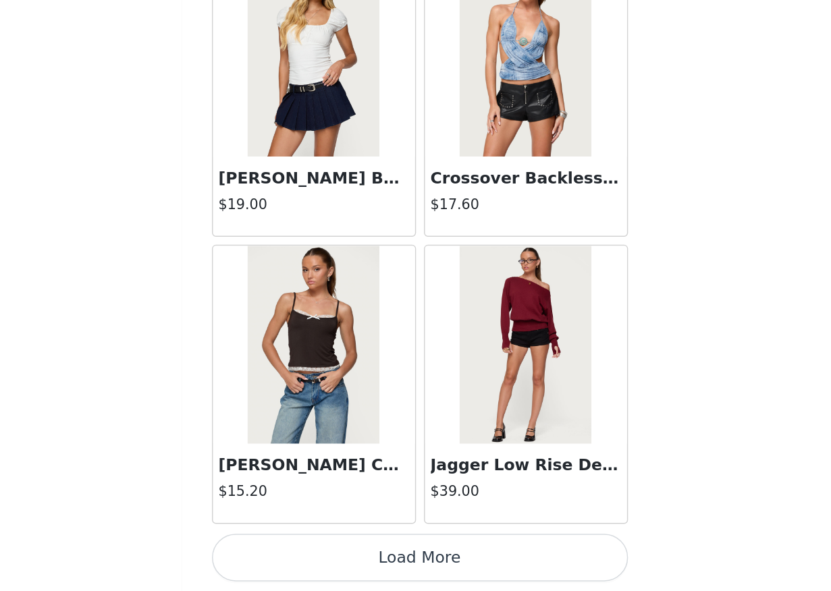
click at [424, 569] on button "Load More" at bounding box center [415, 568] width 283 height 32
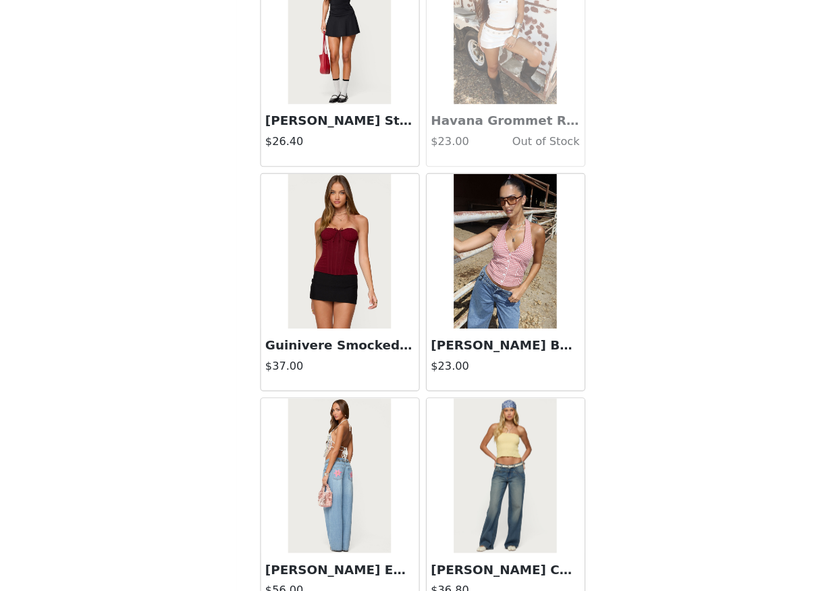
scroll to position [32787, 0]
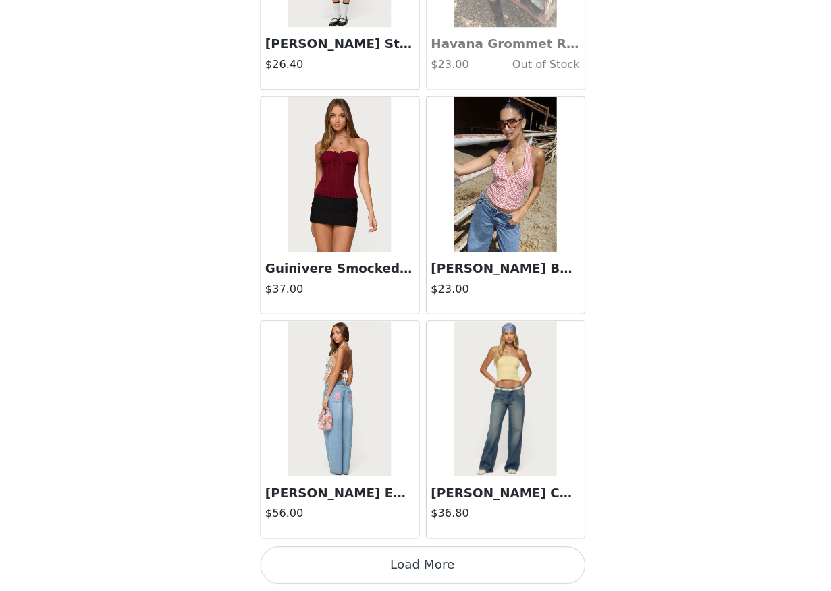
click at [449, 564] on button "Load More" at bounding box center [415, 568] width 283 height 32
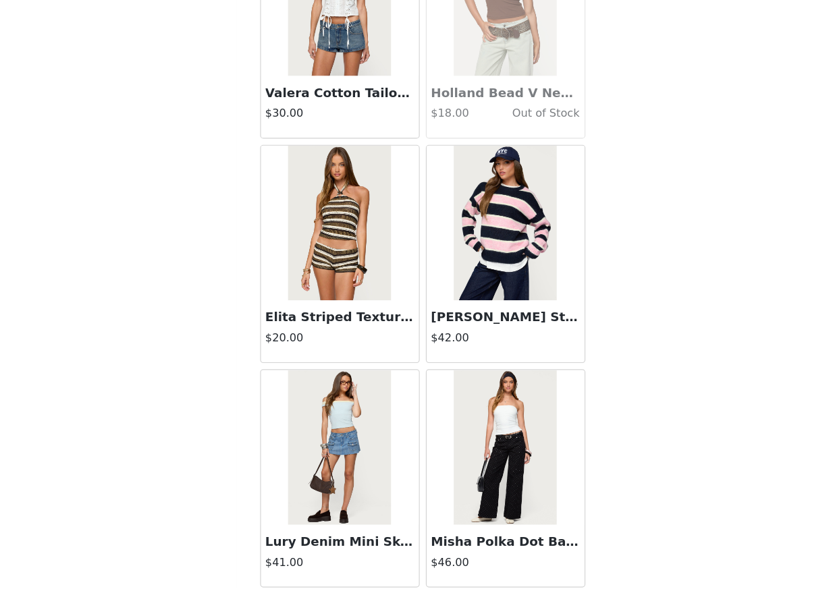
scroll to position [34744, 0]
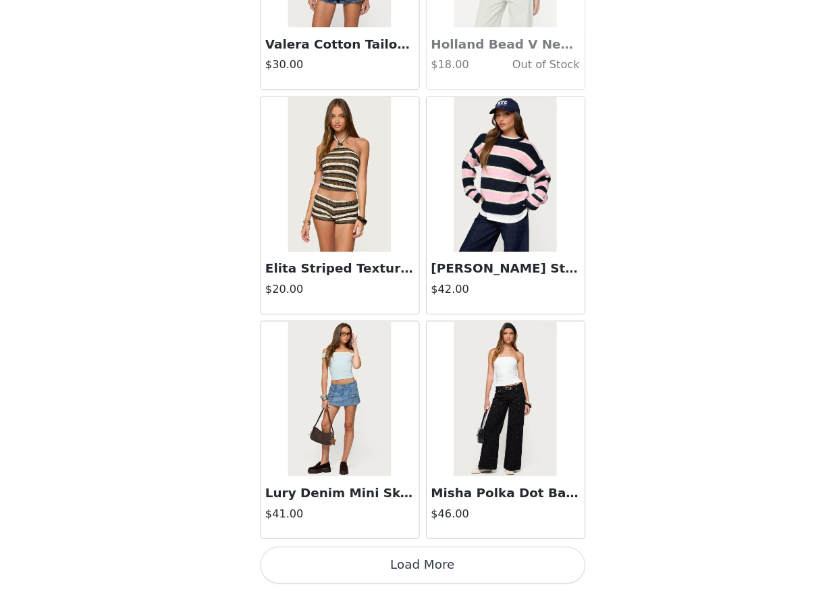
click at [462, 566] on button "Load More" at bounding box center [415, 568] width 283 height 32
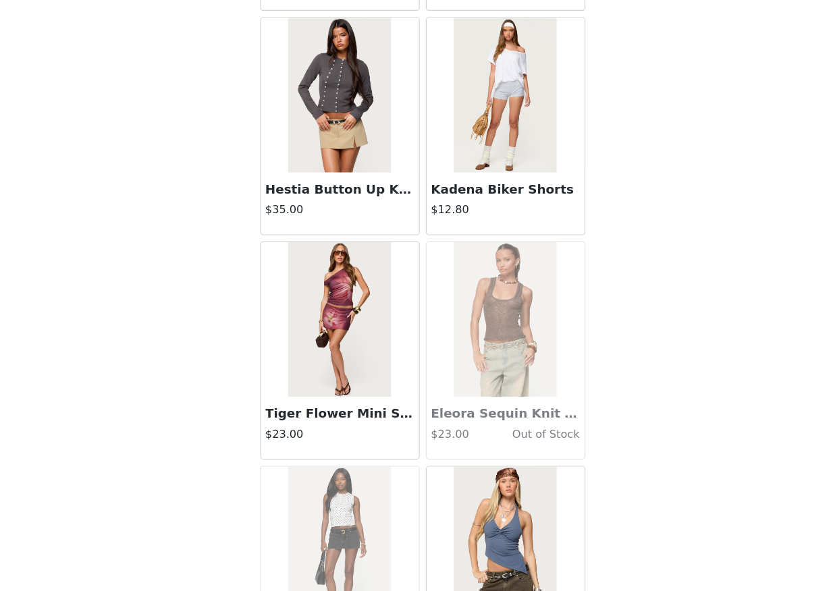
scroll to position [36701, 0]
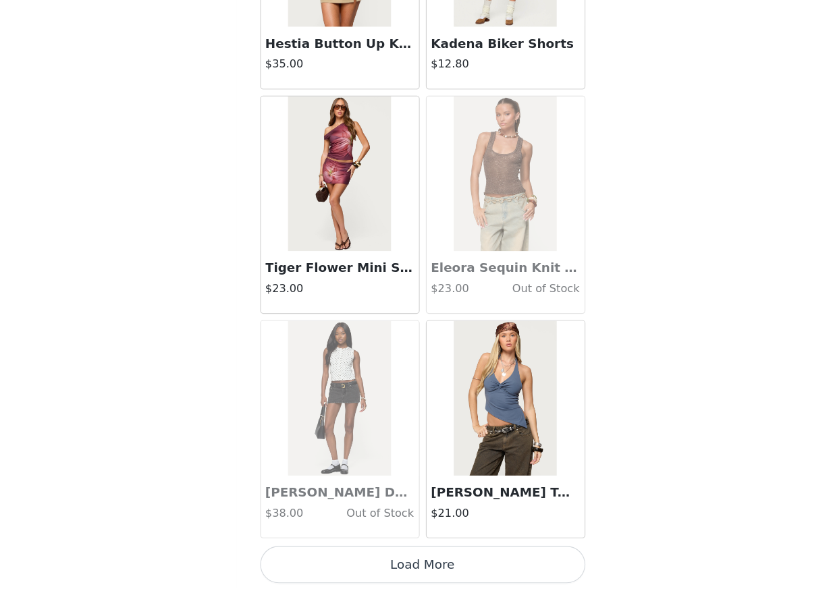
click at [476, 580] on button "Load More" at bounding box center [415, 568] width 283 height 32
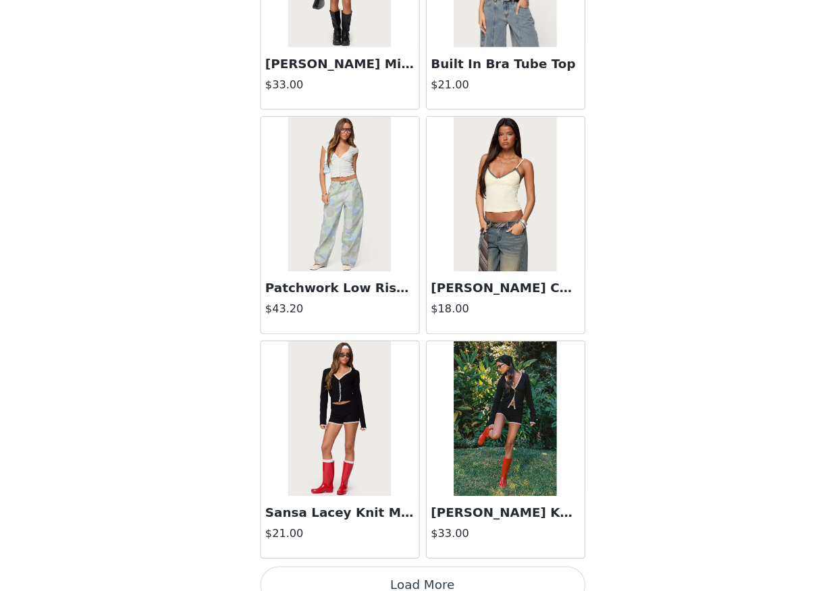
scroll to position [38658, 0]
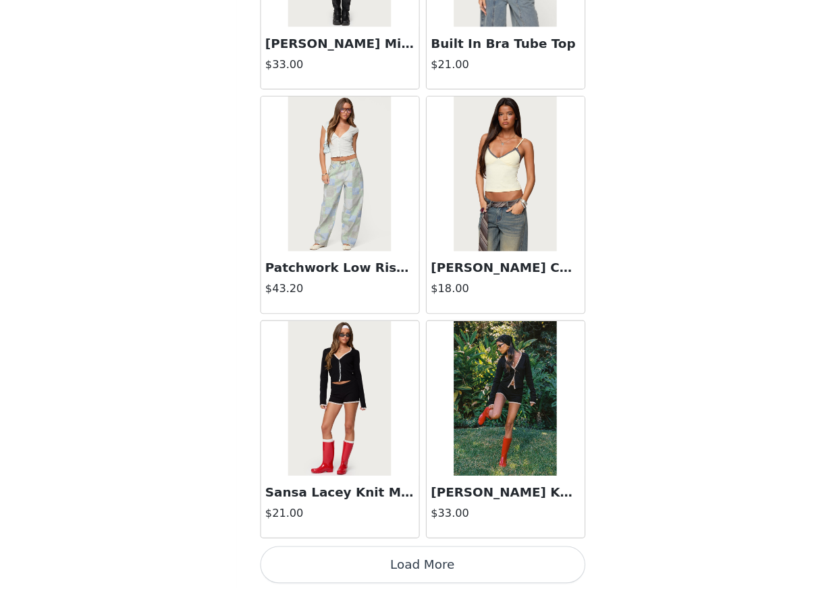
click at [470, 562] on button "Load More" at bounding box center [415, 568] width 283 height 32
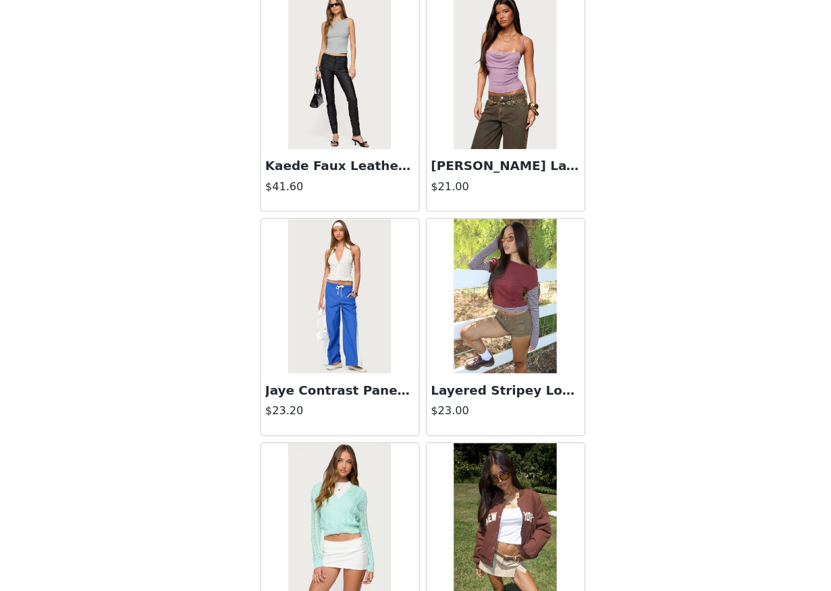
scroll to position [40615, 0]
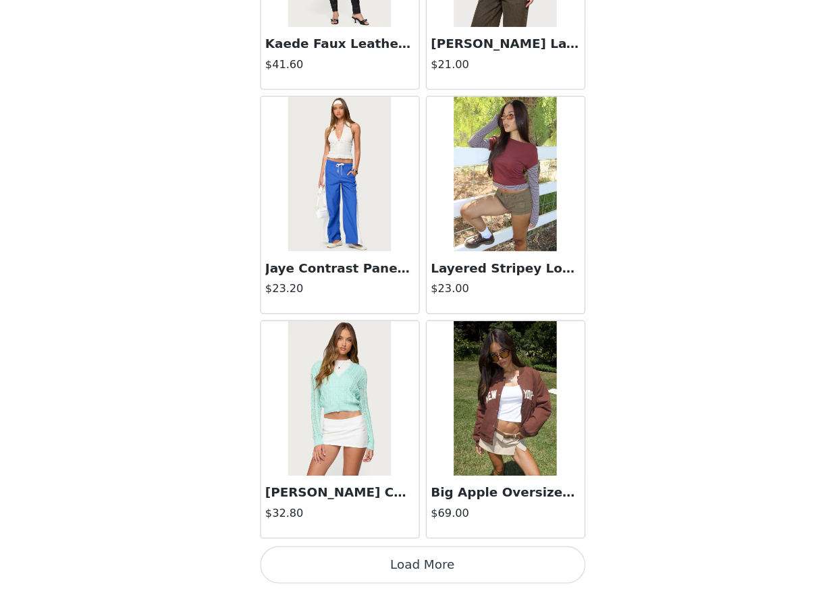
click at [464, 558] on button "Load More" at bounding box center [415, 568] width 283 height 32
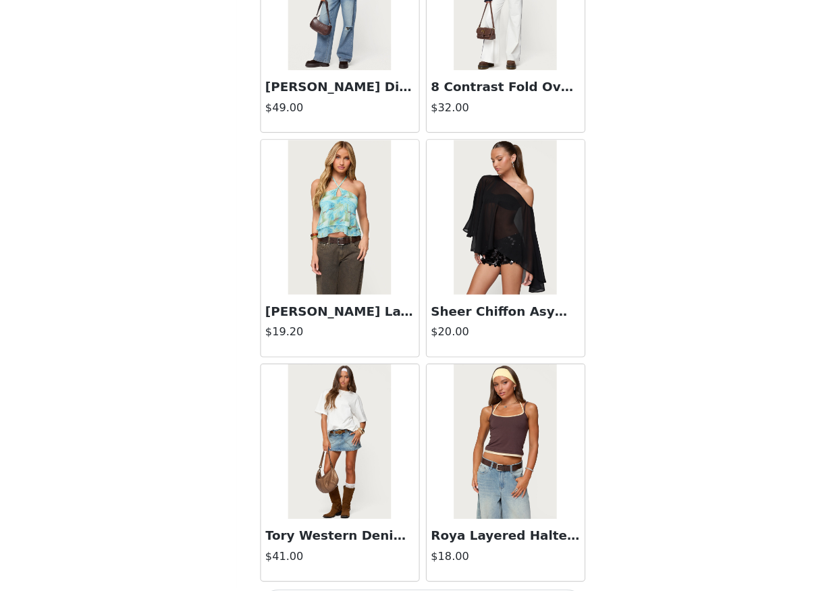
scroll to position [42572, 0]
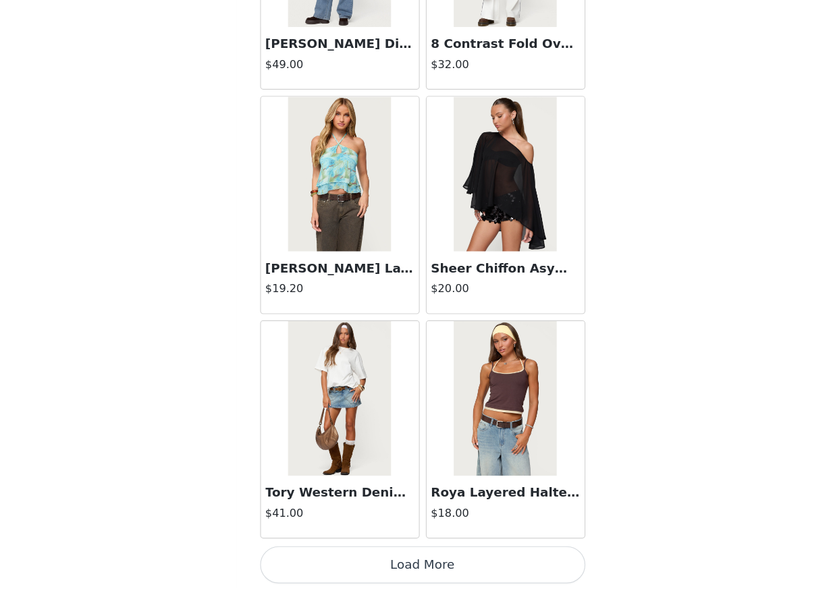
click at [474, 572] on button "Load More" at bounding box center [415, 568] width 283 height 32
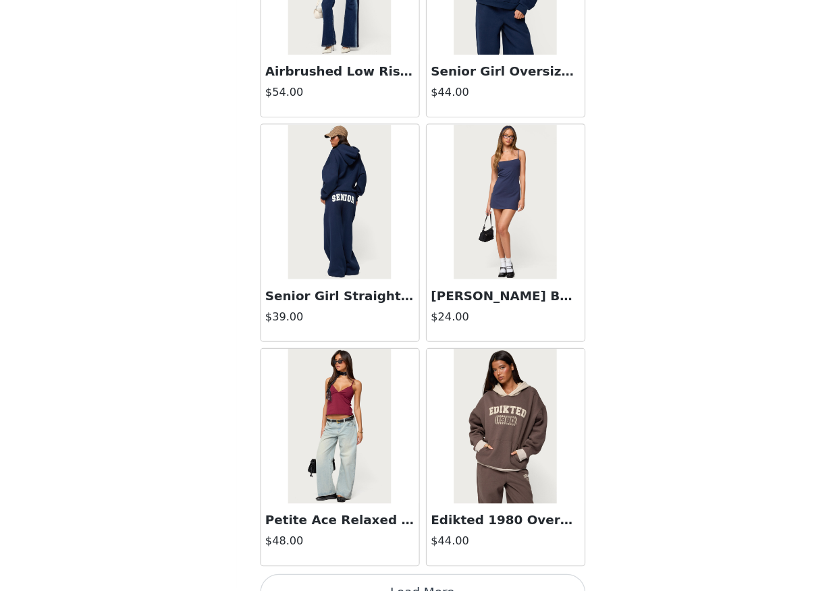
scroll to position [44529, 0]
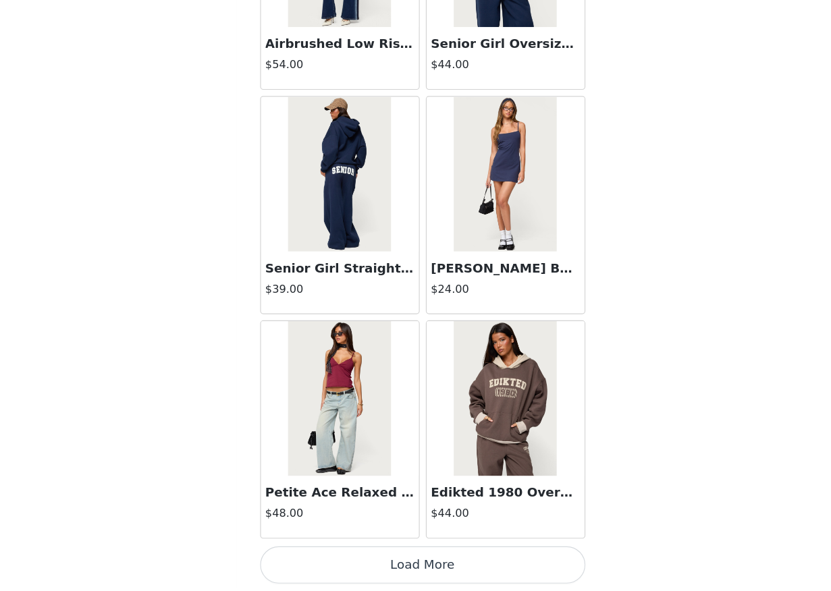
click at [463, 574] on button "Load More" at bounding box center [415, 568] width 283 height 32
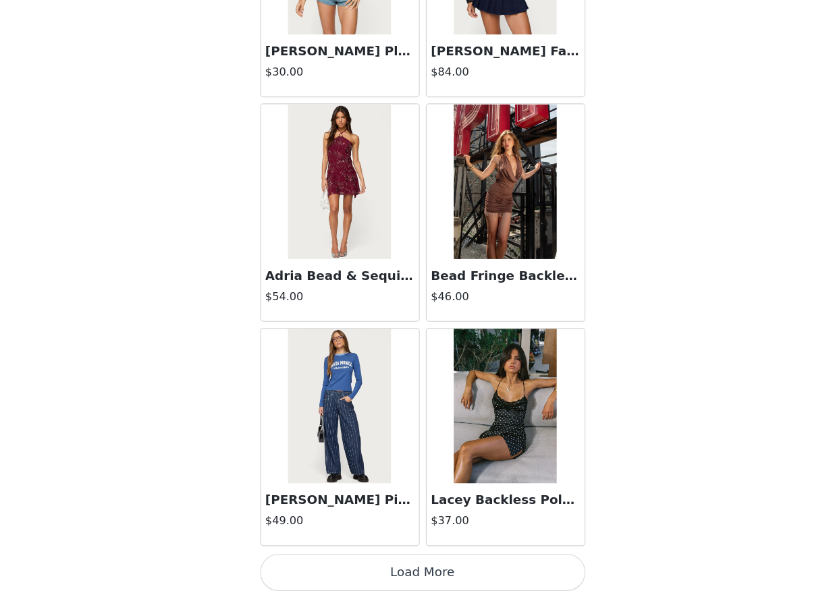
scroll to position [46486, 0]
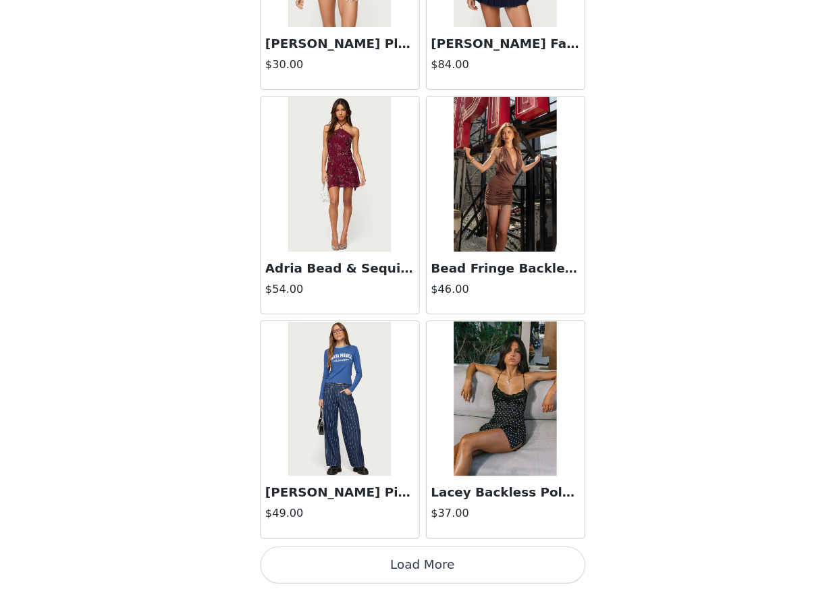
click at [480, 581] on button "Load More" at bounding box center [415, 568] width 283 height 32
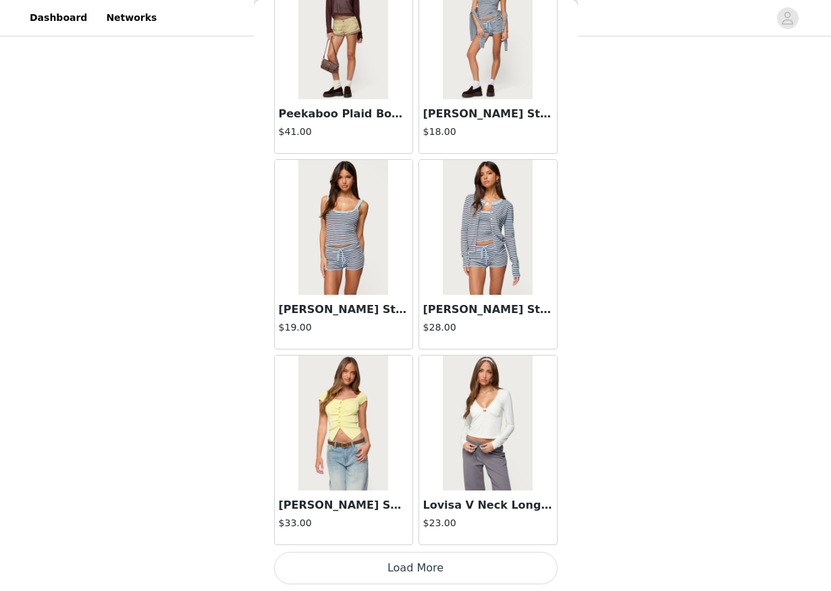
scroll to position [859, 0]
click at [435, 574] on button "Load More" at bounding box center [415, 568] width 283 height 32
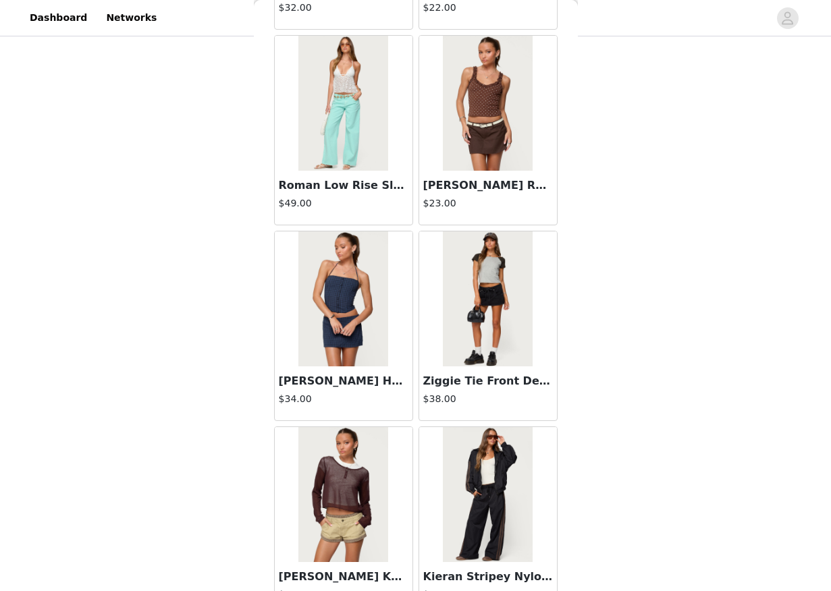
scroll to position [50400, 0]
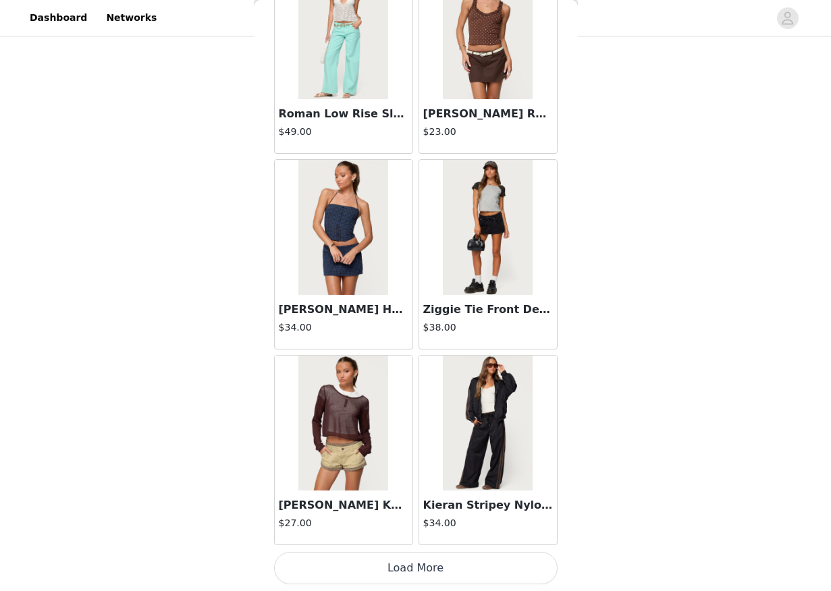
click at [451, 580] on button "Load More" at bounding box center [415, 568] width 283 height 32
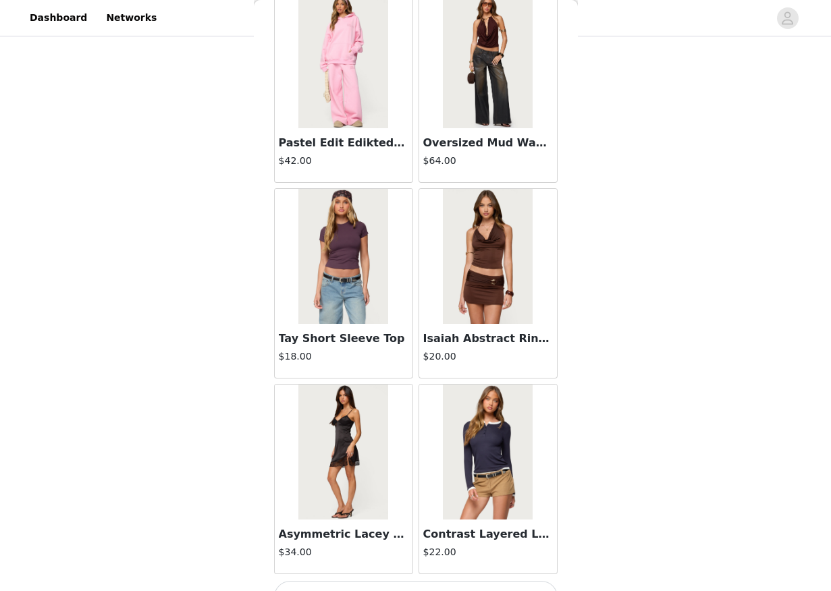
scroll to position [52357, 0]
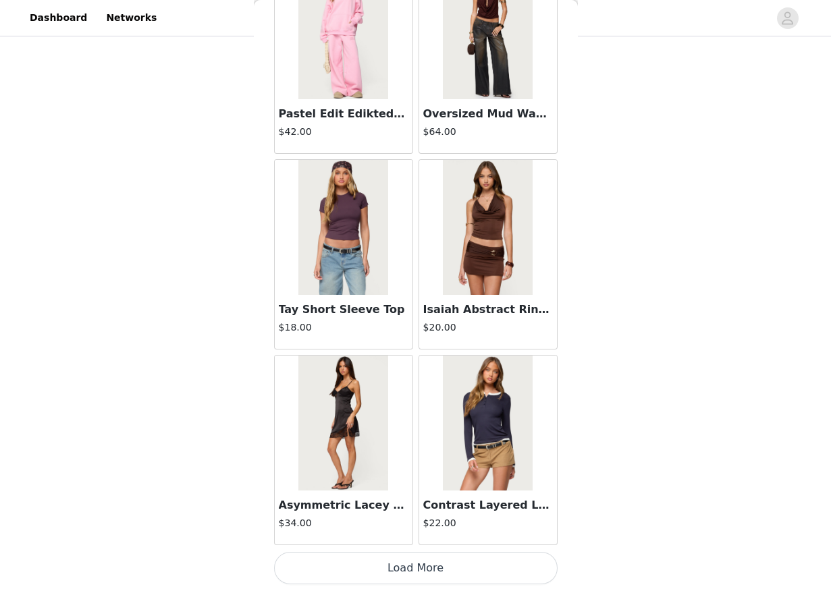
click at [452, 562] on button "Load More" at bounding box center [415, 568] width 283 height 32
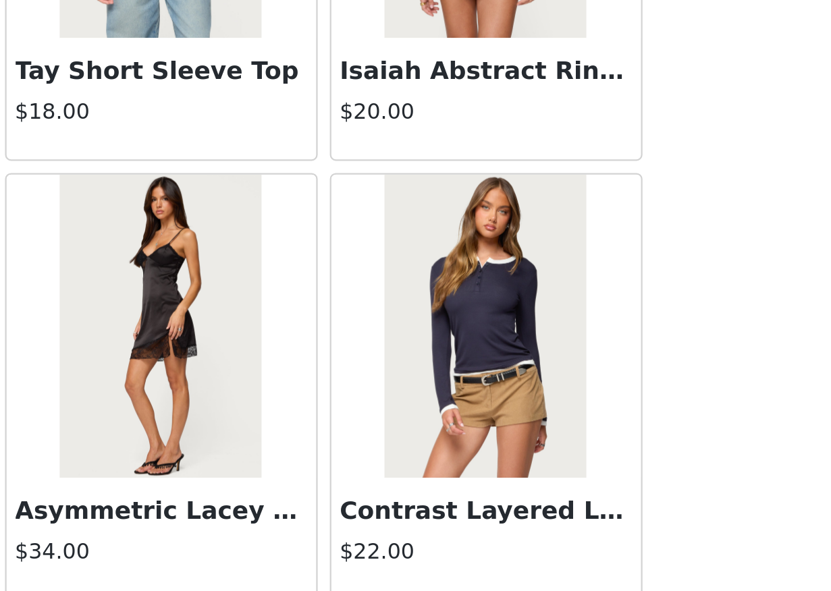
click at [489, 443] on img at bounding box center [488, 423] width 90 height 135
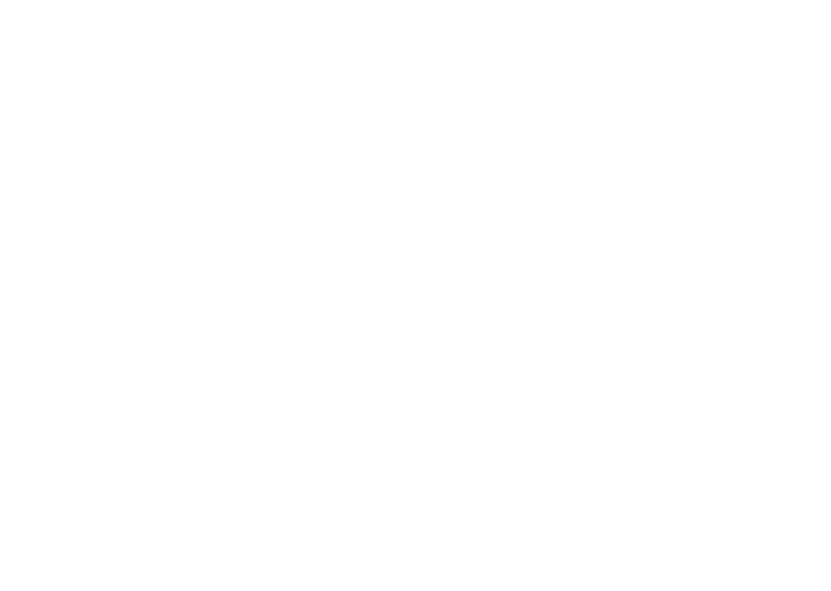
scroll to position [51, 0]
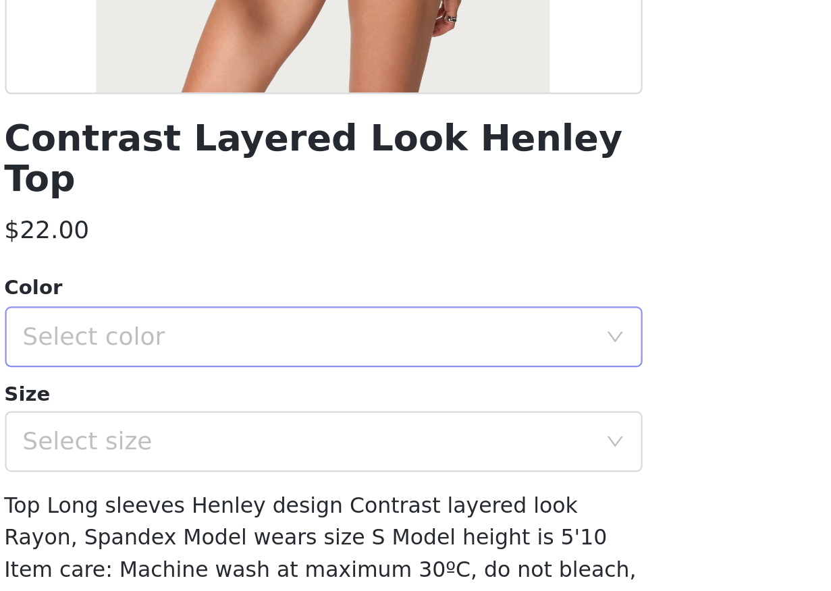
click at [471, 421] on div "Select color" at bounding box center [408, 427] width 252 height 13
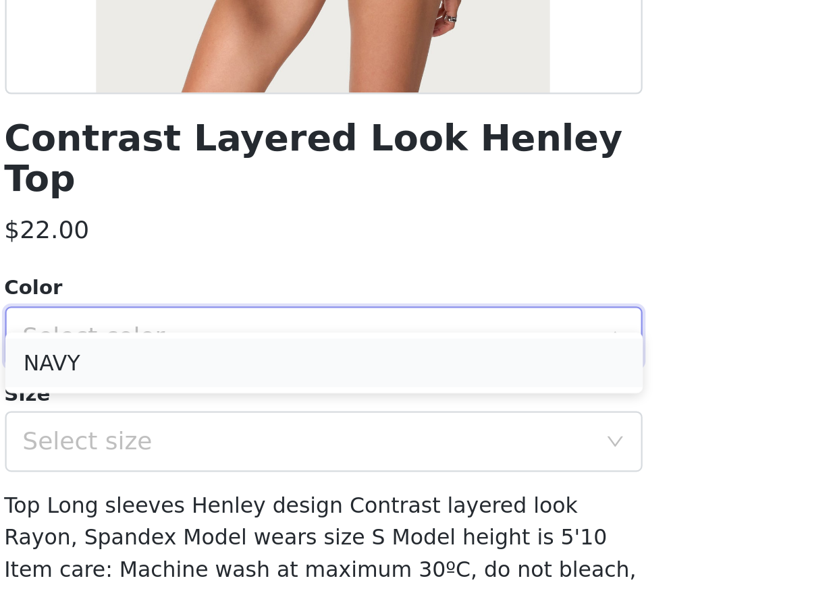
click at [464, 449] on li "NAVY" at bounding box center [415, 440] width 283 height 22
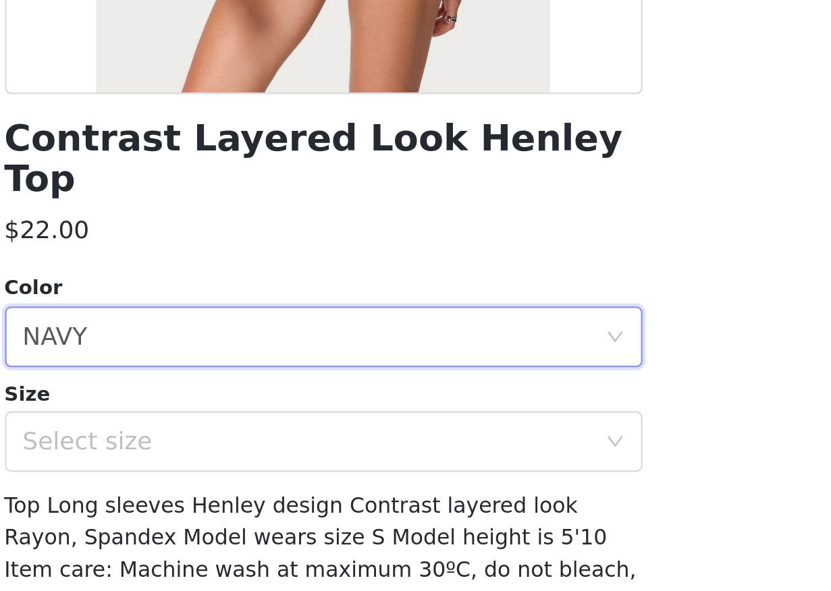
click at [465, 447] on div "Size" at bounding box center [415, 453] width 283 height 13
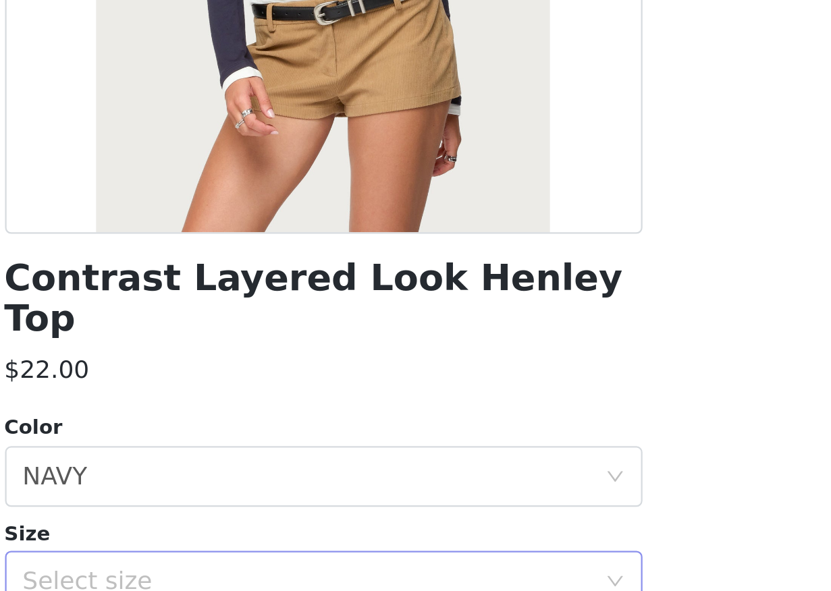
scroll to position [859, 0]
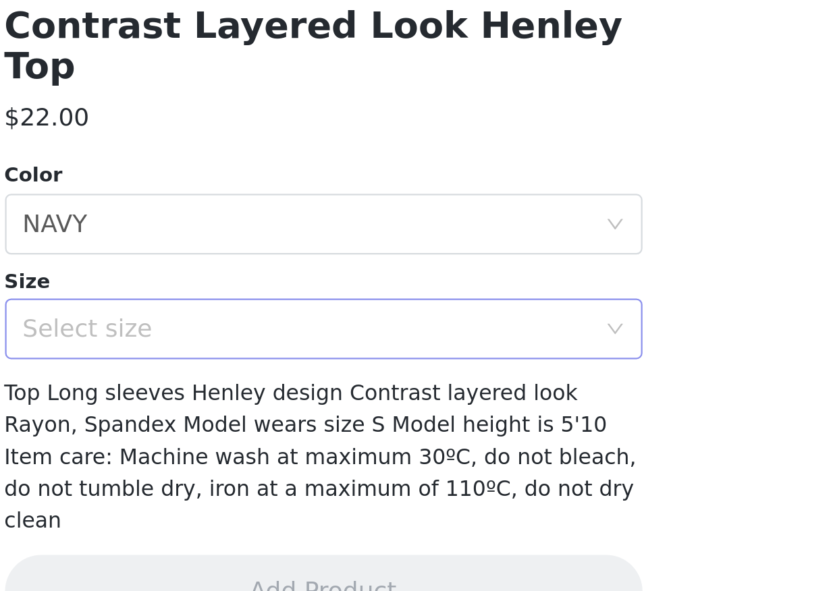
click at [400, 468] on div "Select size" at bounding box center [408, 474] width 252 height 13
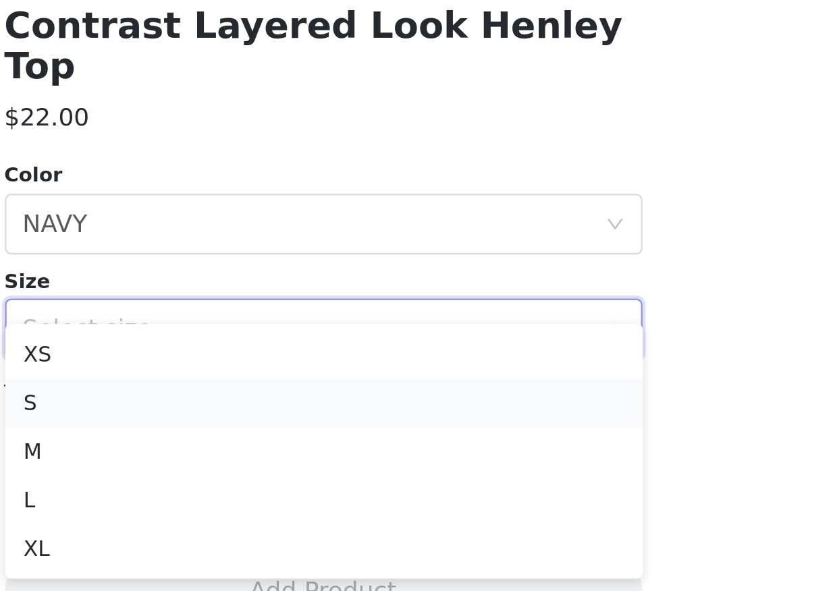
click at [390, 508] on li "S" at bounding box center [415, 508] width 283 height 22
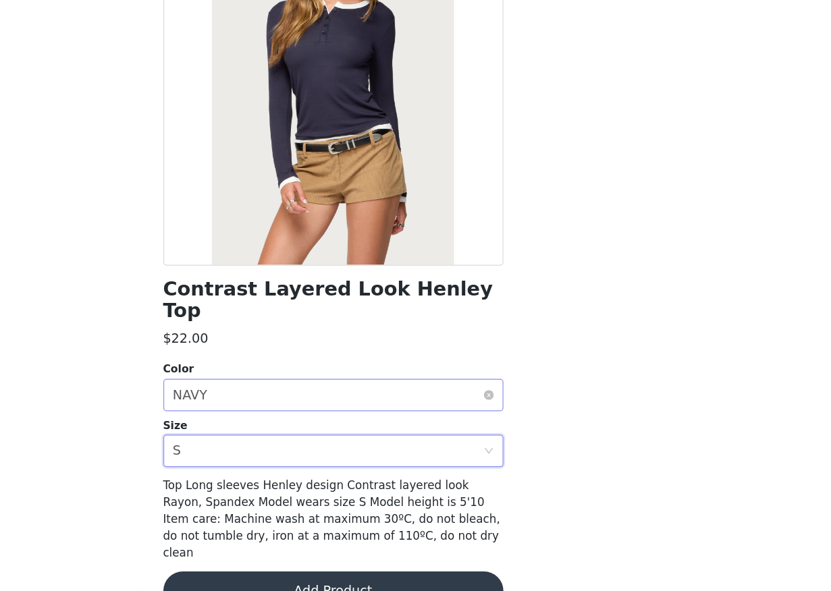
scroll to position [858, 0]
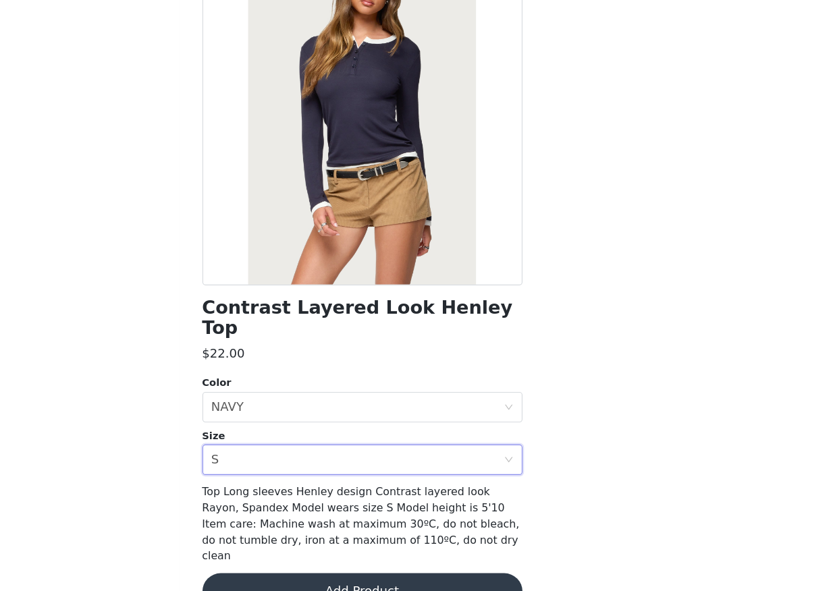
click at [406, 575] on button "Add Product" at bounding box center [415, 591] width 283 height 32
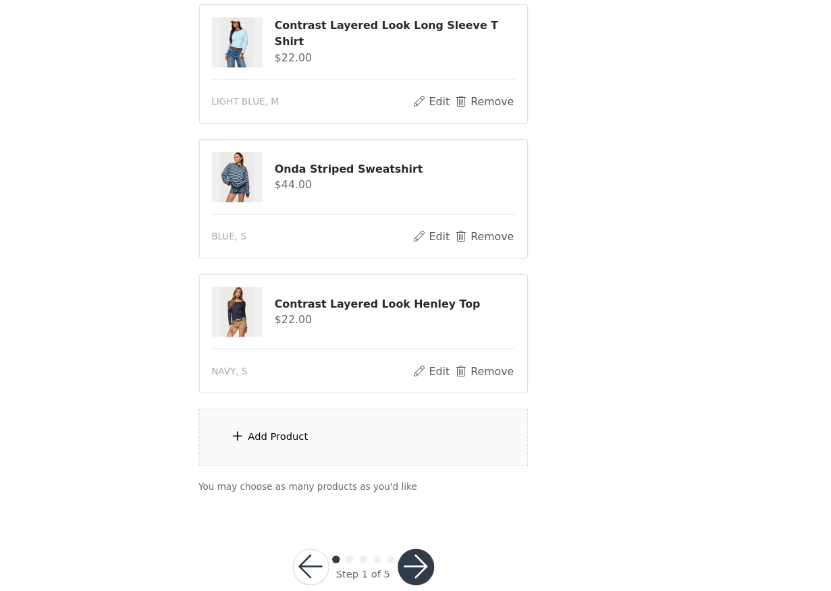
scroll to position [979, 0]
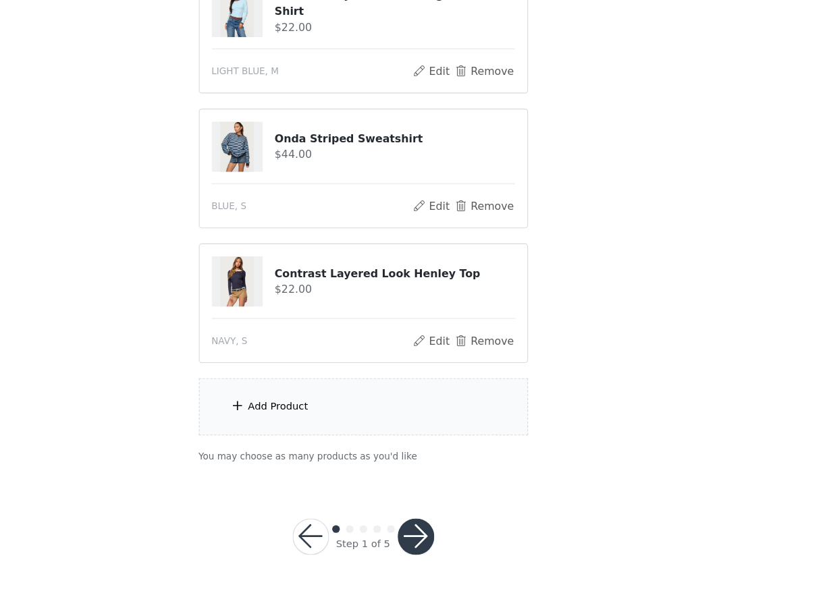
click at [464, 543] on button "button" at bounding box center [462, 542] width 32 height 32
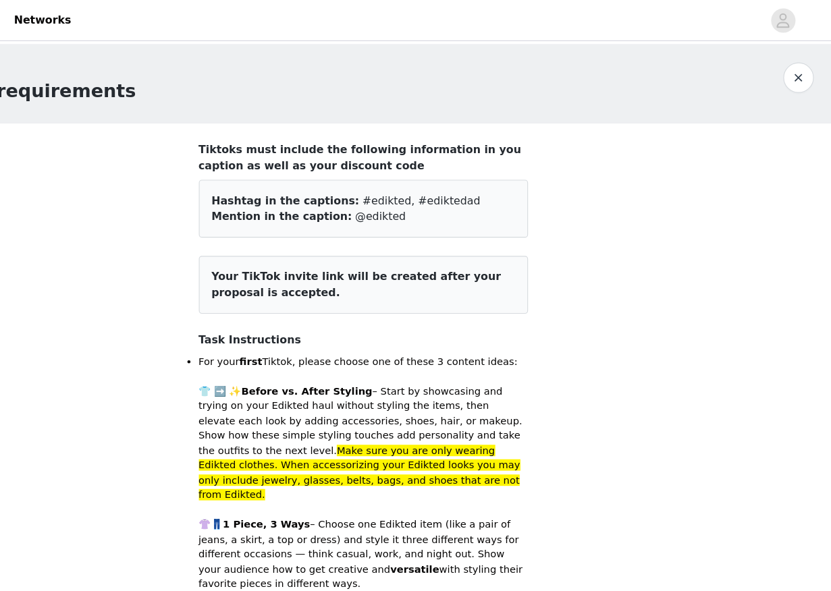
click at [408, 188] on span "@edikted" at bounding box center [430, 191] width 45 height 11
click at [441, 190] on div "Mention in the caption: @edikted" at bounding box center [415, 192] width 269 height 14
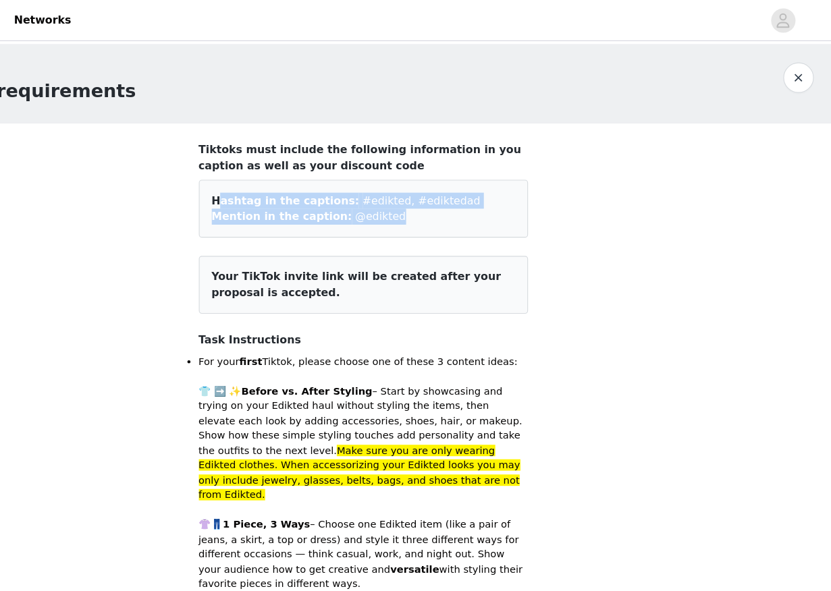
drag, startPoint x: 434, startPoint y: 193, endPoint x: 269, endPoint y: 178, distance: 166.0
copy div "Hashtag in the captions: #edikted, #ediktedad Mention in the caption: @edikted"
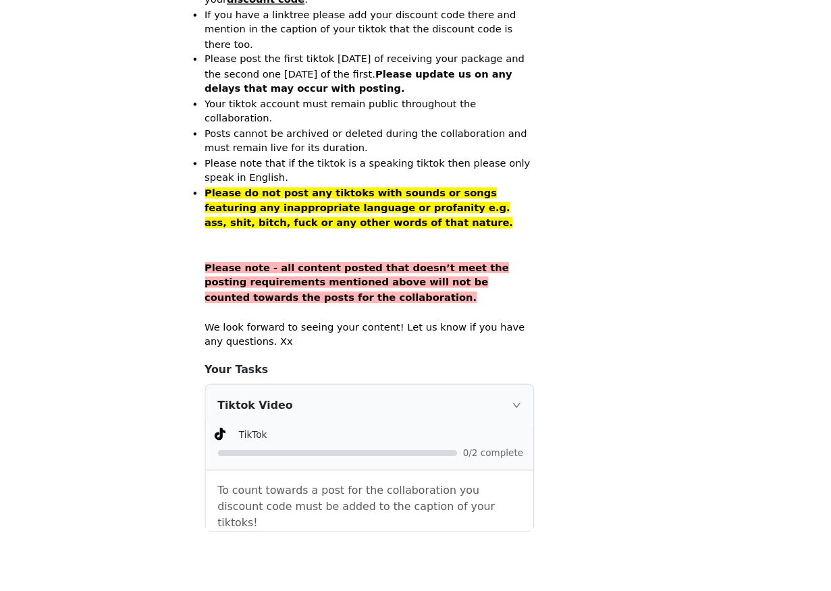
scroll to position [868, 0]
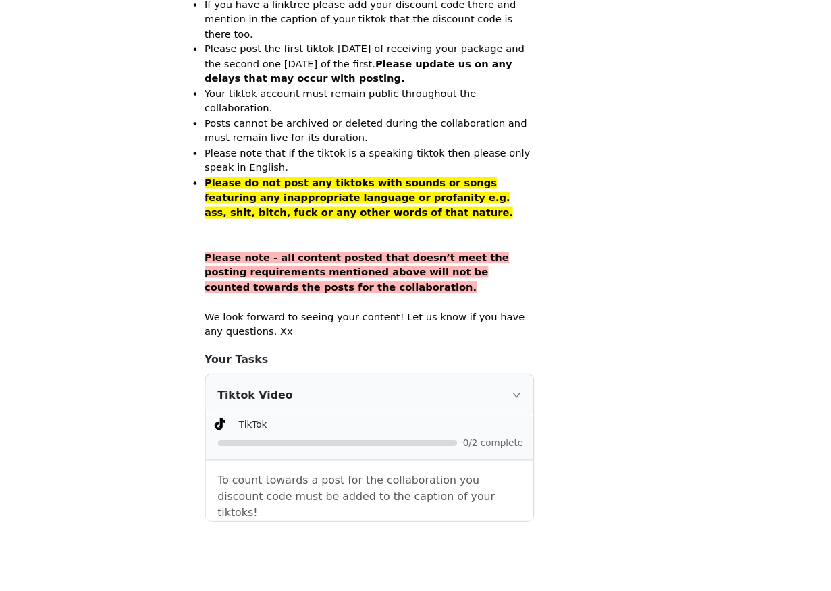
click at [542, 413] on icon "icon: right" at bounding box center [546, 417] width 8 height 8
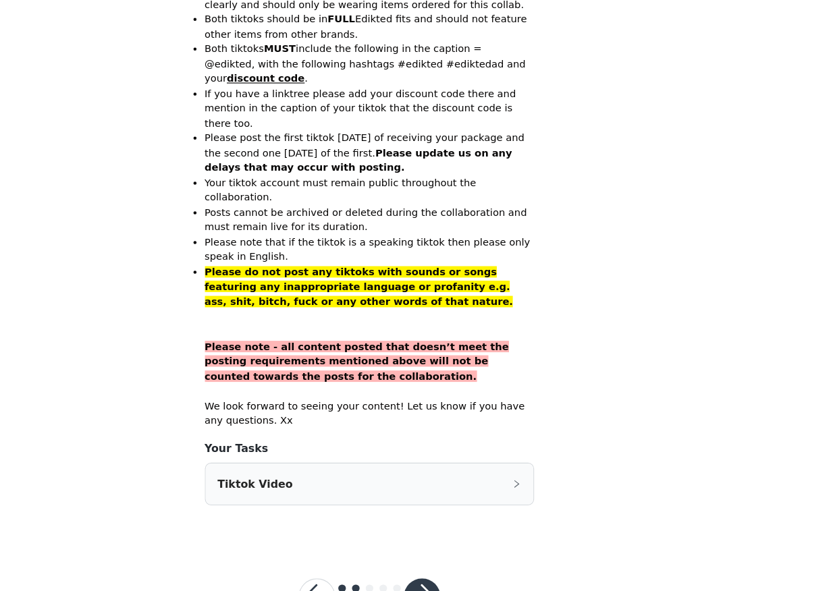
click at [522, 478] on div "Tiktok Video" at bounding box center [416, 496] width 290 height 36
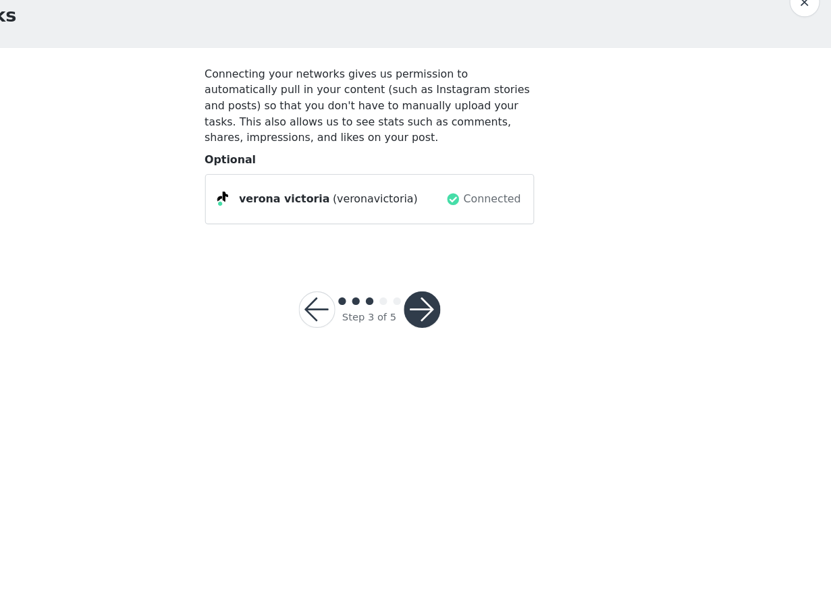
click at [470, 341] on button "button" at bounding box center [462, 341] width 32 height 32
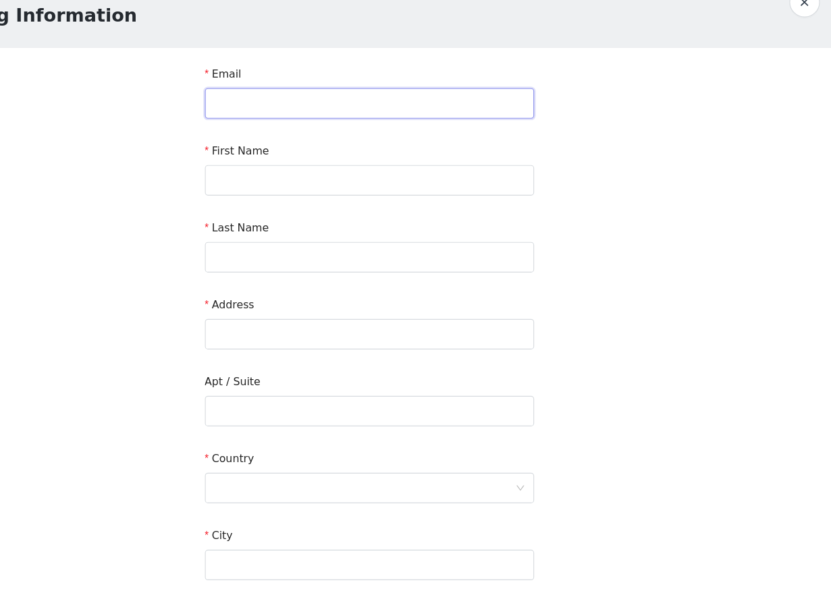
click at [412, 167] on input "text" at bounding box center [416, 158] width 292 height 27
type input "verona.victoria@yahoo.com"
type input "Verona"
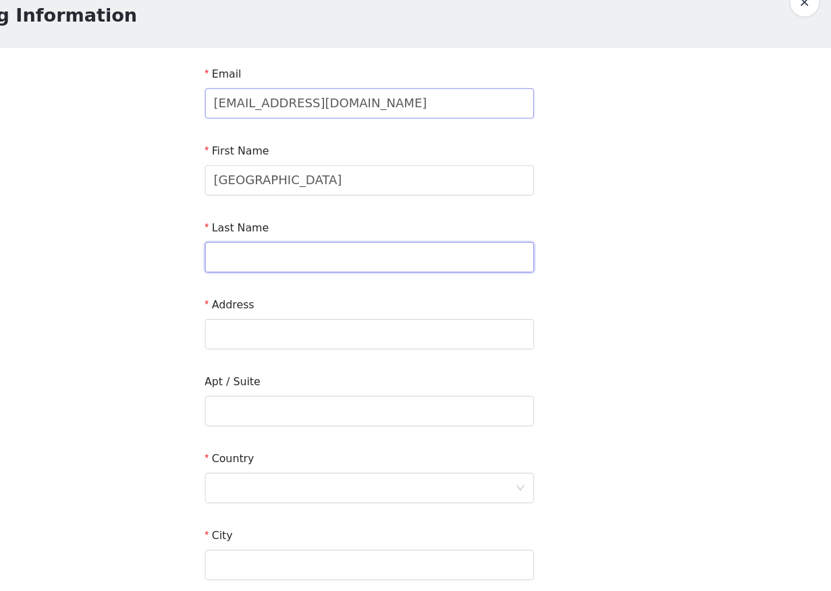
type input "Victoria"
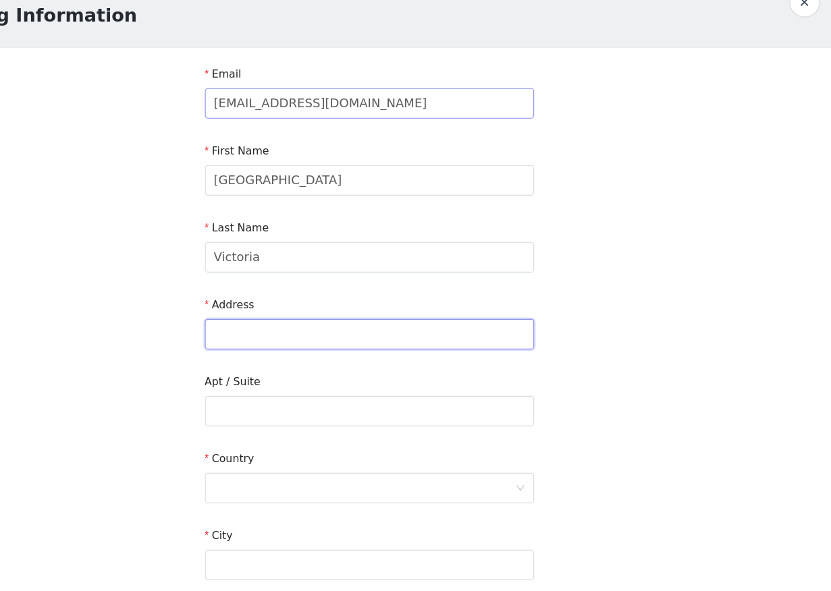
type input "18 Dodworth St."
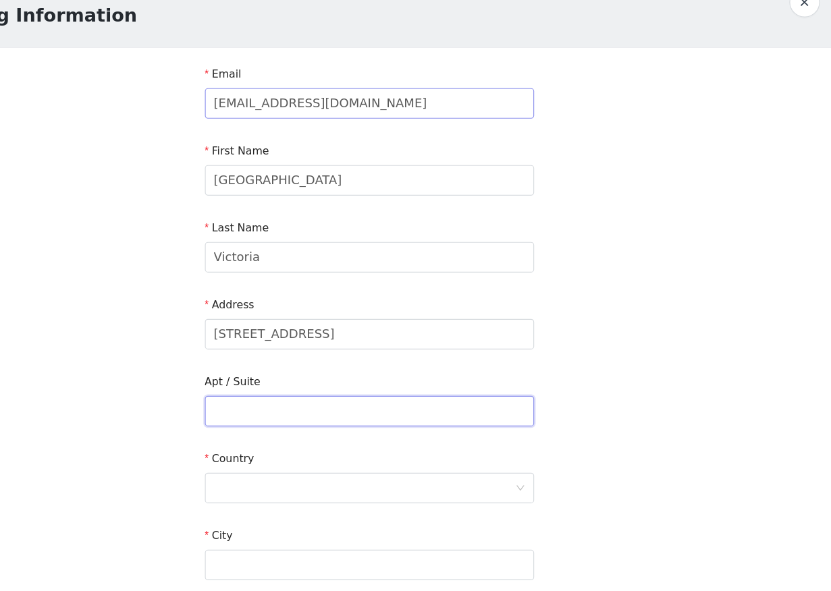
type input "2L"
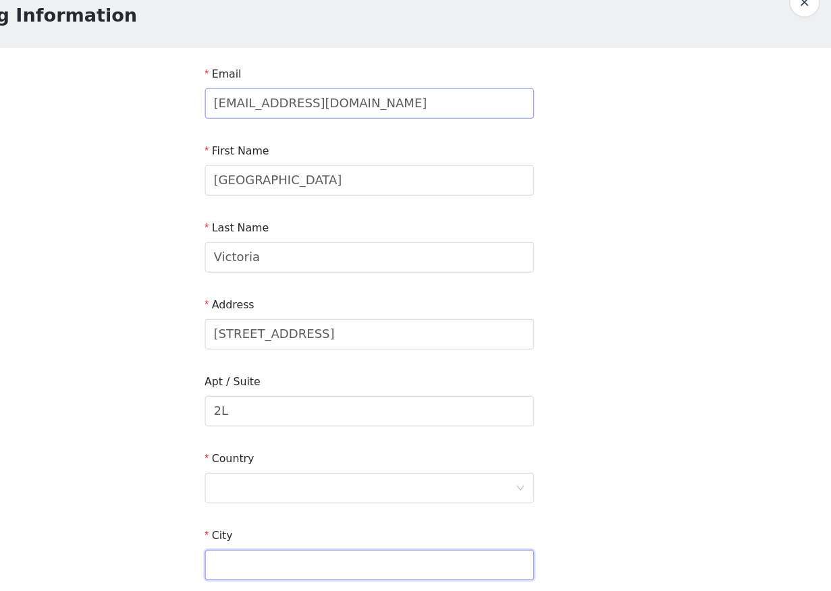
type input "Brooklyn"
type input "11221"
type input "5158687280"
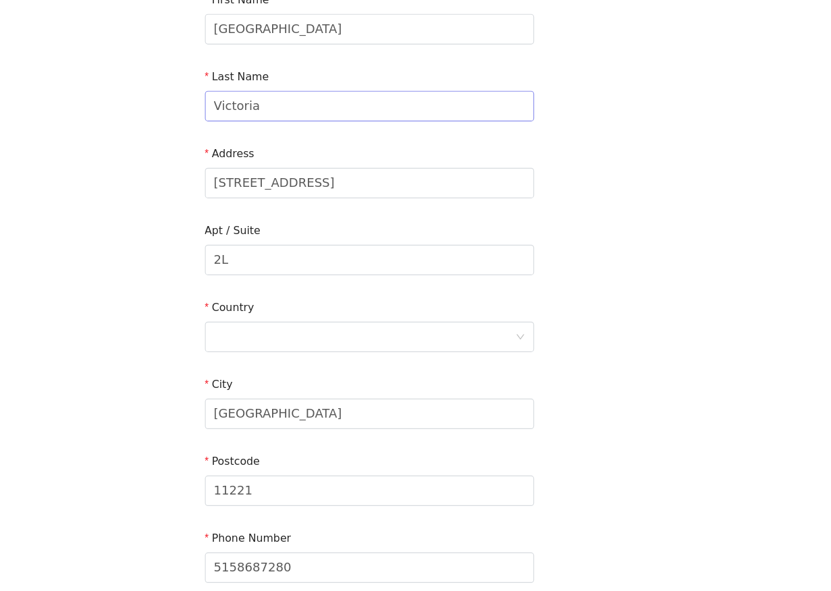
scroll to position [210, 0]
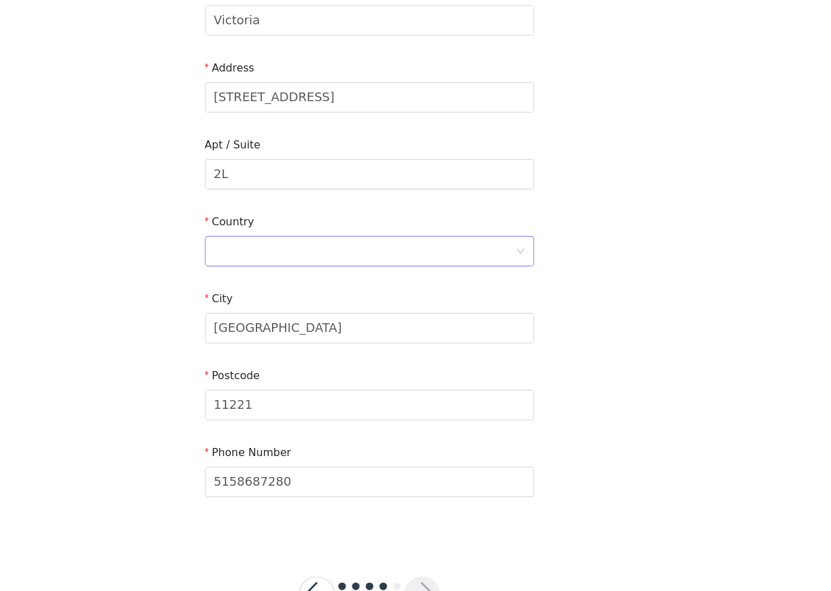
click at [387, 279] on div at bounding box center [411, 290] width 267 height 26
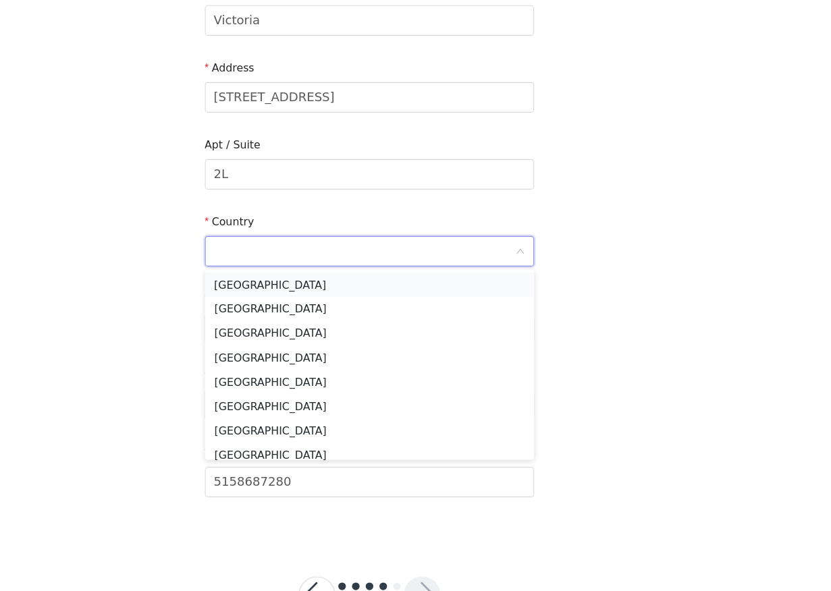
click at [373, 317] on li "[GEOGRAPHIC_DATA]" at bounding box center [416, 319] width 292 height 22
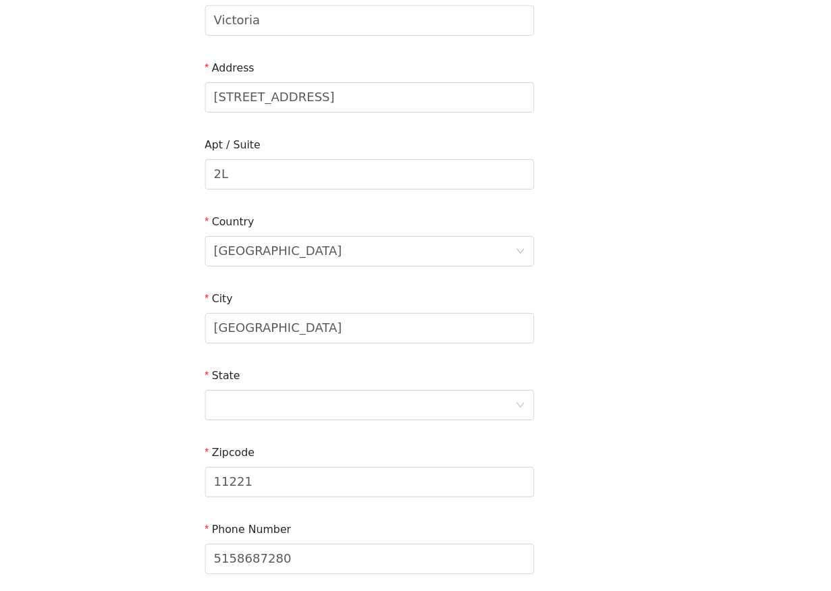
click at [304, 439] on div "State" at bounding box center [416, 419] width 292 height 52
click at [302, 431] on div at bounding box center [411, 426] width 267 height 26
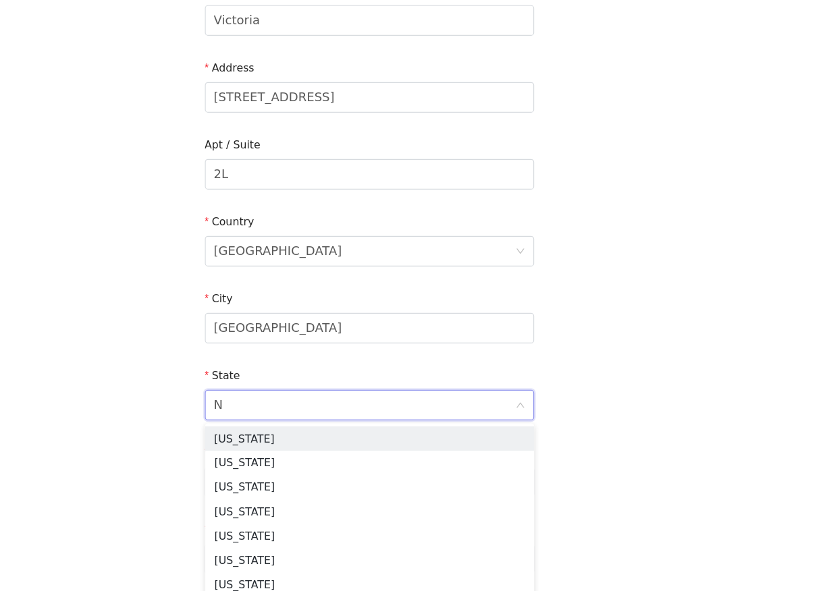
type input "NE"
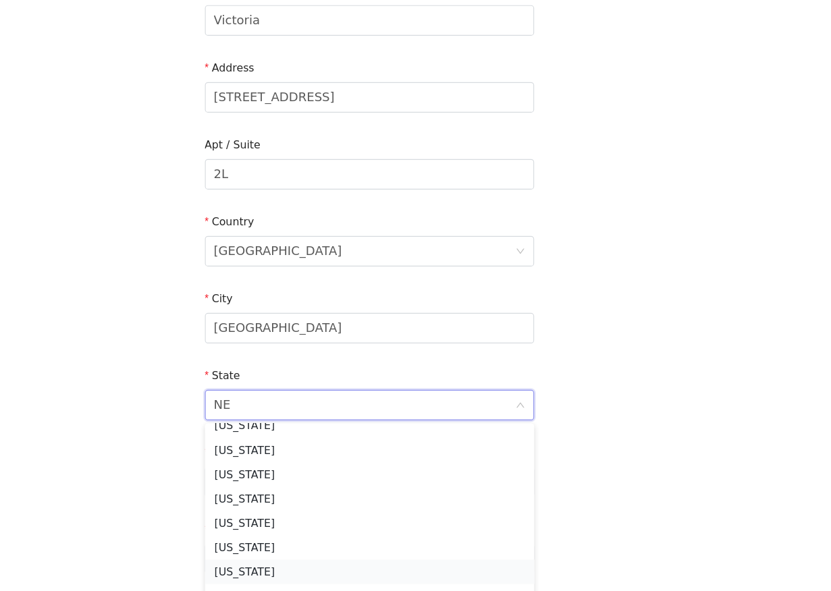
scroll to position [74, 0]
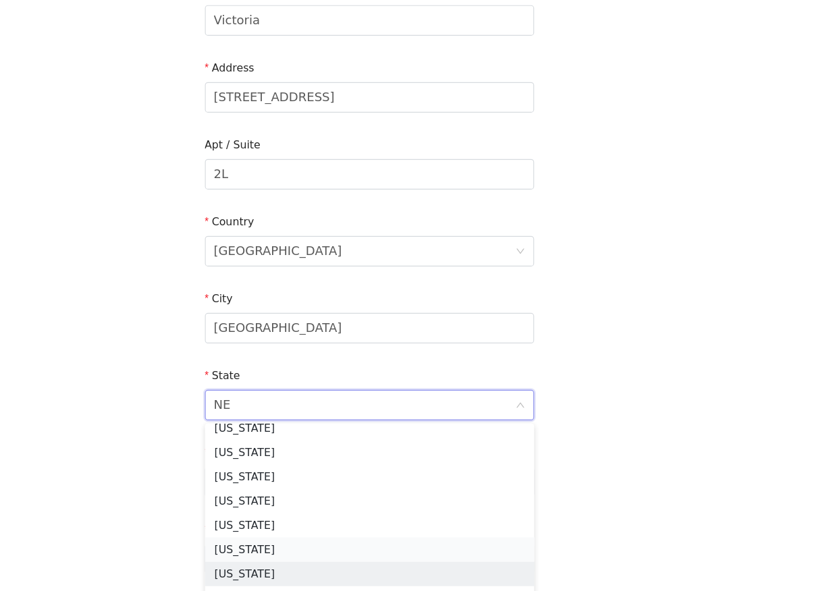
click at [314, 575] on li "New York" at bounding box center [416, 576] width 292 height 22
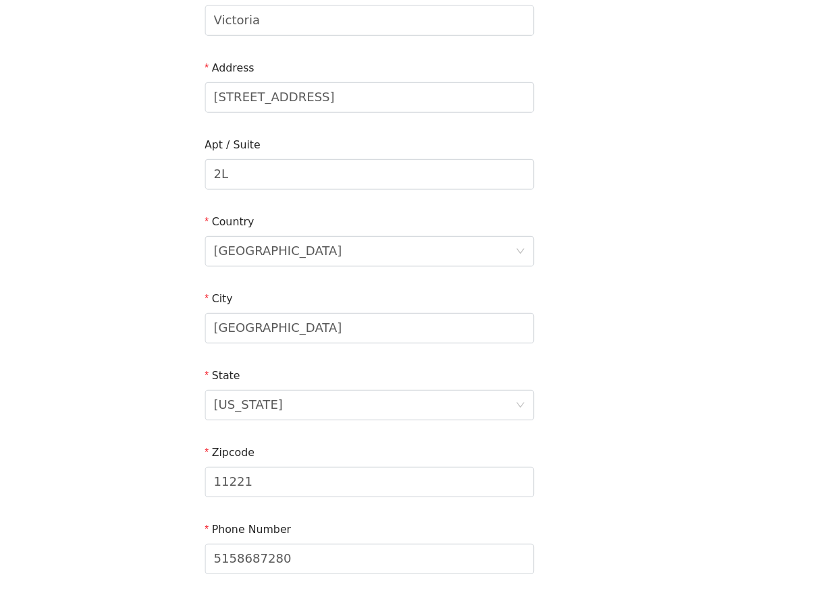
scroll to position [329, 0]
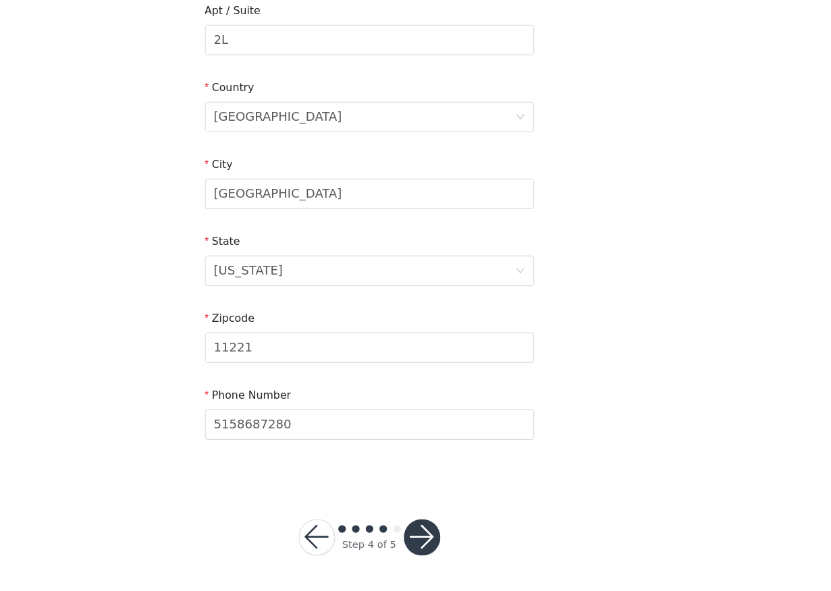
click at [460, 533] on button "button" at bounding box center [462, 543] width 32 height 32
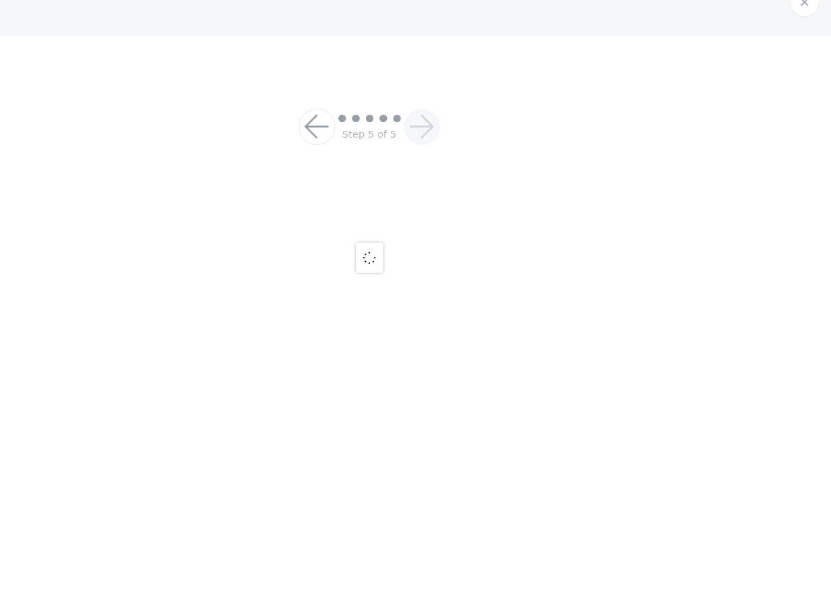
scroll to position [32, 0]
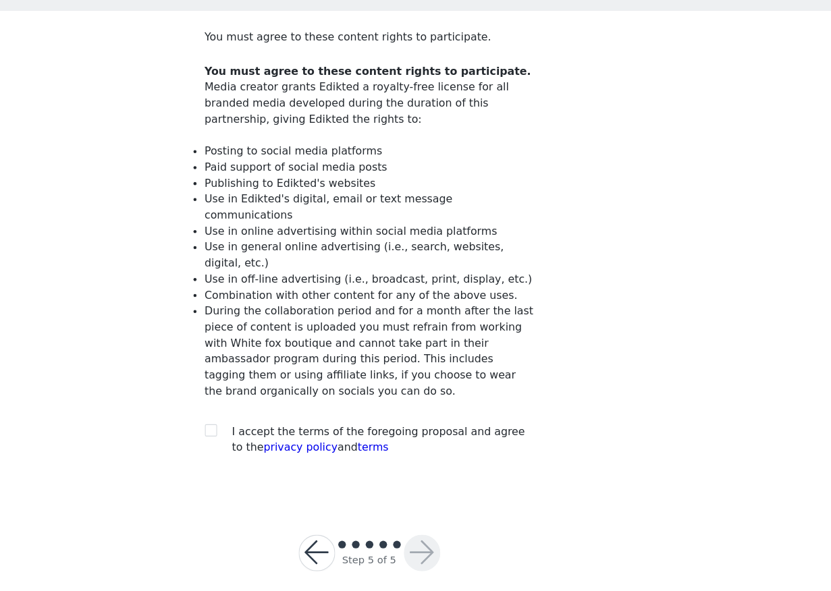
click at [280, 443] on div at bounding box center [279, 450] width 19 height 14
click at [275, 443] on input "checkbox" at bounding box center [274, 447] width 9 height 9
checkbox input "true"
click at [460, 551] on button "button" at bounding box center [462, 557] width 32 height 32
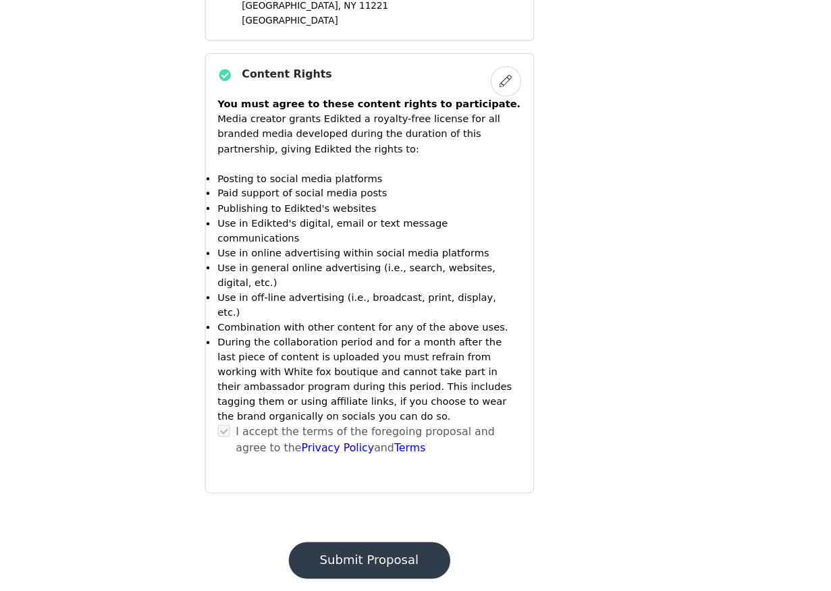
click at [452, 547] on button "Submit Proposal" at bounding box center [415, 563] width 143 height 32
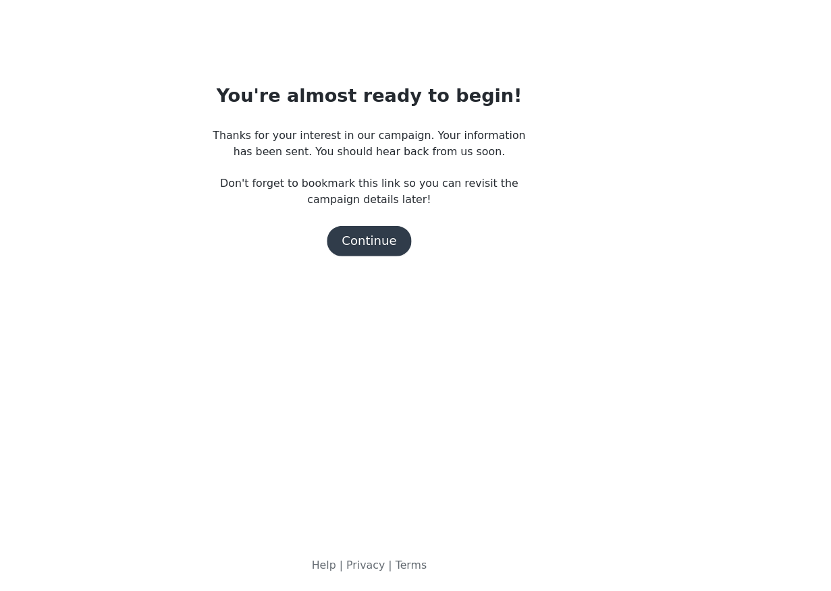
click at [415, 292] on button "Continue" at bounding box center [416, 280] width 76 height 27
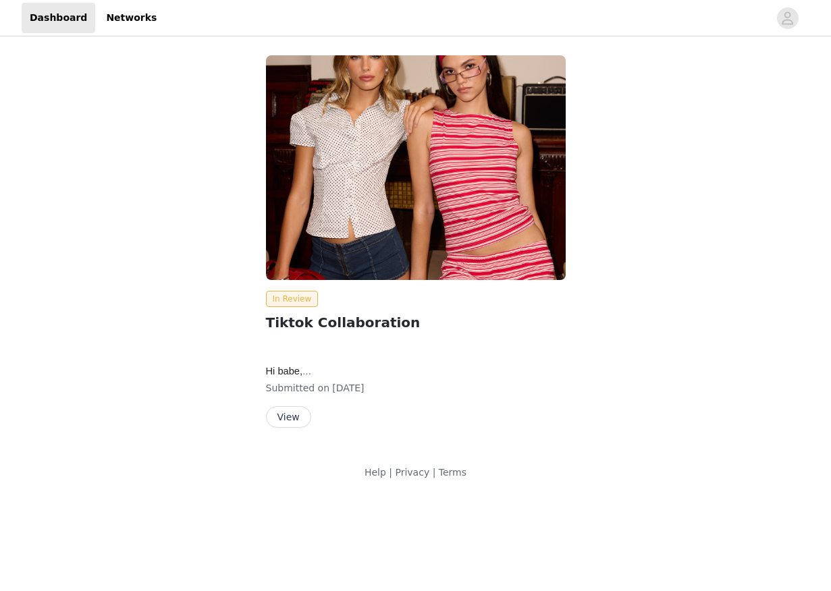
click at [292, 414] on button "View" at bounding box center [288, 417] width 45 height 22
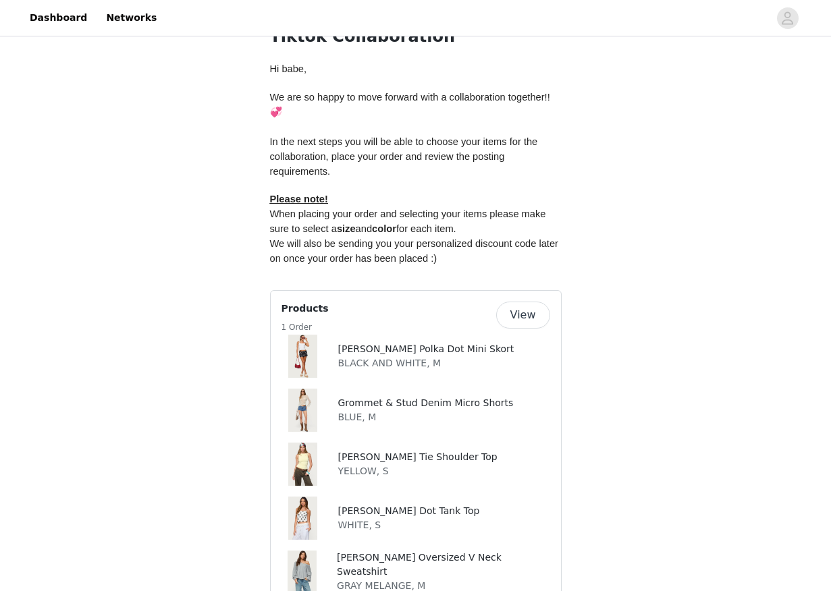
scroll to position [591, 0]
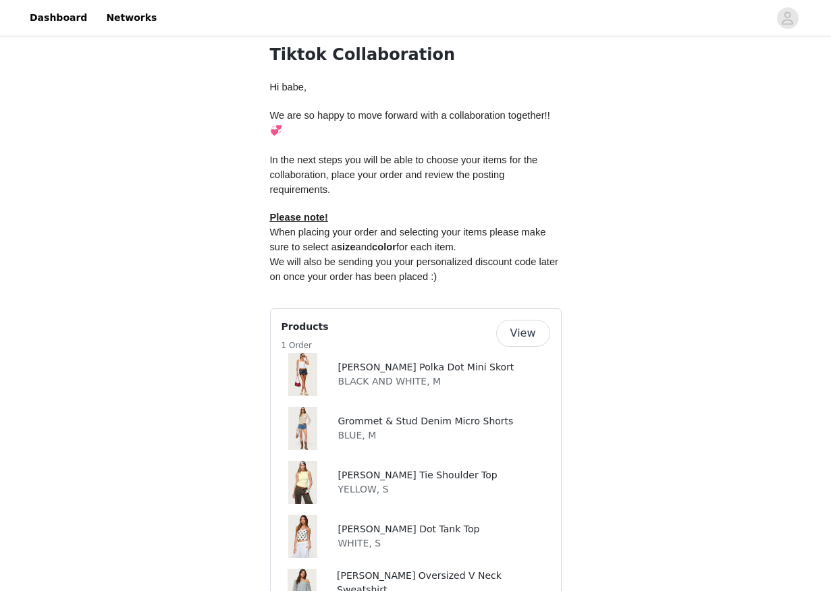
click at [356, 87] on p "Hi babe," at bounding box center [416, 87] width 292 height 15
click at [356, 155] on span "In the next steps you will be able to choose your items for the collaboration, …" at bounding box center [405, 175] width 271 height 40
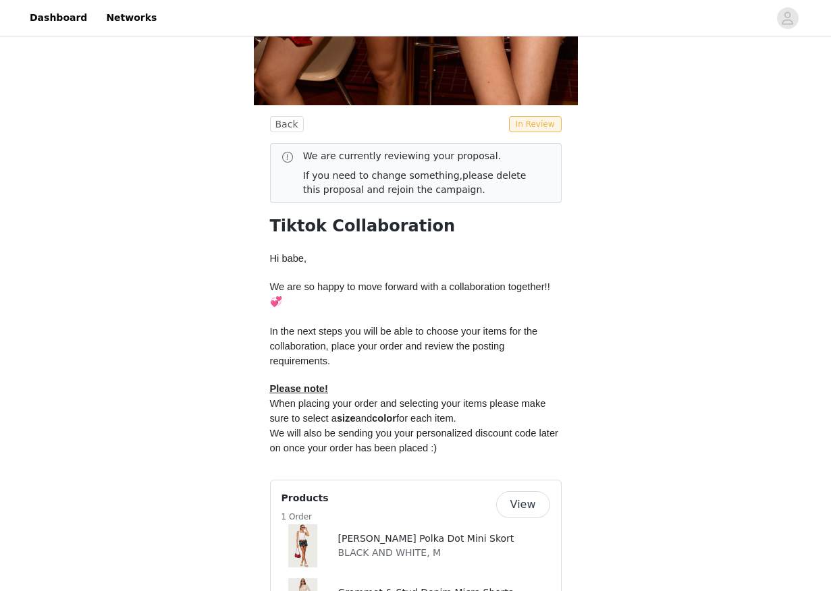
scroll to position [0, 0]
